Goal: Task Accomplishment & Management: Manage account settings

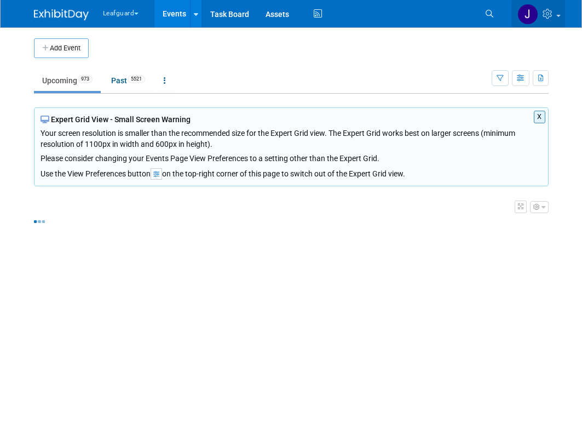
click at [545, 14] on icon at bounding box center [549, 14] width 13 height 10
click at [544, 16] on icon at bounding box center [549, 14] width 13 height 10
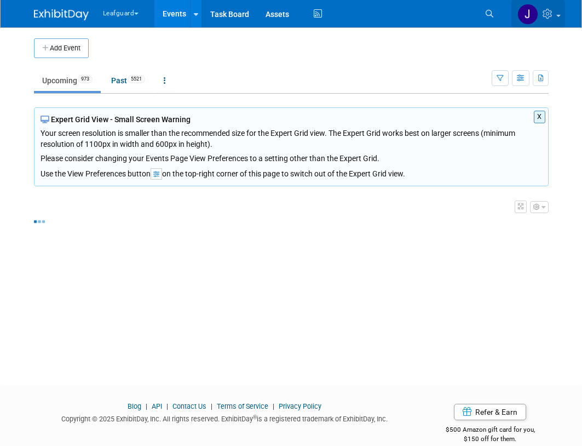
click at [547, 10] on icon at bounding box center [549, 14] width 13 height 10
click at [554, 20] on link at bounding box center [538, 13] width 54 height 27
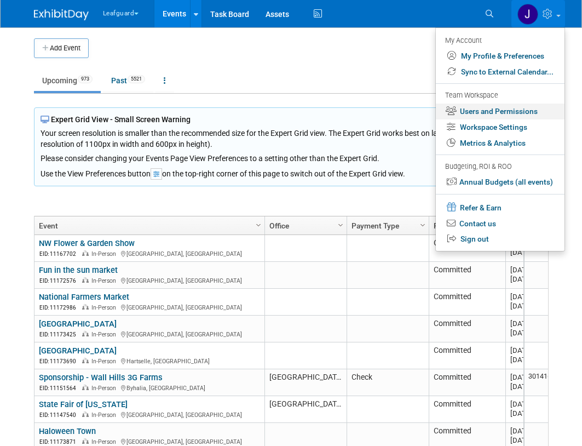
click at [501, 113] on link "Users and Permissions" at bounding box center [500, 111] width 129 height 16
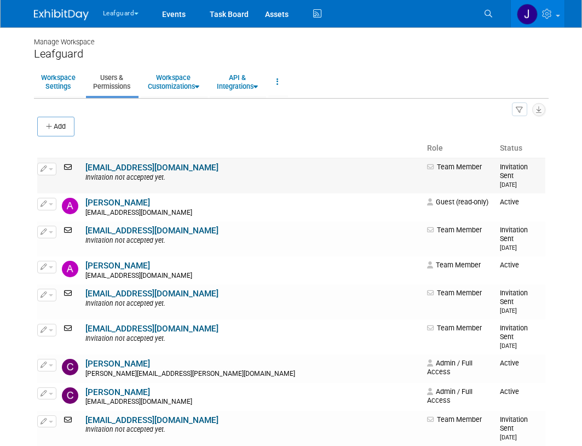
click at [137, 168] on link "[EMAIL_ADDRESS][DOMAIN_NAME]" at bounding box center [151, 168] width 133 height 10
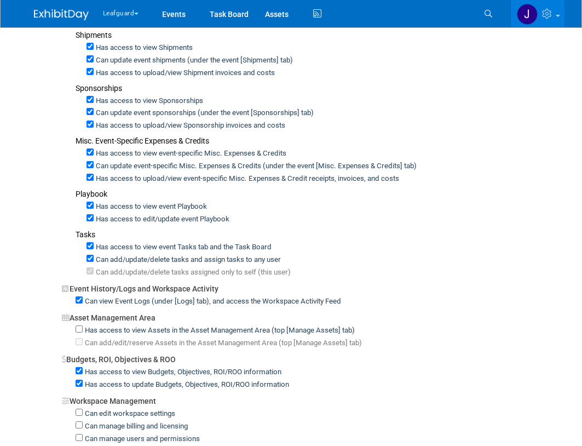
scroll to position [330, 0]
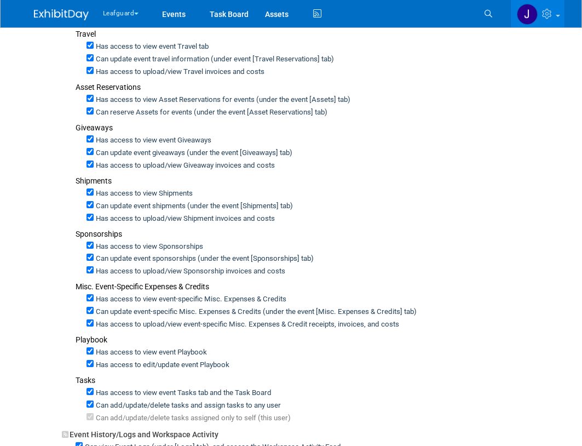
click at [481, 366] on div "Has access to edit/update event Playbook" at bounding box center [316, 364] width 459 height 13
drag, startPoint x: 488, startPoint y: 0, endPoint x: 39, endPoint y: 159, distance: 476.4
click at [39, 159] on div "Admin / Full Access Team Member Event Management General Can add and remove eve…" at bounding box center [291, 268] width 508 height 863
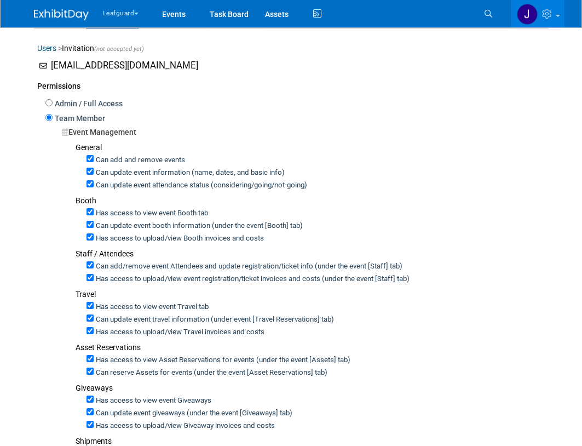
scroll to position [0, 0]
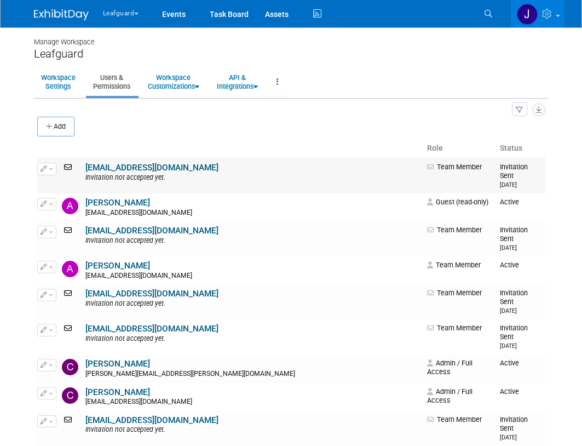
click at [135, 167] on link "[EMAIL_ADDRESS][DOMAIN_NAME]" at bounding box center [151, 168] width 133 height 10
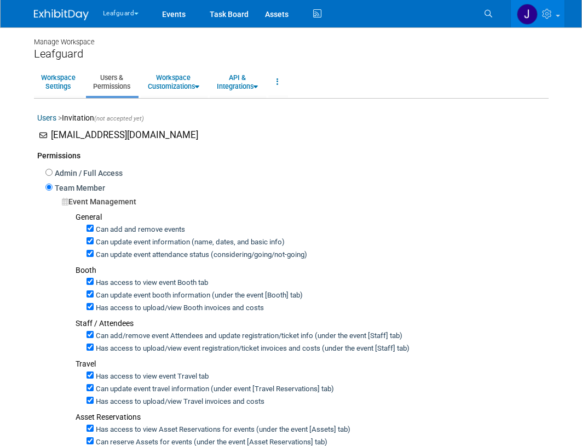
click at [54, 7] on link at bounding box center [68, 9] width 68 height 9
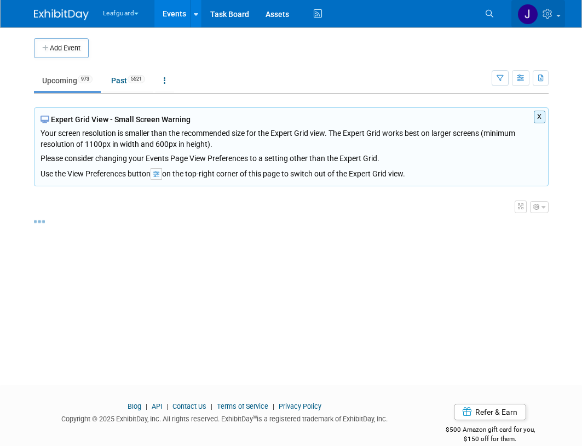
click at [546, 16] on icon at bounding box center [549, 14] width 13 height 10
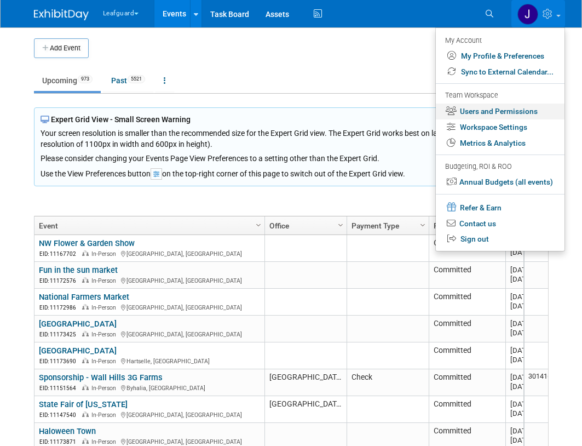
click at [501, 114] on link "Users and Permissions" at bounding box center [500, 111] width 129 height 16
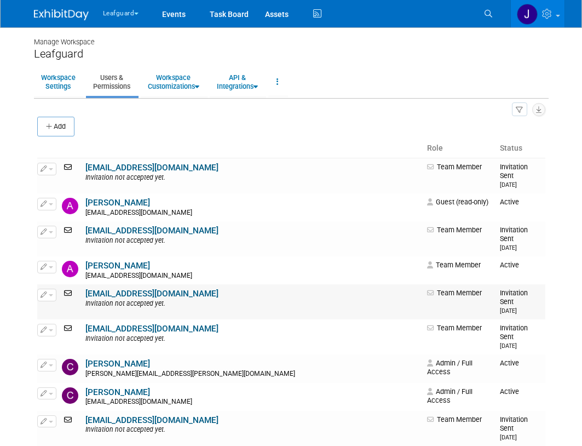
click at [124, 289] on link "[EMAIL_ADDRESS][DOMAIN_NAME]" at bounding box center [151, 294] width 133 height 10
click at [130, 165] on link "[EMAIL_ADDRESS][DOMAIN_NAME]" at bounding box center [151, 168] width 133 height 10
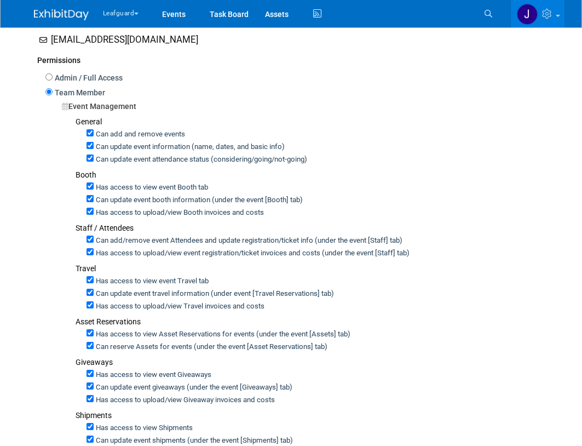
scroll to position [38, 0]
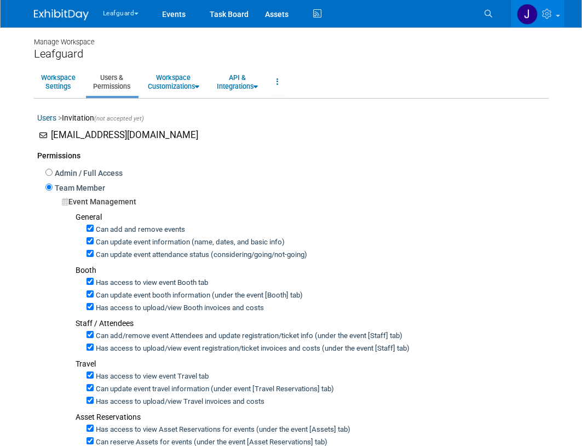
checkbox input "true"
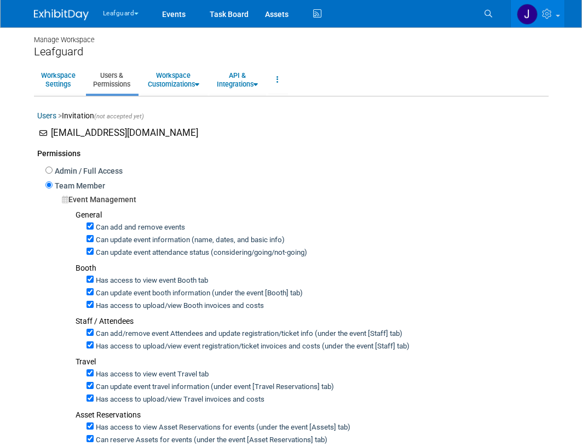
scroll to position [208, 0]
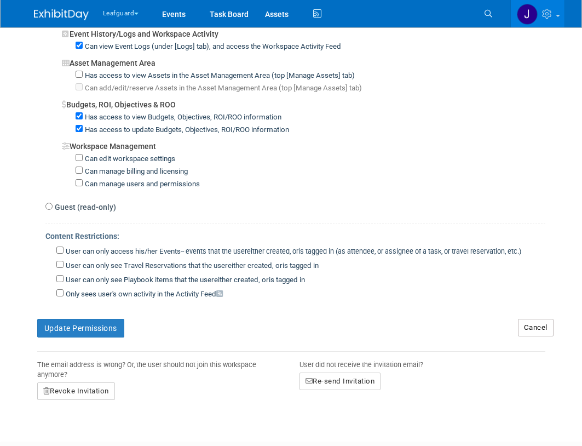
drag, startPoint x: 94, startPoint y: 209, endPoint x: 95, endPoint y: 220, distance: 10.5
click at [94, 210] on label "Guest (read-only)" at bounding box center [85, 207] width 64 height 11
click at [53, 210] on input "Guest (read-only)" at bounding box center [48, 206] width 7 height 7
radio input "true"
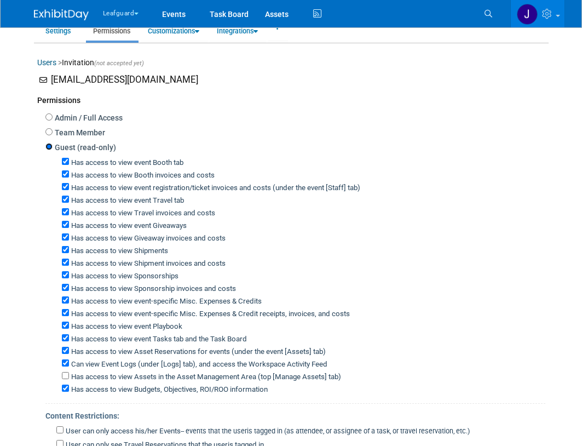
scroll to position [164, 0]
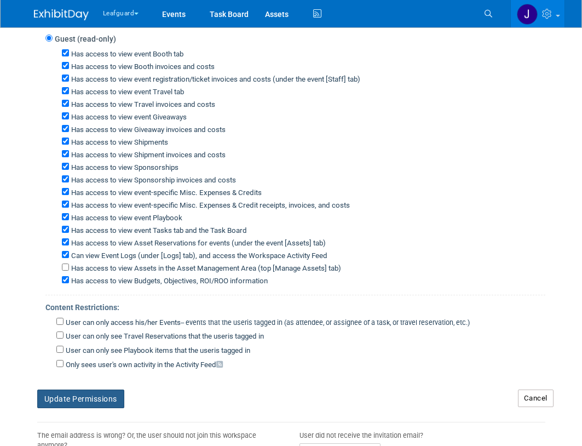
click at [85, 408] on button "Update Permissions" at bounding box center [80, 398] width 87 height 19
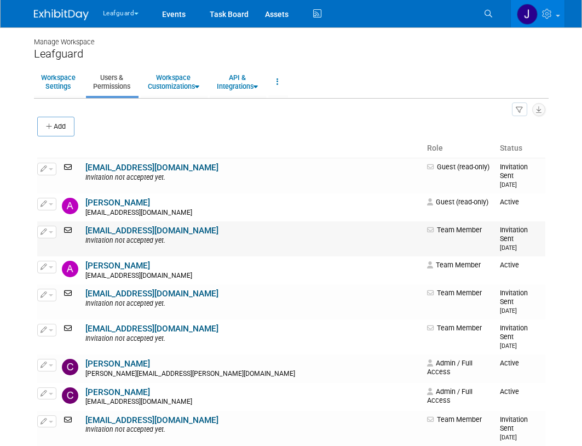
click at [125, 226] on link "[EMAIL_ADDRESS][DOMAIN_NAME]" at bounding box center [151, 231] width 133 height 10
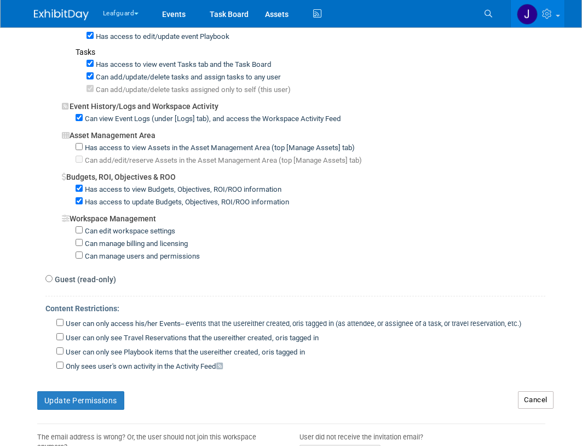
scroll to position [730, 0]
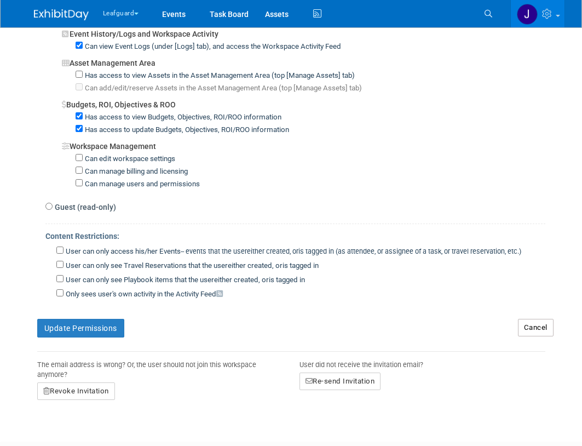
click at [88, 211] on label "Guest (read-only)" at bounding box center [85, 207] width 64 height 11
click at [53, 210] on input "Guest (read-only)" at bounding box center [48, 206] width 7 height 7
radio input "true"
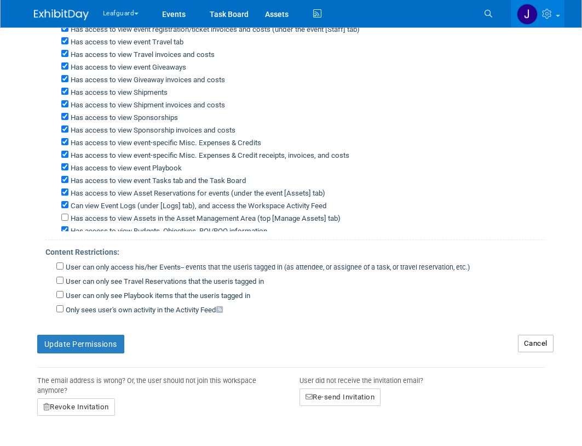
scroll to position [203, 0]
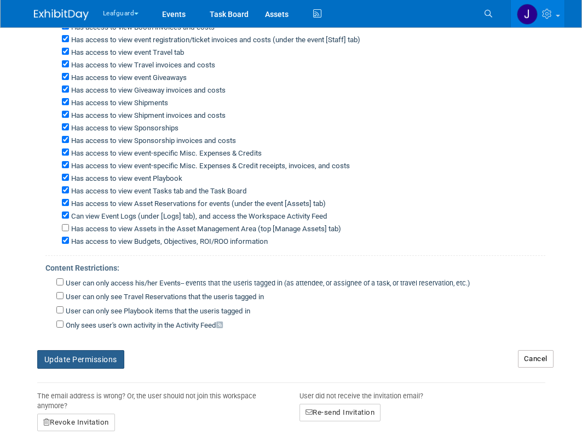
click at [89, 355] on button "Update Permissions" at bounding box center [80, 359] width 87 height 19
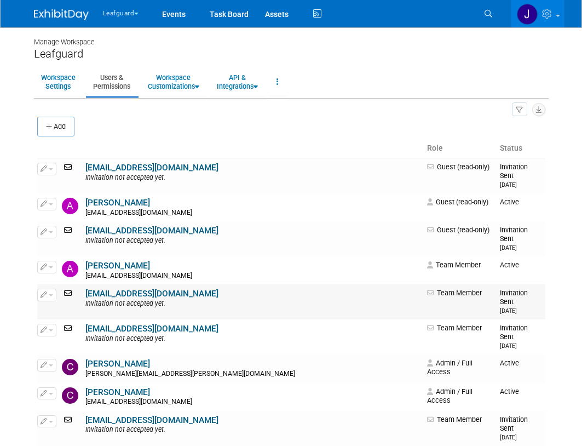
click at [130, 289] on link "[EMAIL_ADDRESS][DOMAIN_NAME]" at bounding box center [151, 294] width 133 height 10
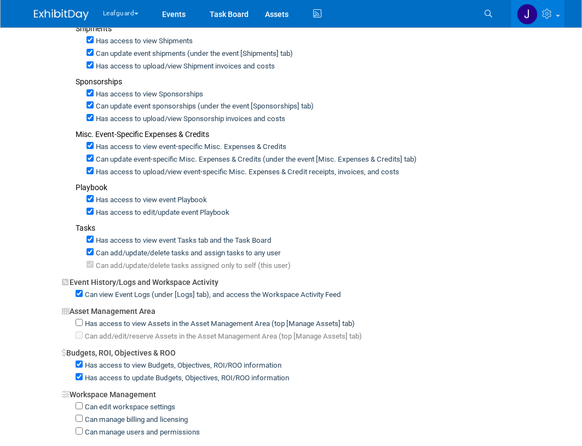
scroll to position [657, 0]
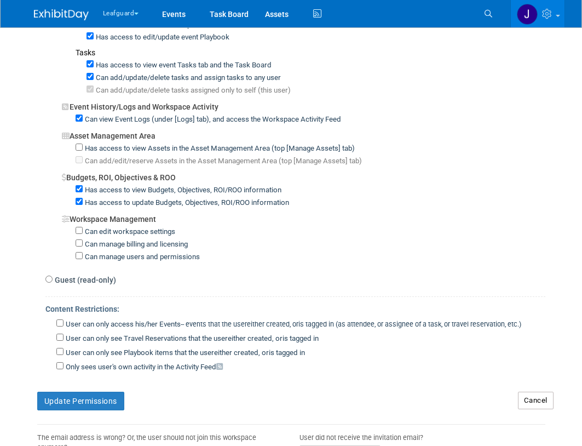
drag, startPoint x: 76, startPoint y: 281, endPoint x: 76, endPoint y: 289, distance: 7.7
click at [76, 282] on label "Guest (read-only)" at bounding box center [85, 279] width 64 height 11
click at [53, 282] on input "Guest (read-only)" at bounding box center [48, 278] width 7 height 7
radio input "true"
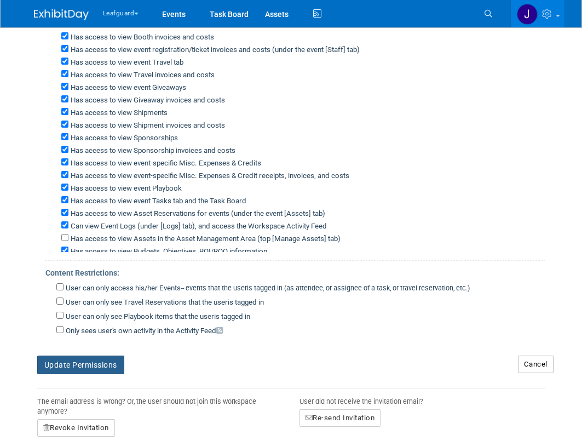
scroll to position [206, 0]
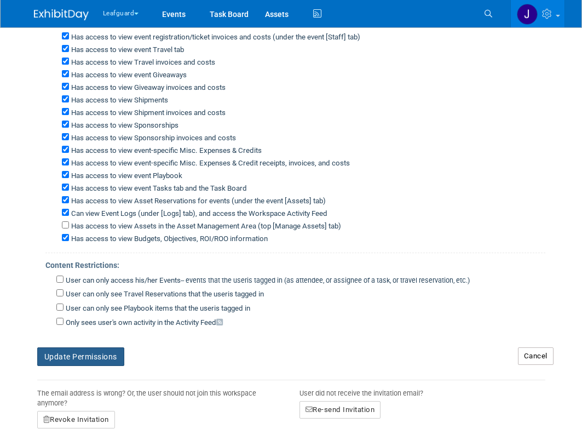
click at [89, 357] on button "Update Permissions" at bounding box center [80, 356] width 87 height 19
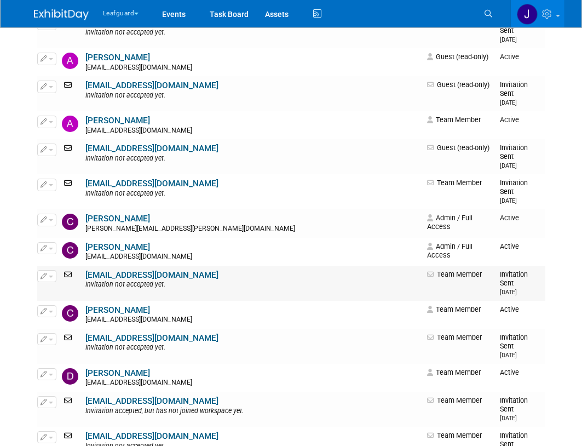
scroll to position [146, 0]
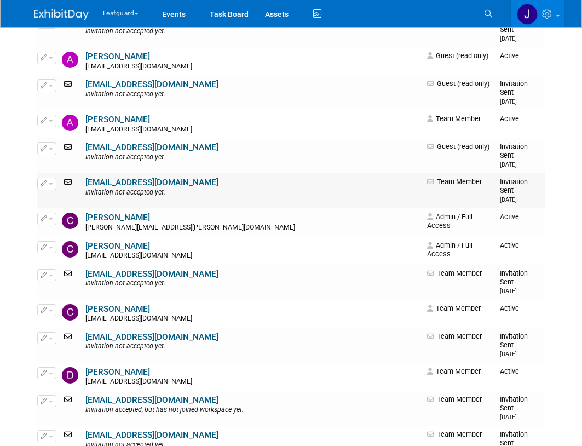
click at [129, 177] on link "[EMAIL_ADDRESS][DOMAIN_NAME]" at bounding box center [151, 182] width 133 height 10
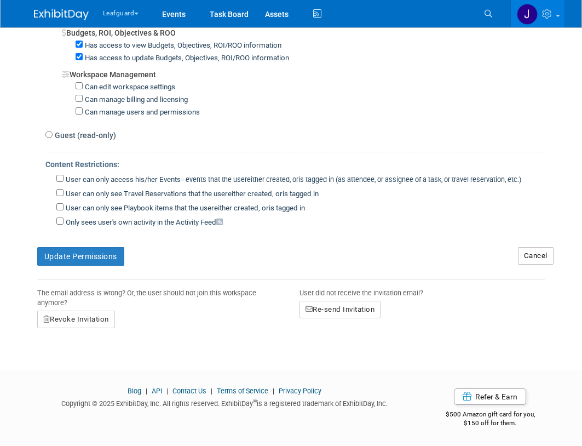
scroll to position [803, 0]
click at [90, 138] on label "Guest (read-only)" at bounding box center [85, 134] width 64 height 11
click at [53, 137] on input "Guest (read-only)" at bounding box center [48, 133] width 7 height 7
radio input "true"
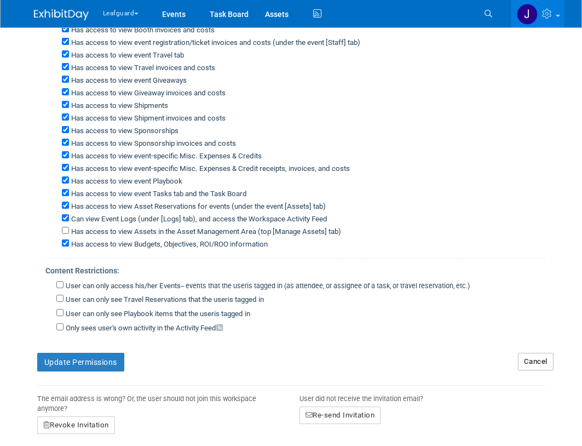
scroll to position [199, 0]
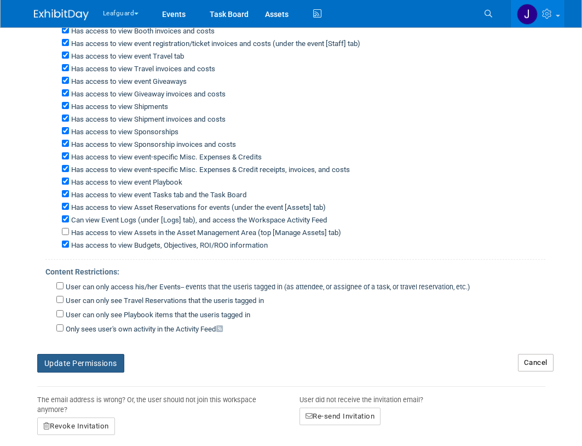
click at [91, 365] on button "Update Permissions" at bounding box center [80, 363] width 87 height 19
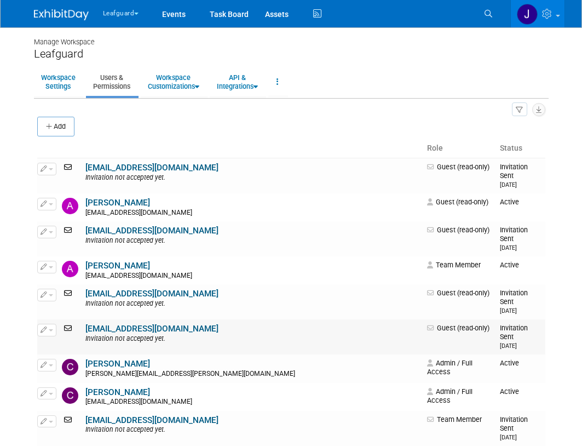
click at [128, 324] on link "[EMAIL_ADDRESS][DOMAIN_NAME]" at bounding box center [151, 329] width 133 height 10
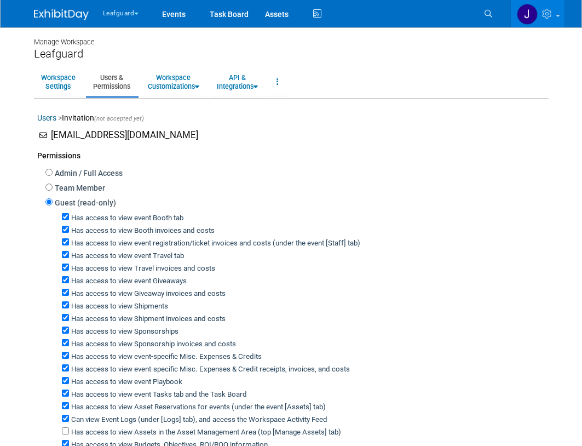
click at [49, 10] on img at bounding box center [61, 14] width 55 height 11
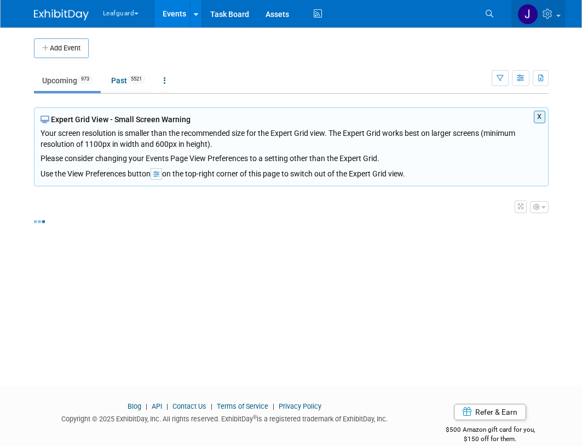
click at [528, 8] on img at bounding box center [527, 14] width 21 height 21
click at [544, 13] on icon at bounding box center [549, 14] width 13 height 10
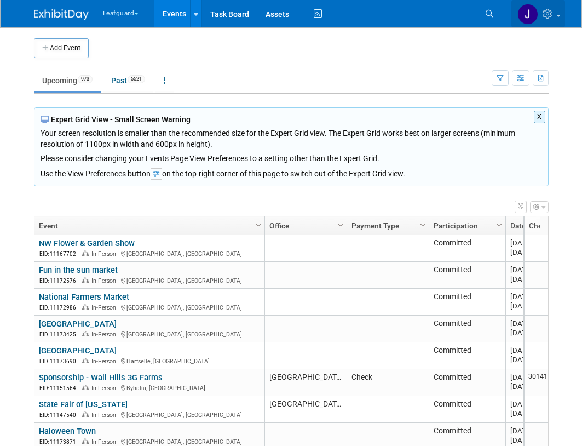
click at [556, 9] on link at bounding box center [538, 13] width 54 height 27
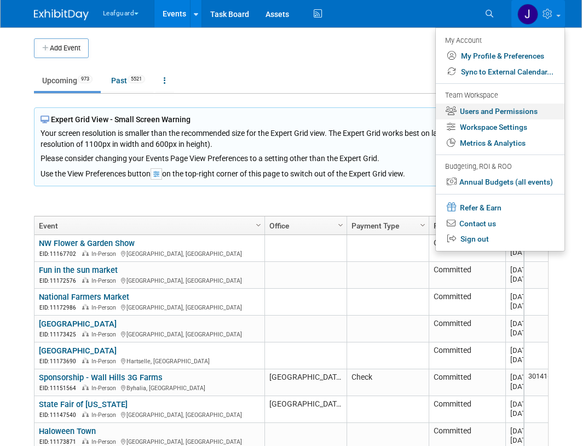
click at [490, 104] on link "Users and Permissions" at bounding box center [500, 111] width 129 height 16
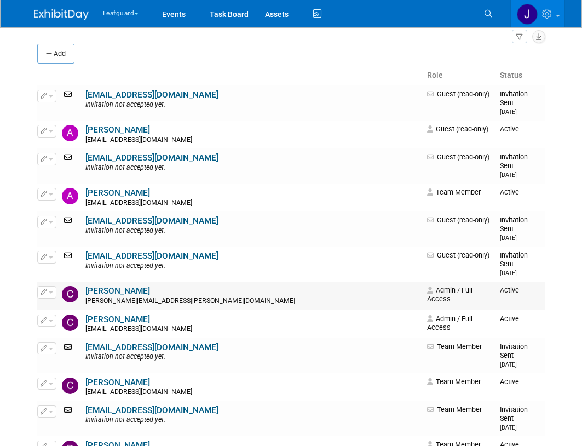
scroll to position [110, 0]
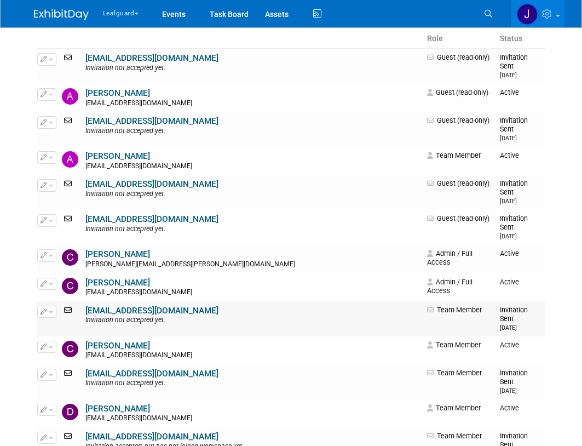
click at [130, 306] on link "[EMAIL_ADDRESS][DOMAIN_NAME]" at bounding box center [151, 311] width 133 height 10
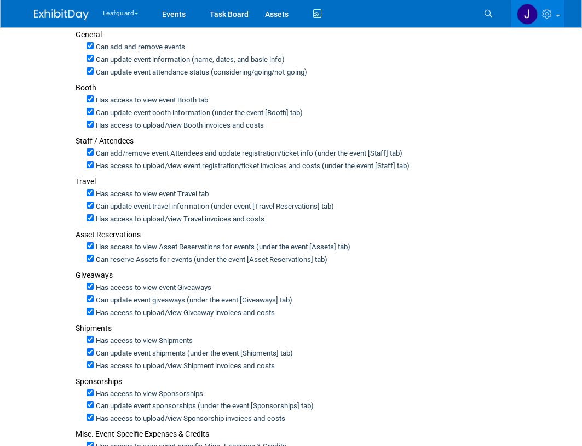
scroll to position [216, 0]
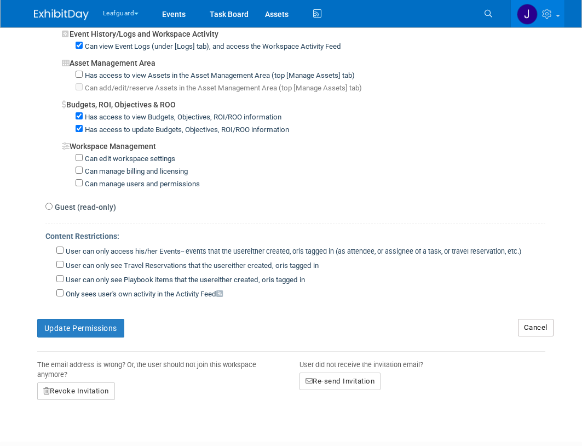
click at [87, 211] on label "Guest (read-only)" at bounding box center [85, 207] width 64 height 11
click at [53, 210] on input "Guest (read-only)" at bounding box center [48, 206] width 7 height 7
radio input "true"
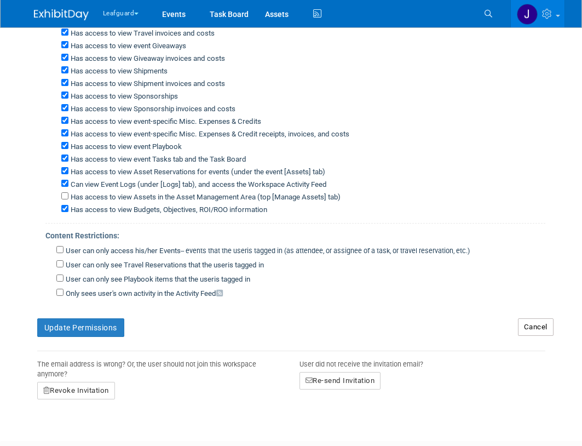
scroll to position [201, 0]
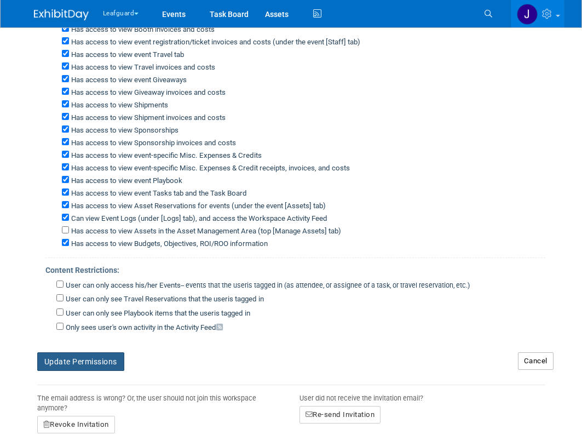
click at [101, 365] on button "Update Permissions" at bounding box center [80, 361] width 87 height 19
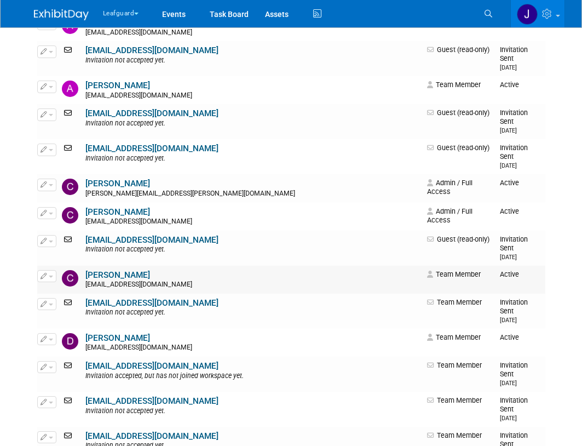
scroll to position [182, 0]
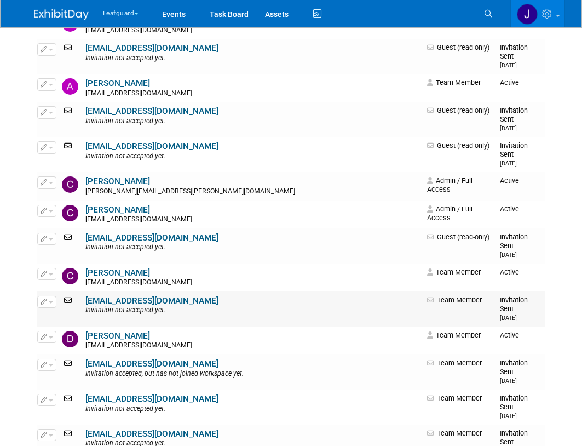
click at [139, 296] on link "[EMAIL_ADDRESS][DOMAIN_NAME]" at bounding box center [151, 301] width 133 height 10
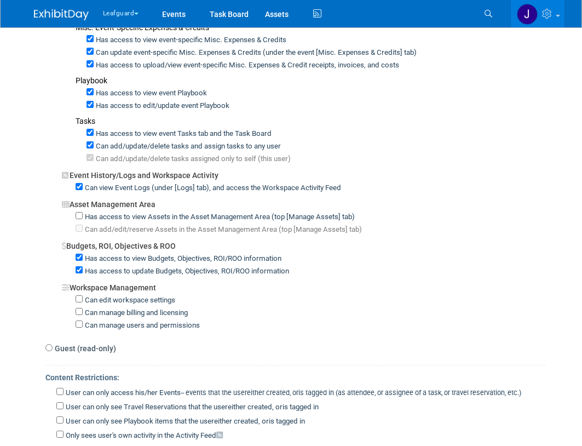
scroll to position [620, 0]
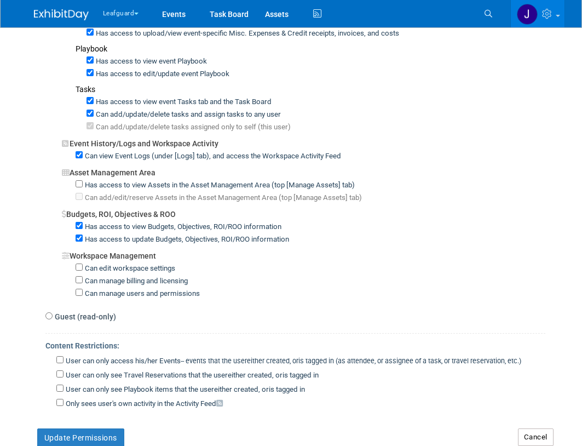
click at [82, 321] on label "Guest (read-only)" at bounding box center [85, 316] width 64 height 11
click at [53, 319] on input "Guest (read-only)" at bounding box center [48, 315] width 7 height 7
radio input "true"
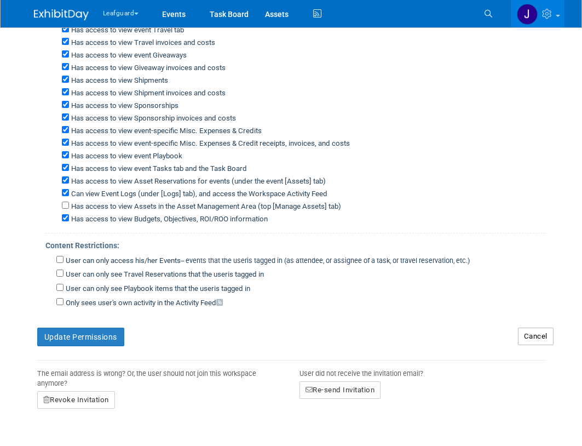
scroll to position [209, 0]
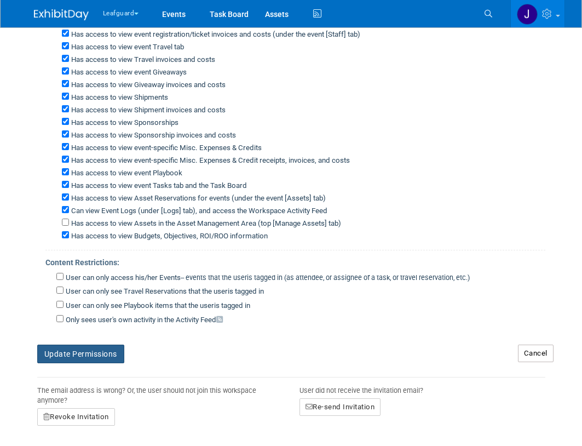
click at [100, 353] on button "Update Permissions" at bounding box center [80, 353] width 87 height 19
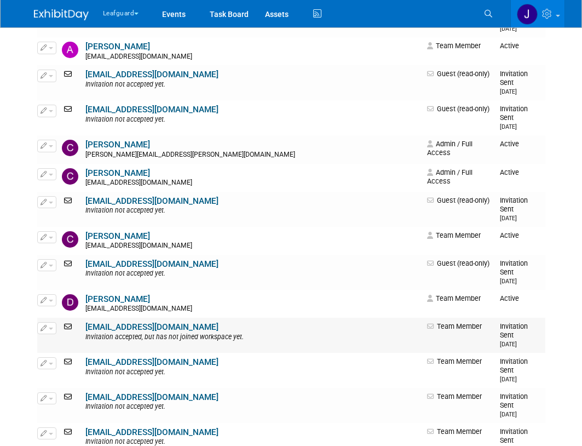
scroll to position [256, 0]
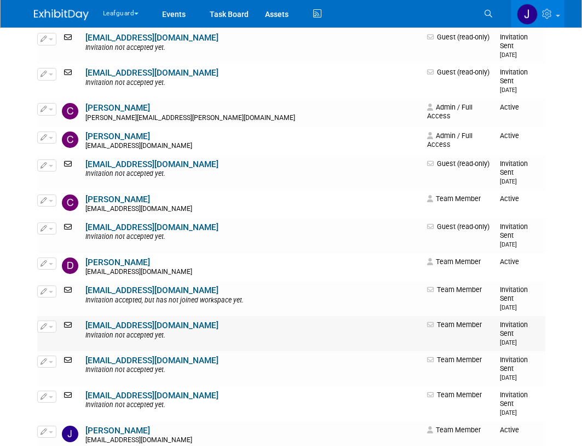
click at [122, 320] on link "[EMAIL_ADDRESS][DOMAIN_NAME]" at bounding box center [151, 325] width 133 height 10
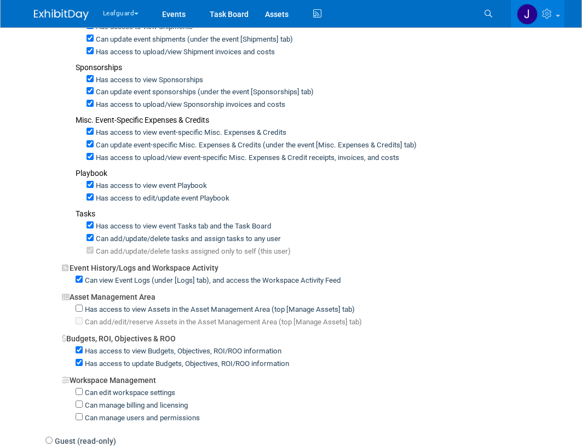
scroll to position [620, 0]
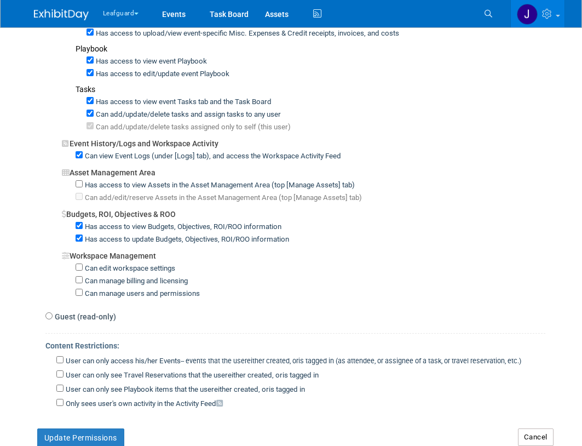
click at [81, 317] on label "Guest (read-only)" at bounding box center [85, 316] width 64 height 11
click at [53, 317] on input "Guest (read-only)" at bounding box center [48, 315] width 7 height 7
radio input "true"
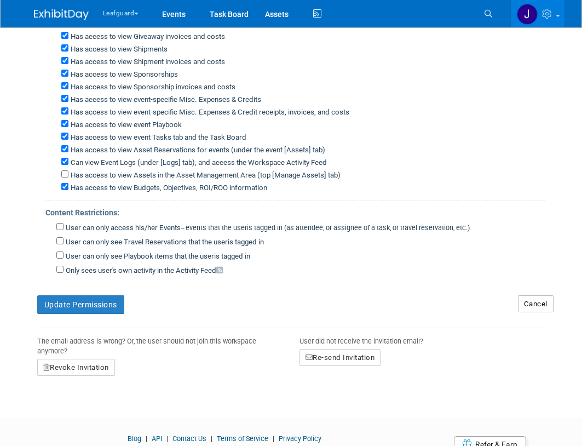
scroll to position [199, 0]
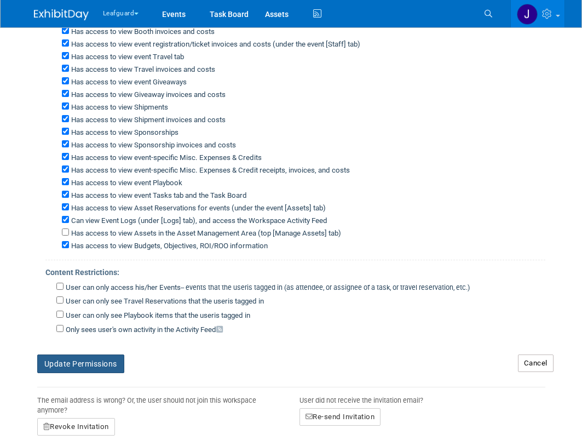
click at [101, 367] on button "Update Permissions" at bounding box center [80, 363] width 87 height 19
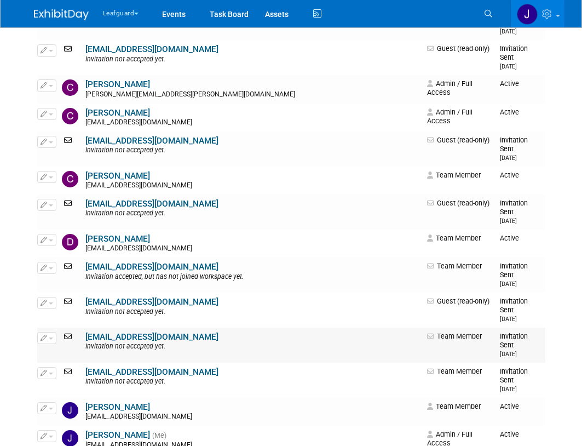
scroll to position [292, 0]
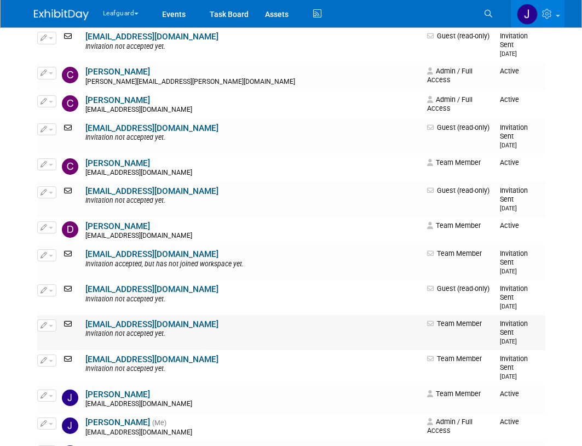
click at [125, 319] on link "[EMAIL_ADDRESS][DOMAIN_NAME]" at bounding box center [151, 324] width 133 height 10
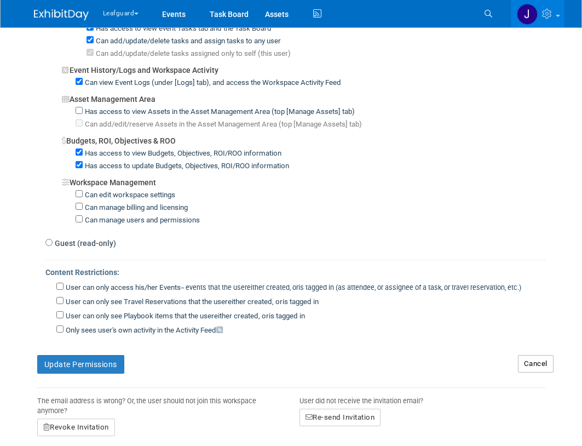
click at [96, 248] on label "Guest (read-only)" at bounding box center [85, 243] width 64 height 11
click at [53, 246] on input "Guest (read-only)" at bounding box center [48, 242] width 7 height 7
radio input "true"
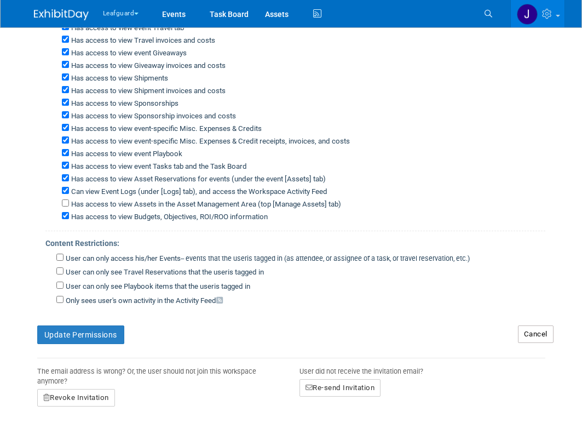
scroll to position [198, 0]
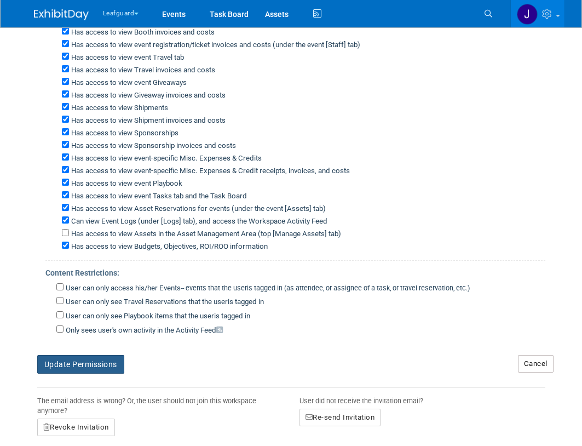
click at [94, 357] on button "Update Permissions" at bounding box center [80, 364] width 87 height 19
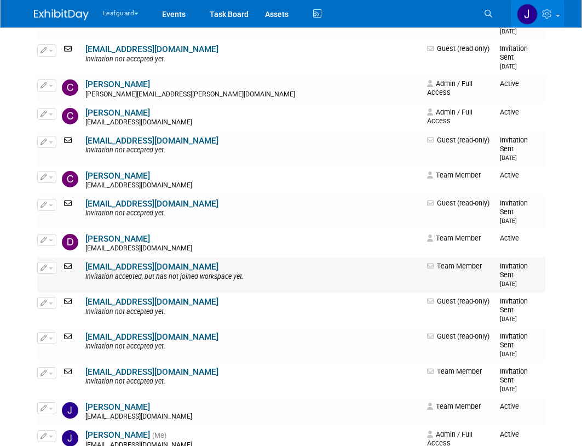
scroll to position [292, 0]
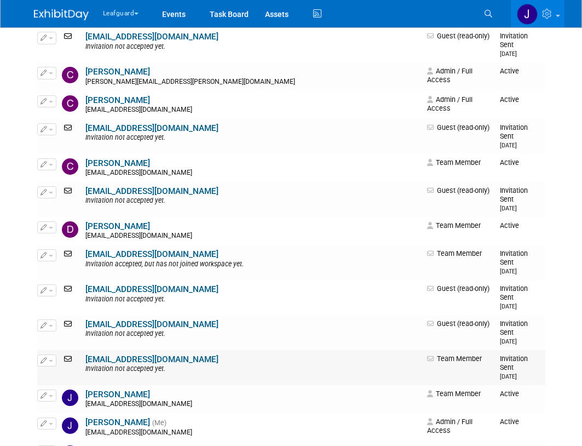
click at [111, 354] on link "jmott@leafguard.com" at bounding box center [151, 359] width 133 height 10
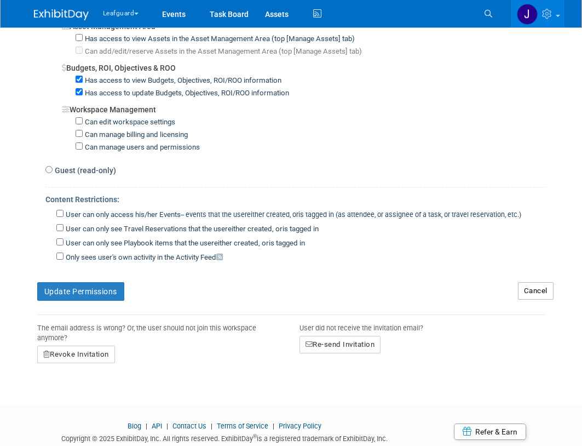
click at [76, 173] on label "Guest (read-only)" at bounding box center [85, 170] width 64 height 11
click at [53, 173] on input "Guest (read-only)" at bounding box center [48, 169] width 7 height 7
radio input "true"
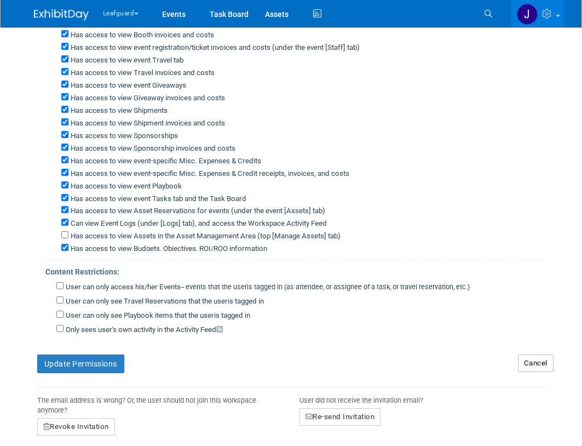
scroll to position [202, 0]
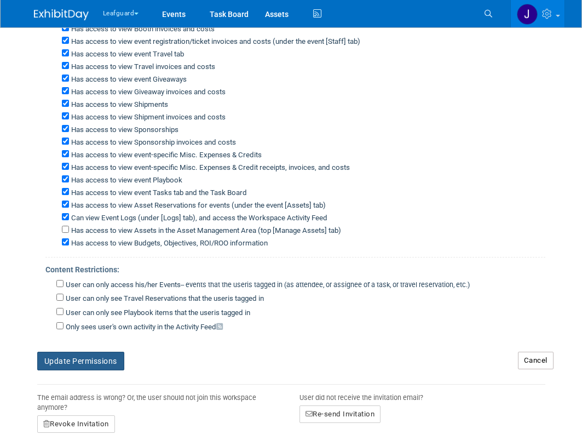
click at [94, 362] on button "Update Permissions" at bounding box center [80, 361] width 87 height 19
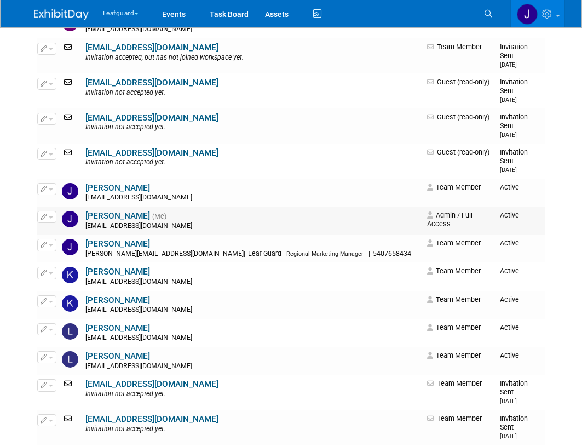
scroll to position [511, 0]
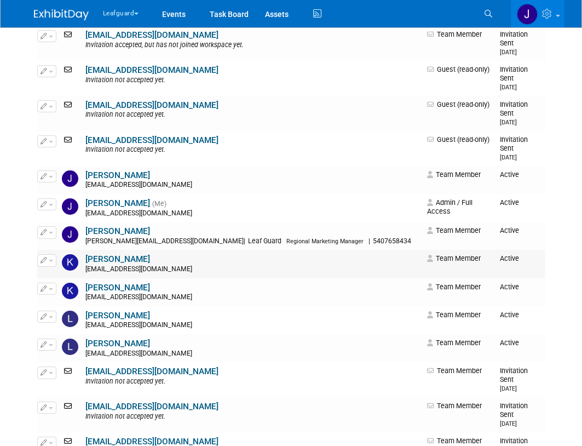
click at [101, 254] on link "[PERSON_NAME]" at bounding box center [117, 259] width 65 height 10
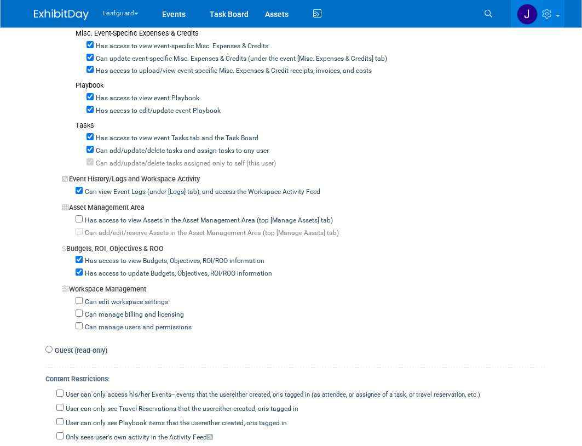
scroll to position [876, 0]
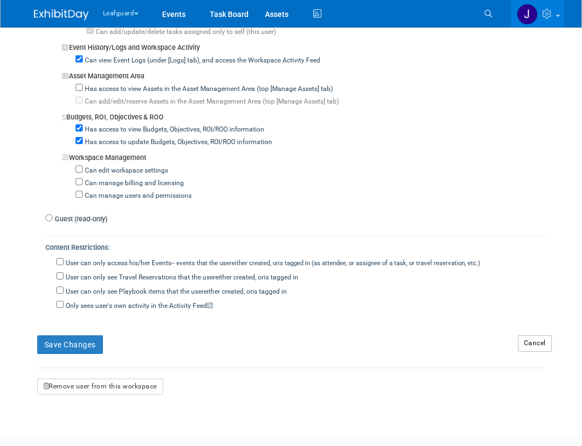
click at [79, 222] on label "Guest (read-only)" at bounding box center [80, 219] width 55 height 10
click at [53, 221] on input "Guest (read-only)" at bounding box center [48, 217] width 7 height 7
radio input "true"
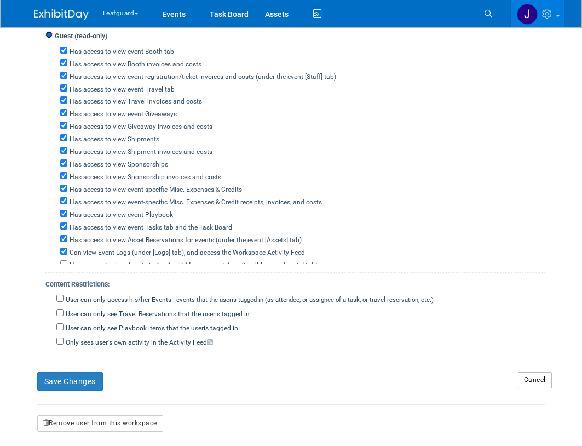
scroll to position [364, 0]
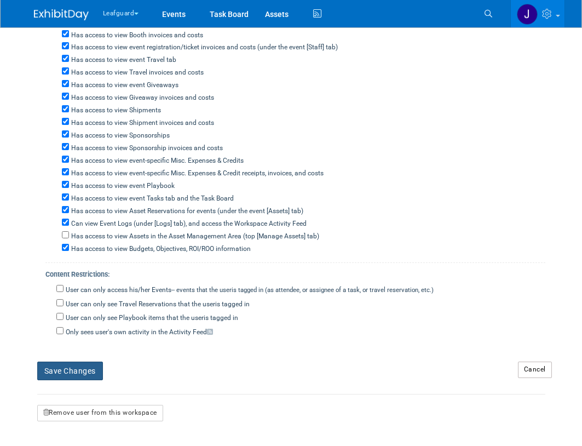
click at [79, 371] on button "Save Changes" at bounding box center [70, 370] width 66 height 19
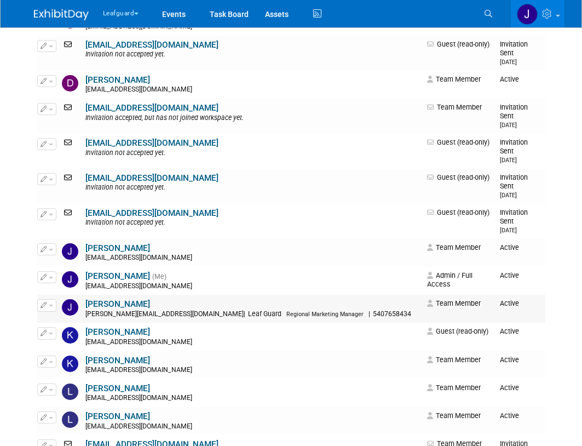
scroll to position [475, 0]
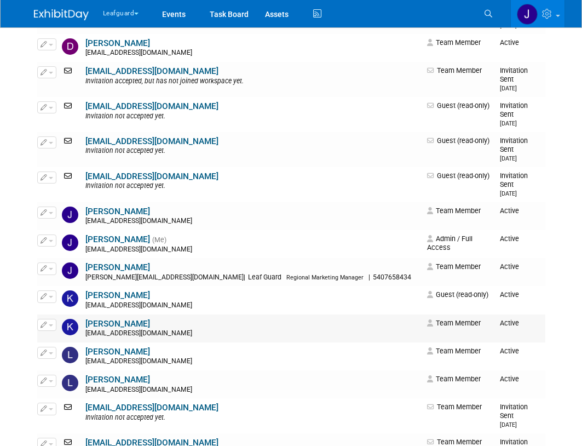
click at [113, 319] on link "[PERSON_NAME]" at bounding box center [117, 324] width 65 height 10
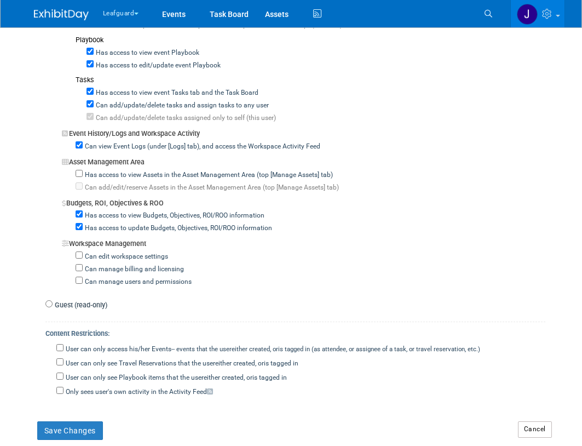
scroll to position [876, 0]
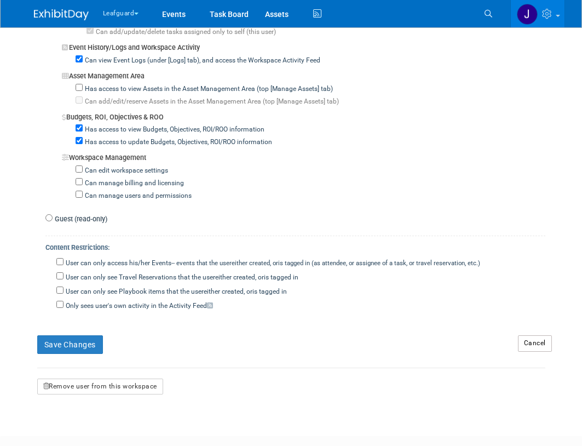
click at [82, 218] on label "Guest (read-only)" at bounding box center [80, 219] width 55 height 10
click at [53, 218] on input "Guest (read-only)" at bounding box center [48, 217] width 7 height 7
radio input "true"
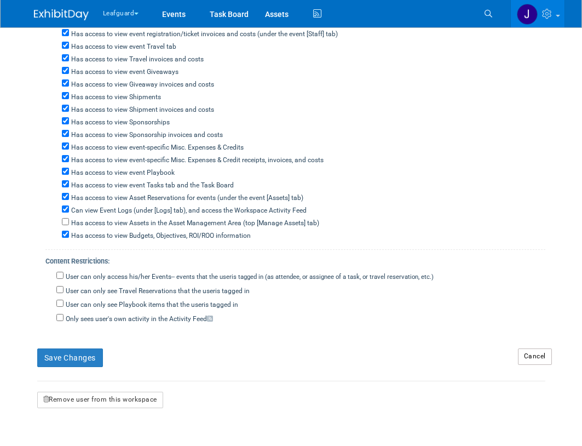
scroll to position [375, 0]
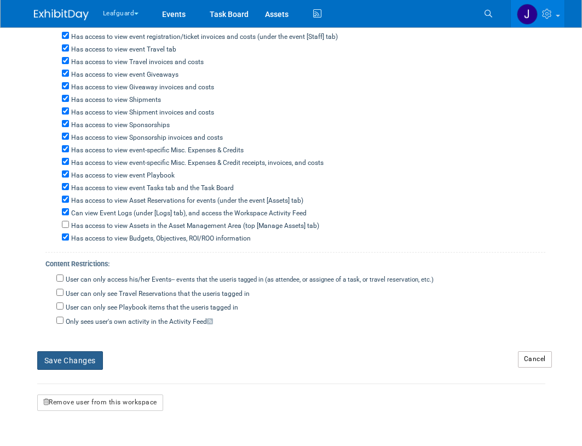
click at [89, 356] on button "Save Changes" at bounding box center [70, 360] width 66 height 19
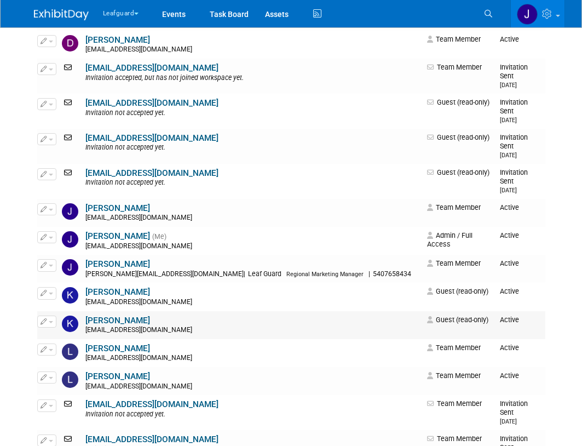
scroll to position [527, 0]
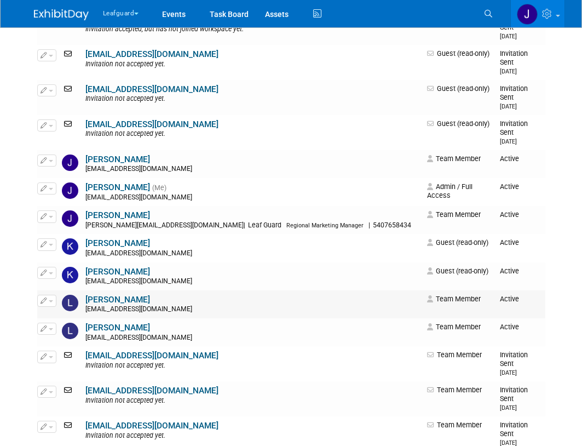
click at [116, 295] on link "Lauren Schraepfer" at bounding box center [117, 300] width 65 height 10
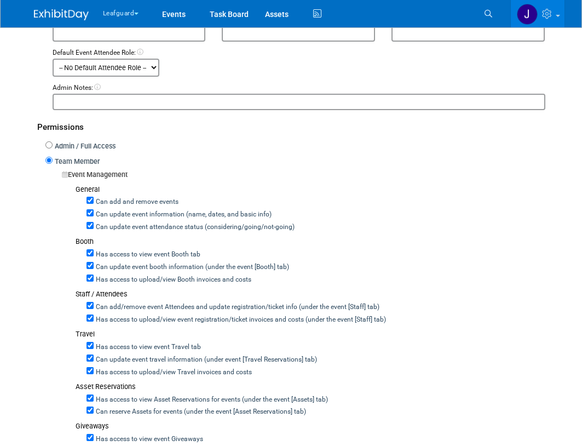
scroll to position [264, 0]
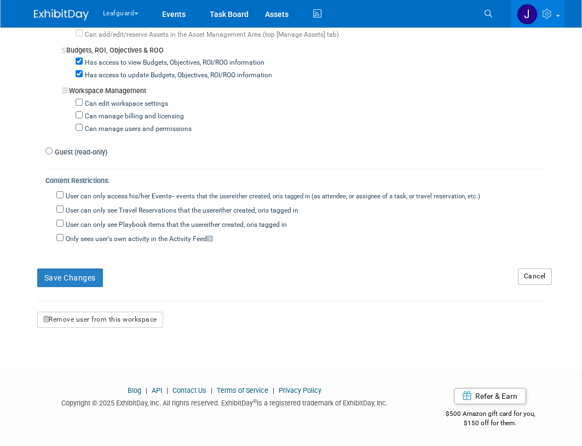
click at [76, 152] on label "Guest (read-only)" at bounding box center [80, 152] width 55 height 10
click at [53, 152] on input "Guest (read-only)" at bounding box center [48, 150] width 7 height 7
radio input "true"
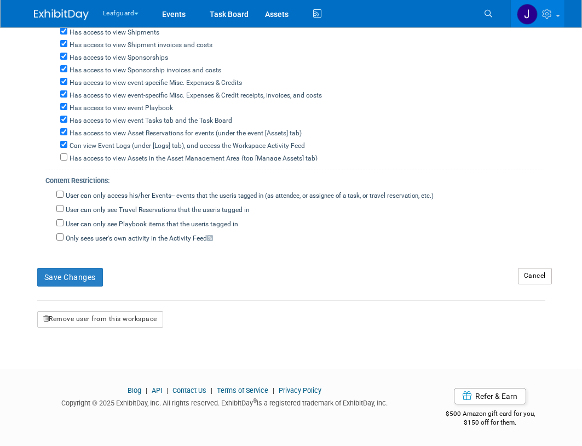
scroll to position [369, 0]
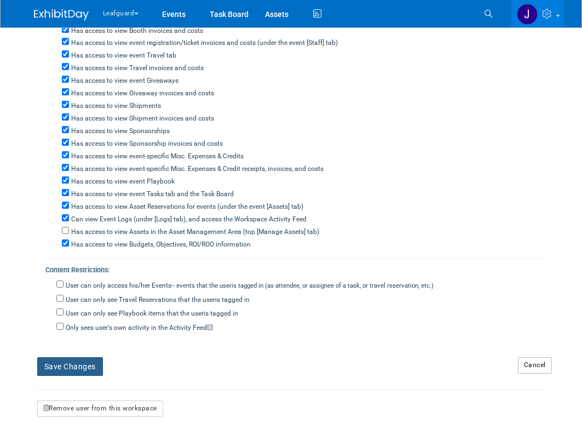
click at [82, 366] on button "Save Changes" at bounding box center [70, 366] width 66 height 19
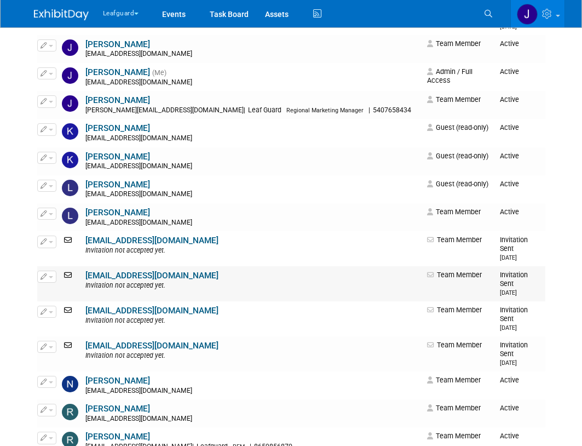
scroll to position [657, 0]
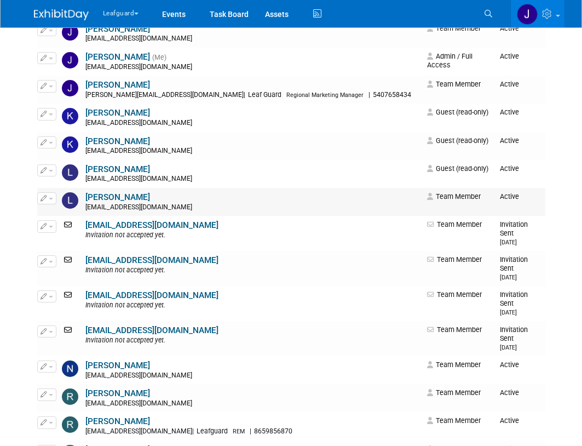
click at [113, 192] on link "[PERSON_NAME]" at bounding box center [117, 197] width 65 height 10
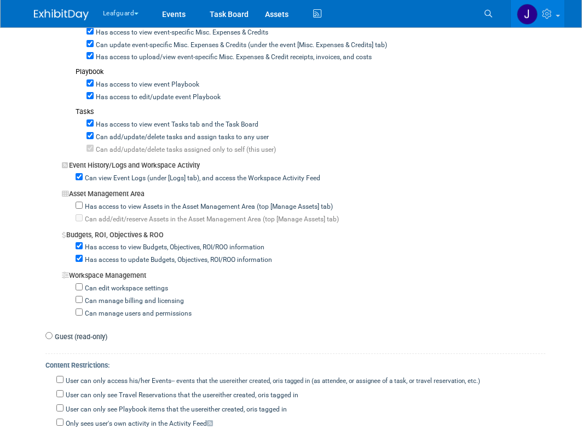
scroll to position [876, 0]
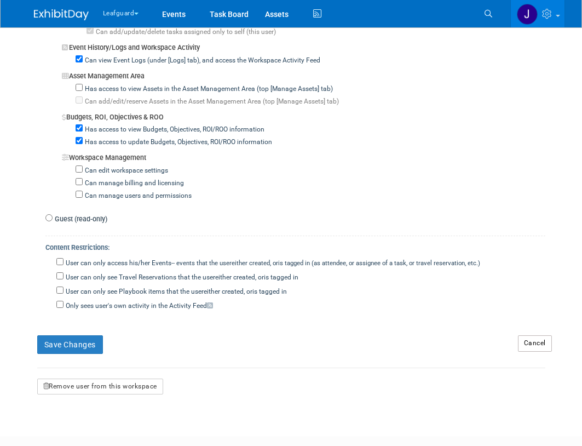
click at [81, 218] on label "Guest (read-only)" at bounding box center [80, 219] width 55 height 10
click at [53, 218] on input "Guest (read-only)" at bounding box center [48, 217] width 7 height 7
radio input "true"
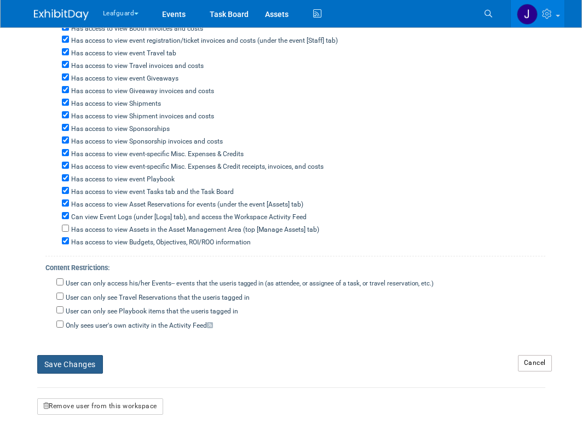
scroll to position [370, 0]
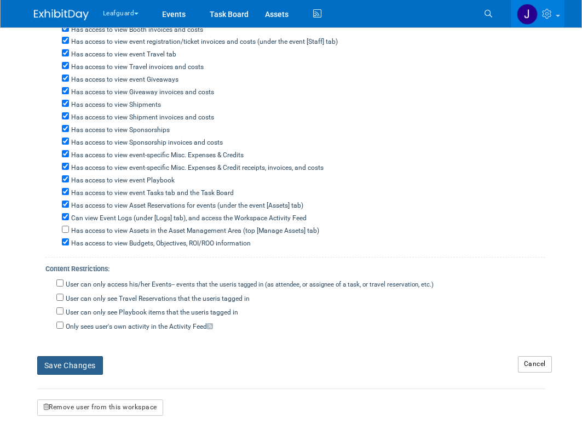
click at [84, 364] on button "Save Changes" at bounding box center [70, 365] width 66 height 19
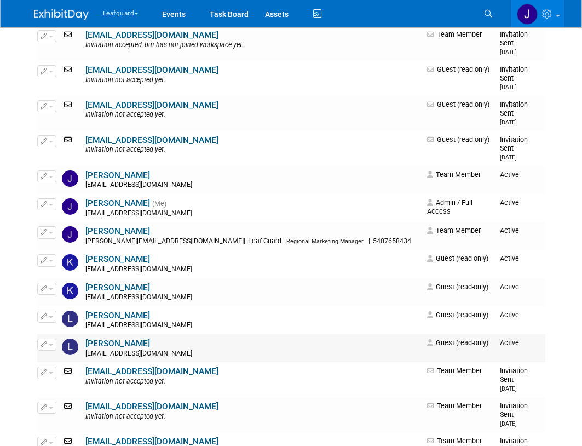
scroll to position [548, 0]
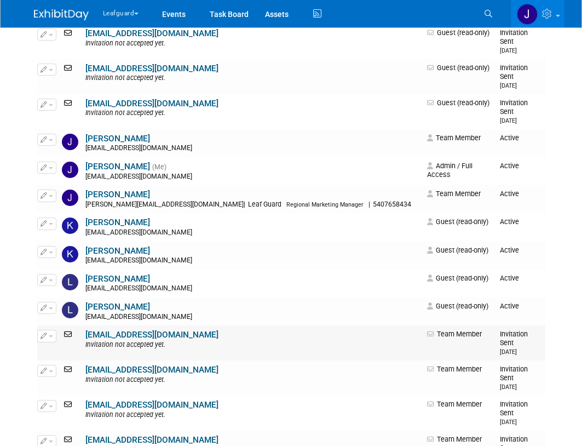
click at [131, 330] on link "[EMAIL_ADDRESS][DOMAIN_NAME]" at bounding box center [151, 335] width 133 height 10
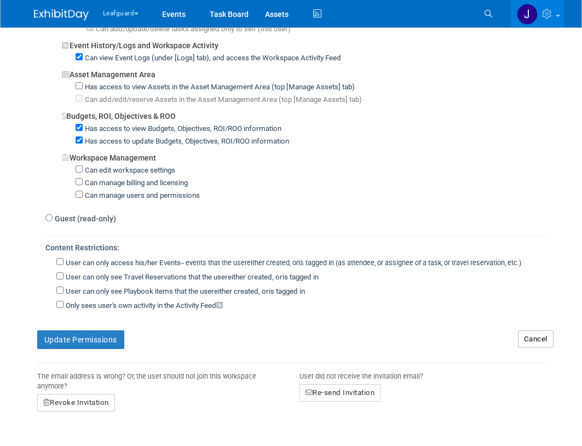
scroll to position [730, 0]
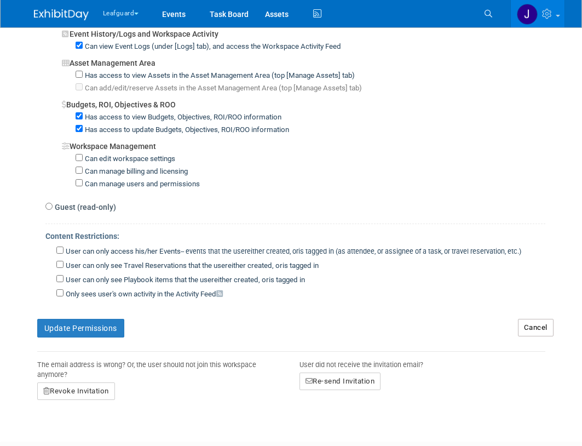
click at [86, 209] on label "Guest (read-only)" at bounding box center [85, 207] width 64 height 11
click at [53, 209] on input "Guest (read-only)" at bounding box center [48, 206] width 7 height 7
radio input "true"
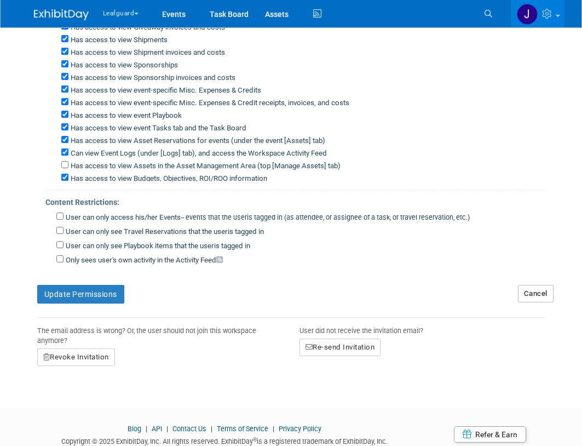
scroll to position [207, 0]
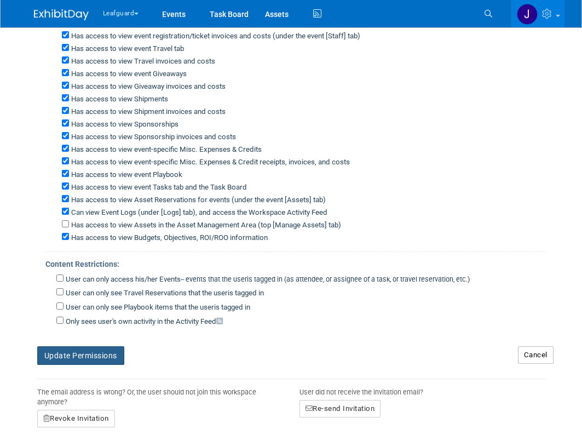
click at [86, 359] on button "Update Permissions" at bounding box center [80, 355] width 87 height 19
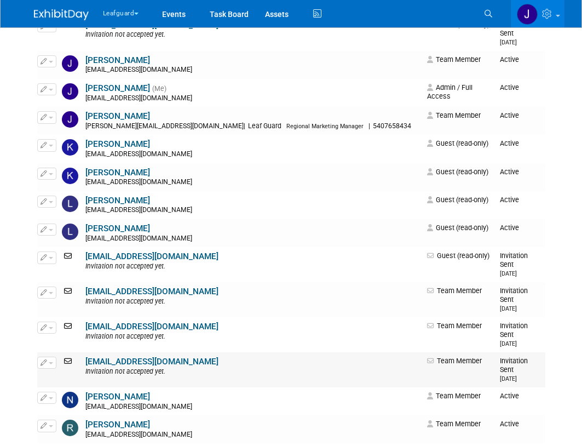
scroll to position [673, 0]
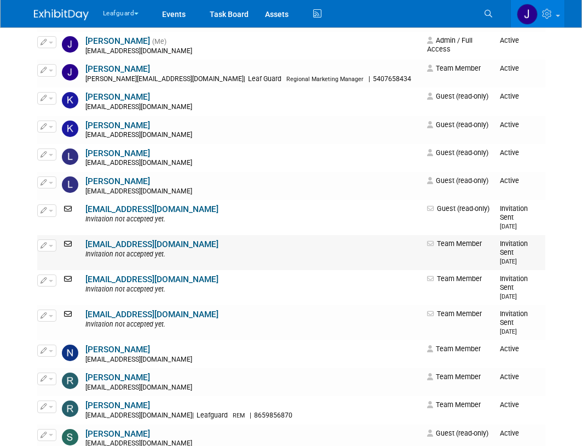
click at [140, 239] on link "[EMAIL_ADDRESS][DOMAIN_NAME]" at bounding box center [151, 244] width 133 height 10
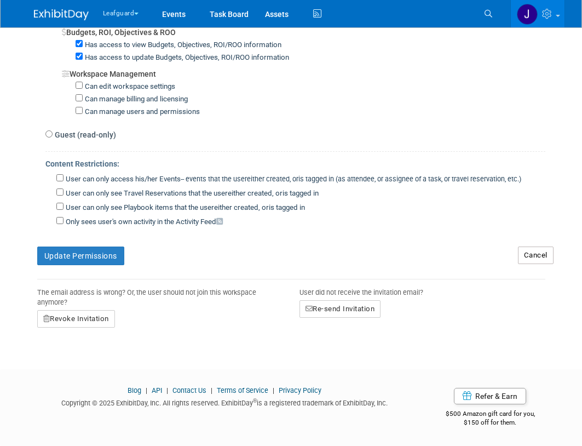
click at [80, 130] on label "Guest (read-only)" at bounding box center [85, 134] width 64 height 11
click at [53, 130] on input "Guest (read-only)" at bounding box center [48, 133] width 7 height 7
radio input "true"
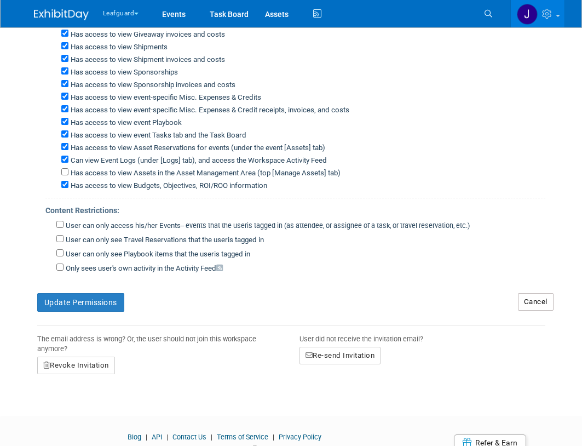
scroll to position [203, 0]
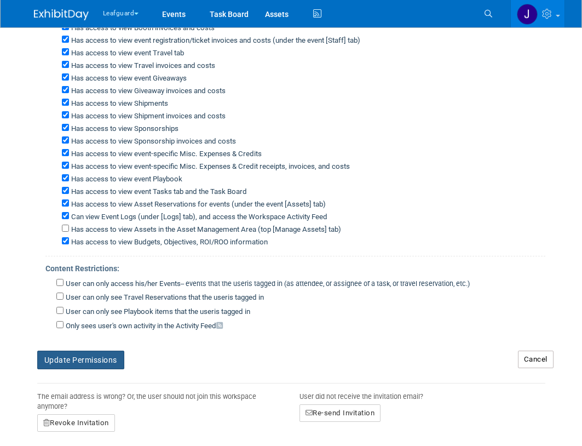
click at [91, 364] on button "Update Permissions" at bounding box center [80, 359] width 87 height 19
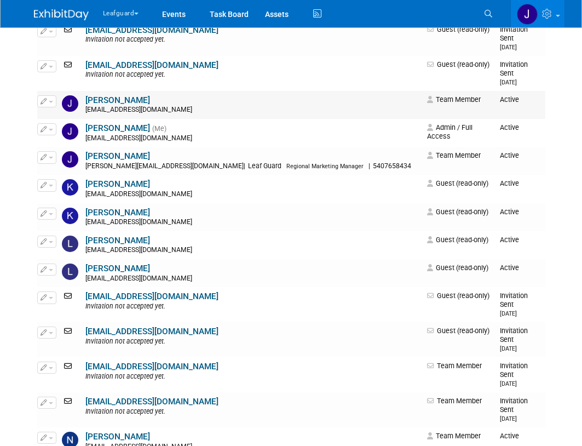
scroll to position [600, 0]
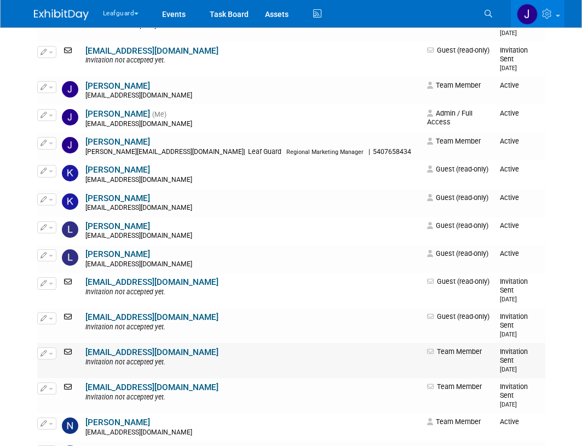
click at [140, 347] on link "[EMAIL_ADDRESS][DOMAIN_NAME]" at bounding box center [151, 352] width 133 height 10
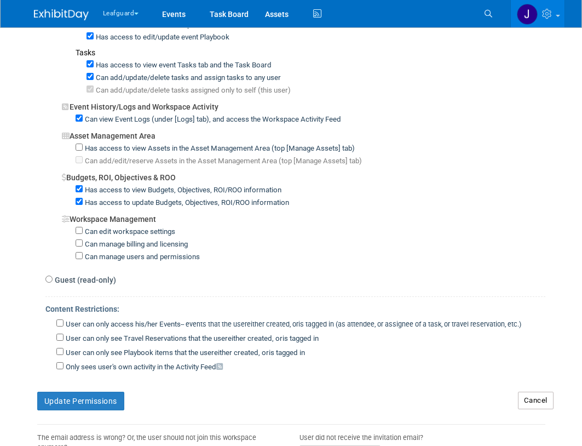
click at [97, 282] on label "Guest (read-only)" at bounding box center [85, 279] width 64 height 11
click at [53, 282] on input "Guest (read-only)" at bounding box center [48, 278] width 7 height 7
radio input "true"
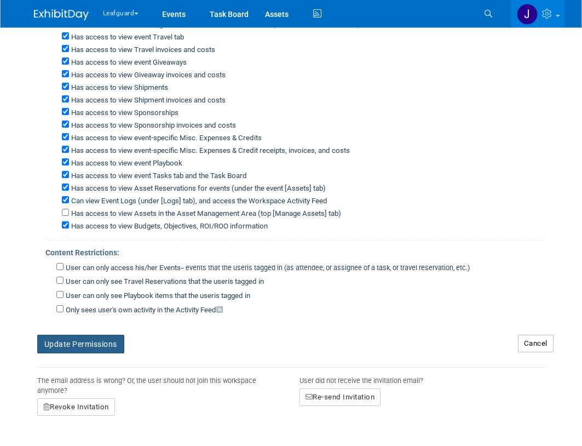
scroll to position [199, 0]
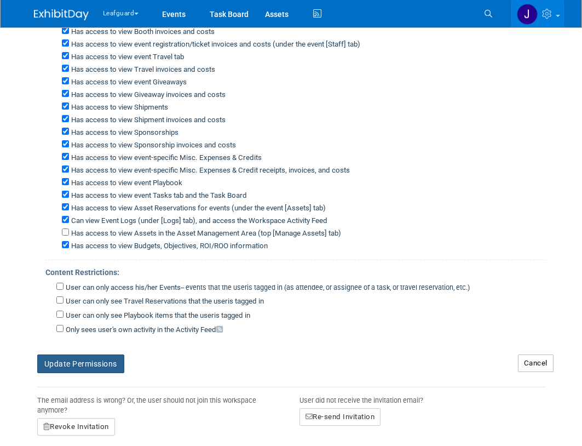
click at [104, 371] on button "Update Permissions" at bounding box center [80, 363] width 87 height 19
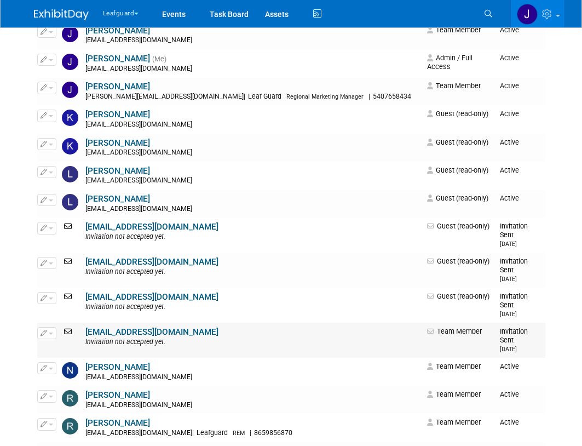
scroll to position [657, 0]
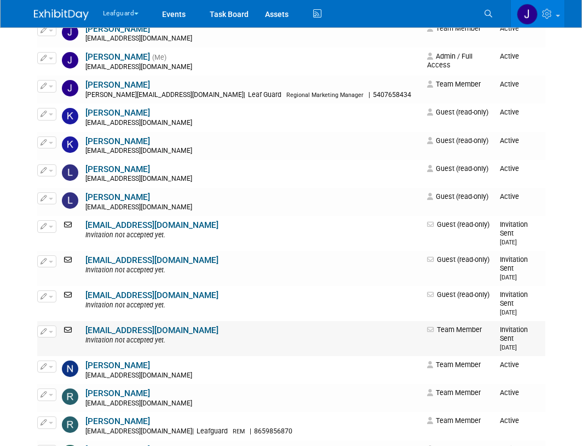
click at [130, 325] on link "mteitsma@leafguard.com" at bounding box center [151, 330] width 133 height 10
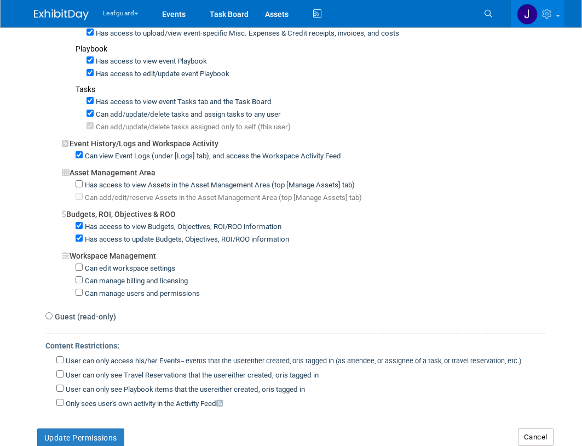
click at [95, 318] on label "Guest (read-only)" at bounding box center [85, 316] width 64 height 11
click at [53, 318] on input "Guest (read-only)" at bounding box center [48, 315] width 7 height 7
radio input "true"
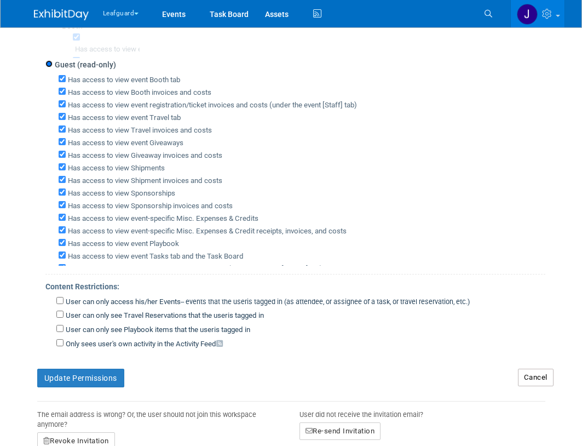
scroll to position [205, 0]
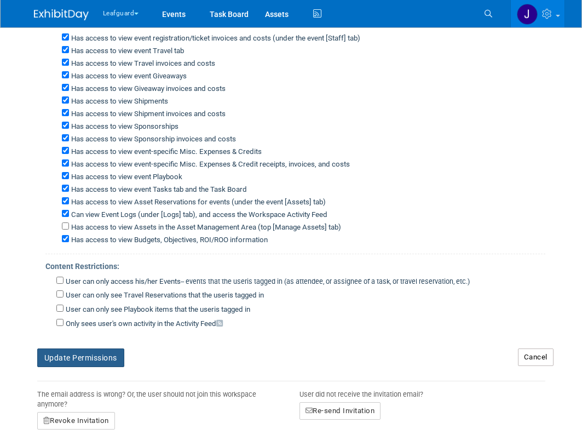
click at [114, 366] on button "Update Permissions" at bounding box center [80, 357] width 87 height 19
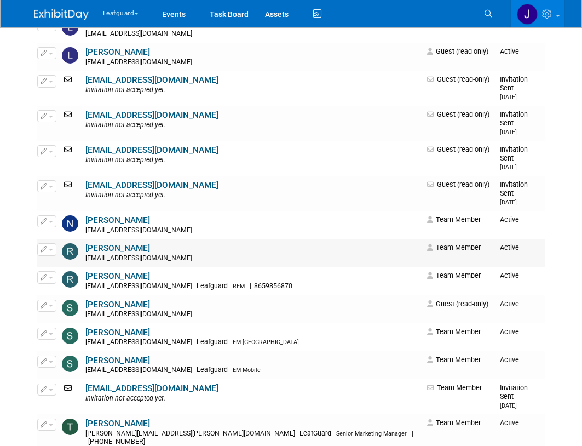
scroll to position [803, 0]
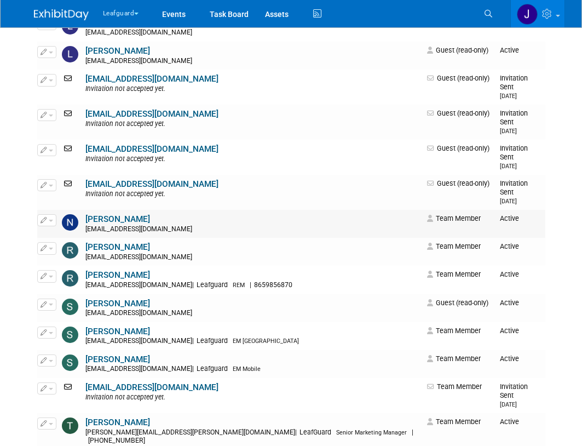
click at [122, 214] on link "[PERSON_NAME]" at bounding box center [117, 219] width 65 height 10
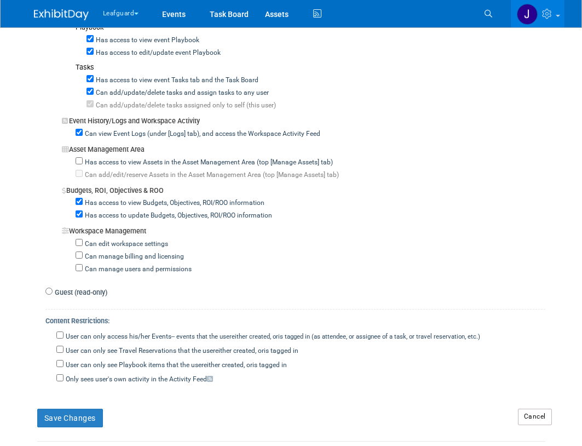
scroll to position [803, 0]
click at [75, 297] on label "Guest (read-only)" at bounding box center [80, 292] width 55 height 10
click at [53, 294] on input "Guest (read-only)" at bounding box center [48, 290] width 7 height 7
radio input "true"
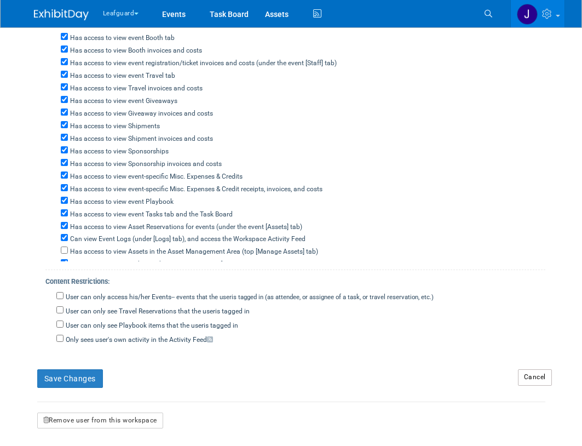
scroll to position [365, 0]
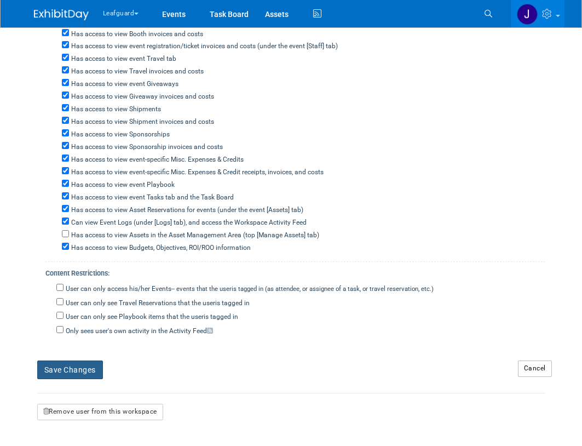
click at [77, 366] on button "Save Changes" at bounding box center [70, 369] width 66 height 19
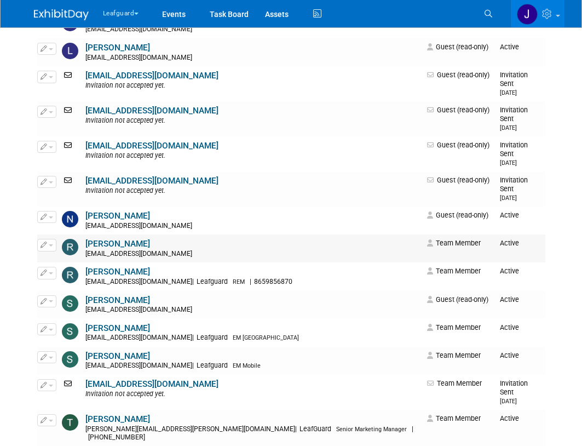
scroll to position [806, 0]
click at [114, 239] on link "[PERSON_NAME]" at bounding box center [117, 244] width 65 height 10
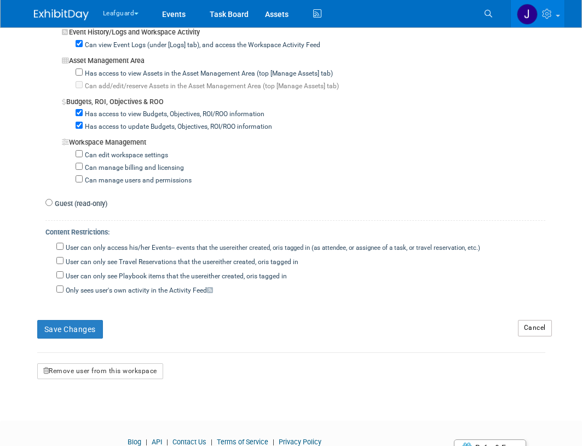
scroll to position [943, 0]
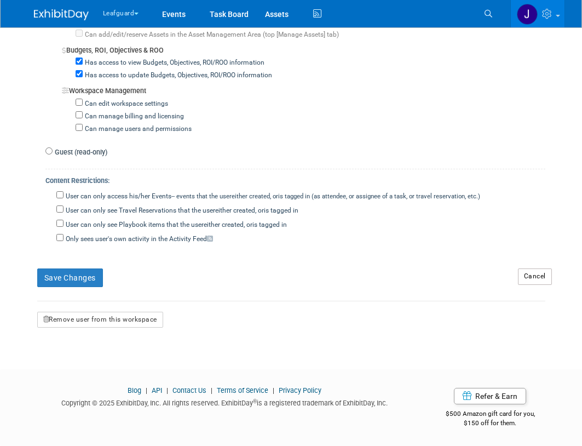
click at [94, 146] on div "Guest (read-only) Has access to view event Booth tab Has access to view Booth i…" at bounding box center [295, 152] width 500 height 15
click at [91, 147] on label "Guest (read-only)" at bounding box center [80, 152] width 55 height 10
click at [53, 147] on input "Guest (read-only)" at bounding box center [48, 150] width 7 height 7
radio input "true"
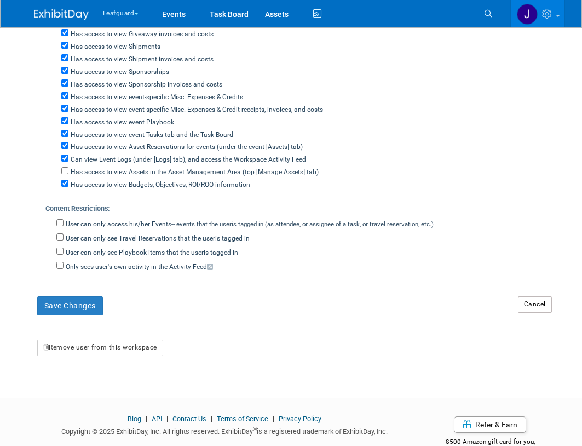
scroll to position [370, 0]
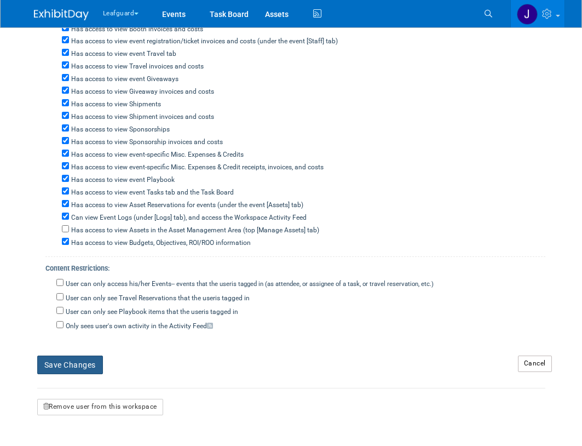
click at [78, 368] on button "Save Changes" at bounding box center [70, 364] width 66 height 19
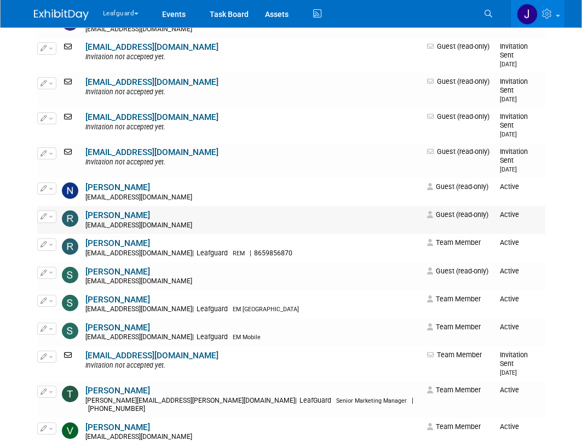
scroll to position [839, 0]
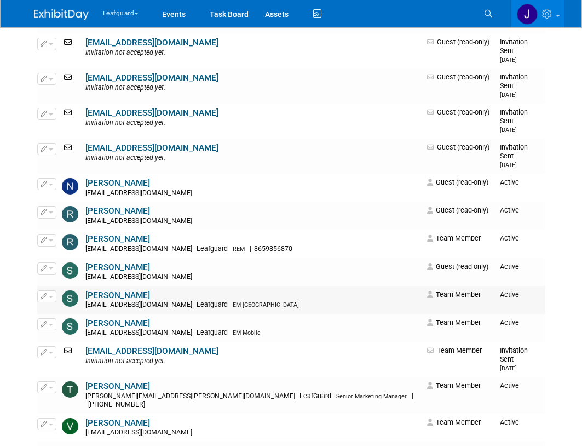
click at [120, 290] on link "[PERSON_NAME]" at bounding box center [117, 295] width 65 height 10
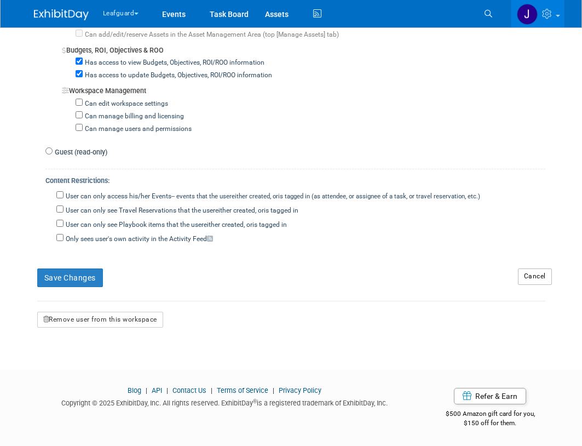
click at [83, 155] on label "Guest (read-only)" at bounding box center [80, 152] width 55 height 10
click at [53, 154] on input "Guest (read-only)" at bounding box center [48, 150] width 7 height 7
radio input "true"
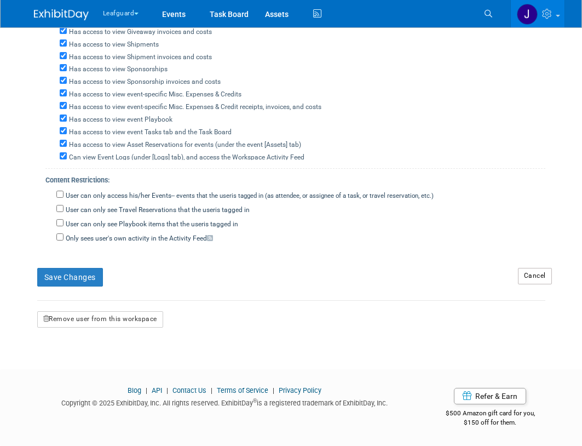
scroll to position [370, 0]
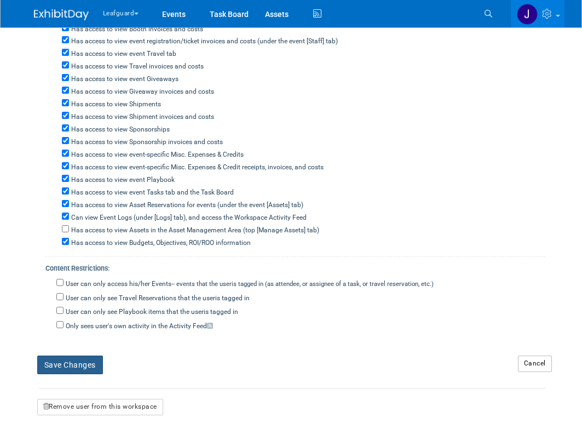
click at [71, 360] on button "Save Changes" at bounding box center [70, 364] width 66 height 19
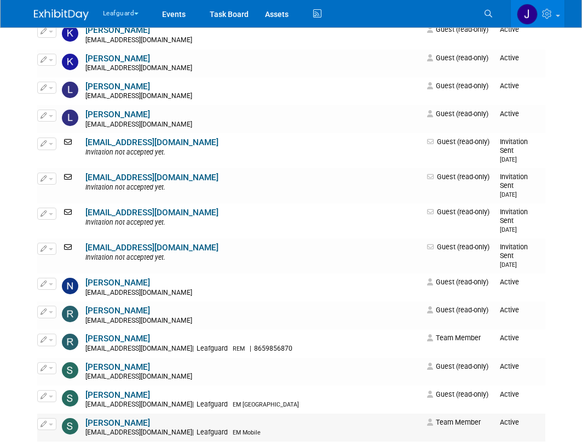
scroll to position [803, 0]
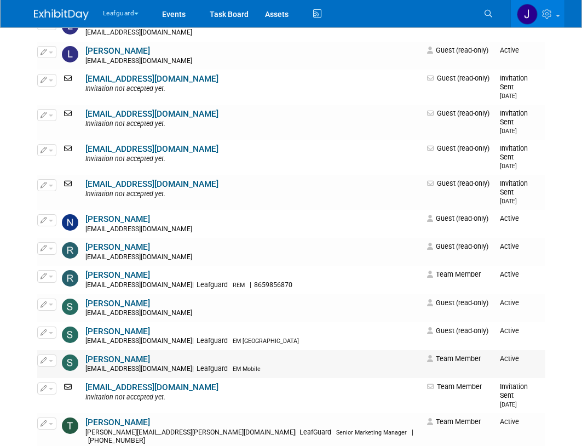
click at [120, 354] on link "[PERSON_NAME]" at bounding box center [117, 359] width 65 height 10
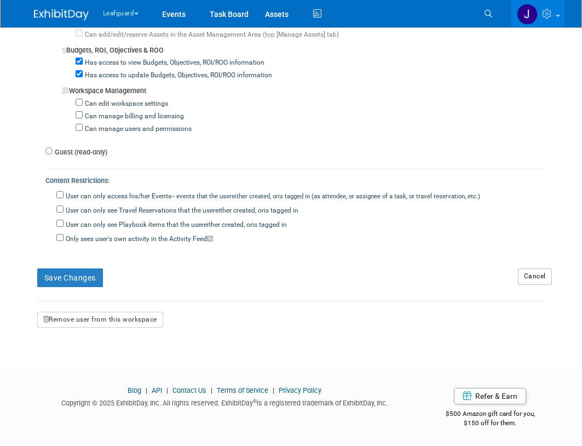
click at [60, 157] on label "Guest (read-only)" at bounding box center [80, 152] width 55 height 10
click at [53, 154] on input "Guest (read-only)" at bounding box center [48, 150] width 7 height 7
radio input "true"
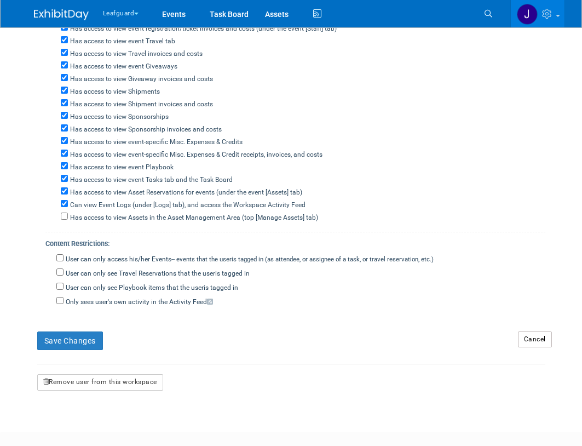
scroll to position [368, 0]
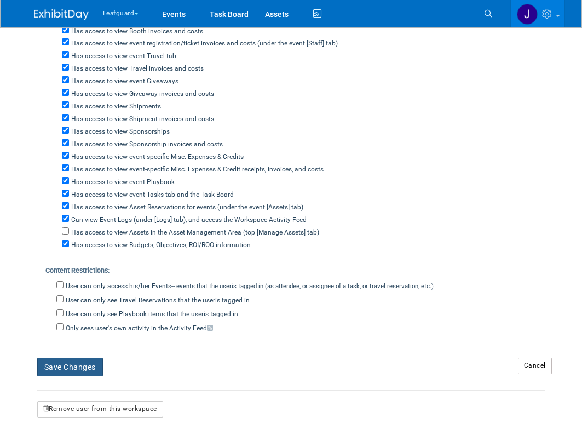
click at [80, 359] on button "Save Changes" at bounding box center [70, 367] width 66 height 19
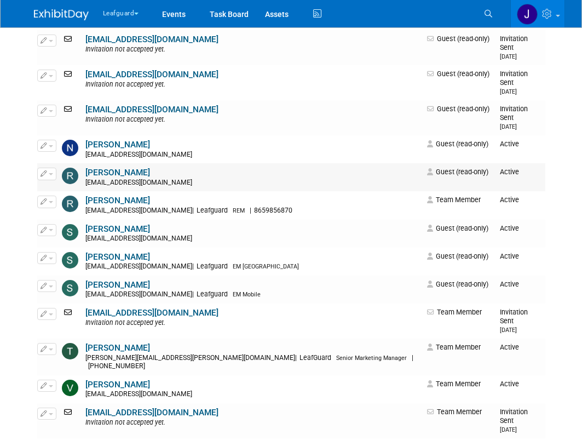
scroll to position [879, 0]
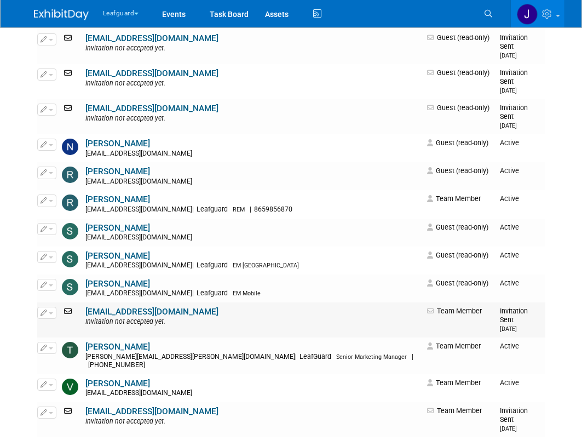
click at [128, 307] on link "[EMAIL_ADDRESS][DOMAIN_NAME]" at bounding box center [151, 312] width 133 height 10
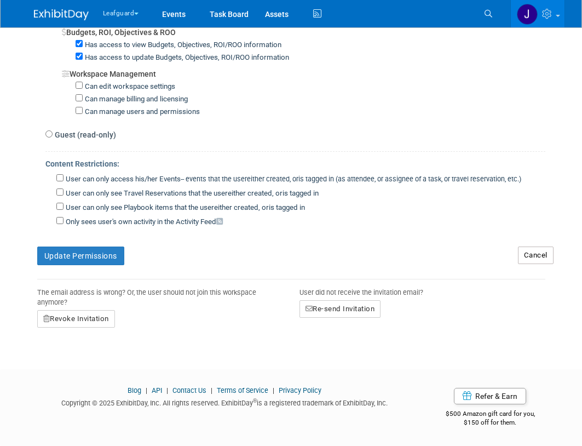
click at [77, 133] on label "Guest (read-only)" at bounding box center [85, 134] width 64 height 11
click at [53, 133] on input "Guest (read-only)" at bounding box center [48, 133] width 7 height 7
radio input "true"
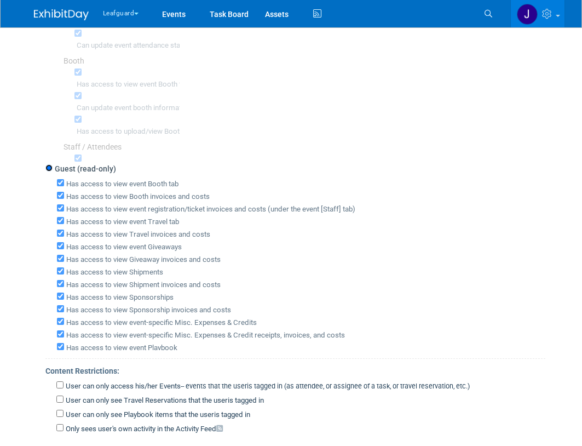
scroll to position [203, 0]
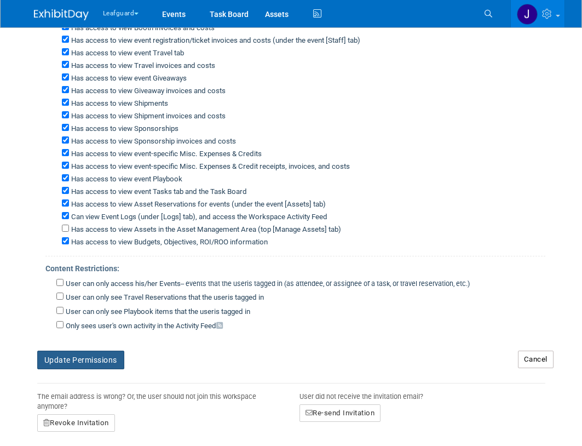
click at [84, 356] on button "Update Permissions" at bounding box center [80, 359] width 87 height 19
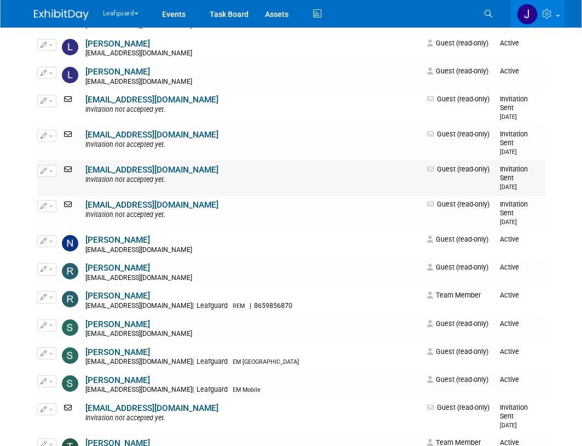
scroll to position [879, 0]
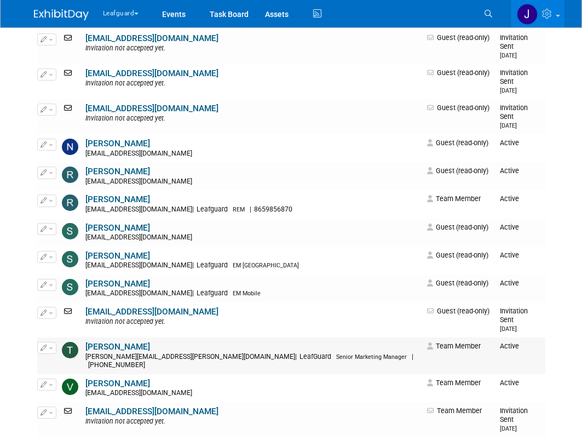
click at [118, 342] on link "Tyrone Rector" at bounding box center [117, 347] width 65 height 10
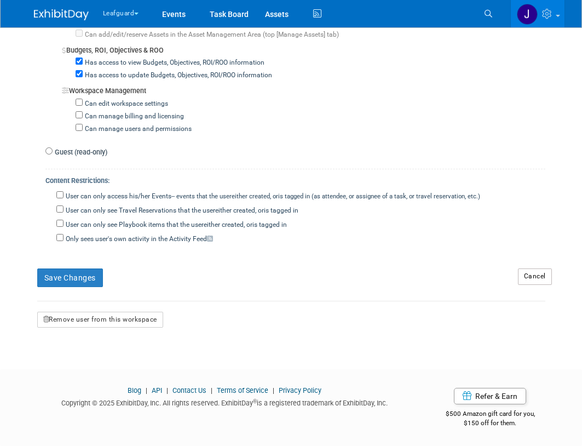
click at [85, 148] on label "Guest (read-only)" at bounding box center [80, 152] width 55 height 10
click at [53, 148] on input "Guest (read-only)" at bounding box center [48, 150] width 7 height 7
radio input "true"
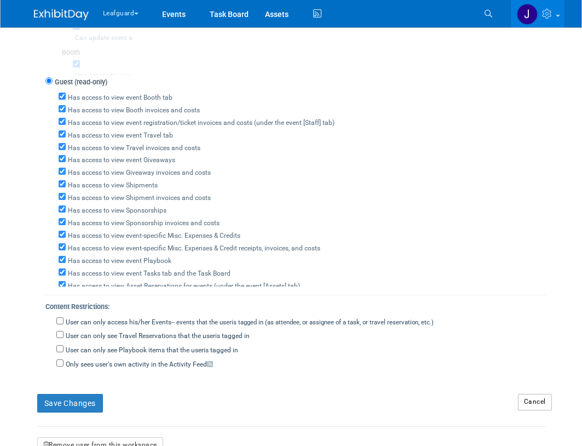
click at [73, 315] on div "User can only access his/her Events -- events that the user either created, or …" at bounding box center [295, 342] width 500 height 55
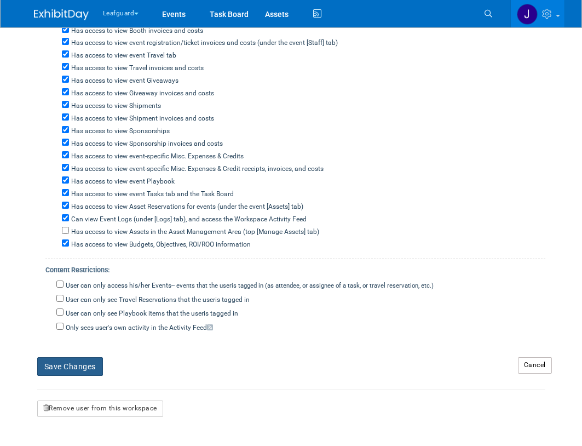
click at [68, 367] on button "Save Changes" at bounding box center [70, 366] width 66 height 19
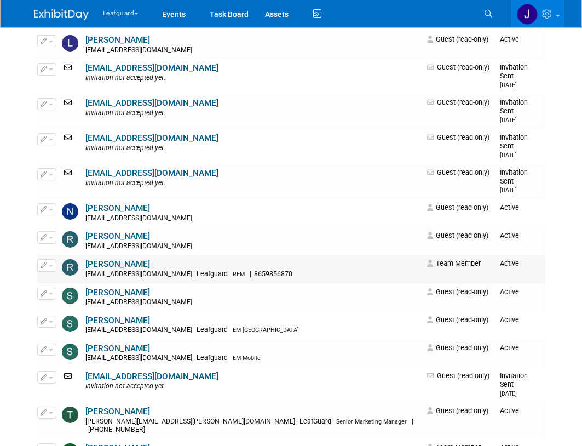
scroll to position [879, 0]
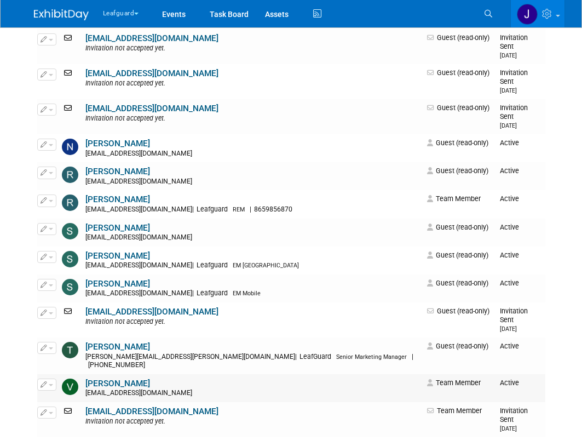
click at [121, 378] on link "[PERSON_NAME]" at bounding box center [117, 383] width 65 height 10
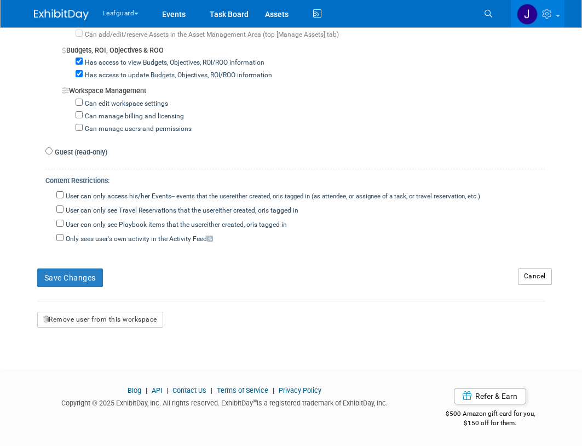
click at [83, 152] on label "Guest (read-only)" at bounding box center [80, 152] width 55 height 10
click at [53, 152] on input "Guest (read-only)" at bounding box center [48, 150] width 7 height 7
radio input "true"
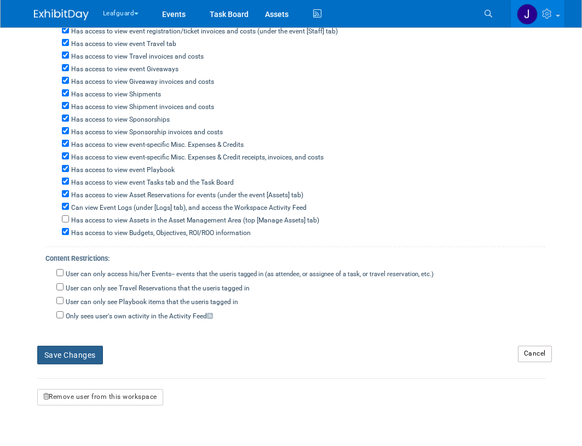
scroll to position [365, 0]
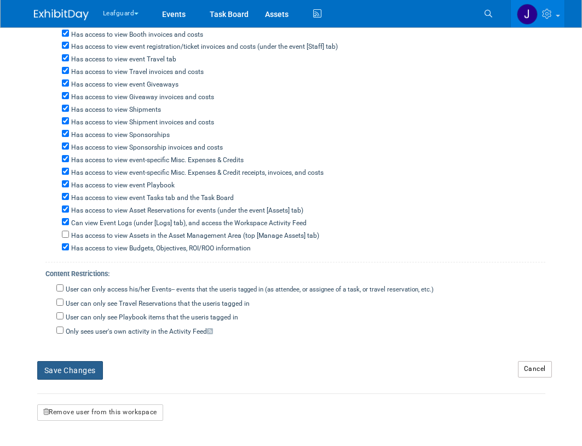
click at [79, 374] on button "Save Changes" at bounding box center [70, 370] width 66 height 19
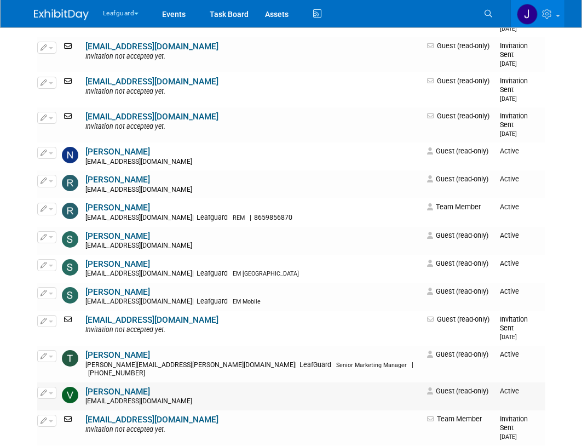
scroll to position [879, 0]
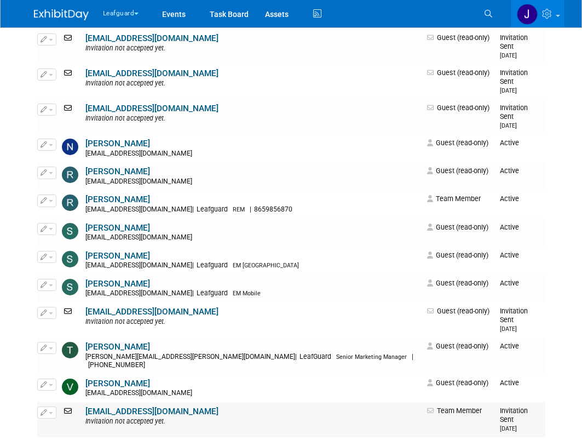
click at [123, 406] on link "[EMAIL_ADDRESS][DOMAIN_NAME]" at bounding box center [151, 411] width 133 height 10
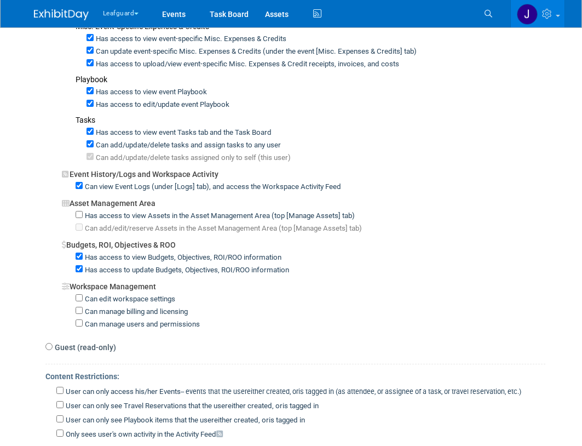
scroll to position [694, 0]
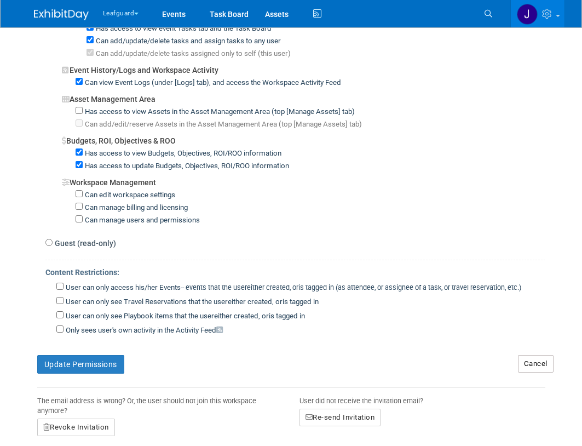
click at [91, 247] on label "Guest (read-only)" at bounding box center [85, 243] width 64 height 11
click at [53, 246] on input "Guest (read-only)" at bounding box center [48, 242] width 7 height 7
radio input "true"
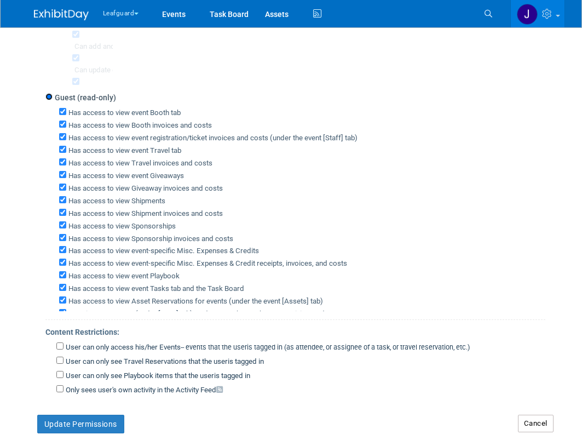
scroll to position [201, 0]
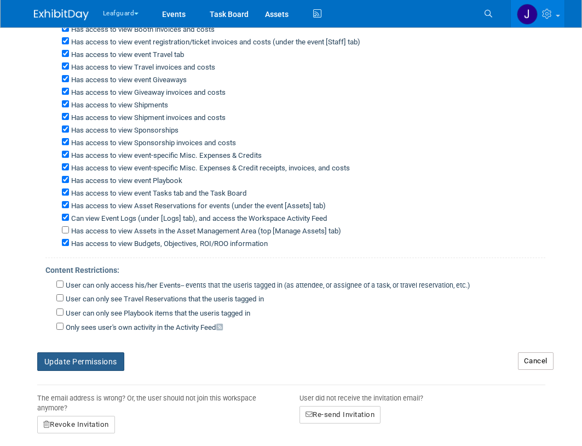
click at [98, 363] on button "Update Permissions" at bounding box center [80, 361] width 87 height 19
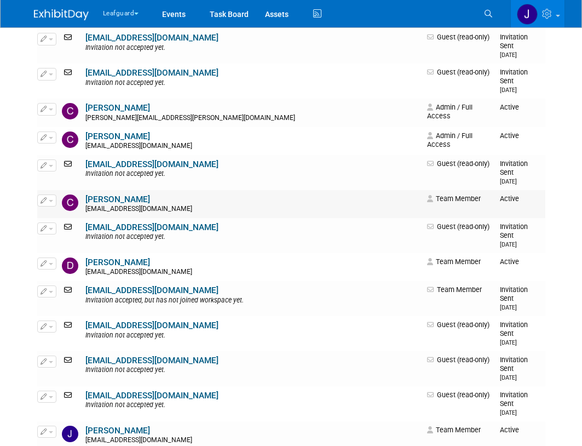
scroll to position [292, 0]
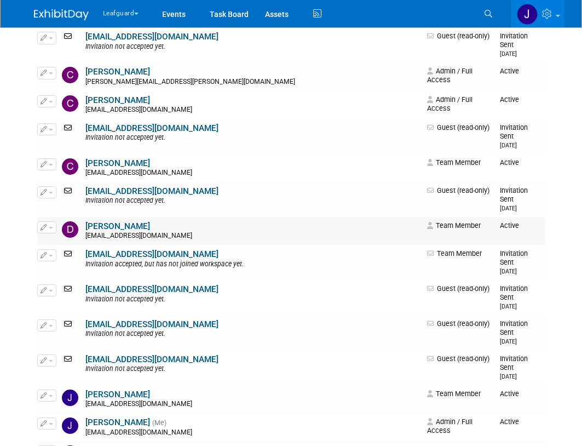
click at [122, 221] on link "David Krajnak" at bounding box center [117, 226] width 65 height 10
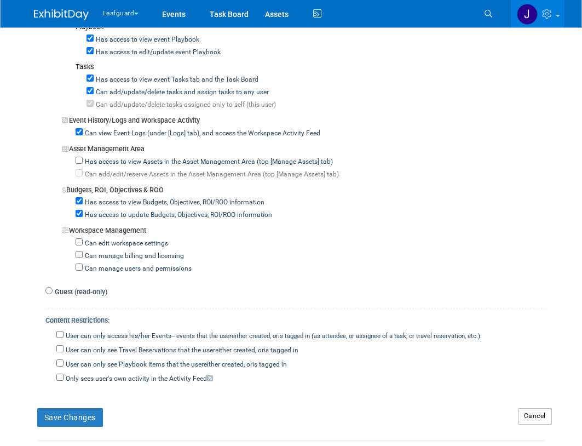
click at [82, 296] on label "Guest (read-only)" at bounding box center [80, 292] width 55 height 10
click at [53, 294] on input "Guest (read-only)" at bounding box center [48, 290] width 7 height 7
radio input "true"
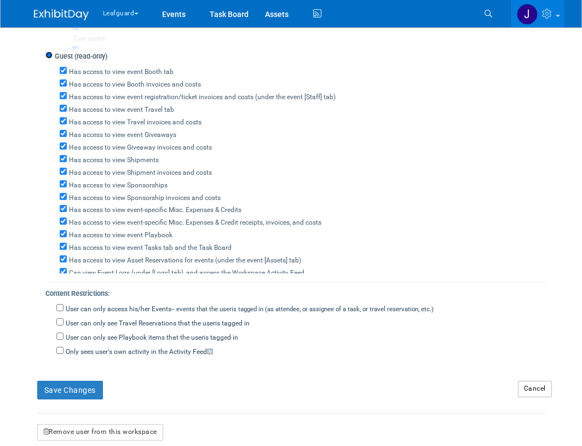
scroll to position [366, 0]
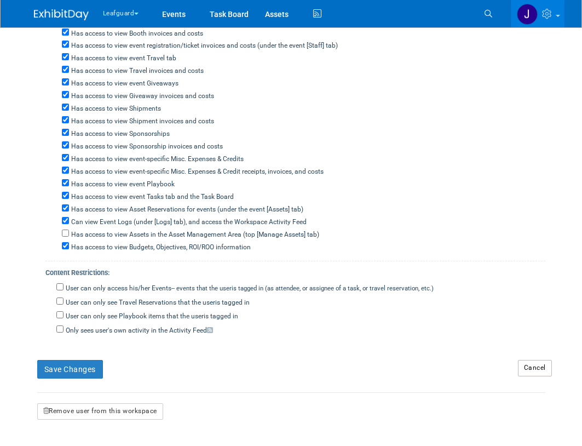
click at [71, 379] on form "User Information First Name: David Last Name: Krajnak Company / Organization Na…" at bounding box center [291, 99] width 508 height 642
click at [74, 375] on button "Save Changes" at bounding box center [70, 369] width 66 height 19
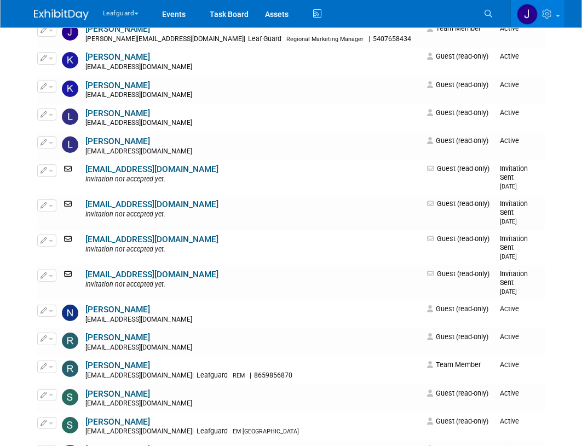
scroll to position [767, 0]
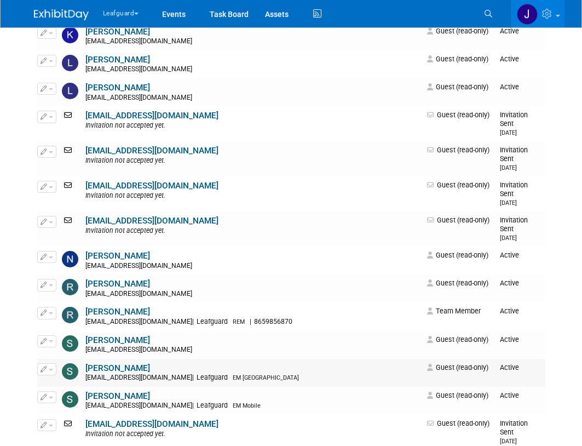
click at [119, 363] on link "[PERSON_NAME]" at bounding box center [117, 368] width 65 height 10
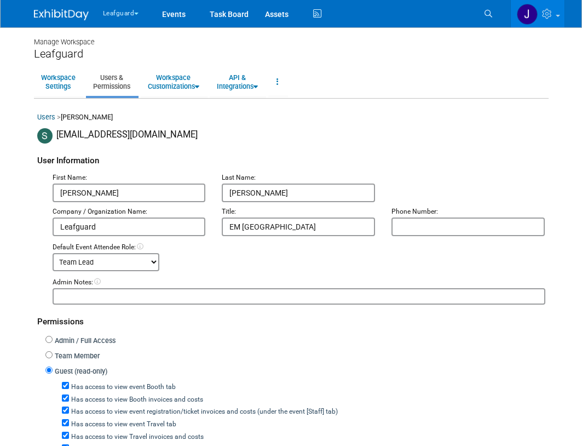
click at [62, 358] on label "Team Member" at bounding box center [76, 356] width 47 height 10
click at [53, 358] on input "Team Member" at bounding box center [48, 354] width 7 height 7
radio input "true"
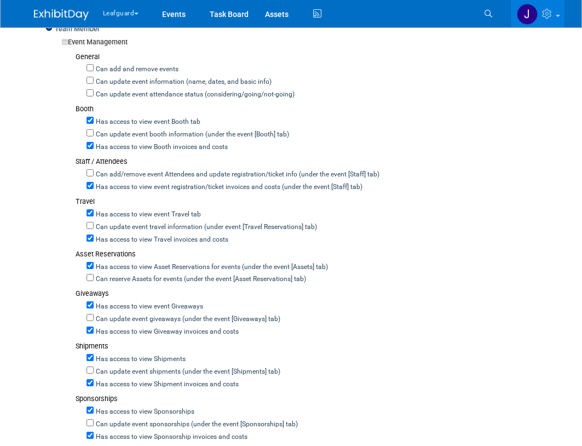
scroll to position [329, 0]
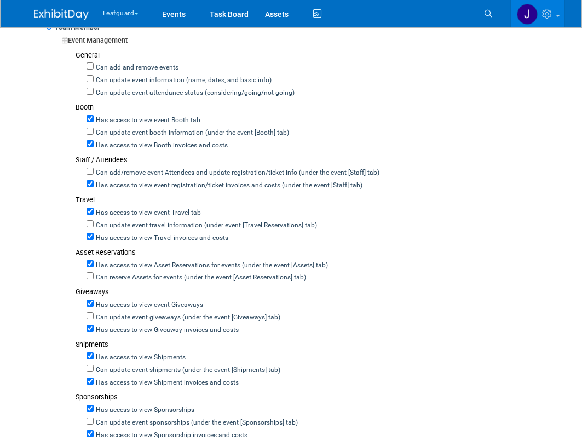
click at [137, 62] on div "Can add and remove events" at bounding box center [316, 66] width 459 height 13
click at [126, 67] on label "Can add and remove events" at bounding box center [136, 68] width 85 height 10
click at [94, 67] on input "Can add and remove events" at bounding box center [90, 65] width 7 height 7
checkbox input "true"
click at [119, 84] on label "Can update event information (name, dates, and basic info)" at bounding box center [183, 81] width 178 height 10
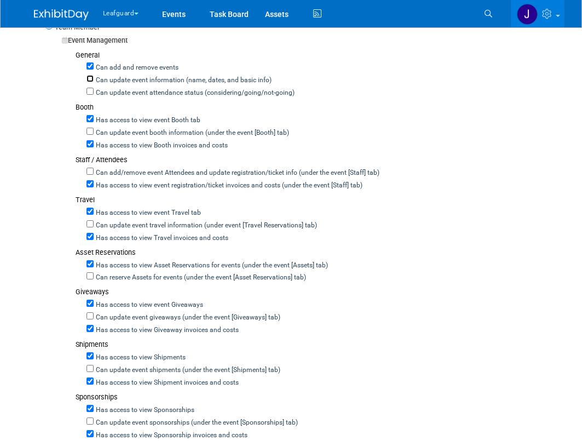
click at [94, 82] on input "Can update event information (name, dates, and basic info)" at bounding box center [90, 78] width 7 height 7
checkbox input "true"
click at [123, 97] on label "Can update event attendance status (considering/going/not-going)" at bounding box center [194, 93] width 201 height 10
click at [94, 95] on input "Can update event attendance status (considering/going/not-going)" at bounding box center [90, 91] width 7 height 7
checkbox input "true"
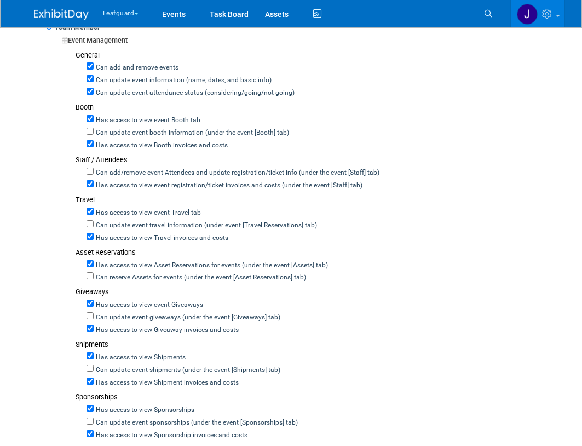
click at [130, 132] on label "Can update event booth information (under the event [Booth] tab)" at bounding box center [191, 133] width 195 height 10
click at [94, 132] on input "Can update event booth information (under the event [Booth] tab)" at bounding box center [90, 131] width 7 height 7
checkbox input "true"
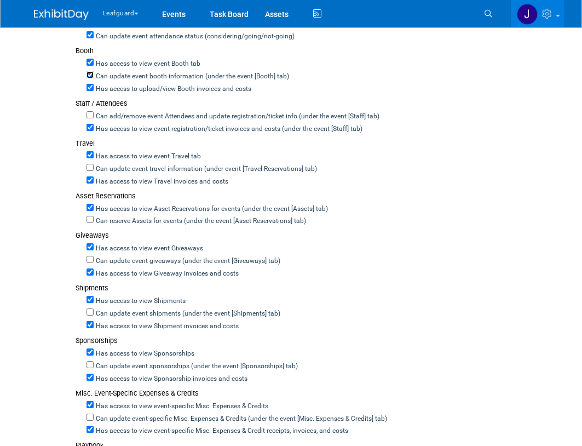
scroll to position [401, 0]
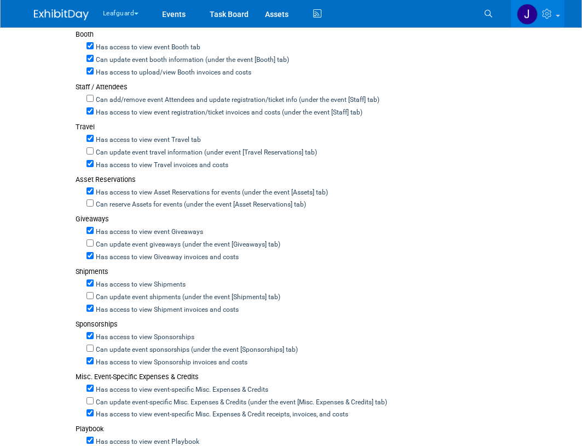
click at [137, 103] on label "Can add/remove event Attendees and update registration/ticket info (under the e…" at bounding box center [237, 100] width 286 height 10
click at [94, 102] on input "Can add/remove event Attendees and update registration/ticket info (under the e…" at bounding box center [90, 98] width 7 height 7
checkbox input "true"
click at [129, 151] on label "Can update event travel information (under event [Travel Reservations] tab)" at bounding box center [205, 153] width 223 height 10
click at [94, 151] on input "Can update event travel information (under event [Travel Reservations] tab)" at bounding box center [90, 150] width 7 height 7
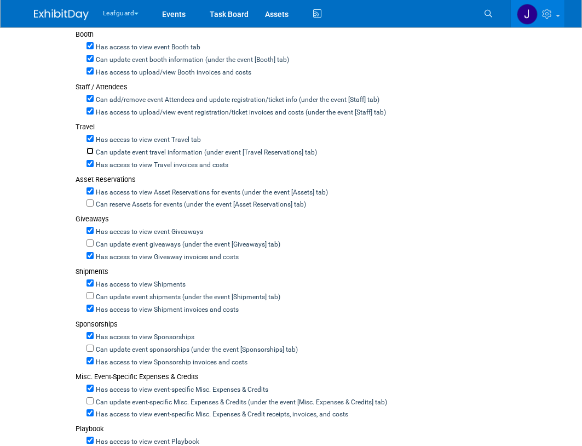
checkbox input "true"
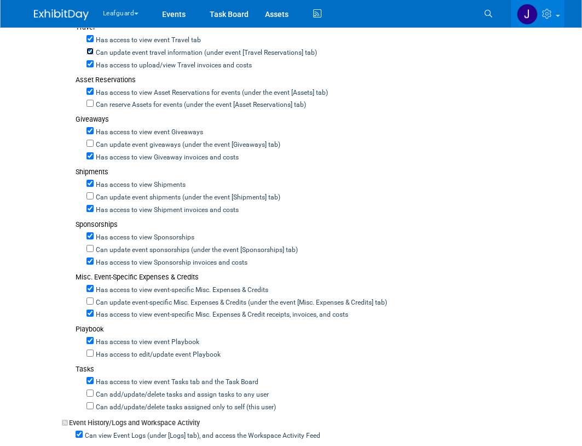
scroll to position [511, 0]
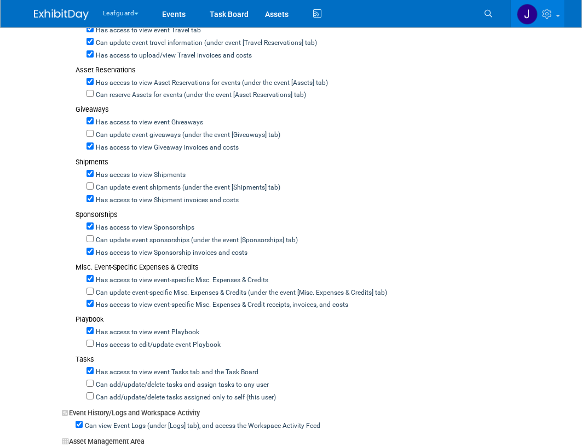
click at [124, 97] on label "Can reserve Assets for events (under the event [Asset Reservations] tab)" at bounding box center [200, 95] width 212 height 10
click at [94, 97] on input "Can reserve Assets for events (under the event [Asset Reservations] tab)" at bounding box center [90, 93] width 7 height 7
checkbox input "true"
click at [108, 135] on label "Can update event giveaways (under the event [Giveaways] tab)" at bounding box center [187, 135] width 187 height 10
click at [94, 135] on input "Can update event giveaways (under the event [Giveaways] tab)" at bounding box center [90, 133] width 7 height 7
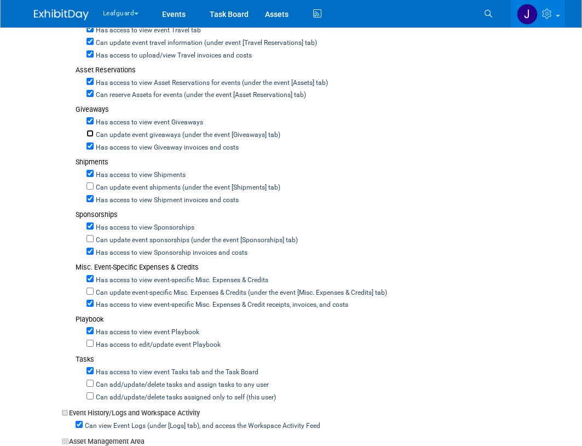
checkbox input "true"
click at [106, 187] on label "Can update event shipments (under the event [Shipments] tab)" at bounding box center [187, 188] width 187 height 10
click at [94, 187] on input "Can update event shipments (under the event [Shipments] tab)" at bounding box center [90, 185] width 7 height 7
checkbox input "true"
click at [111, 242] on label "Can update event sponsorships (under the event [Sponsorships] tab)" at bounding box center [196, 240] width 204 height 10
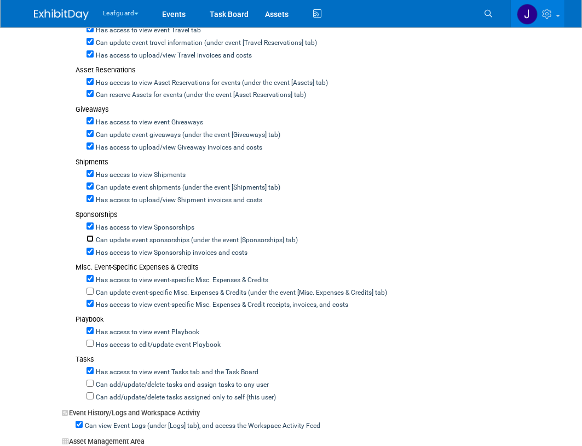
click at [94, 242] on input "Can update event sponsorships (under the event [Sponsorships] tab)" at bounding box center [90, 238] width 7 height 7
checkbox input "true"
click at [112, 291] on label "Can update event-specific Misc. Expenses & Credits (under the event [Misc. Expe…" at bounding box center [240, 293] width 293 height 10
click at [94, 291] on input "Can update event-specific Misc. Expenses & Credits (under the event [Misc. Expe…" at bounding box center [90, 290] width 7 height 7
checkbox input "true"
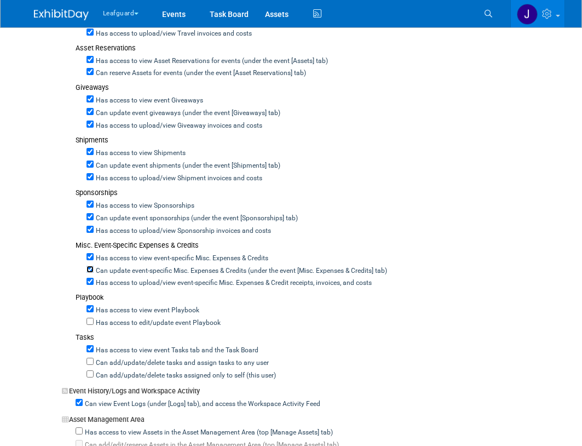
scroll to position [657, 0]
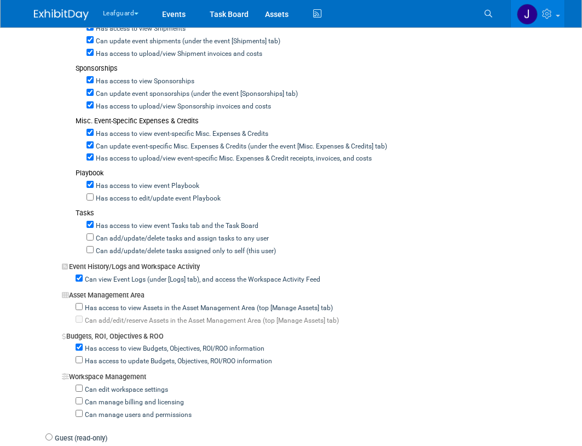
click at [116, 241] on label "Can add/update/delete tasks and assign tasks to any user" at bounding box center [181, 239] width 175 height 10
click at [94, 240] on input "Can add/update/delete tasks and assign tasks to any user" at bounding box center [90, 236] width 7 height 7
checkbox input "true"
click at [117, 252] on label "Can add/update/delete tasks assigned only to self (this user)" at bounding box center [185, 251] width 182 height 10
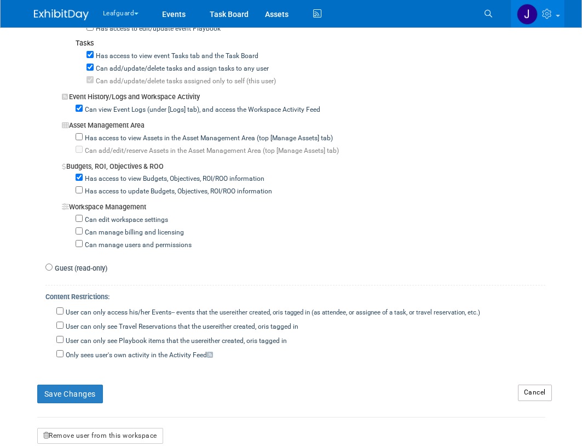
scroll to position [839, 0]
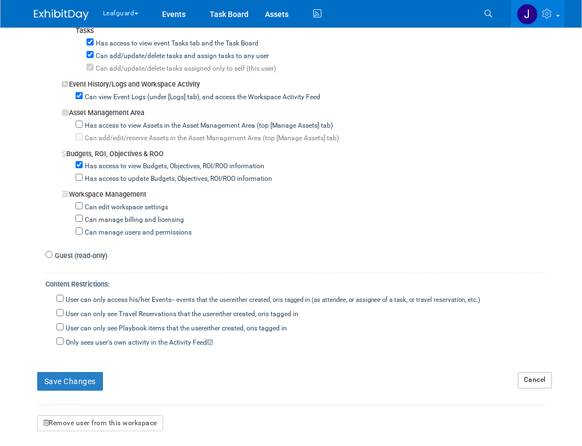
click at [114, 179] on label "Has access to update Budgets, Objectives, ROI/ROO information" at bounding box center [177, 179] width 189 height 10
click at [83, 179] on input "Has access to update Budgets, Objectives, ROI/ROO information" at bounding box center [79, 177] width 7 height 7
checkbox input "true"
click at [81, 377] on button "Save Changes" at bounding box center [70, 381] width 66 height 19
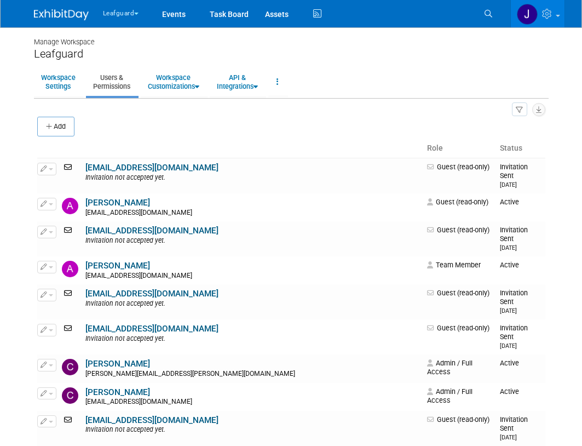
click at [522, 108] on icon "button" at bounding box center [520, 110] width 8 height 7
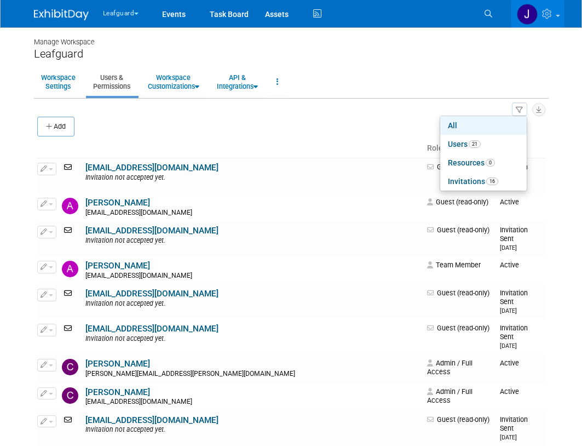
click at [396, 83] on ul "Workspace Settings Users & Permissions Workspace Customizations Customize Event…" at bounding box center [291, 82] width 515 height 31
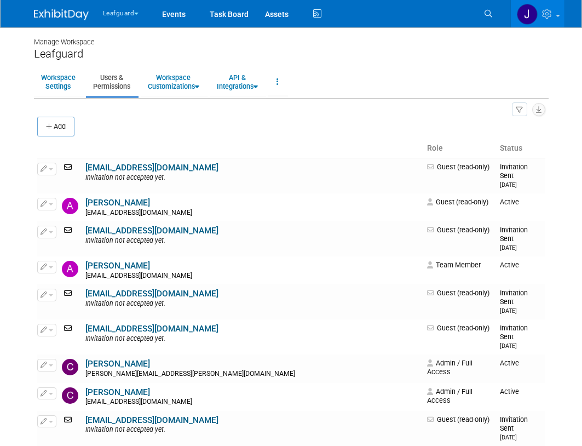
click at [69, 13] on img at bounding box center [61, 14] width 55 height 11
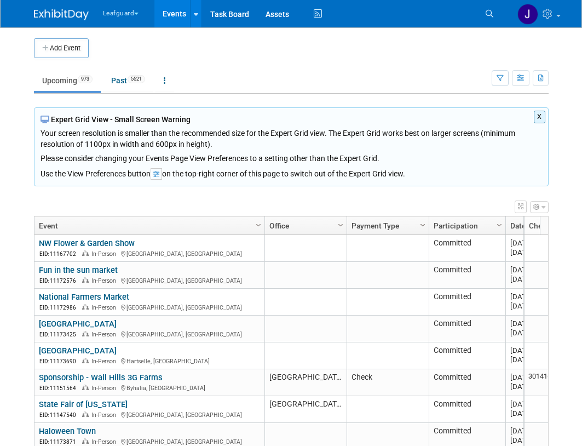
click at [422, 222] on span "Column Settings" at bounding box center [422, 225] width 9 height 9
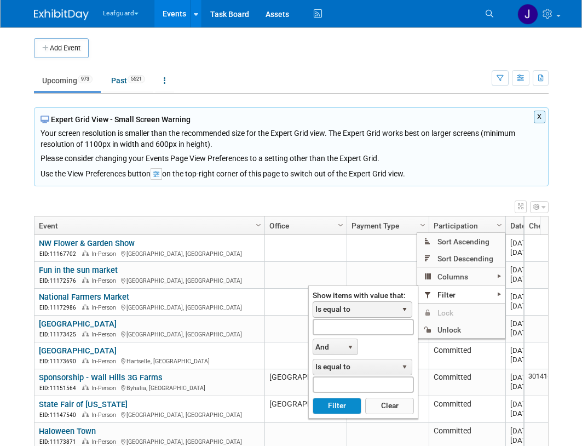
click at [384, 306] on span "Is equal to" at bounding box center [355, 309] width 84 height 15
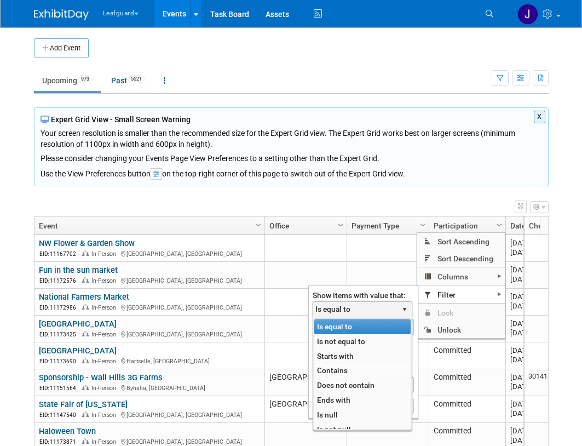
drag, startPoint x: 341, startPoint y: 371, endPoint x: 341, endPoint y: 365, distance: 6.6
click at [341, 371] on li "Contains" at bounding box center [362, 370] width 96 height 15
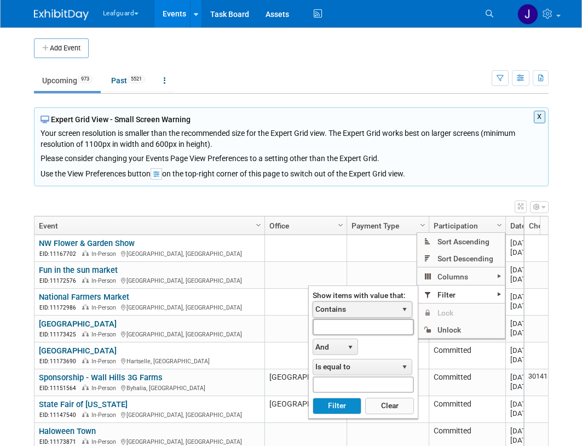
click at [350, 327] on input "text" at bounding box center [363, 327] width 101 height 16
click at [352, 331] on input "text" at bounding box center [363, 327] width 101 height 16
click at [350, 364] on span "Is equal to" at bounding box center [355, 366] width 84 height 15
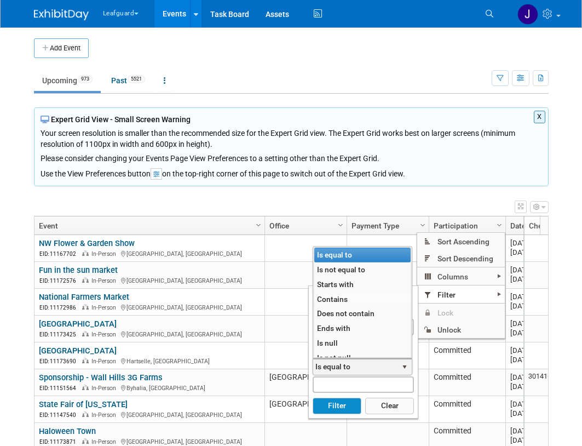
click at [343, 302] on li "Contains" at bounding box center [362, 299] width 96 height 15
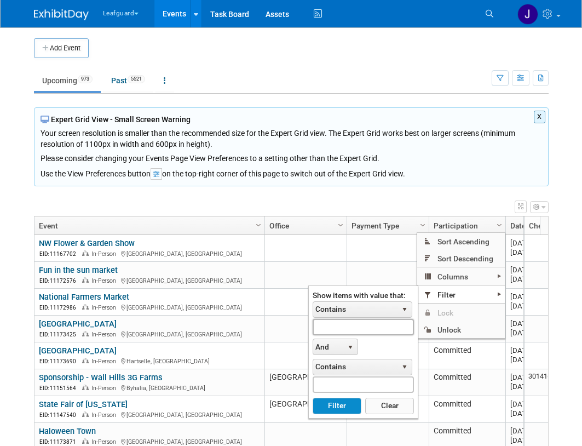
click at [345, 330] on input "text" at bounding box center [363, 327] width 101 height 16
click at [313, 398] on button "Filter" at bounding box center [337, 406] width 49 height 16
type input "LG-[GEOGRAPHIC_DATA]"
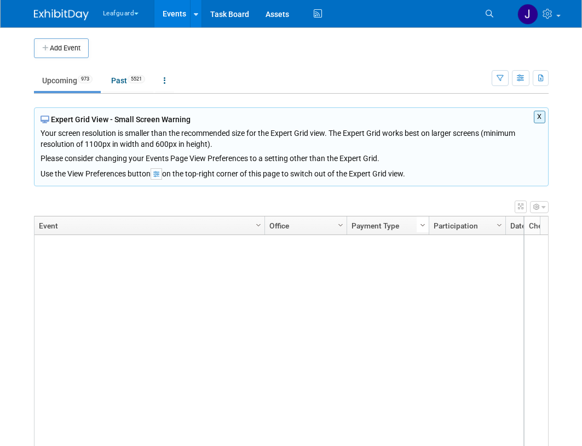
click at [418, 227] on span "Column Settings" at bounding box center [422, 225] width 9 height 9
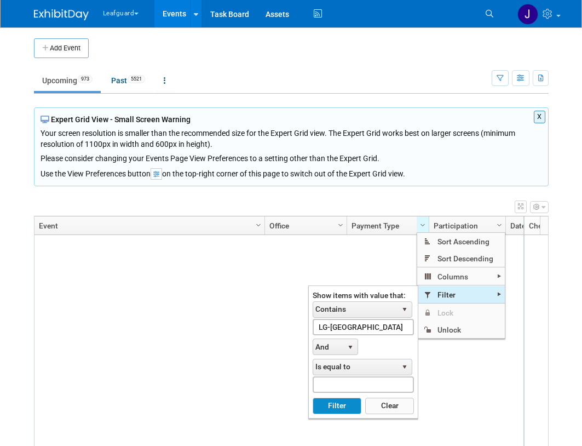
click at [453, 292] on span "Filter" at bounding box center [461, 294] width 88 height 17
click at [393, 406] on button "Clear" at bounding box center [389, 406] width 49 height 16
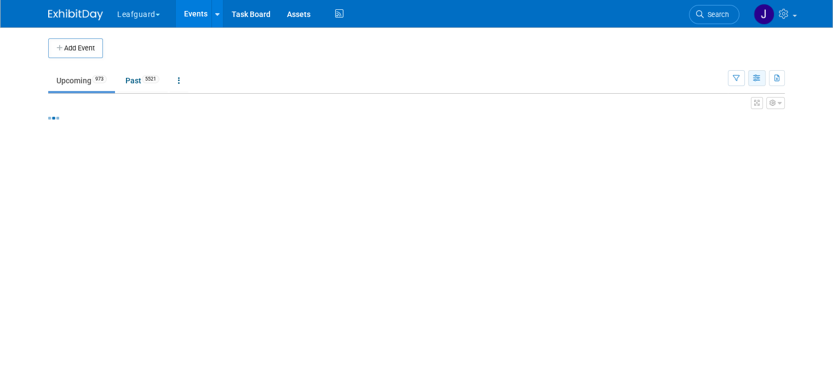
click at [761, 78] on icon "button" at bounding box center [757, 78] width 8 height 7
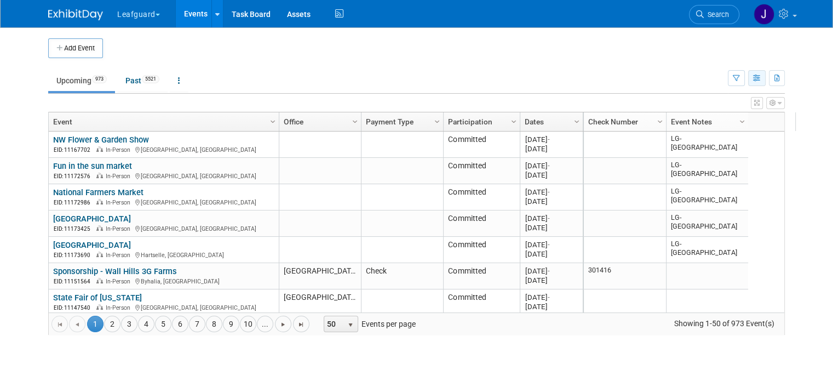
click at [765, 82] on button "button" at bounding box center [757, 78] width 18 height 16
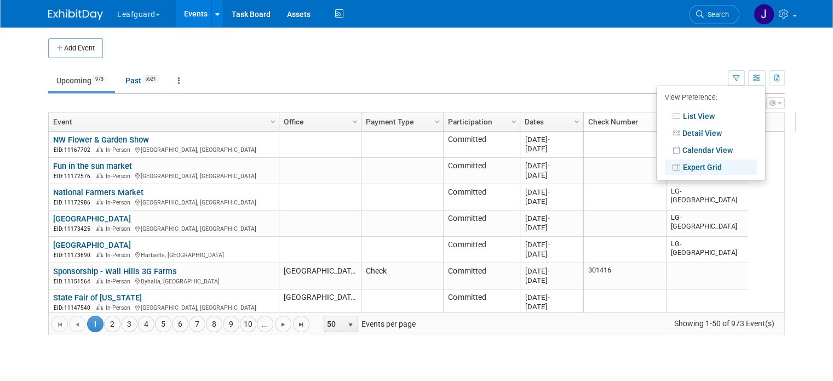
click at [503, 99] on div "View Grid Tips & Tricks Advanced Options Reset Grid Layout (back to default)" at bounding box center [416, 101] width 736 height 15
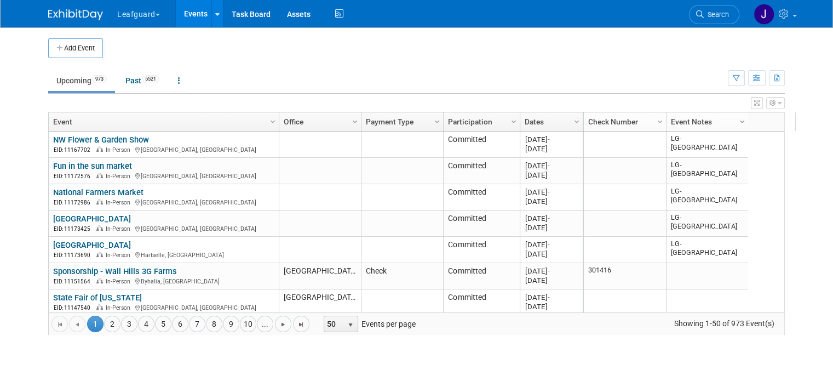
click at [738, 118] on span "Column Settings" at bounding box center [742, 121] width 9 height 9
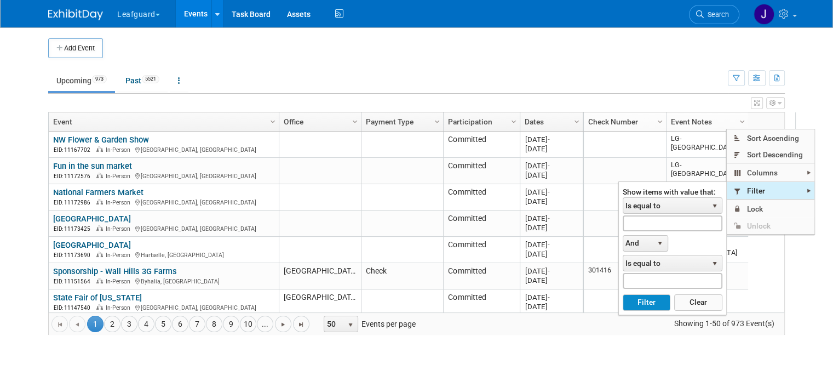
click at [760, 192] on span "Filter" at bounding box center [771, 190] width 88 height 17
click at [663, 204] on span "Is equal to" at bounding box center [665, 205] width 84 height 15
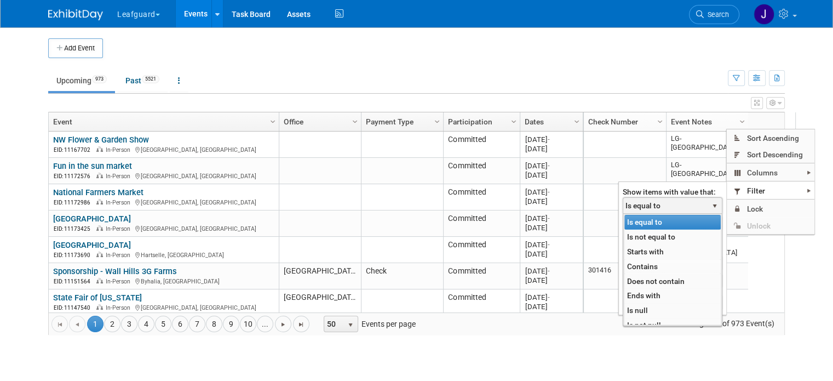
click at [648, 263] on li "Contains" at bounding box center [672, 266] width 96 height 15
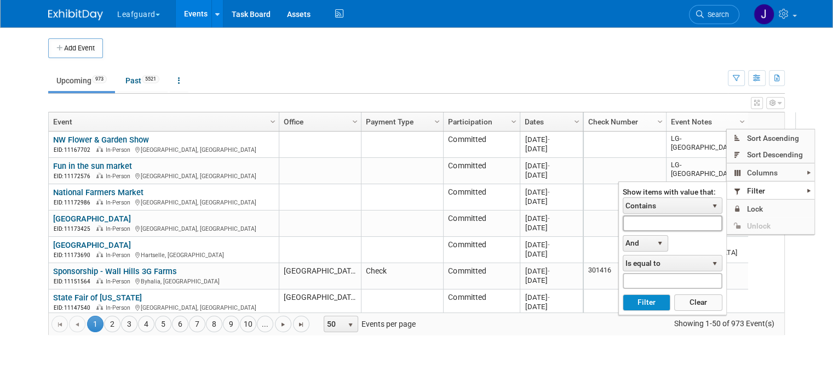
click at [645, 228] on input "text" at bounding box center [673, 223] width 100 height 16
click at [647, 220] on input "text" at bounding box center [673, 223] width 100 height 16
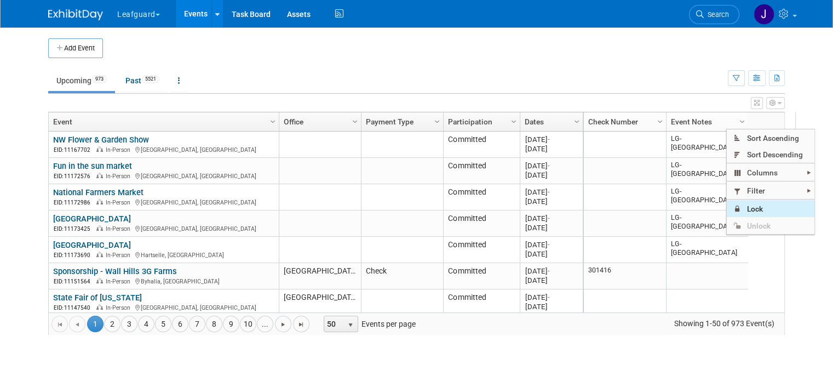
click at [751, 202] on span "Lock" at bounding box center [771, 208] width 88 height 17
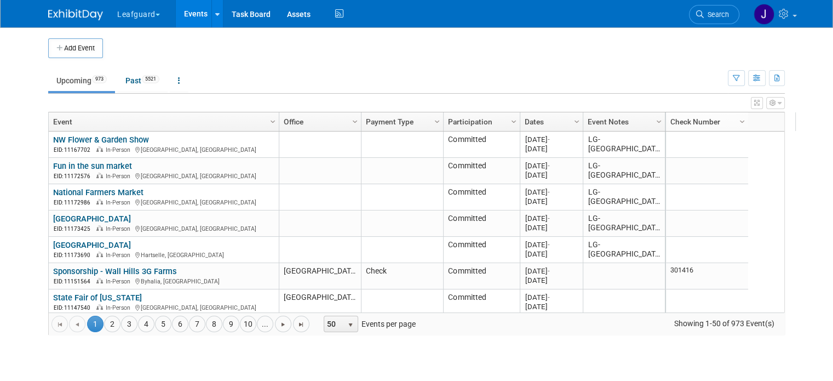
click at [653, 123] on link "Column Settings" at bounding box center [659, 120] width 12 height 16
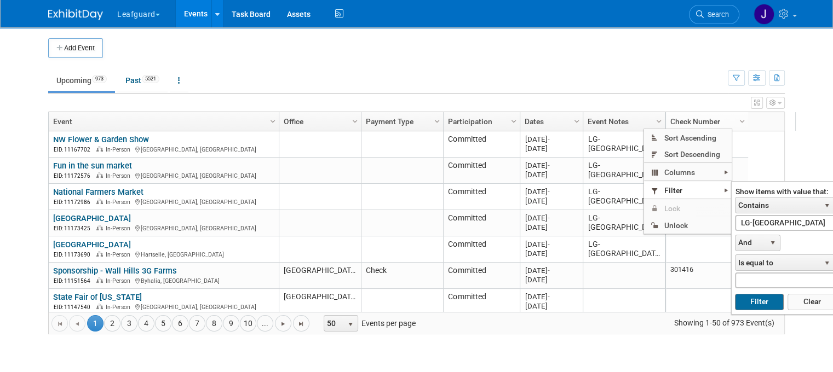
click at [756, 302] on button "Filter" at bounding box center [759, 302] width 48 height 16
type input "LG-[GEOGRAPHIC_DATA]"
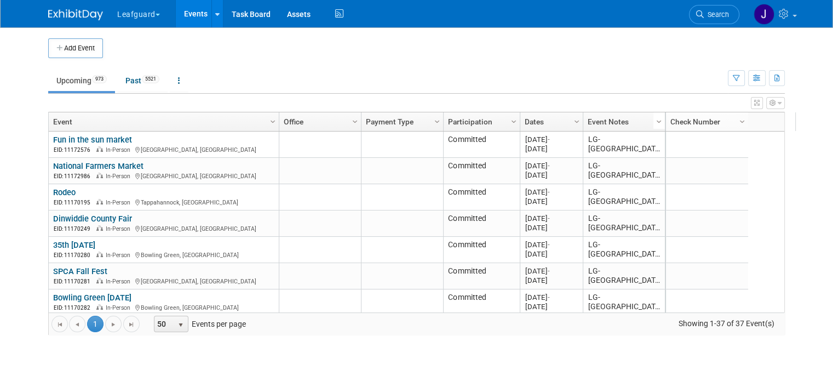
click at [654, 119] on span "Column Settings" at bounding box center [658, 121] width 9 height 9
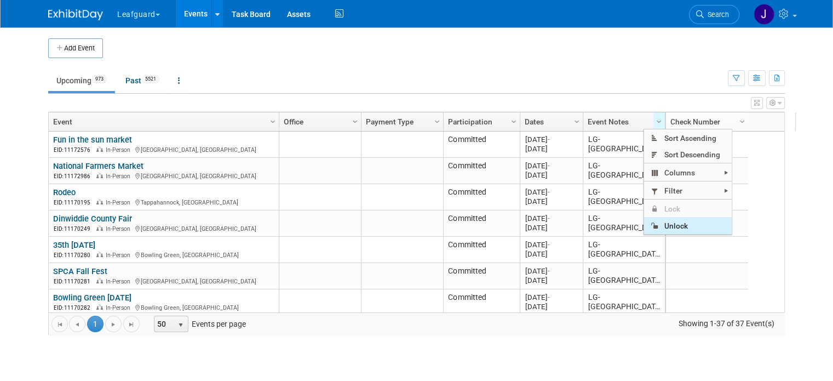
click at [671, 219] on span "Unlock" at bounding box center [688, 225] width 88 height 17
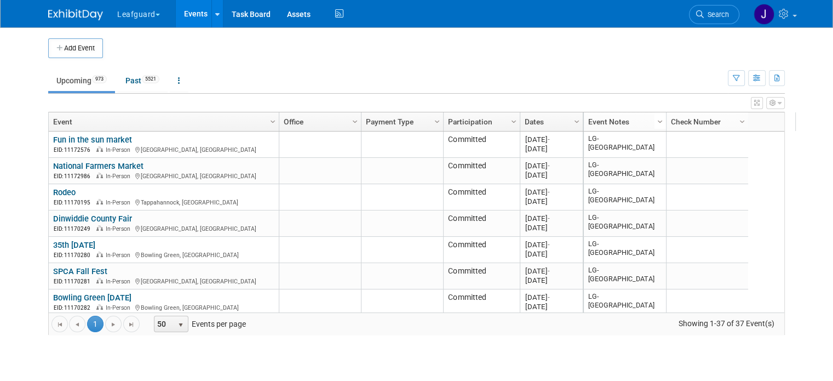
click at [655, 120] on span "Column Settings" at bounding box center [659, 121] width 9 height 9
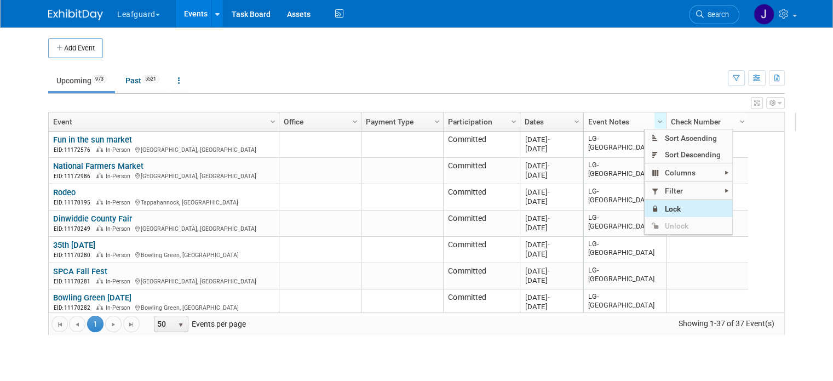
click at [677, 211] on span "Lock" at bounding box center [688, 208] width 88 height 17
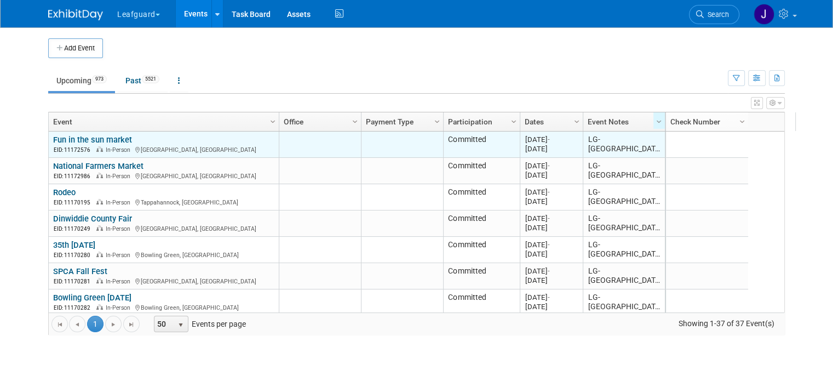
click at [85, 137] on link "Fun in the sun market" at bounding box center [92, 140] width 79 height 10
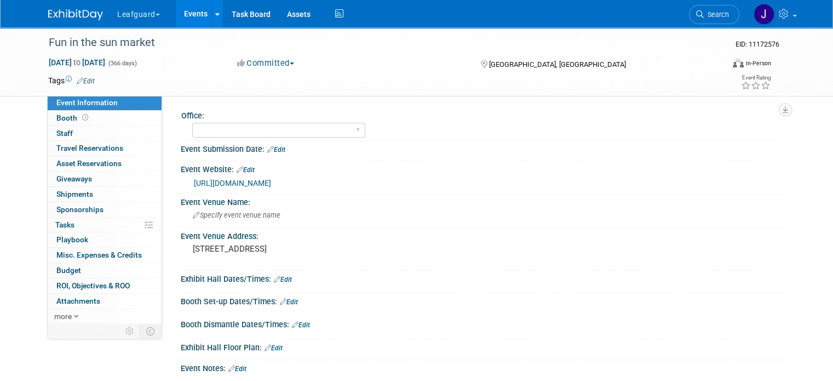
click at [57, 15] on img at bounding box center [75, 14] width 55 height 11
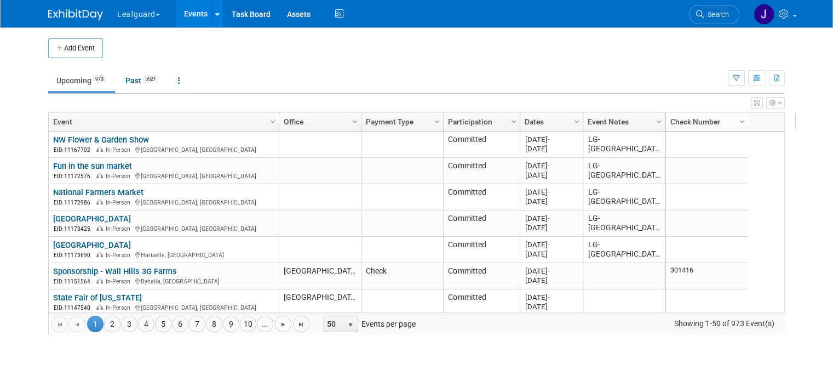
click at [763, 103] on button "button" at bounding box center [757, 103] width 12 height 12
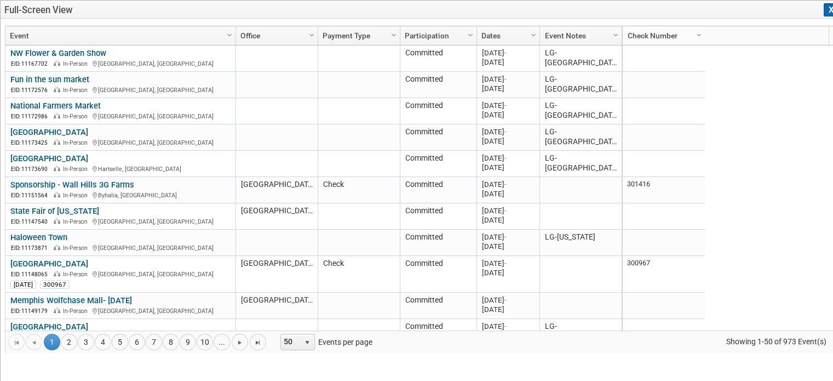
click at [424, 105] on div at bounding box center [416, 190] width 15 height 381
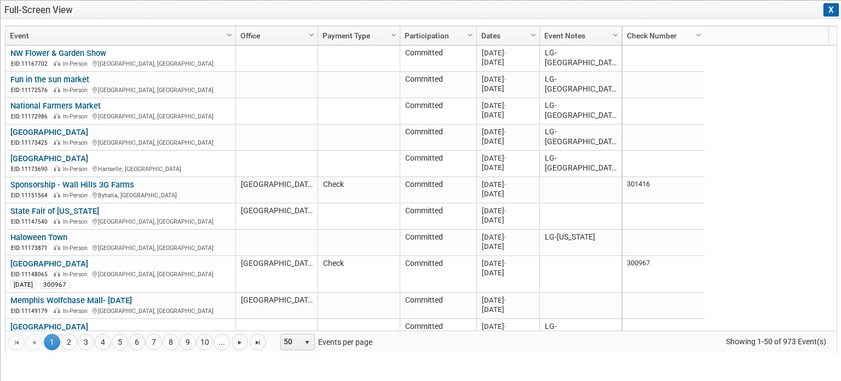
click at [830, 4] on button "X" at bounding box center [831, 9] width 15 height 13
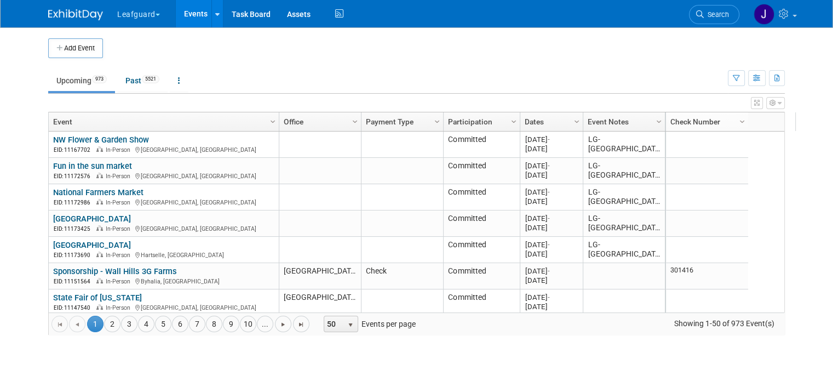
click at [776, 104] on icon "button" at bounding box center [772, 103] width 7 height 7
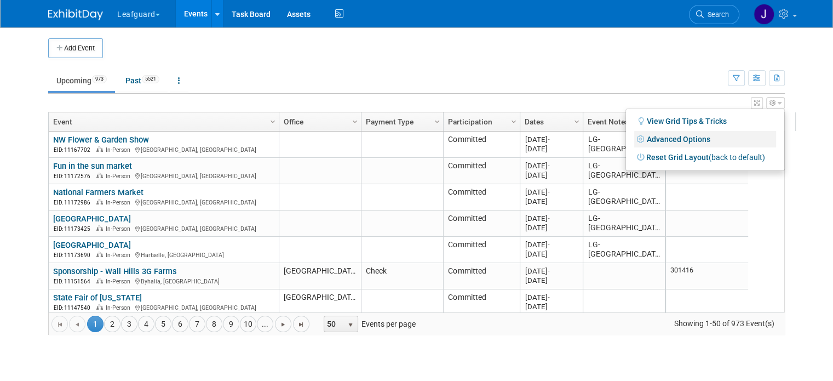
click at [693, 137] on link "Advanced Options" at bounding box center [705, 139] width 142 height 16
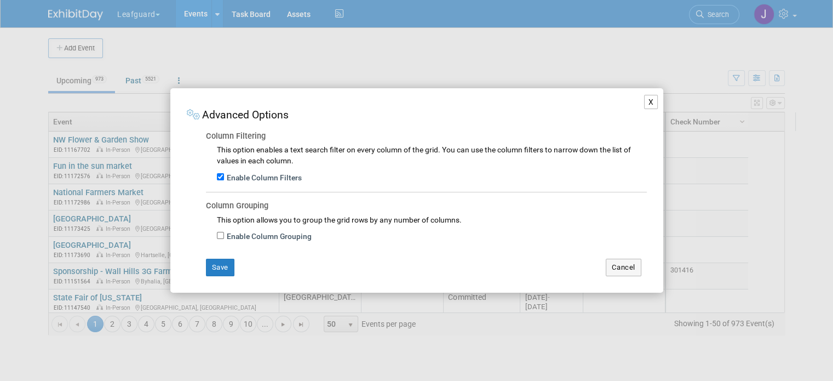
drag, startPoint x: 647, startPoint y: 105, endPoint x: 709, endPoint y: 99, distance: 62.2
click at [648, 105] on button "X" at bounding box center [651, 102] width 14 height 14
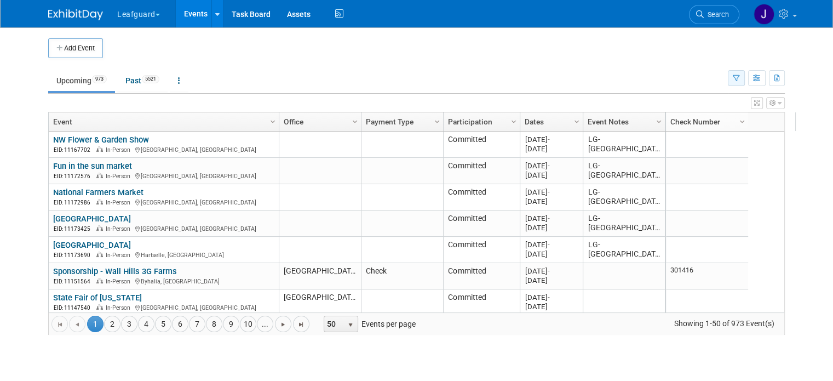
click at [740, 80] on icon "button" at bounding box center [736, 78] width 7 height 7
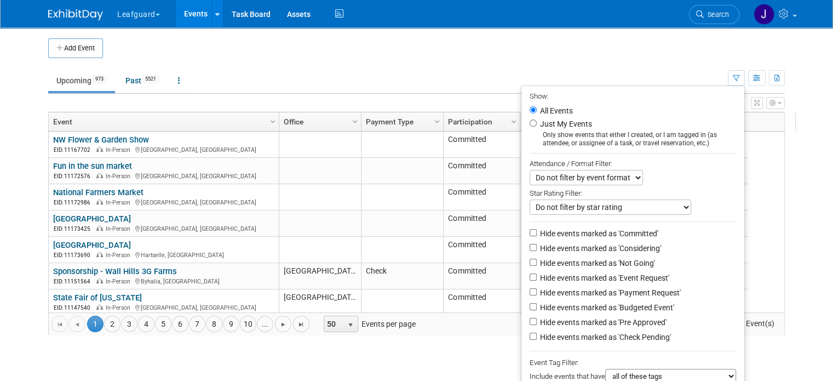
click at [433, 43] on td at bounding box center [426, 48] width 646 height 20
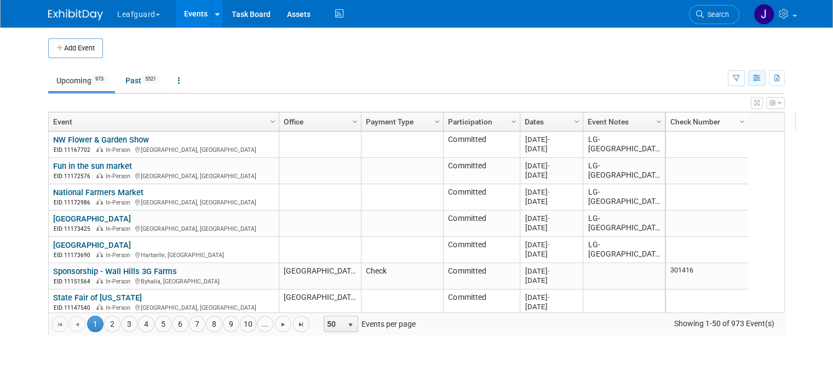
click at [761, 78] on icon "button" at bounding box center [757, 78] width 8 height 7
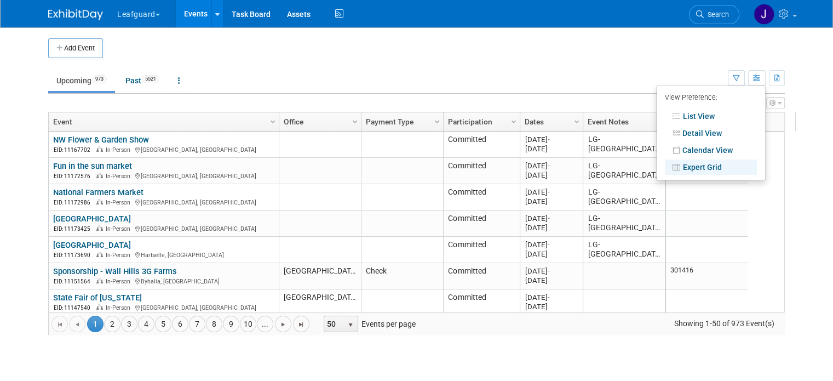
click at [721, 66] on td "Upcoming 973 Past 5521 All Events 6494 Past and Upcoming Grouped Annually Event…" at bounding box center [388, 76] width 680 height 36
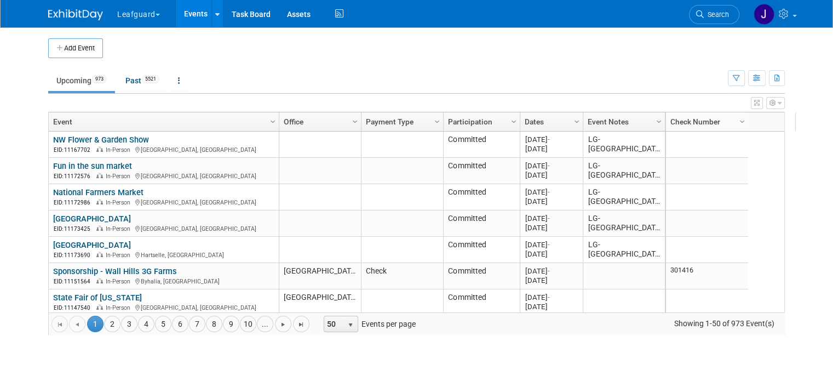
click at [776, 102] on icon "button" at bounding box center [772, 103] width 7 height 7
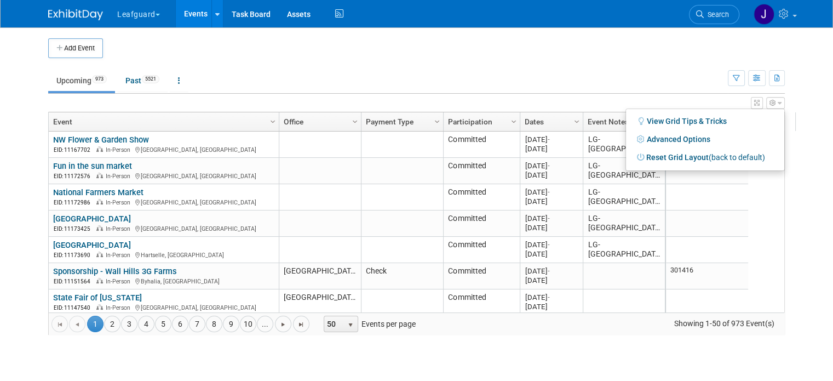
click at [631, 67] on td "Upcoming 973 Past 5521 All Events 6494 Past and Upcoming Grouped Annually Event…" at bounding box center [388, 76] width 680 height 36
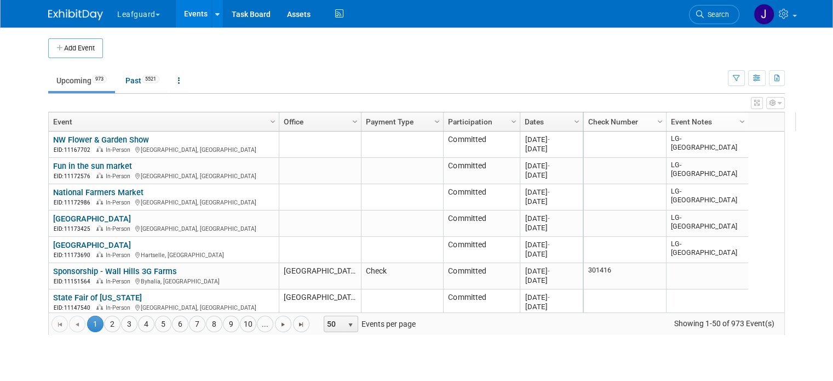
click at [97, 137] on link "NW Flower & Garden Show" at bounding box center [101, 140] width 96 height 10
click at [114, 136] on link "NW Flower & Garden Show" at bounding box center [101, 140] width 96 height 10
click at [736, 121] on link "Column Settings" at bounding box center [742, 120] width 12 height 16
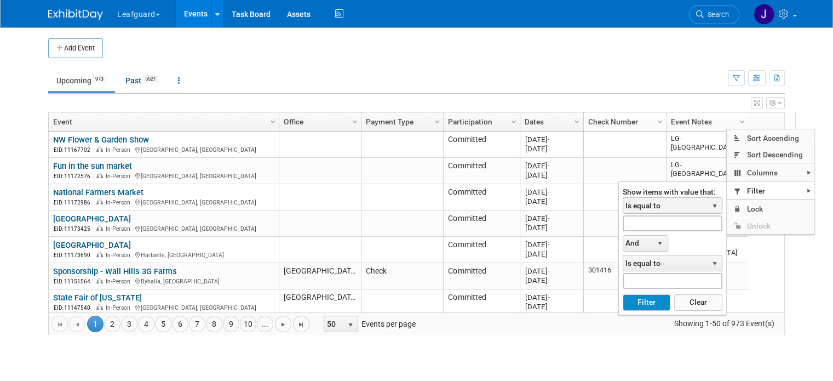
click at [670, 204] on span "Is equal to" at bounding box center [665, 205] width 84 height 15
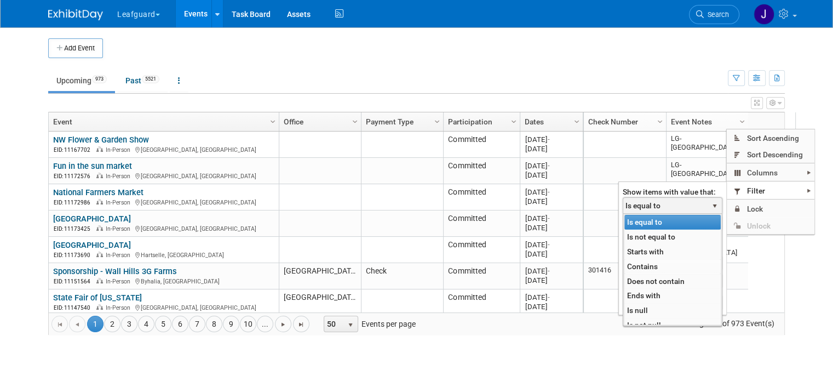
click at [646, 267] on li "Contains" at bounding box center [672, 266] width 96 height 15
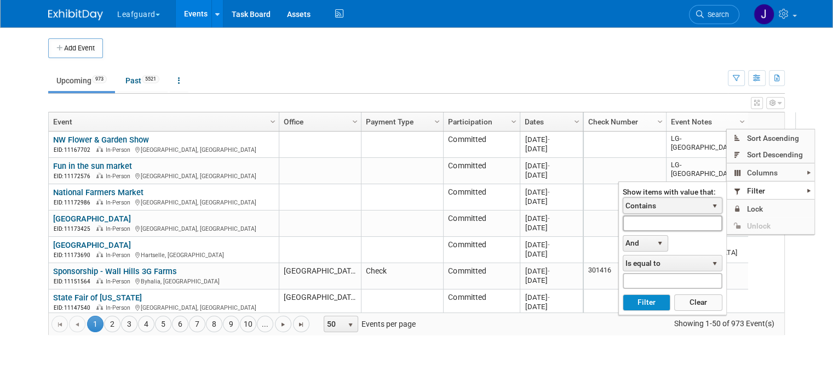
click at [657, 222] on input "text" at bounding box center [673, 223] width 100 height 16
click at [649, 302] on button "Filter" at bounding box center [647, 302] width 48 height 16
type input "LG-Richmond"
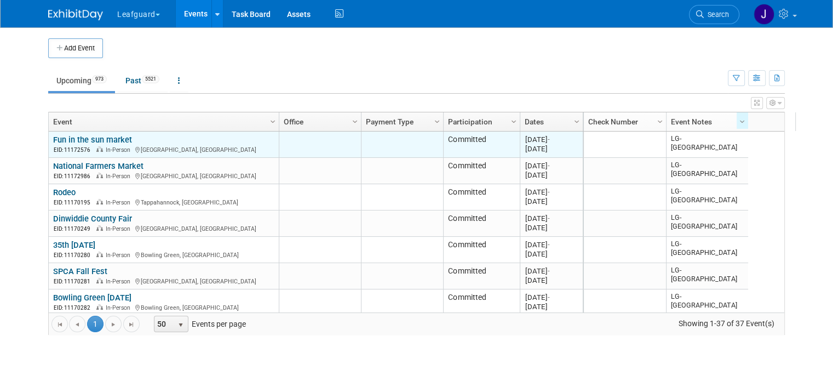
click at [107, 139] on link "Fun in the sun market" at bounding box center [92, 140] width 79 height 10
click at [87, 131] on td "Fun in the sun market Fun in the sun market EID: 11172576 In-Person Yorktown, VA" at bounding box center [164, 144] width 230 height 26
click at [85, 135] on link "Fun in the sun market" at bounding box center [92, 140] width 79 height 10
click at [115, 137] on link "Fun in the sun market" at bounding box center [92, 140] width 79 height 10
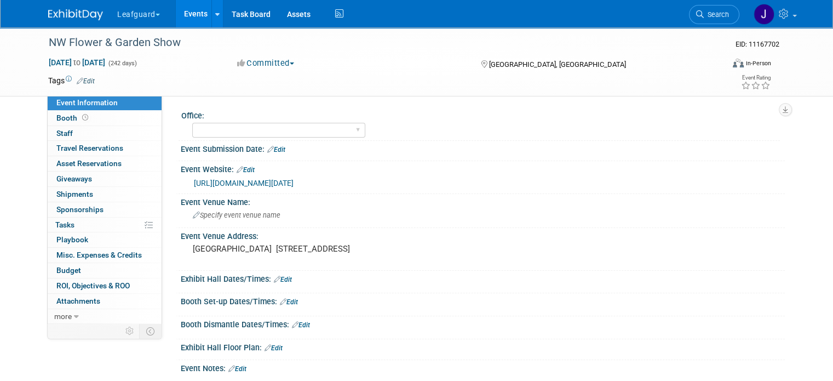
click at [793, 38] on div "NW Flower & Garden Show EID: 11167702 Jun 22, 2025 to Feb 18, 2026 (242 days) J…" at bounding box center [416, 61] width 753 height 68
click at [296, 54] on div "NW Flower & Garden Show" at bounding box center [379, 42] width 678 height 30
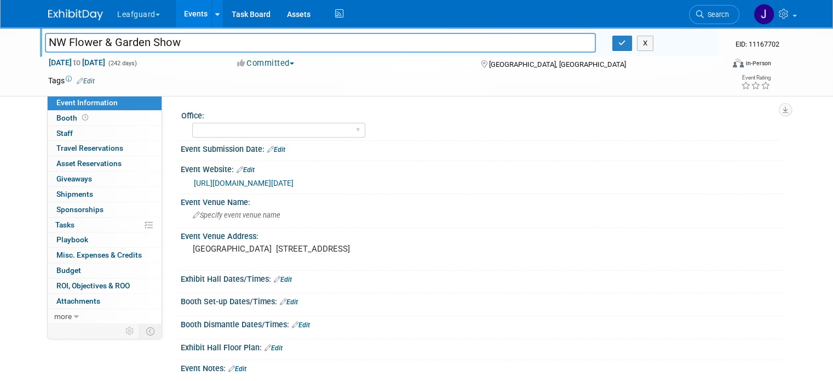
click at [656, 73] on div "Tags Edit" at bounding box center [348, 80] width 616 height 15
click at [228, 79] on td at bounding box center [371, 80] width 553 height 11
click at [626, 43] on icon "button" at bounding box center [622, 42] width 8 height 7
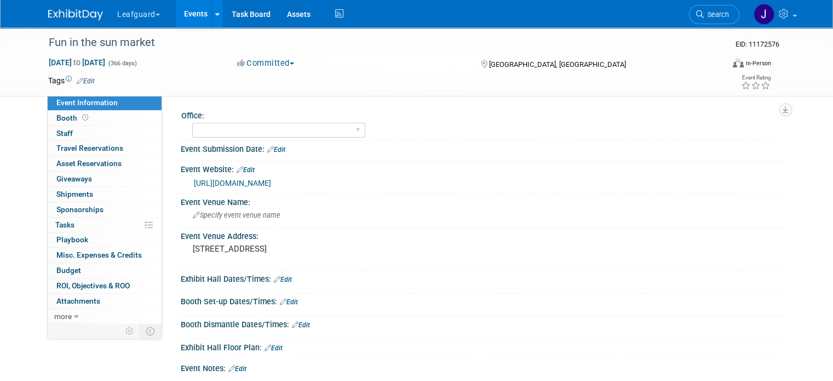
click at [263, 67] on button "Committed" at bounding box center [265, 62] width 65 height 11
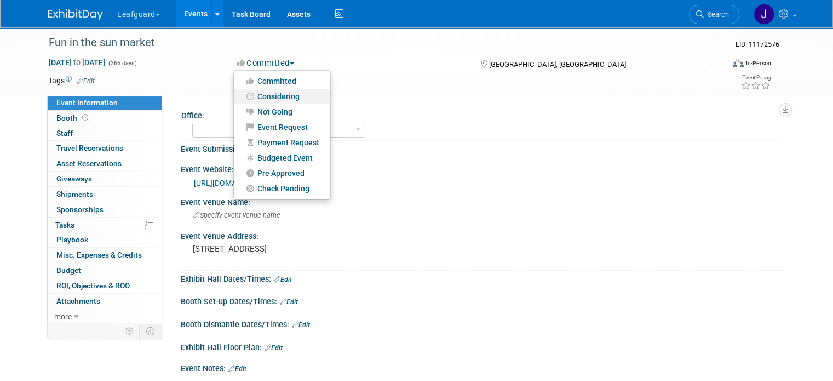
click at [279, 98] on link "Considering" at bounding box center [282, 96] width 96 height 15
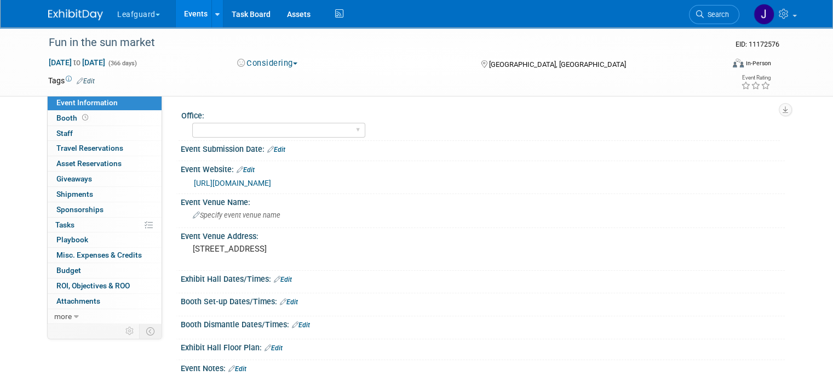
click at [267, 61] on button "Considering" at bounding box center [267, 62] width 68 height 11
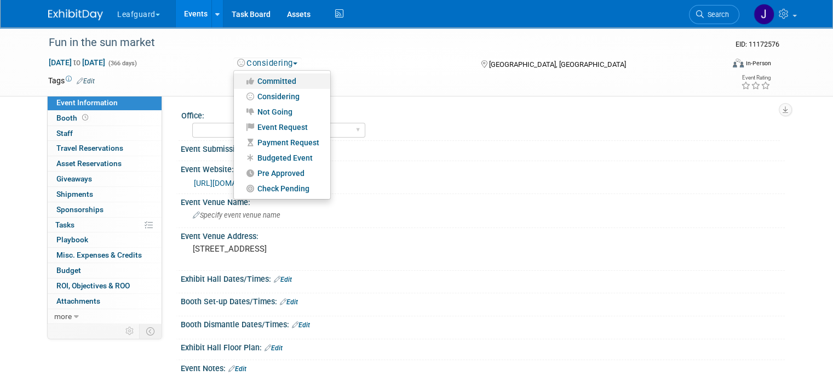
click at [278, 82] on link "Committed" at bounding box center [282, 80] width 96 height 15
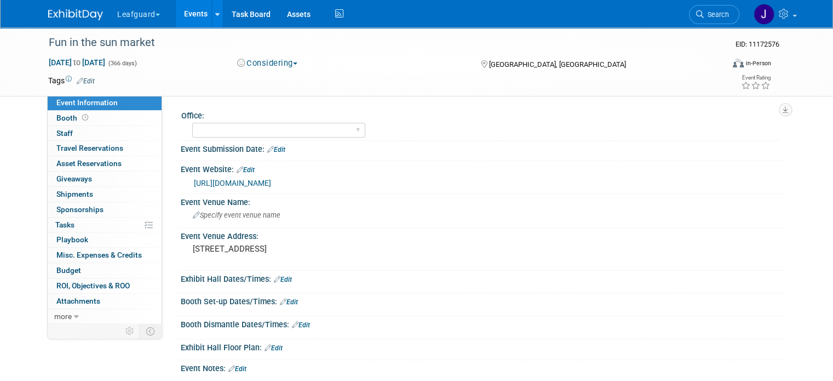
click at [74, 15] on img at bounding box center [75, 14] width 55 height 11
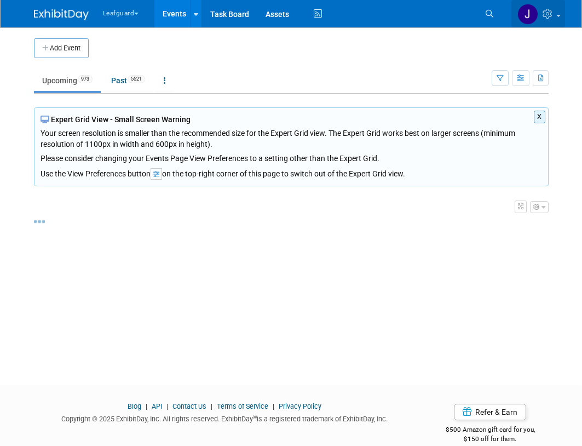
click at [533, 10] on img at bounding box center [527, 14] width 21 height 21
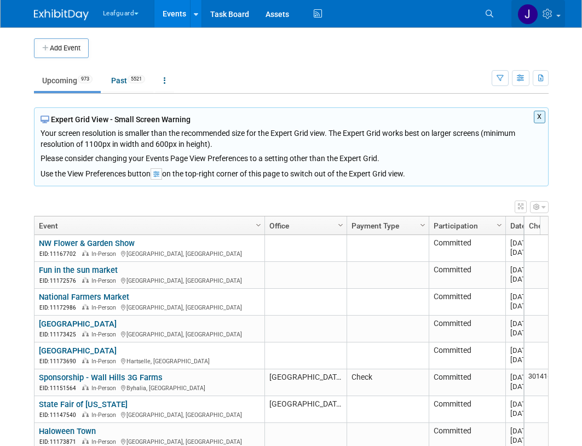
click at [547, 15] on icon at bounding box center [549, 14] width 13 height 10
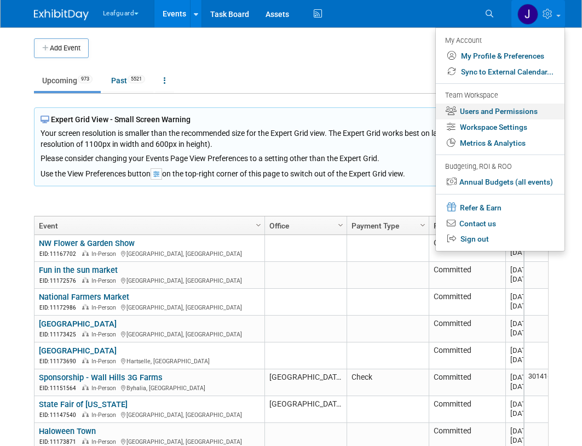
click at [499, 111] on link "Users and Permissions" at bounding box center [500, 111] width 129 height 16
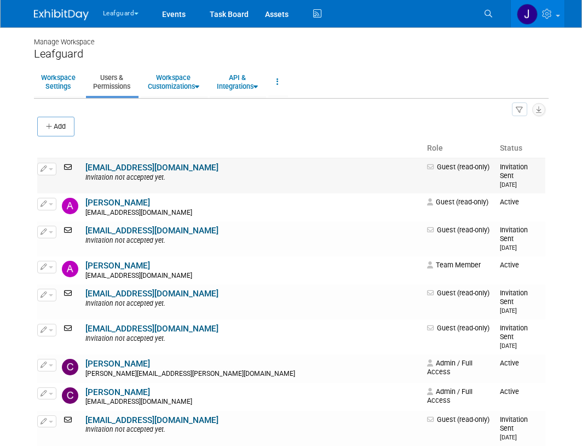
click at [140, 166] on link "[EMAIL_ADDRESS][DOMAIN_NAME]" at bounding box center [151, 168] width 133 height 10
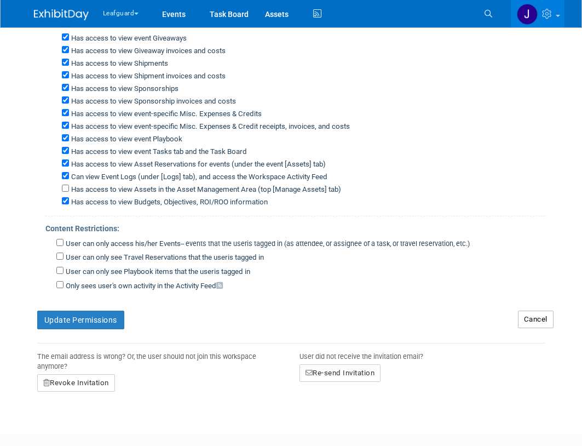
scroll to position [126, 0]
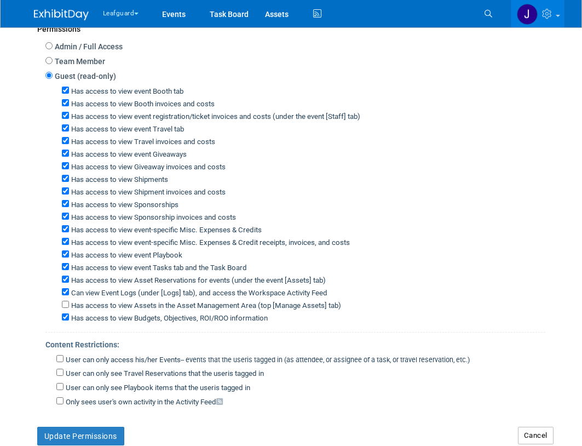
click at [84, 65] on label "Team Member" at bounding box center [79, 61] width 53 height 11
click at [53, 64] on input "Team Member" at bounding box center [48, 60] width 7 height 7
radio input "true"
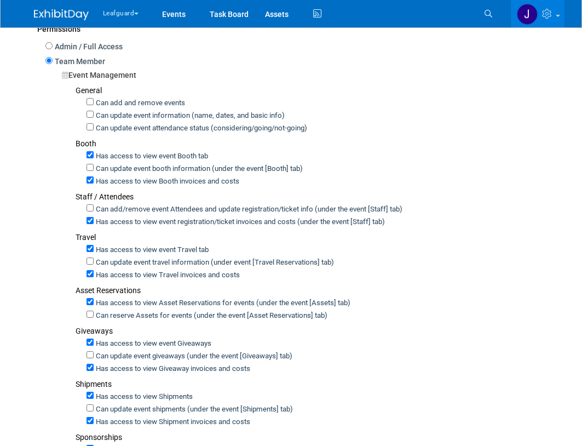
click at [110, 105] on label "Can add and remove events" at bounding box center [139, 103] width 91 height 10
click at [94, 105] on input "Can add and remove events" at bounding box center [90, 101] width 7 height 7
checkbox input "true"
click at [117, 117] on label "Can update event information (name, dates, and basic info)" at bounding box center [189, 116] width 191 height 10
click at [94, 117] on input "Can update event information (name, dates, and basic info)" at bounding box center [90, 114] width 7 height 7
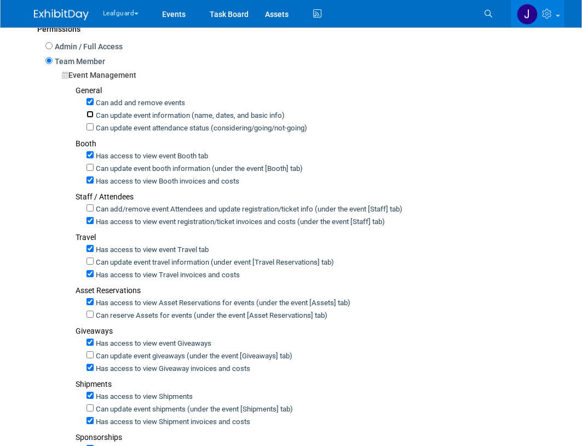
checkbox input "true"
click at [119, 128] on label "Can update event attendance status (considering/going/not-going)" at bounding box center [201, 128] width 214 height 10
click at [94, 128] on input "Can update event attendance status (considering/going/not-going)" at bounding box center [90, 126] width 7 height 7
checkbox input "true"
click at [133, 171] on label "Can update event booth information (under the event [Booth] tab)" at bounding box center [198, 169] width 209 height 10
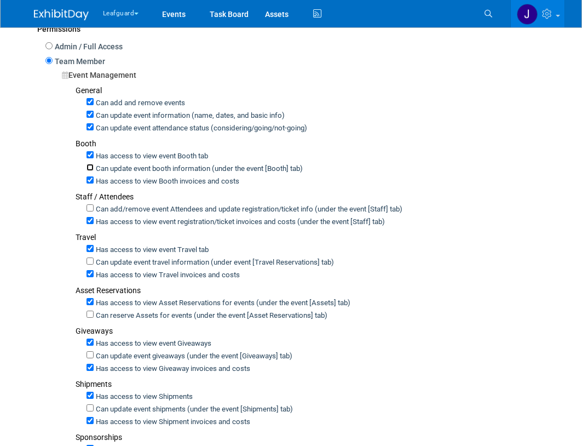
click at [94, 171] on input "Can update event booth information (under the event [Booth] tab)" at bounding box center [90, 167] width 7 height 7
checkbox input "true"
click at [139, 208] on label "Can add/remove event Attendees and update registration/ticket info (under the e…" at bounding box center [248, 209] width 309 height 10
click at [94, 208] on input "Can add/remove event Attendees and update registration/ticket info (under the e…" at bounding box center [90, 207] width 7 height 7
checkbox input "true"
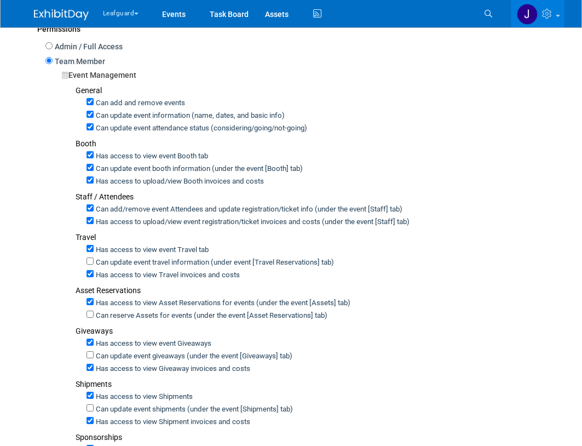
click at [126, 263] on label "Can update event travel information (under event [Travel Reservations] tab)" at bounding box center [214, 262] width 240 height 10
click at [94, 263] on input "Can update event travel information (under event [Travel Reservations] tab)" at bounding box center [90, 260] width 7 height 7
checkbox input "true"
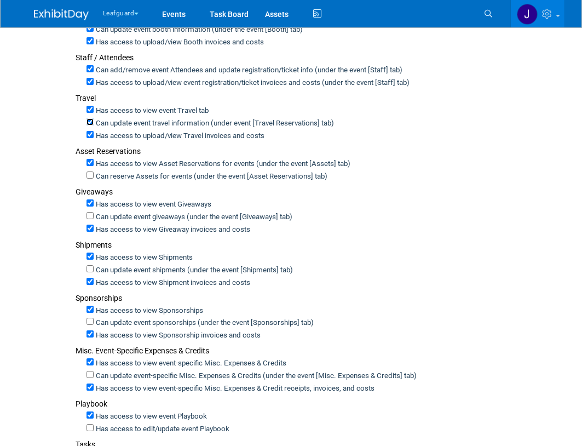
scroll to position [272, 0]
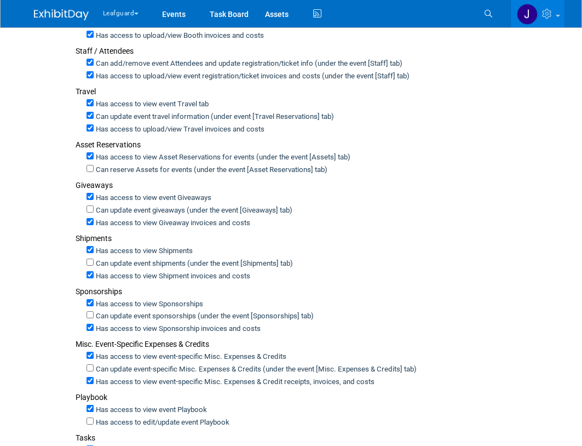
click at [164, 173] on label "Can reserve Assets for events (under the event [Asset Reservations] tab)" at bounding box center [211, 170] width 234 height 10
click at [94, 172] on input "Can reserve Assets for events (under the event [Asset Reservations] tab)" at bounding box center [90, 168] width 7 height 7
checkbox input "true"
click at [151, 212] on label "Can update event giveaways (under the event [Giveaways] tab)" at bounding box center [193, 210] width 199 height 10
click at [94, 212] on input "Can update event giveaways (under the event [Giveaways] tab)" at bounding box center [90, 208] width 7 height 7
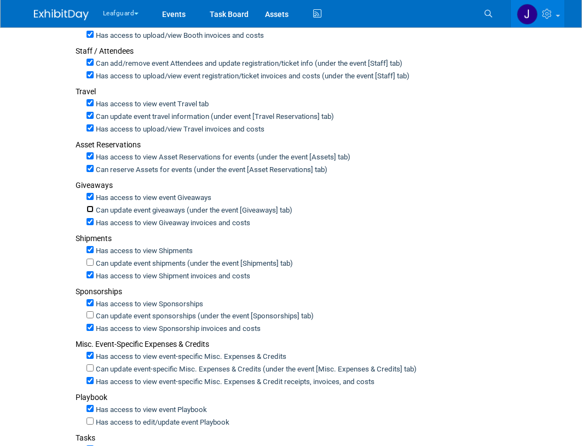
checkbox input "true"
click at [140, 261] on label "Can update event shipments (under the event [Shipments] tab)" at bounding box center [193, 263] width 199 height 10
click at [94, 261] on input "Can update event shipments (under the event [Shipments] tab)" at bounding box center [90, 261] width 7 height 7
checkbox input "true"
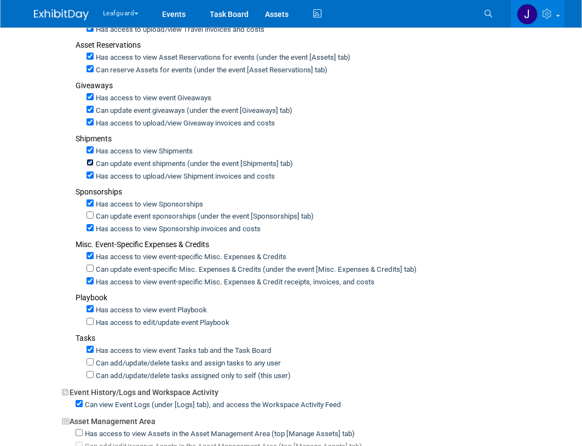
scroll to position [382, 0]
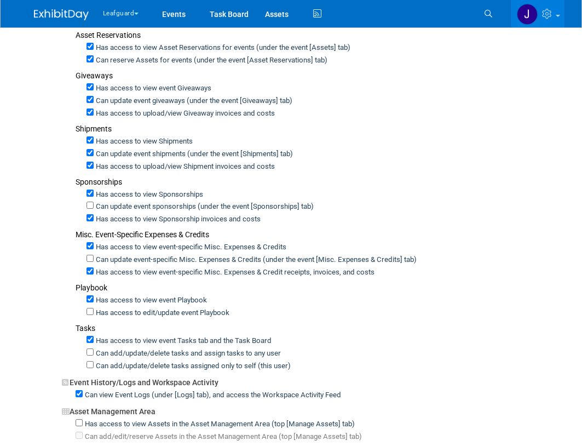
click at [151, 211] on label "Can update event sponsorships (under the event [Sponsorships] tab)" at bounding box center [204, 207] width 220 height 10
click at [94, 209] on input "Can update event sponsorships (under the event [Sponsorships] tab)" at bounding box center [90, 205] width 7 height 7
checkbox input "true"
click at [143, 261] on label "Can update event-specific Misc. Expenses & Credits (under the event [Misc. Expe…" at bounding box center [255, 260] width 323 height 10
click at [94, 261] on input "Can update event-specific Misc. Expenses & Credits (under the event [Misc. Expe…" at bounding box center [90, 258] width 7 height 7
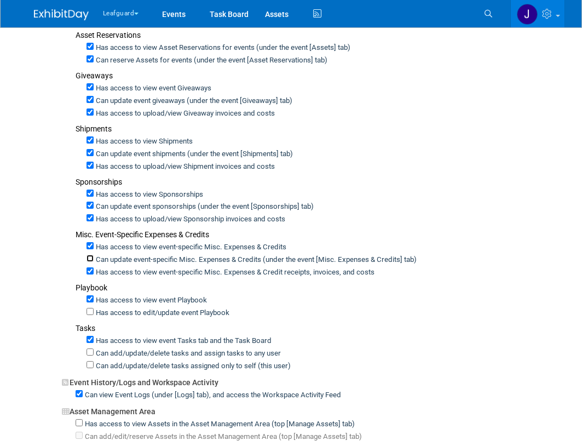
checkbox input "true"
click at [125, 313] on label "Has access to edit/update event Playbook" at bounding box center [162, 313] width 136 height 10
click at [94, 313] on input "Has access to edit/update event Playbook" at bounding box center [90, 311] width 7 height 7
checkbox input "true"
click at [125, 352] on label "Can add/update/delete tasks and assign tasks to any user" at bounding box center [187, 353] width 187 height 10
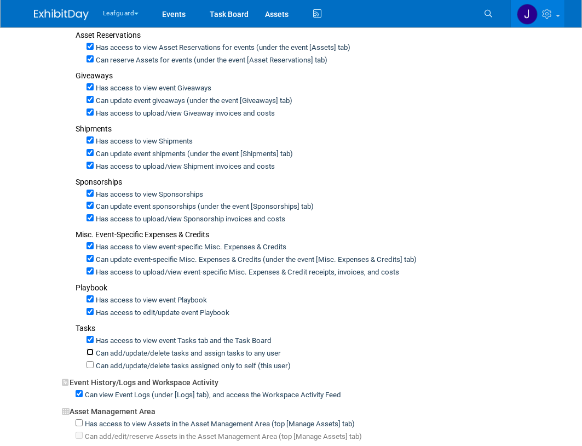
click at [94, 352] on input "Can add/update/delete tasks and assign tasks to any user" at bounding box center [90, 351] width 7 height 7
checkbox input "true"
click at [126, 364] on label "Can add/update/delete tasks assigned only to self (this user)" at bounding box center [192, 366] width 197 height 10
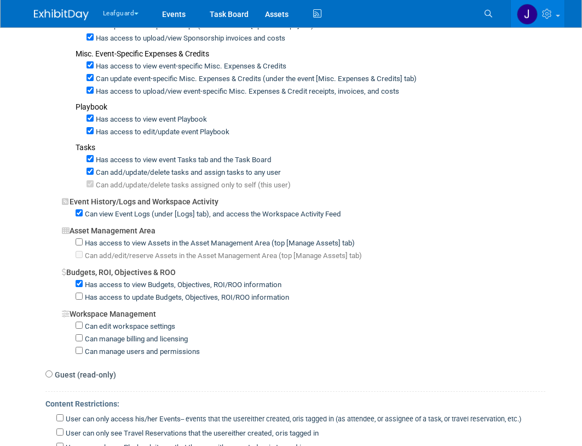
scroll to position [565, 0]
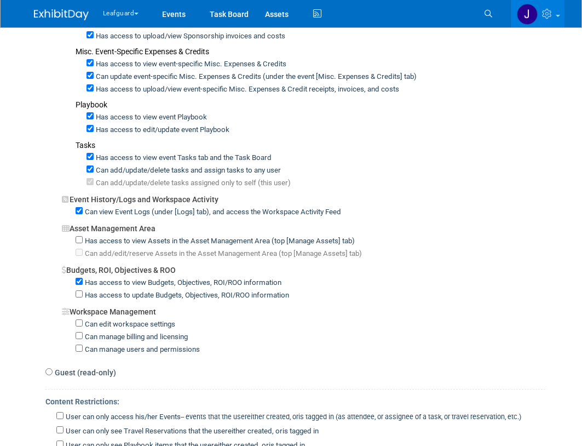
click at [124, 297] on label "Has access to update Budgets, Objectives, ROI/ROO information" at bounding box center [186, 295] width 206 height 10
click at [83, 297] on input "Has access to update Budgets, Objectives, ROI/ROO information" at bounding box center [79, 293] width 7 height 7
checkbox input "true"
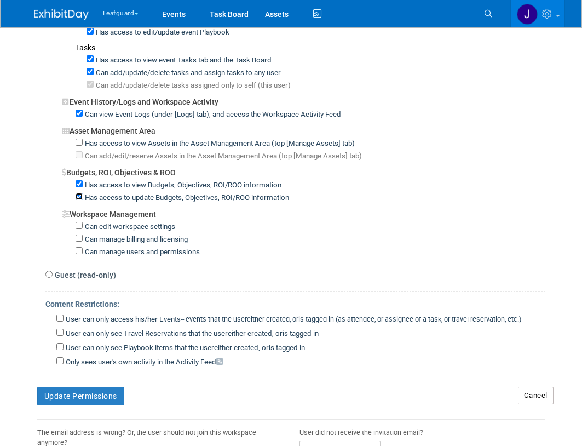
scroll to position [767, 0]
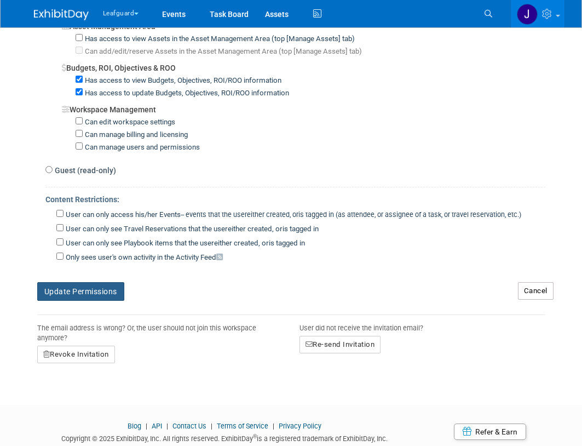
click at [99, 293] on button "Update Permissions" at bounding box center [80, 291] width 87 height 19
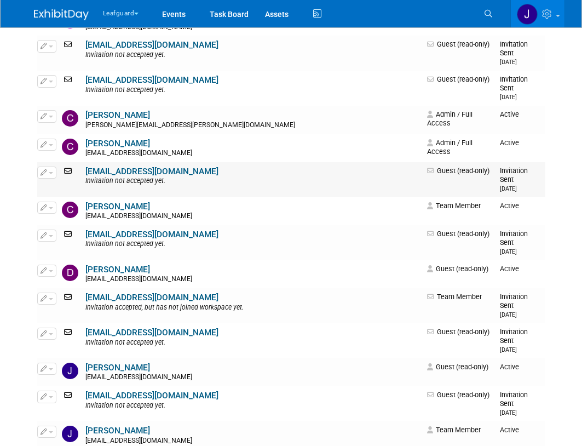
scroll to position [256, 0]
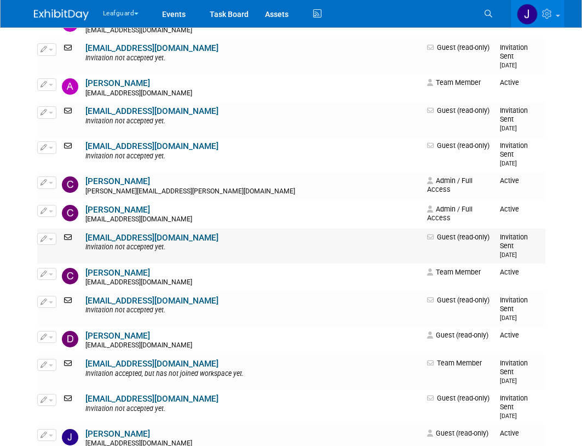
scroll to position [219, 0]
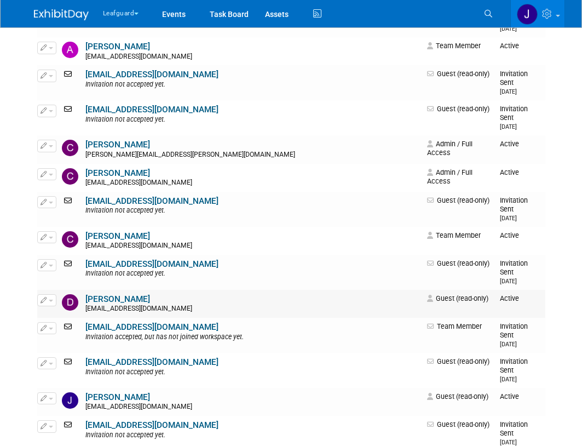
click at [116, 294] on link "David Krajnak" at bounding box center [117, 299] width 65 height 10
click at [45, 297] on icon "button" at bounding box center [44, 300] width 7 height 6
click at [99, 294] on link "David Krajnak" at bounding box center [117, 299] width 65 height 10
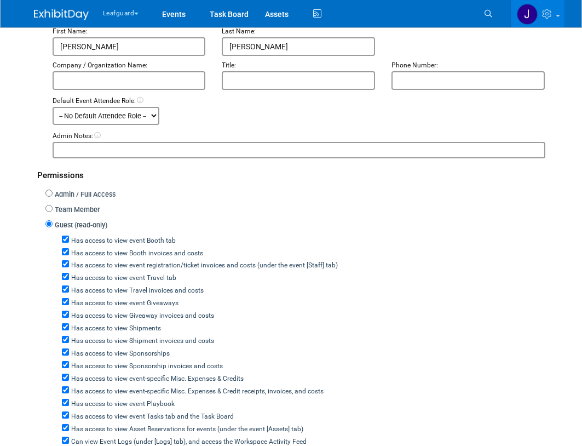
click at [89, 210] on label "Team Member" at bounding box center [76, 210] width 47 height 10
click at [53, 210] on input "Team Member" at bounding box center [48, 208] width 7 height 7
radio input "true"
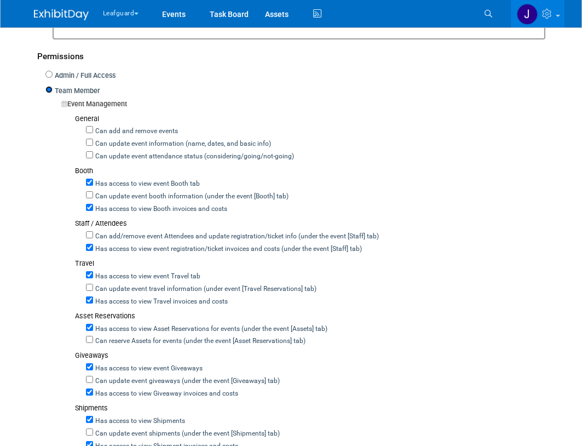
scroll to position [292, 0]
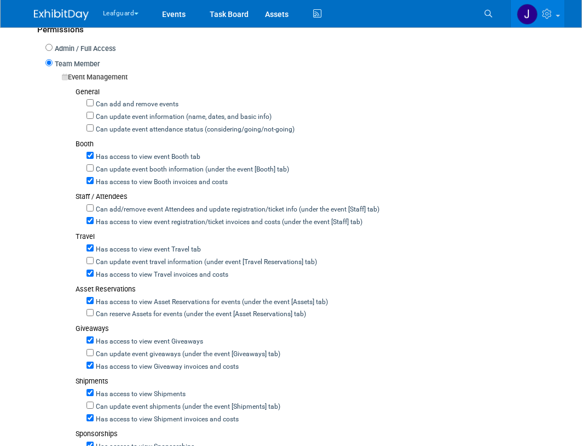
click at [71, 63] on label "Team Member" at bounding box center [76, 64] width 47 height 10
click at [53, 63] on input "Team Member" at bounding box center [48, 62] width 7 height 7
click at [71, 63] on label "Team Member" at bounding box center [76, 64] width 47 height 10
click at [53, 63] on input "Team Member" at bounding box center [48, 62] width 7 height 7
click at [114, 102] on label "Can add and remove events" at bounding box center [136, 105] width 85 height 10
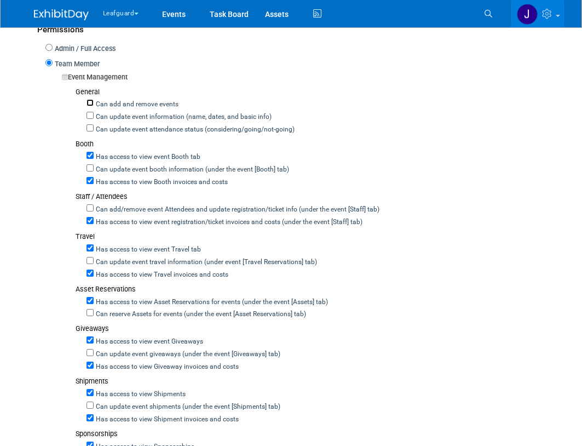
click at [94, 102] on input "Can add and remove events" at bounding box center [90, 102] width 7 height 7
checkbox input "true"
click at [116, 120] on label "Can update event information (name, dates, and basic info)" at bounding box center [183, 117] width 178 height 10
click at [94, 119] on input "Can update event information (name, dates, and basic info)" at bounding box center [90, 115] width 7 height 7
checkbox input "true"
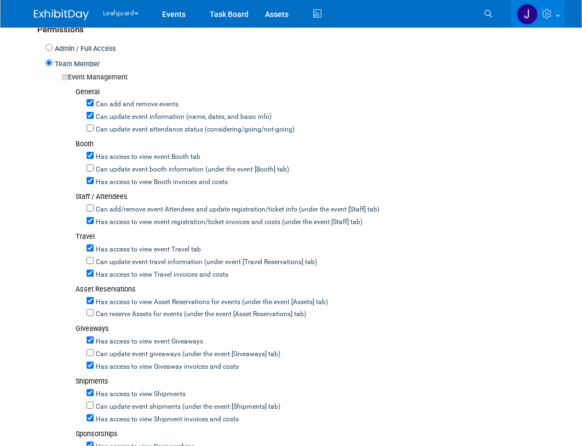
click at [116, 130] on label "Can update event attendance status (considering/going/not-going)" at bounding box center [194, 130] width 201 height 10
click at [94, 130] on input "Can update event attendance status (considering/going/not-going)" at bounding box center [90, 127] width 7 height 7
checkbox input "true"
click at [112, 164] on div "Can update event booth information (under the event [Booth] tab)" at bounding box center [316, 168] width 459 height 13
click at [148, 165] on label "Can update event booth information (under the event [Booth] tab)" at bounding box center [191, 170] width 195 height 10
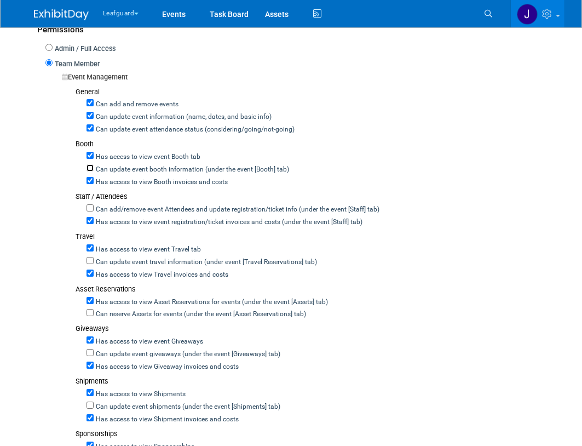
click at [94, 165] on input "Can update event booth information (under the event [Booth] tab)" at bounding box center [90, 167] width 7 height 7
checkbox input "true"
click at [122, 206] on label "Can add/remove event Attendees and update registration/ticket info (under the e…" at bounding box center [237, 210] width 286 height 10
click at [94, 206] on input "Can add/remove event Attendees and update registration/ticket info (under the e…" at bounding box center [90, 207] width 7 height 7
checkbox input "true"
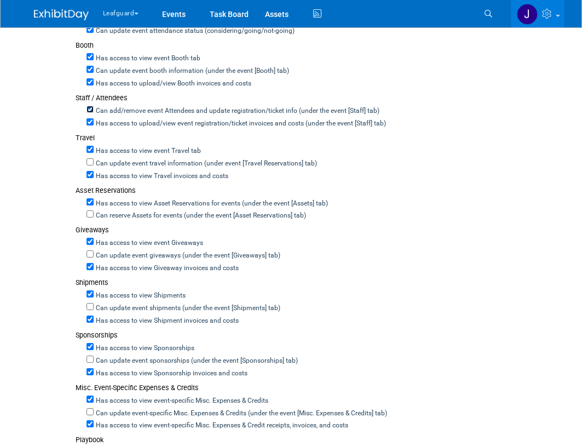
scroll to position [401, 0]
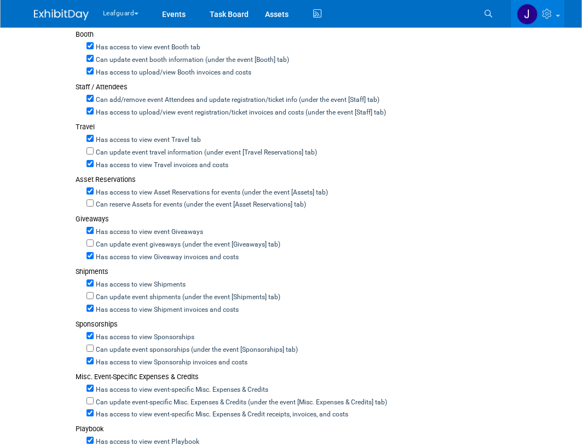
click at [139, 149] on label "Can update event travel information (under event [Travel Reservations] tab)" at bounding box center [205, 153] width 223 height 10
click at [94, 149] on input "Can update event travel information (under event [Travel Reservations] tab)" at bounding box center [90, 150] width 7 height 7
checkbox input "true"
click at [133, 199] on div "Can reserve Assets for events (under the event [Asset Reservations] tab)" at bounding box center [316, 203] width 459 height 13
click at [134, 205] on label "Can reserve Assets for events (under the event [Asset Reservations] tab)" at bounding box center [200, 205] width 212 height 10
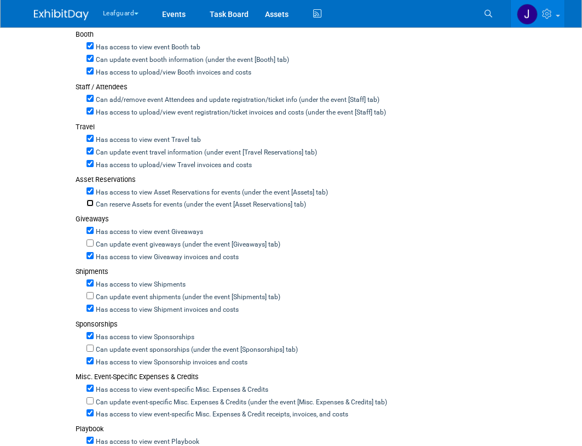
click at [94, 205] on input "Can reserve Assets for events (under the event [Asset Reservations] tab)" at bounding box center [90, 202] width 7 height 7
checkbox input "true"
click at [120, 244] on label "Can update event giveaways (under the event [Giveaways] tab)" at bounding box center [187, 245] width 187 height 10
click at [94, 244] on input "Can update event giveaways (under the event [Giveaways] tab)" at bounding box center [90, 242] width 7 height 7
checkbox input "true"
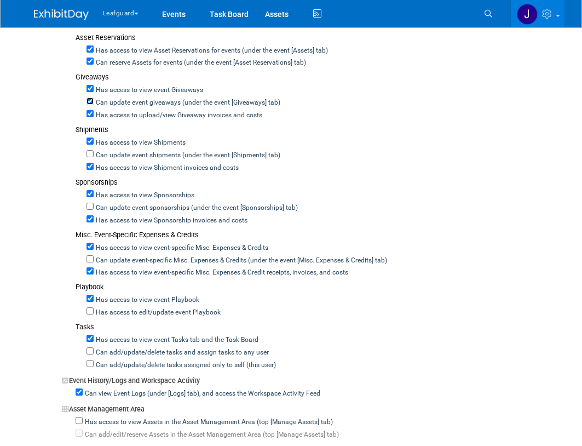
scroll to position [584, 0]
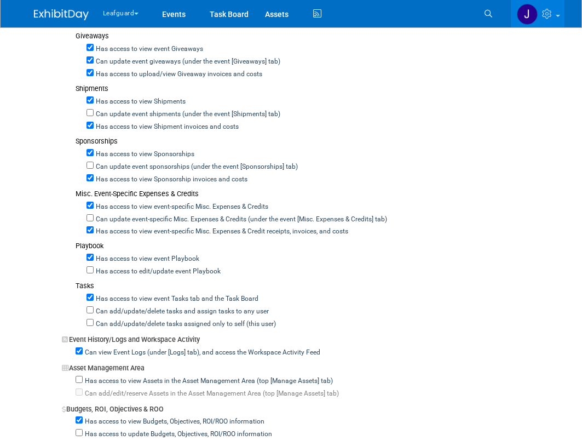
click at [119, 115] on label "Can update event shipments (under the event [Shipments] tab)" at bounding box center [187, 115] width 187 height 10
click at [94, 115] on input "Can update event shipments (under the event [Shipments] tab)" at bounding box center [90, 112] width 7 height 7
checkbox input "true"
click at [110, 164] on label "Can update event sponsorships (under the event [Sponsorships] tab)" at bounding box center [196, 167] width 204 height 10
click at [94, 164] on input "Can update event sponsorships (under the event [Sponsorships] tab)" at bounding box center [90, 165] width 7 height 7
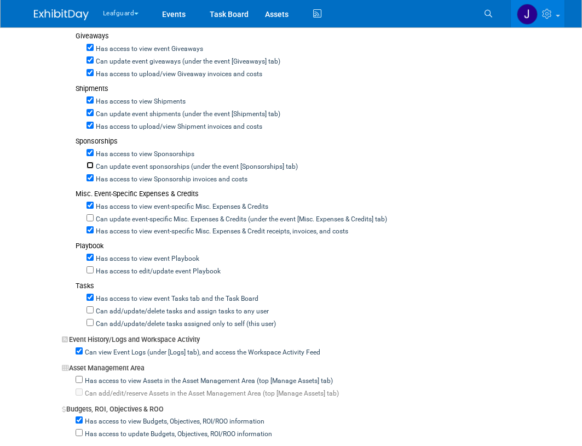
checkbox input "true"
click at [106, 222] on label "Can update event-specific Misc. Expenses & Credits (under the event [Misc. Expe…" at bounding box center [240, 220] width 293 height 10
click at [94, 221] on input "Can update event-specific Misc. Expenses & Credits (under the event [Misc. Expe…" at bounding box center [90, 217] width 7 height 7
checkbox input "true"
click at [111, 269] on label "Has access to edit/update event Playbook" at bounding box center [157, 272] width 127 height 10
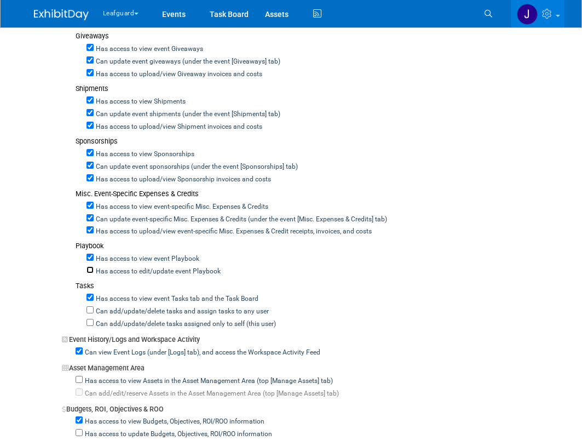
click at [94, 269] on input "Has access to edit/update event Playbook" at bounding box center [90, 269] width 7 height 7
checkbox input "true"
click at [135, 312] on label "Can add/update/delete tasks and assign tasks to any user" at bounding box center [181, 312] width 175 height 10
click at [94, 312] on input "Can add/update/delete tasks and assign tasks to any user" at bounding box center [90, 309] width 7 height 7
checkbox input "true"
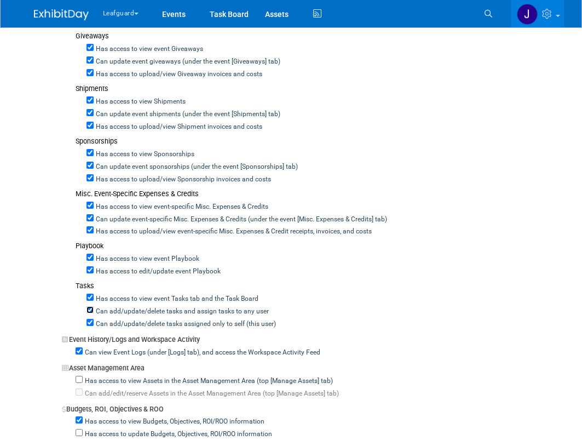
checkbox input "true"
click at [133, 324] on label "Can add/update/delete tasks assigned only to self (this user)" at bounding box center [185, 324] width 182 height 10
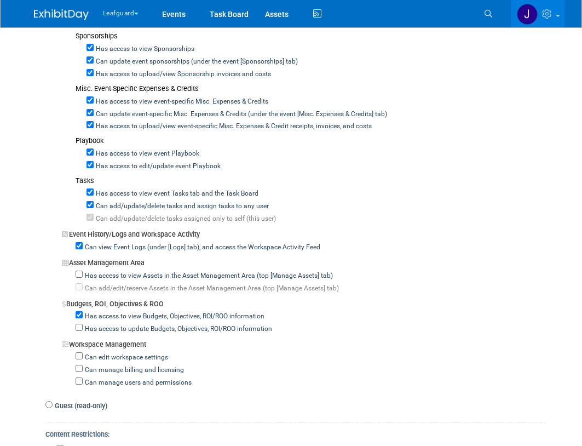
scroll to position [730, 0]
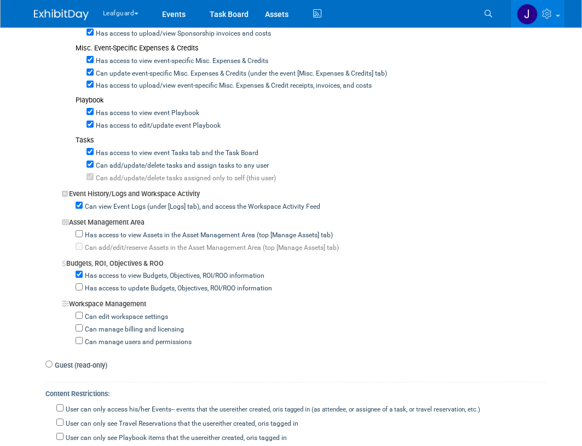
click at [107, 287] on label "Has access to update Budgets, Objectives, ROI/ROO information" at bounding box center [177, 289] width 189 height 10
click at [83, 287] on input "Has access to update Budgets, Objectives, ROI/ROO information" at bounding box center [79, 286] width 7 height 7
checkbox input "true"
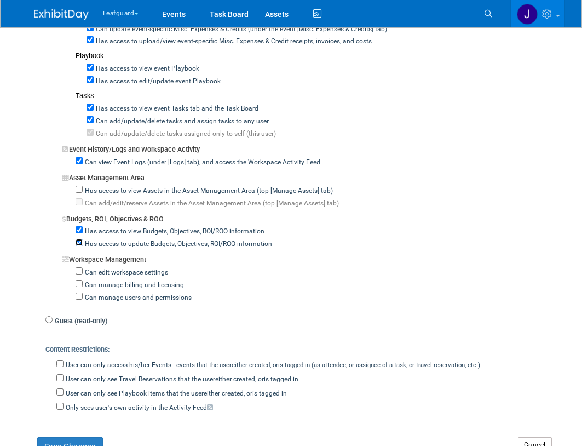
scroll to position [943, 0]
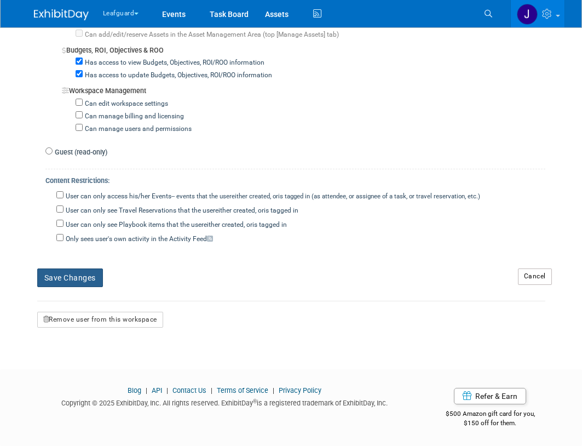
click at [78, 277] on button "Save Changes" at bounding box center [70, 277] width 66 height 19
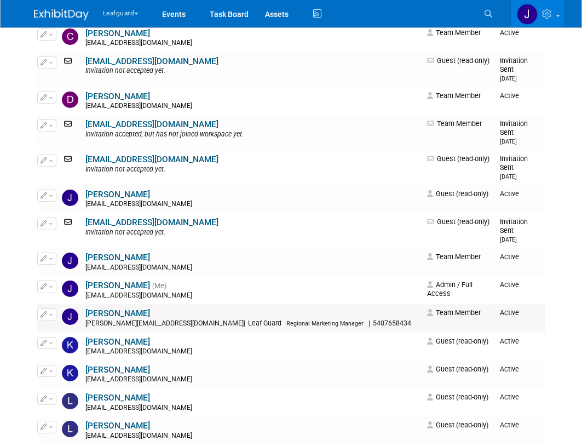
scroll to position [438, 0]
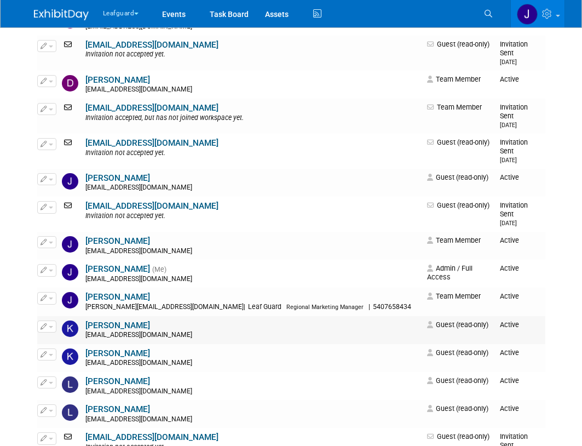
click at [123, 320] on link "kelley schwarz" at bounding box center [117, 325] width 65 height 10
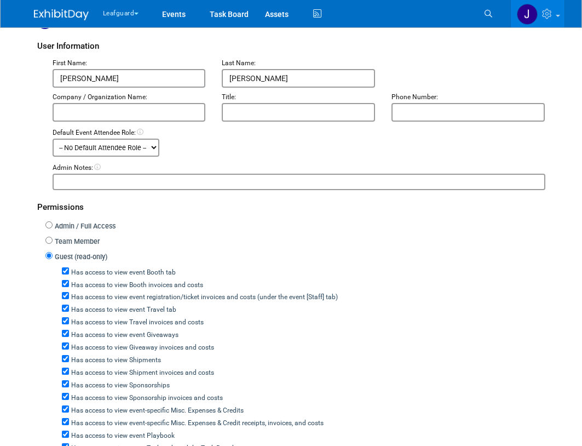
scroll to position [182, 0]
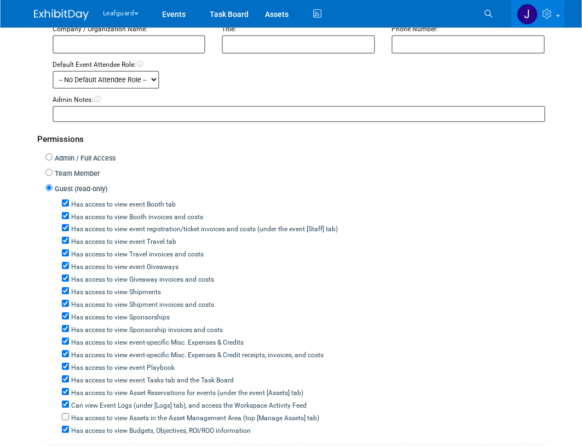
click at [83, 177] on label "Team Member" at bounding box center [76, 174] width 47 height 10
click at [53, 176] on input "Team Member" at bounding box center [48, 172] width 7 height 7
radio input "true"
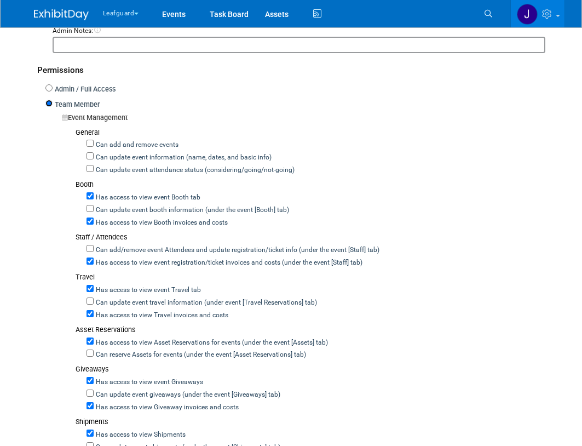
scroll to position [256, 0]
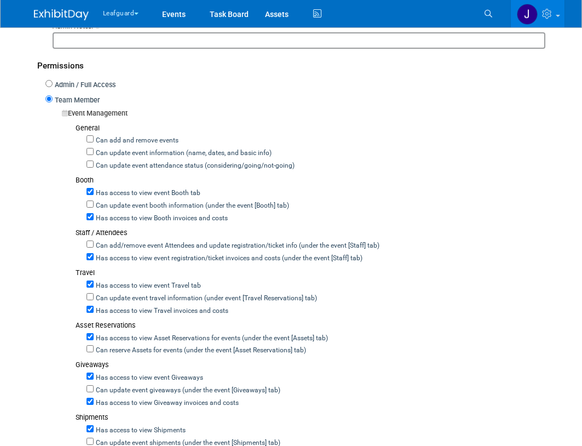
click at [135, 143] on label "Can add and remove events" at bounding box center [136, 141] width 85 height 10
click at [94, 142] on input "Can add and remove events" at bounding box center [90, 138] width 7 height 7
checkbox input "true"
click at [131, 154] on label "Can update event information (name, dates, and basic info)" at bounding box center [183, 153] width 178 height 10
click at [94, 154] on input "Can update event information (name, dates, and basic info)" at bounding box center [90, 151] width 7 height 7
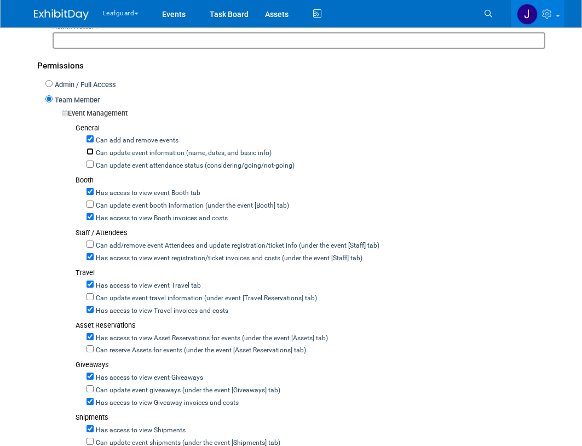
checkbox input "true"
click at [130, 163] on label "Can update event attendance status (considering/going/not-going)" at bounding box center [194, 166] width 201 height 10
click at [94, 163] on input "Can update event attendance status (considering/going/not-going)" at bounding box center [90, 163] width 7 height 7
checkbox input "true"
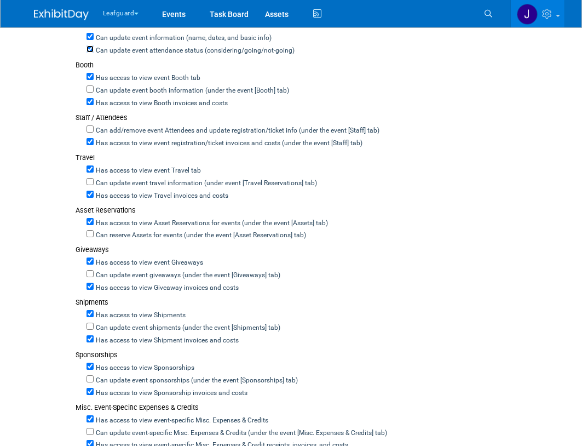
scroll to position [401, 0]
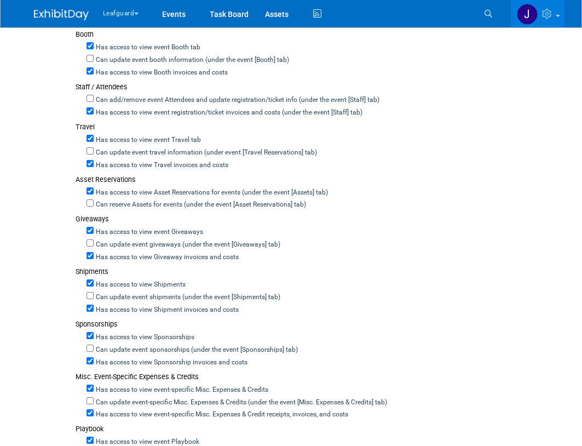
click at [128, 63] on label "Can update event booth information (under the event [Booth] tab)" at bounding box center [191, 60] width 195 height 10
click at [94, 62] on input "Can update event booth information (under the event [Booth] tab)" at bounding box center [90, 58] width 7 height 7
checkbox input "true"
click at [121, 105] on label "Can add/remove event Attendees and update registration/ticket info (under the e…" at bounding box center [237, 100] width 286 height 10
click at [94, 102] on input "Can add/remove event Attendees and update registration/ticket info (under the e…" at bounding box center [90, 98] width 7 height 7
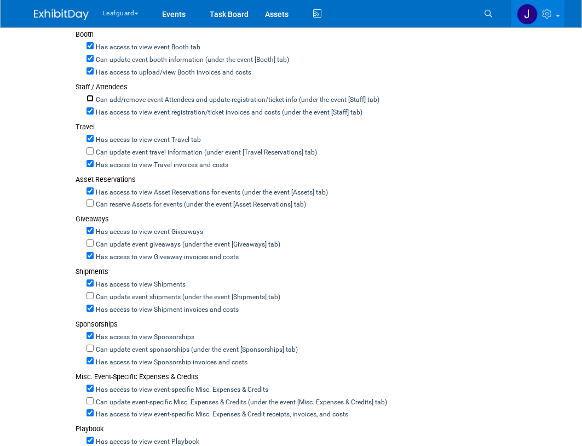
checkbox input "true"
click at [119, 151] on label "Can update event travel information (under event [Travel Reservations] tab)" at bounding box center [205, 153] width 223 height 10
click at [94, 151] on input "Can update event travel information (under event [Travel Reservations] tab)" at bounding box center [90, 150] width 7 height 7
checkbox input "true"
click at [122, 204] on label "Can reserve Assets for events (under the event [Asset Reservations] tab)" at bounding box center [200, 205] width 212 height 10
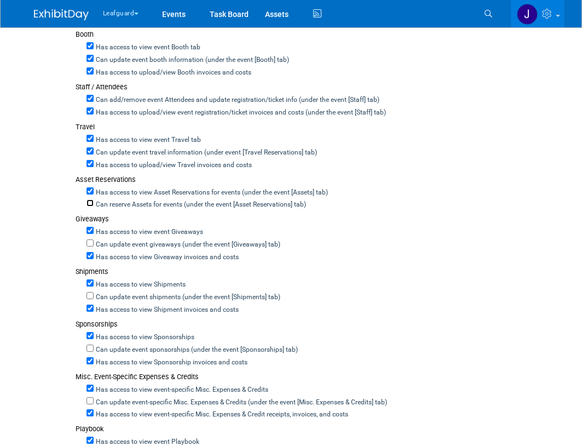
click at [94, 204] on input "Can reserve Assets for events (under the event [Asset Reservations] tab)" at bounding box center [90, 202] width 7 height 7
checkbox input "true"
click at [124, 239] on div "Can update event giveaways (under the event [Giveaways] tab)" at bounding box center [316, 243] width 459 height 13
click at [125, 241] on label "Can update event giveaways (under the event [Giveaways] tab)" at bounding box center [187, 245] width 187 height 10
click at [94, 241] on input "Can update event giveaways (under the event [Giveaways] tab)" at bounding box center [90, 242] width 7 height 7
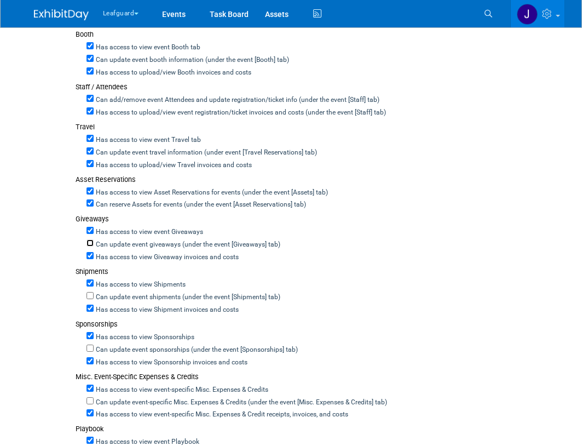
checkbox input "true"
click at [125, 296] on label "Can update event shipments (under the event [Shipments] tab)" at bounding box center [187, 297] width 187 height 10
click at [94, 296] on input "Can update event shipments (under the event [Shipments] tab)" at bounding box center [90, 295] width 7 height 7
checkbox input "true"
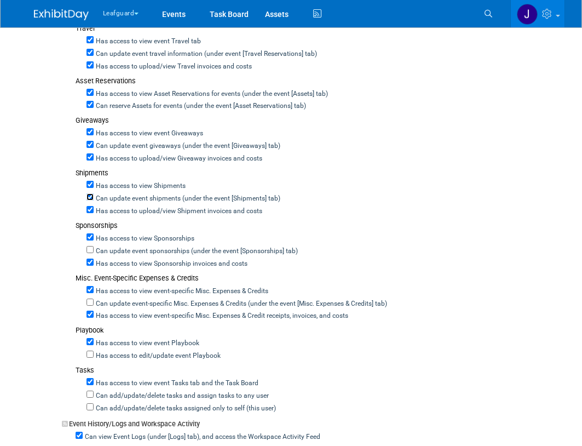
scroll to position [511, 0]
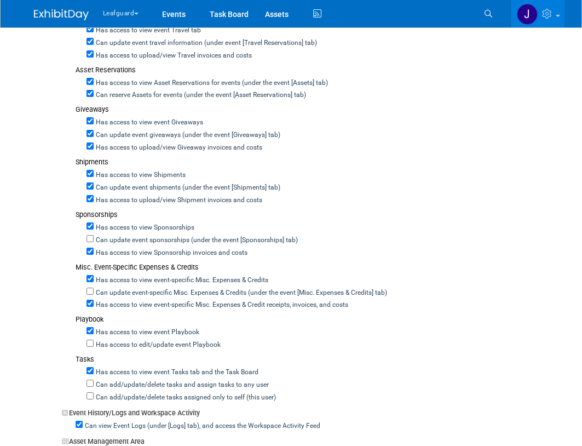
click at [119, 241] on label "Can update event sponsorships (under the event [Sponsorships] tab)" at bounding box center [196, 240] width 204 height 10
click at [94, 241] on input "Can update event sponsorships (under the event [Sponsorships] tab)" at bounding box center [90, 238] width 7 height 7
checkbox input "true"
click at [119, 289] on label "Can update event-specific Misc. Expenses & Credits (under the event [Misc. Expe…" at bounding box center [240, 293] width 293 height 10
click at [94, 289] on input "Can update event-specific Misc. Expenses & Credits (under the event [Misc. Expe…" at bounding box center [90, 290] width 7 height 7
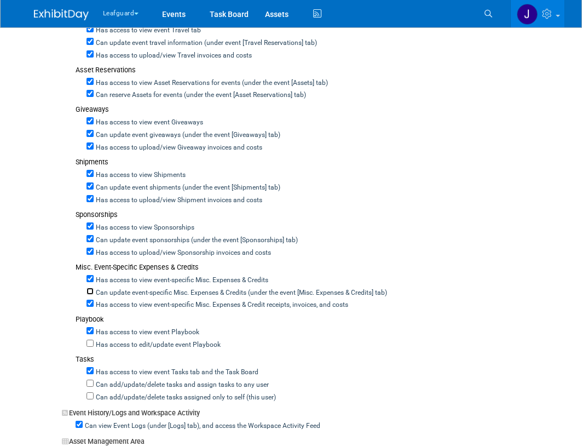
checkbox input "true"
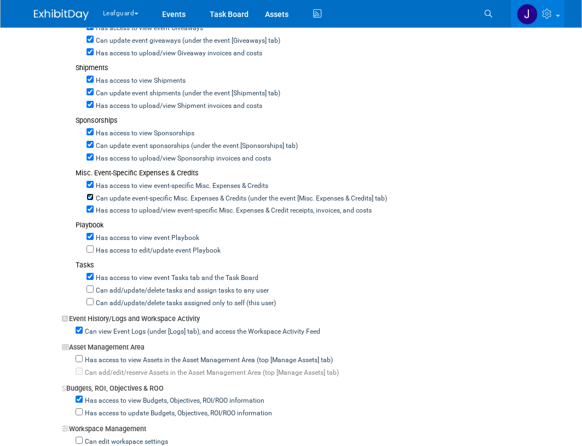
scroll to position [620, 0]
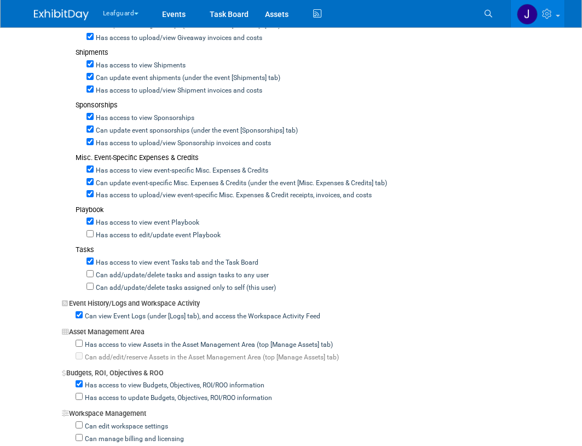
click at [120, 237] on label "Has access to edit/update event Playbook" at bounding box center [157, 236] width 127 height 10
click at [94, 237] on input "Has access to edit/update event Playbook" at bounding box center [90, 233] width 7 height 7
checkbox input "true"
click at [116, 271] on label "Can add/update/delete tasks and assign tasks to any user" at bounding box center [181, 276] width 175 height 10
click at [94, 271] on input "Can add/update/delete tasks and assign tasks to any user" at bounding box center [90, 273] width 7 height 7
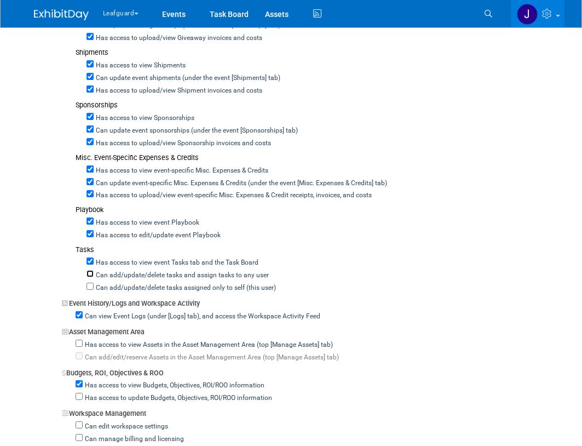
checkbox input "true"
click at [115, 288] on label "Can add/update/delete tasks assigned only to self (this user)" at bounding box center [185, 288] width 182 height 10
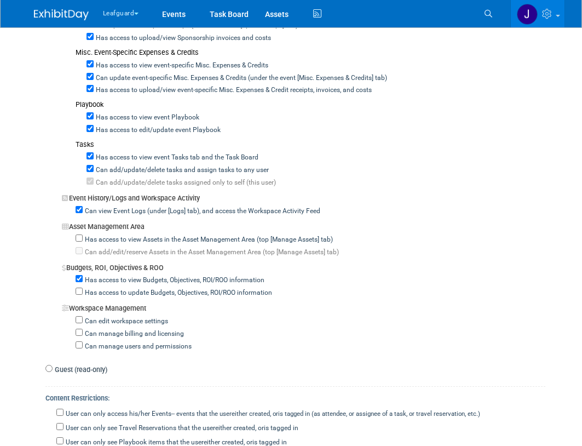
scroll to position [767, 0]
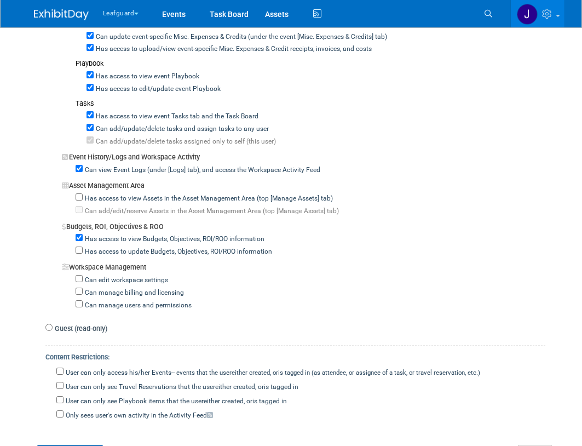
click at [112, 198] on label "Has access to view Assets in the Asset Management Area (top [Manage Assets] tab)" at bounding box center [208, 199] width 250 height 10
click at [83, 198] on input "Has access to view Assets in the Asset Management Area (top [Manage Assets] tab)" at bounding box center [79, 196] width 7 height 7
click at [122, 203] on label "Has access to view Assets in the Asset Management Area (top [Manage Assets] tab)" at bounding box center [208, 199] width 250 height 10
click at [83, 200] on input "Has access to view Assets in the Asset Management Area (top [Manage Assets] tab)" at bounding box center [79, 196] width 7 height 7
checkbox input "false"
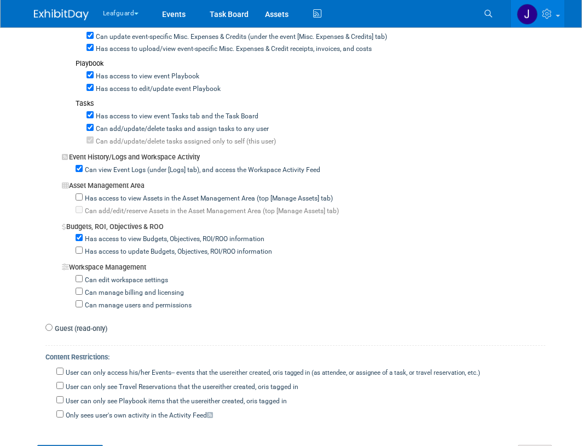
click at [110, 257] on label "Has access to update Budgets, Objectives, ROI/ROO information" at bounding box center [177, 252] width 189 height 10
click at [83, 254] on input "Has access to update Budgets, Objectives, ROI/ROO information" at bounding box center [79, 249] width 7 height 7
checkbox input "true"
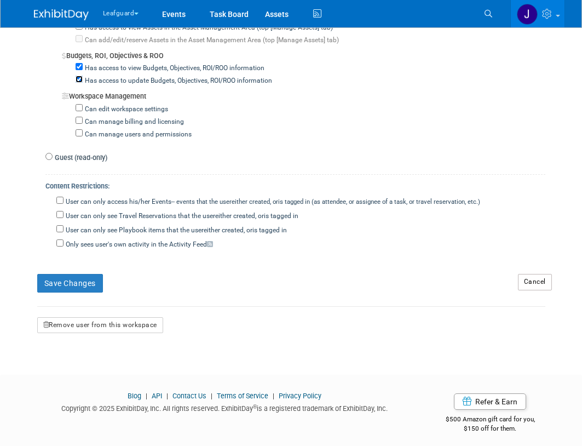
scroll to position [943, 0]
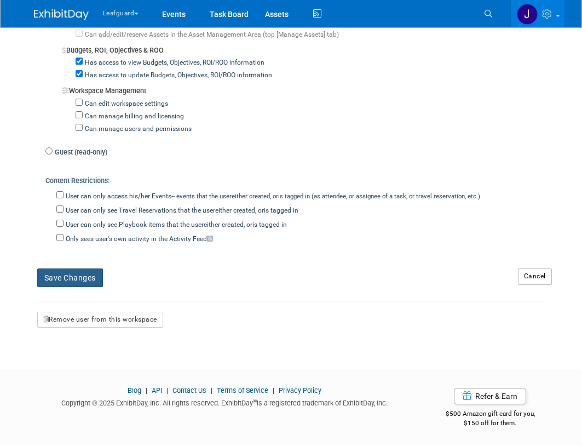
click at [84, 283] on button "Save Changes" at bounding box center [70, 277] width 66 height 19
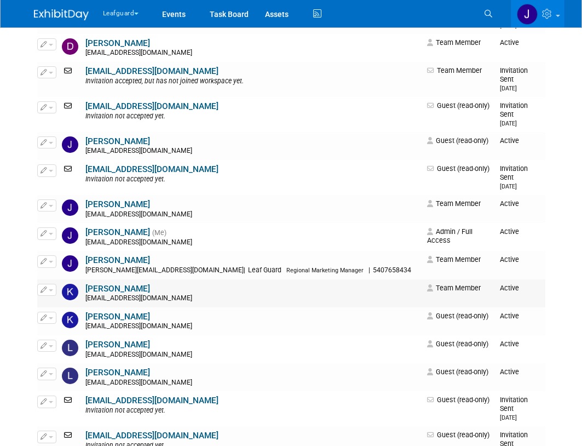
scroll to position [511, 0]
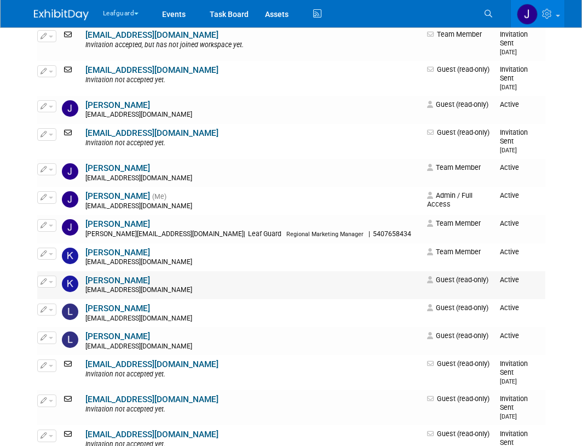
click at [119, 275] on link "[PERSON_NAME]" at bounding box center [117, 280] width 65 height 10
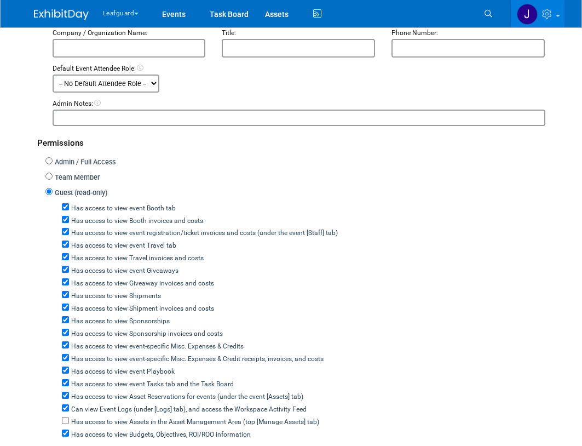
scroll to position [182, 0]
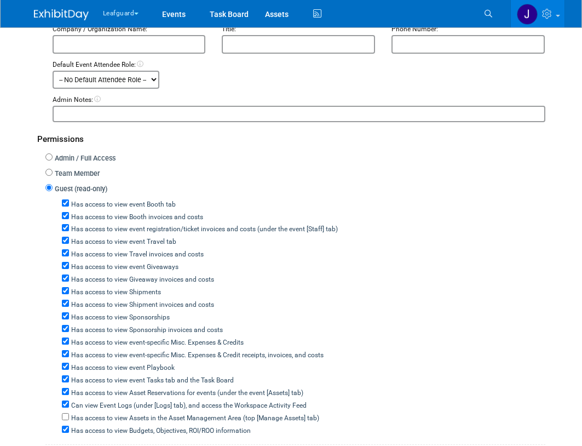
click at [72, 171] on label "Team Member" at bounding box center [76, 174] width 47 height 10
click at [53, 171] on input "Team Member" at bounding box center [48, 172] width 7 height 7
radio input "true"
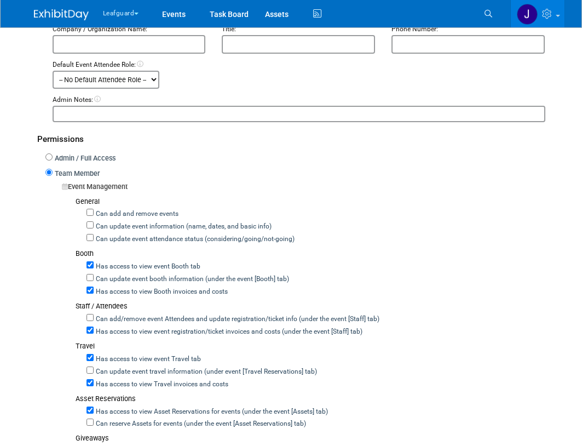
click at [112, 217] on label "Can add and remove events" at bounding box center [136, 214] width 85 height 10
click at [94, 216] on input "Can add and remove events" at bounding box center [90, 212] width 7 height 7
checkbox input "true"
click at [113, 223] on label "Can update event information (name, dates, and basic info)" at bounding box center [183, 227] width 178 height 10
click at [94, 223] on input "Can update event information (name, dates, and basic info)" at bounding box center [90, 224] width 7 height 7
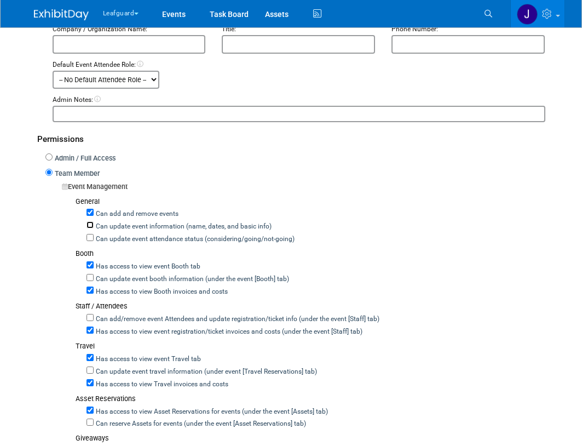
checkbox input "true"
click at [113, 236] on label "Can update event attendance status (considering/going/not-going)" at bounding box center [194, 239] width 201 height 10
click at [94, 236] on input "Can update event attendance status (considering/going/not-going)" at bounding box center [90, 237] width 7 height 7
checkbox input "true"
click at [115, 275] on label "Can update event booth information (under the event [Booth] tab)" at bounding box center [191, 279] width 195 height 10
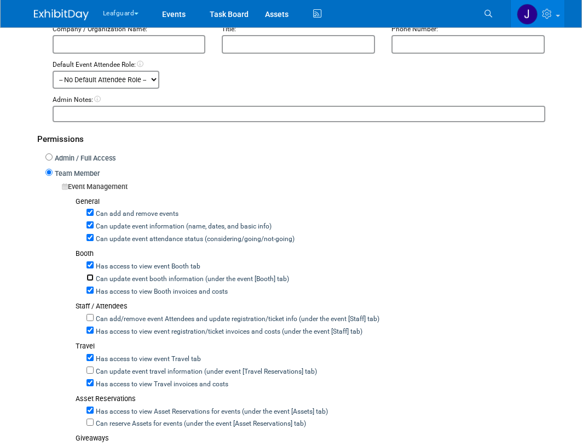
click at [94, 275] on input "Can update event booth information (under the event [Booth] tab)" at bounding box center [90, 277] width 7 height 7
checkbox input "true"
click at [113, 321] on label "Can add/remove event Attendees and update registration/ticket info (under the e…" at bounding box center [237, 319] width 286 height 10
click at [94, 321] on input "Can add/remove event Attendees and update registration/ticket info (under the e…" at bounding box center [90, 317] width 7 height 7
checkbox input "true"
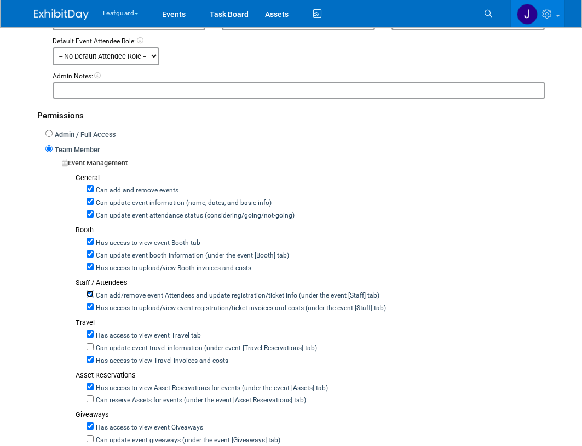
scroll to position [365, 0]
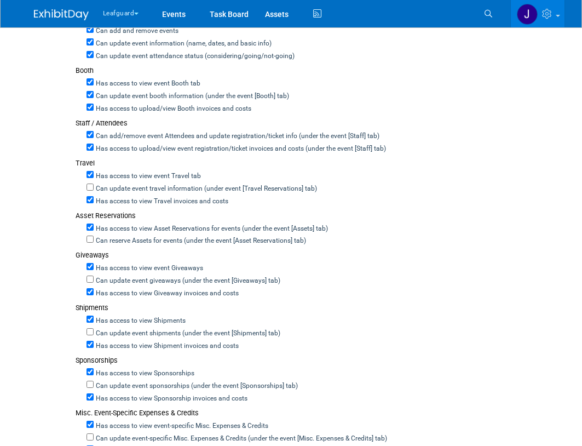
click at [124, 192] on label "Can update event travel information (under event [Travel Reservations] tab)" at bounding box center [205, 189] width 223 height 10
click at [94, 191] on input "Can update event travel information (under event [Travel Reservations] tab)" at bounding box center [90, 186] width 7 height 7
checkbox input "true"
click at [138, 240] on label "Can reserve Assets for events (under the event [Asset Reservations] tab)" at bounding box center [200, 241] width 212 height 10
click at [94, 240] on input "Can reserve Assets for events (under the event [Asset Reservations] tab)" at bounding box center [90, 238] width 7 height 7
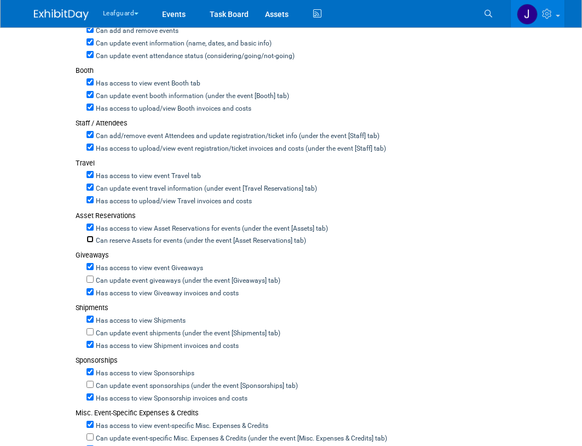
checkbox input "true"
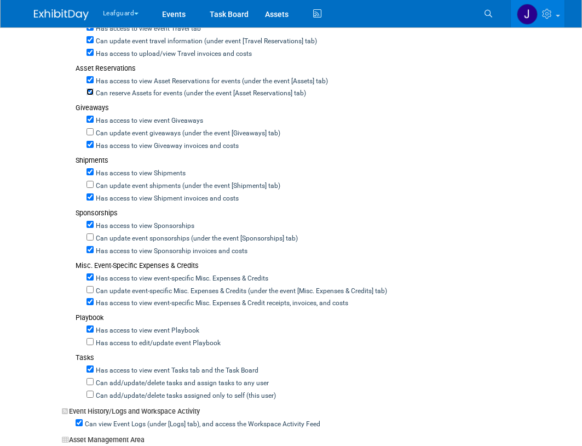
scroll to position [548, 0]
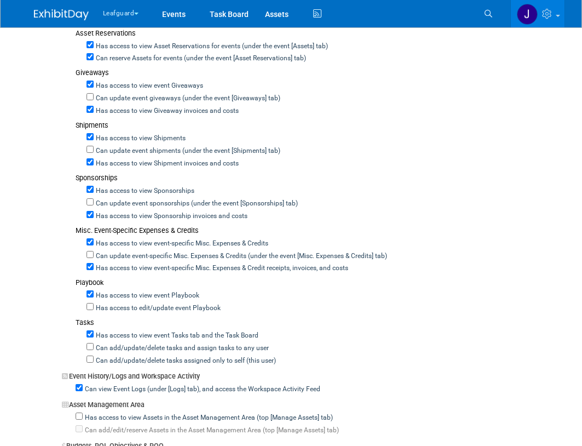
click at [120, 96] on label "Can update event giveaways (under the event [Giveaways] tab)" at bounding box center [187, 99] width 187 height 10
click at [94, 96] on input "Can update event giveaways (under the event [Giveaways] tab)" at bounding box center [90, 96] width 7 height 7
checkbox input "true"
click at [116, 155] on label "Can update event shipments (under the event [Shipments] tab)" at bounding box center [187, 151] width 187 height 10
click at [94, 153] on input "Can update event shipments (under the event [Shipments] tab)" at bounding box center [90, 149] width 7 height 7
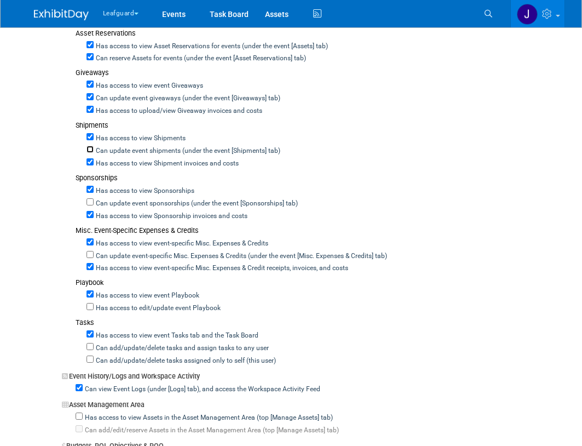
checkbox input "true"
click at [114, 202] on label "Can update event sponsorships (under the event [Sponsorships] tab)" at bounding box center [196, 204] width 204 height 10
click at [94, 202] on input "Can update event sponsorships (under the event [Sponsorships] tab)" at bounding box center [90, 201] width 7 height 7
checkbox input "true"
click at [112, 258] on label "Can update event-specific Misc. Expenses & Credits (under the event [Misc. Expe…" at bounding box center [240, 256] width 293 height 10
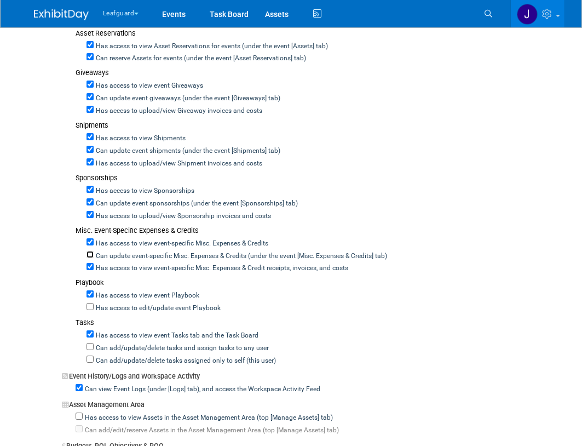
click at [94, 258] on input "Can update event-specific Misc. Expenses & Credits (under the event [Misc. Expe…" at bounding box center [90, 254] width 7 height 7
checkbox input "true"
click at [116, 306] on label "Has access to edit/update event Playbook" at bounding box center [157, 308] width 127 height 10
click at [94, 306] on input "Has access to edit/update event Playbook" at bounding box center [90, 306] width 7 height 7
checkbox input "true"
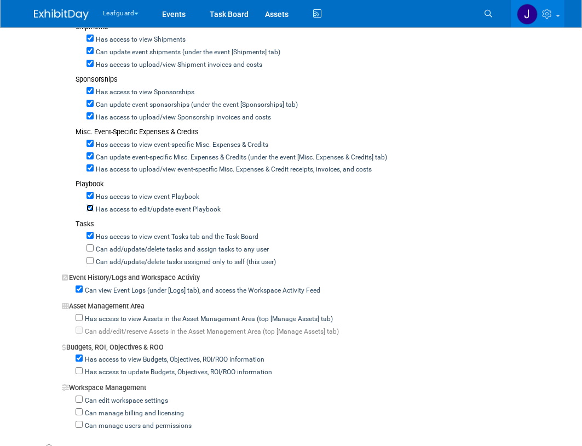
scroll to position [657, 0]
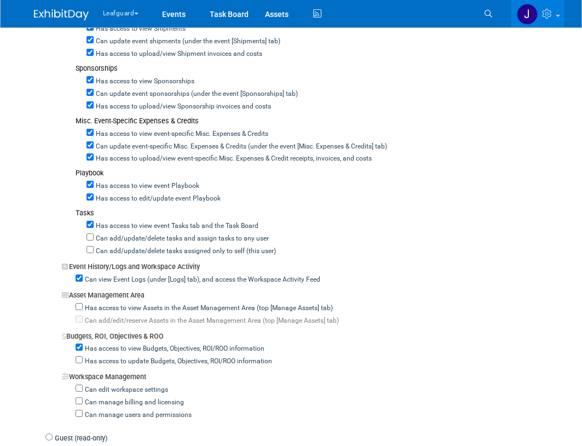
click at [124, 239] on label "Can add/update/delete tasks and assign tasks to any user" at bounding box center [181, 239] width 175 height 10
click at [94, 239] on input "Can add/update/delete tasks and assign tasks to any user" at bounding box center [90, 236] width 7 height 7
checkbox input "true"
click at [125, 253] on label "Can add/update/delete tasks assigned only to self (this user)" at bounding box center [185, 251] width 182 height 10
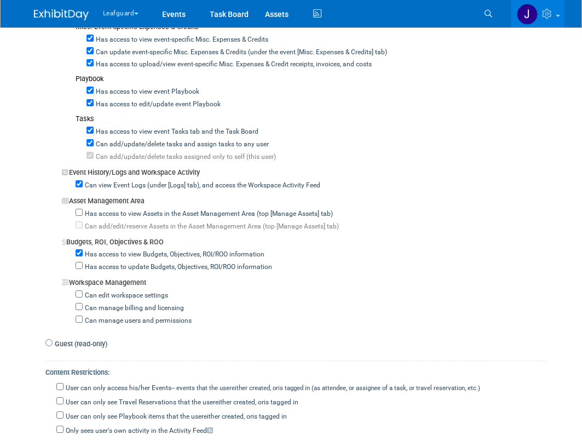
scroll to position [767, 0]
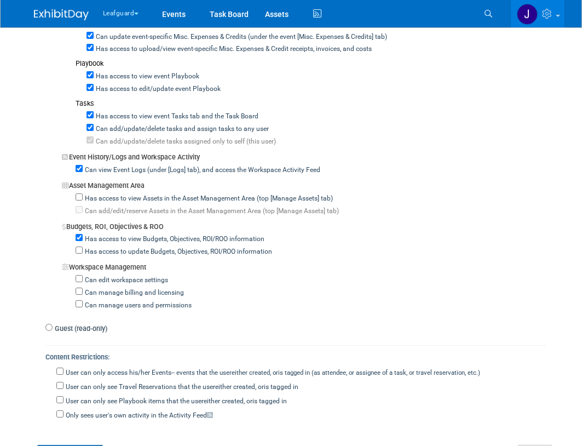
click at [119, 258] on div "Workspace Management" at bounding box center [304, 265] width 484 height 16
click at [119, 255] on label "Has access to update Budgets, Objectives, ROI/ROO information" at bounding box center [177, 252] width 189 height 10
click at [83, 254] on input "Has access to update Budgets, Objectives, ROI/ROO information" at bounding box center [79, 249] width 7 height 7
checkbox input "true"
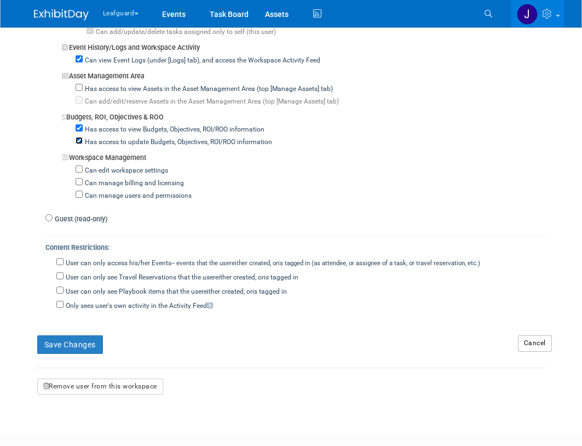
scroll to position [943, 0]
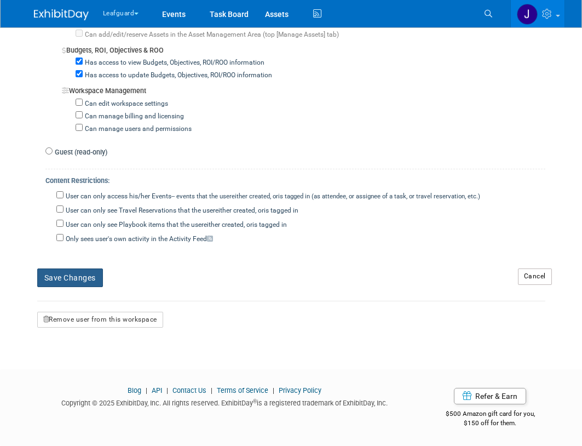
click at [76, 281] on button "Save Changes" at bounding box center [70, 277] width 66 height 19
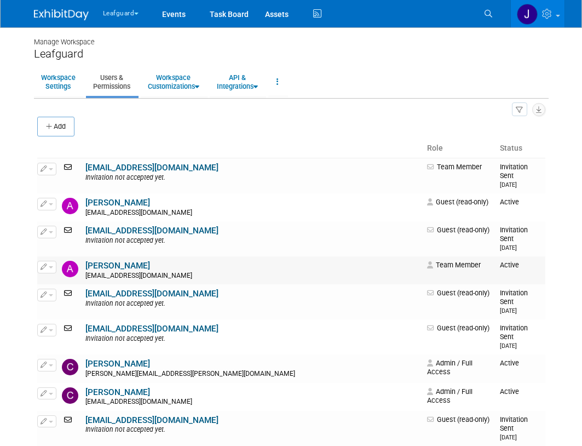
click at [108, 261] on link "[PERSON_NAME]" at bounding box center [117, 266] width 65 height 10
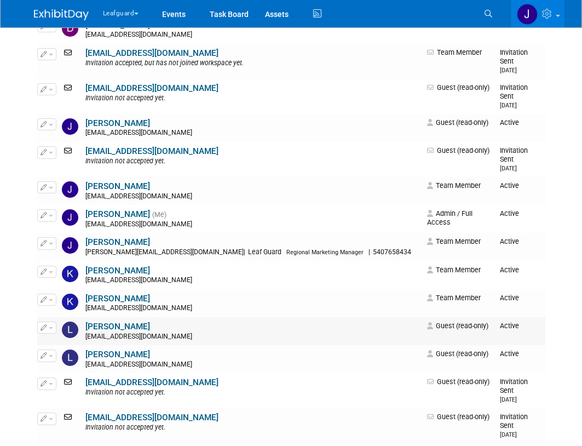
scroll to position [511, 0]
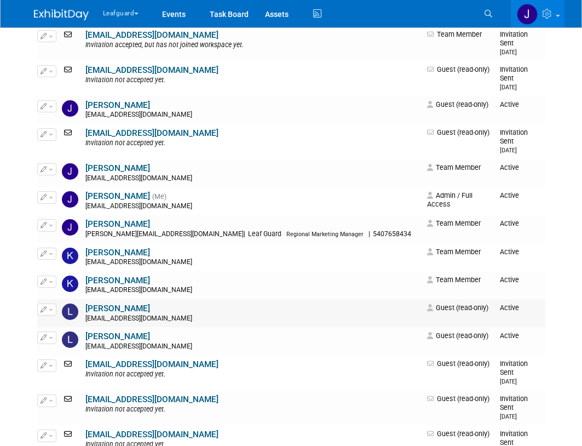
click at [130, 303] on link "Lauren Schraepfer" at bounding box center [117, 308] width 65 height 10
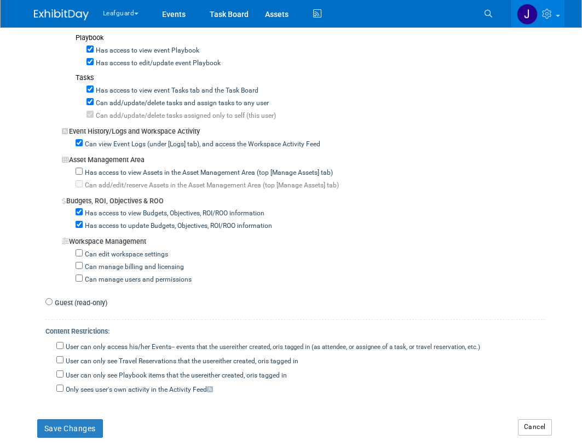
scroll to position [803, 0]
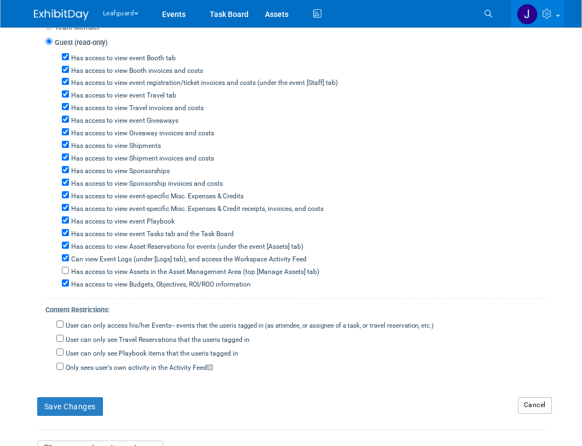
scroll to position [182, 0]
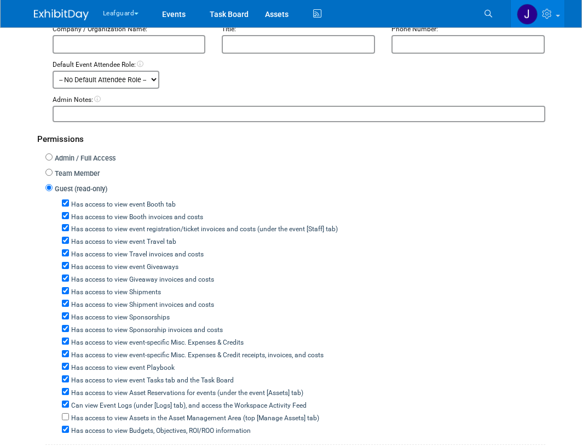
click at [67, 172] on label "Team Member" at bounding box center [76, 174] width 47 height 10
click at [53, 172] on input "Team Member" at bounding box center [48, 172] width 7 height 7
radio input "true"
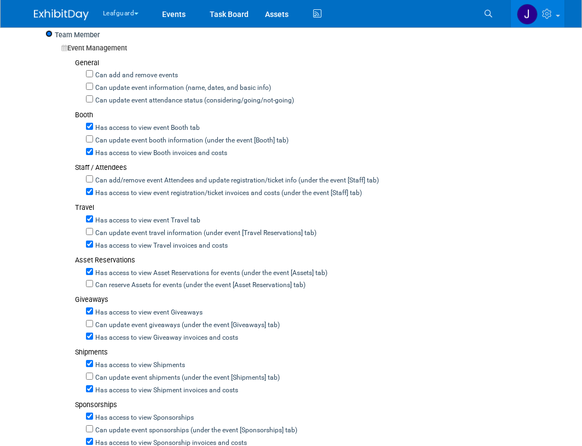
scroll to position [329, 0]
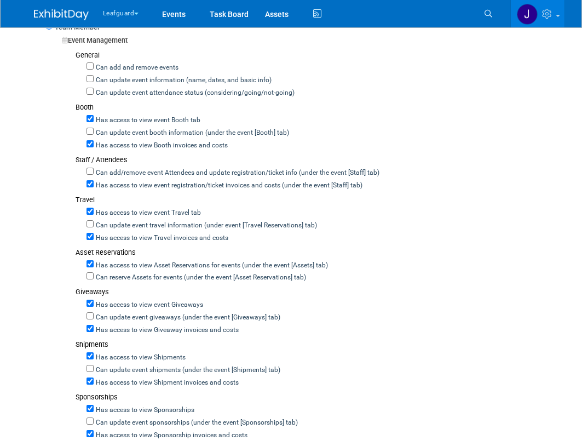
click at [116, 70] on label "Can add and remove events" at bounding box center [136, 68] width 85 height 10
click at [94, 70] on input "Can add and remove events" at bounding box center [90, 65] width 7 height 7
checkbox input "true"
click at [116, 81] on label "Can update event information (name, dates, and basic info)" at bounding box center [183, 81] width 178 height 10
click at [94, 81] on input "Can update event information (name, dates, and basic info)" at bounding box center [90, 78] width 7 height 7
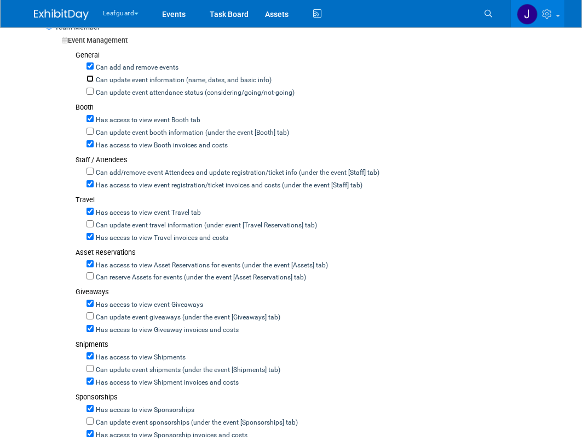
checkbox input "true"
click at [116, 91] on label "Can update event attendance status (considering/going/not-going)" at bounding box center [194, 93] width 201 height 10
click at [94, 91] on input "Can update event attendance status (considering/going/not-going)" at bounding box center [90, 91] width 7 height 7
checkbox input "true"
click at [126, 172] on label "Can add/remove event Attendees and update registration/ticket info (under the e…" at bounding box center [237, 173] width 286 height 10
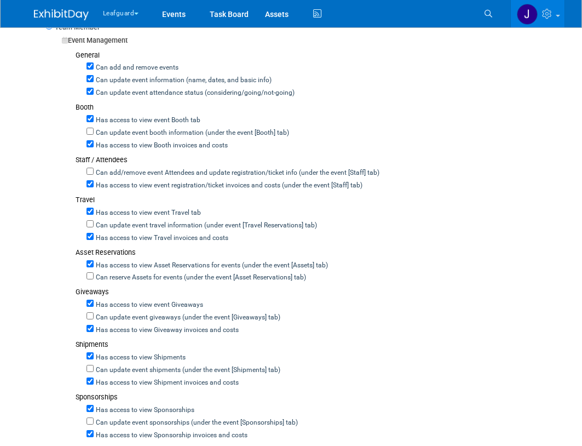
click at [125, 138] on div "Has access to view Booth invoices and costs" at bounding box center [316, 144] width 459 height 13
click at [125, 132] on label "Can update event booth information (under the event [Booth] tab)" at bounding box center [191, 133] width 195 height 10
click at [94, 132] on input "Can update event booth information (under the event [Booth] tab)" at bounding box center [90, 131] width 7 height 7
checkbox input "true"
click at [112, 174] on label "Can add/remove event Attendees and update registration/ticket info (under the e…" at bounding box center [237, 173] width 286 height 10
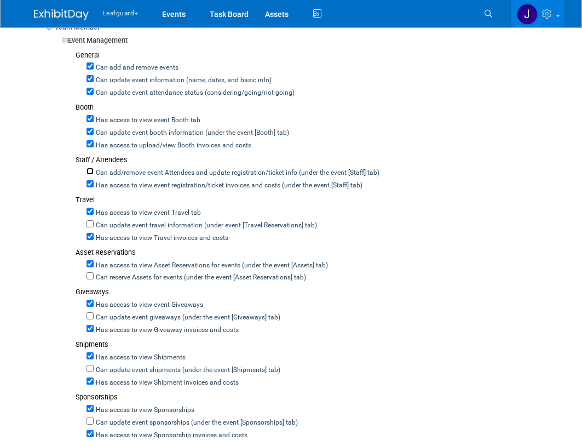
click at [94, 174] on input "Can add/remove event Attendees and update registration/ticket info (under the e…" at bounding box center [90, 171] width 7 height 7
checkbox input "true"
click at [123, 223] on label "Can update event travel information (under event [Travel Reservations] tab)" at bounding box center [205, 226] width 223 height 10
click at [94, 223] on input "Can update event travel information (under event [Travel Reservations] tab)" at bounding box center [90, 223] width 7 height 7
checkbox input "true"
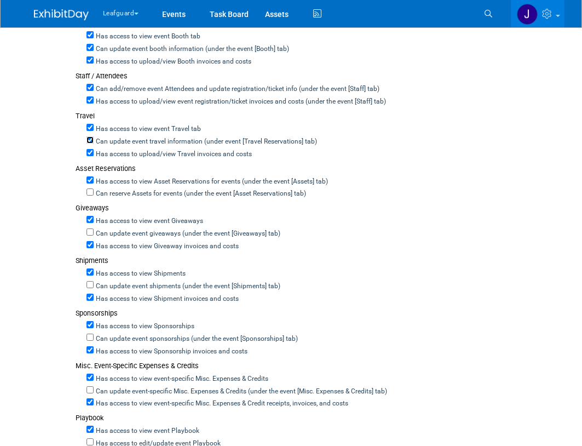
scroll to position [438, 0]
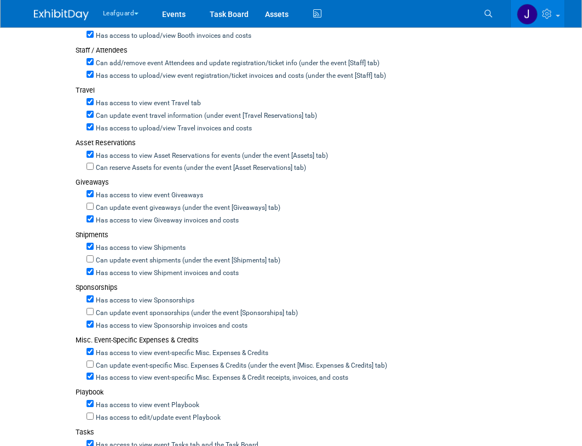
click at [122, 170] on label "Can reserve Assets for events (under the event [Asset Reservations] tab)" at bounding box center [200, 168] width 212 height 10
click at [94, 170] on input "Can reserve Assets for events (under the event [Asset Reservations] tab)" at bounding box center [90, 166] width 7 height 7
checkbox input "true"
click at [110, 208] on label "Can update event giveaways (under the event [Giveaways] tab)" at bounding box center [187, 208] width 187 height 10
click at [94, 208] on input "Can update event giveaways (under the event [Giveaways] tab)" at bounding box center [90, 206] width 7 height 7
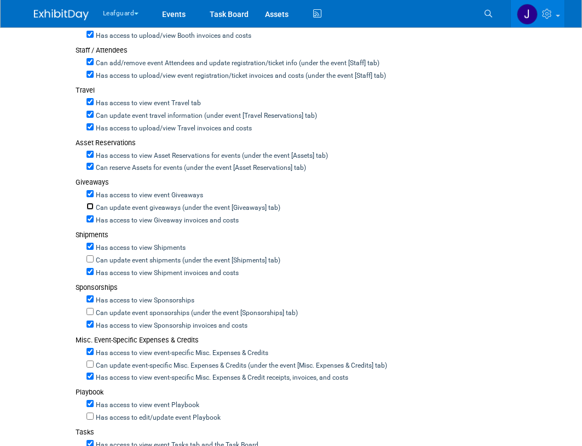
checkbox input "true"
click at [114, 259] on label "Can update event shipments (under the event [Shipments] tab)" at bounding box center [187, 261] width 187 height 10
click at [94, 259] on input "Can update event shipments (under the event [Shipments] tab)" at bounding box center [90, 258] width 7 height 7
checkbox input "true"
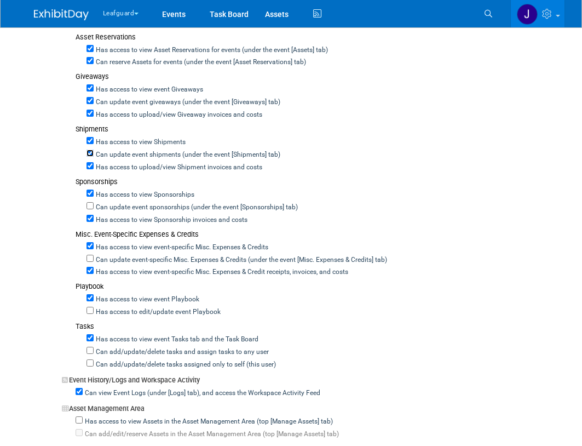
scroll to position [548, 0]
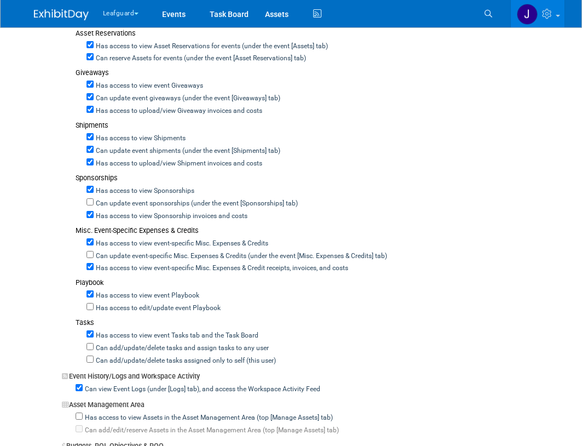
click at [121, 200] on label "Can update event sponsorships (under the event [Sponsorships] tab)" at bounding box center [196, 204] width 204 height 10
click at [94, 200] on input "Can update event sponsorships (under the event [Sponsorships] tab)" at bounding box center [90, 201] width 7 height 7
checkbox input "true"
click at [106, 256] on label "Can update event-specific Misc. Expenses & Credits (under the event [Misc. Expe…" at bounding box center [240, 256] width 293 height 10
click at [94, 256] on input "Can update event-specific Misc. Expenses & Credits (under the event [Misc. Expe…" at bounding box center [90, 254] width 7 height 7
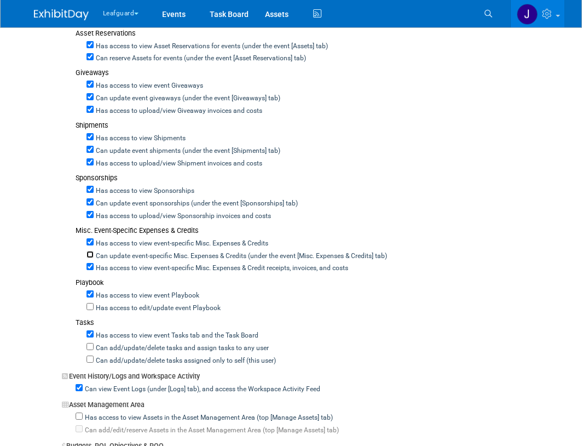
checkbox input "true"
click at [110, 309] on label "Has access to edit/update event Playbook" at bounding box center [157, 308] width 127 height 10
click at [94, 309] on input "Has access to edit/update event Playbook" at bounding box center [90, 306] width 7 height 7
checkbox input "true"
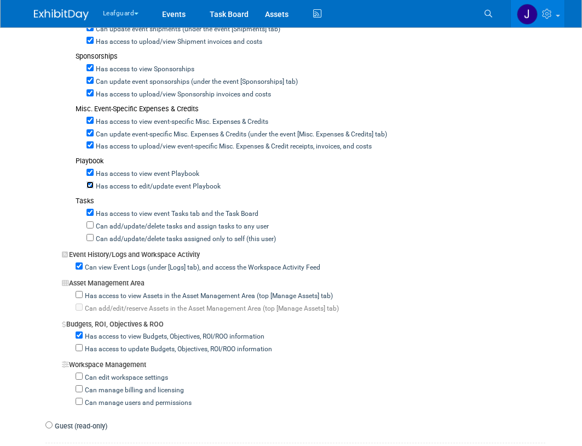
scroll to position [694, 0]
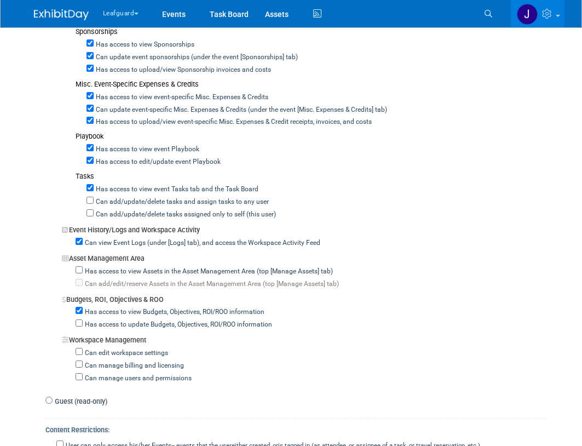
click at [111, 202] on label "Can add/update/delete tasks and assign tasks to any user" at bounding box center [181, 202] width 175 height 10
click at [94, 202] on input "Can add/update/delete tasks and assign tasks to any user" at bounding box center [90, 200] width 7 height 7
checkbox input "true"
click at [105, 212] on label "Can add/update/delete tasks assigned only to self (this user)" at bounding box center [185, 215] width 182 height 10
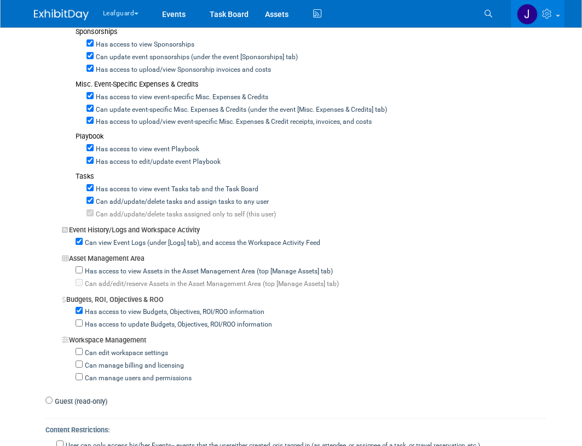
click at [104, 326] on label "Has access to update Budgets, Objectives, ROI/ROO information" at bounding box center [177, 325] width 189 height 10
click at [83, 326] on input "Has access to update Budgets, Objectives, ROI/ROO information" at bounding box center [79, 322] width 7 height 7
checkbox input "true"
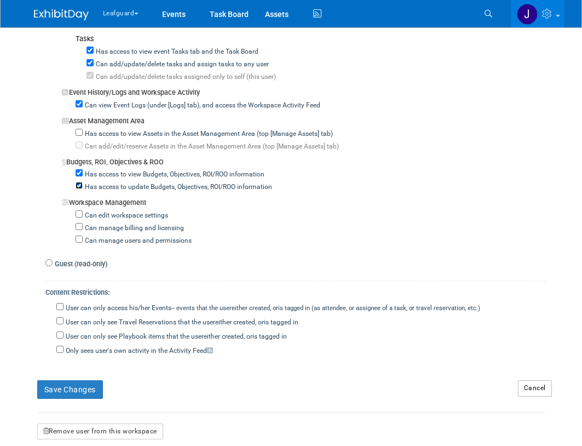
scroll to position [839, 0]
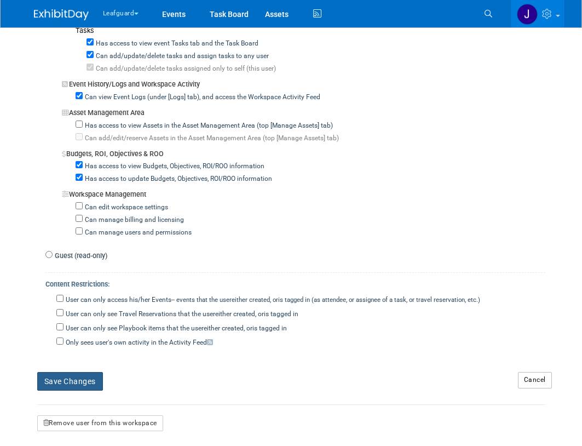
click at [75, 387] on button "Save Changes" at bounding box center [70, 381] width 66 height 19
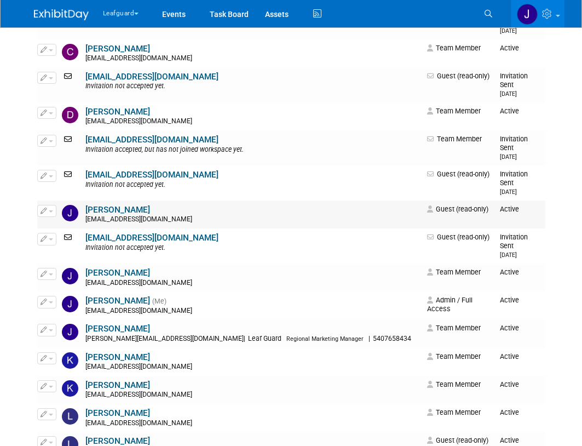
scroll to position [438, 0]
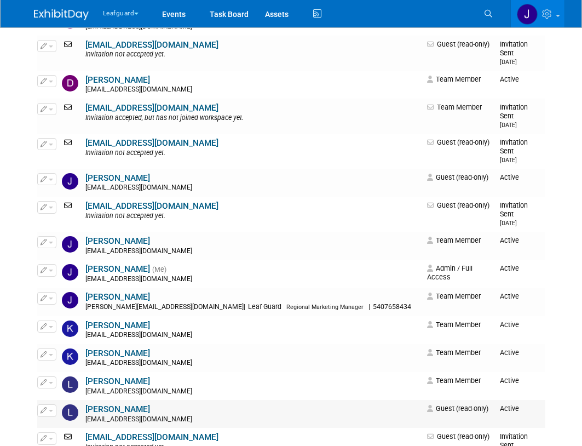
click at [117, 404] on link "[PERSON_NAME]" at bounding box center [117, 409] width 65 height 10
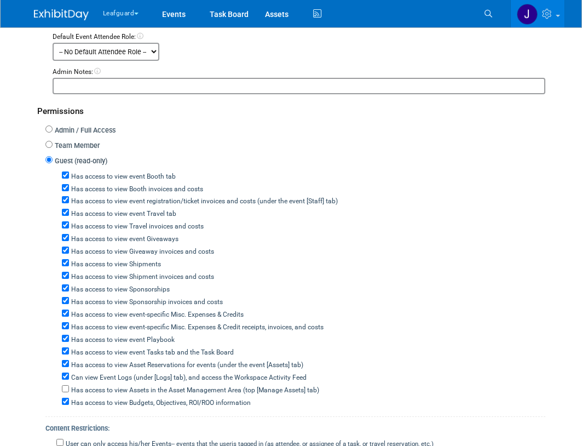
scroll to position [219, 0]
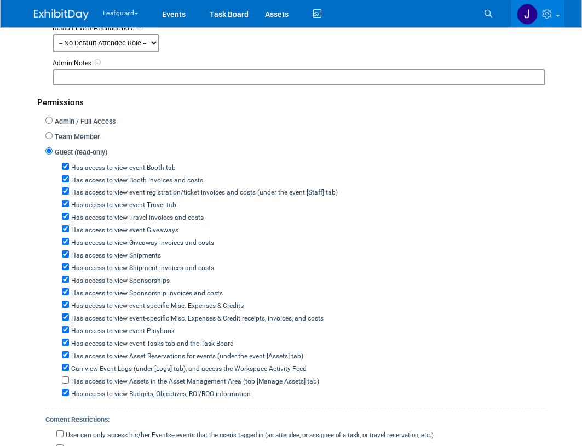
click at [69, 138] on label "Team Member" at bounding box center [76, 137] width 47 height 10
click at [53, 138] on input "Team Member" at bounding box center [48, 135] width 7 height 7
radio input "true"
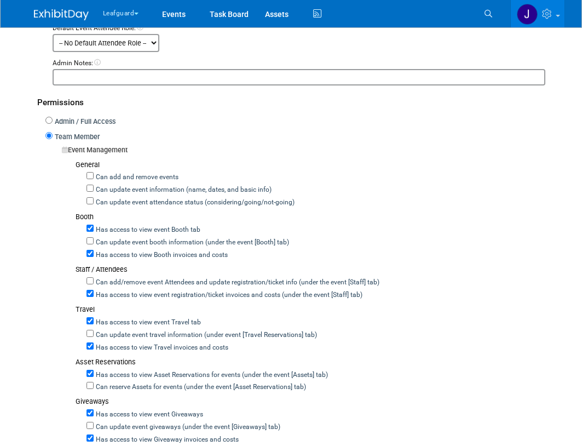
click at [114, 180] on label "Can add and remove events" at bounding box center [136, 177] width 85 height 10
click at [94, 179] on input "Can add and remove events" at bounding box center [90, 175] width 7 height 7
checkbox input "true"
click at [114, 191] on label "Can update event information (name, dates, and basic info)" at bounding box center [183, 190] width 178 height 10
click at [94, 191] on input "Can update event information (name, dates, and basic info)" at bounding box center [90, 188] width 7 height 7
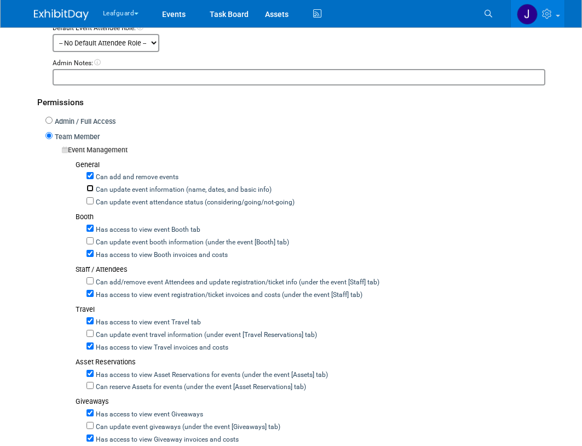
checkbox input "true"
click at [113, 202] on label "Can update event attendance status (considering/going/not-going)" at bounding box center [194, 203] width 201 height 10
click at [94, 202] on input "Can update event attendance status (considering/going/not-going)" at bounding box center [90, 200] width 7 height 7
checkbox input "true"
click at [115, 245] on label "Can update event booth information (under the event [Booth] tab)" at bounding box center [191, 243] width 195 height 10
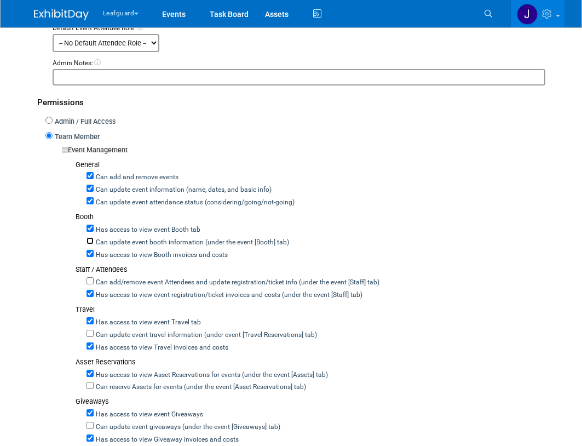
click at [94, 244] on input "Can update event booth information (under the event [Booth] tab)" at bounding box center [90, 240] width 7 height 7
checkbox input "true"
click at [114, 278] on label "Can add/remove event Attendees and update registration/ticket info (under the e…" at bounding box center [237, 283] width 286 height 10
click at [94, 278] on input "Can add/remove event Attendees and update registration/ticket info (under the e…" at bounding box center [90, 280] width 7 height 7
checkbox input "true"
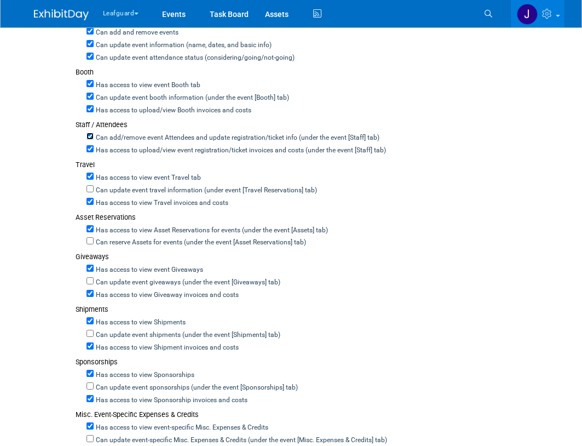
scroll to position [365, 0]
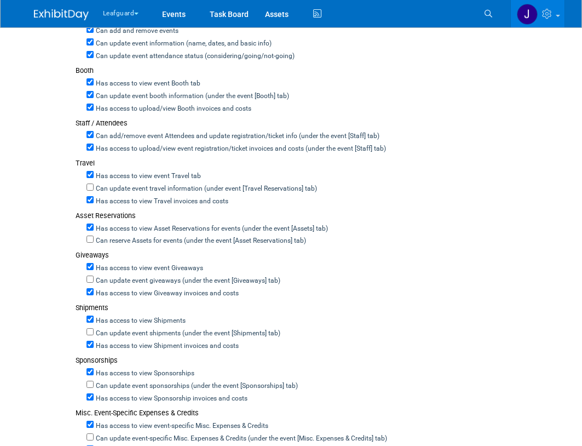
click at [114, 190] on label "Can update event travel information (under event [Travel Reservations] tab)" at bounding box center [205, 189] width 223 height 10
click at [94, 190] on input "Can update event travel information (under event [Travel Reservations] tab)" at bounding box center [90, 186] width 7 height 7
checkbox input "true"
click at [116, 237] on label "Can reserve Assets for events (under the event [Asset Reservations] tab)" at bounding box center [200, 241] width 212 height 10
click at [94, 237] on input "Can reserve Assets for events (under the event [Asset Reservations] tab)" at bounding box center [90, 238] width 7 height 7
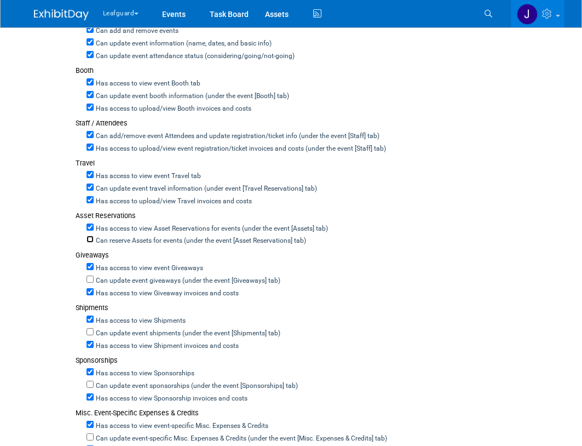
checkbox input "true"
click at [112, 279] on label "Can update event giveaways (under the event [Giveaways] tab)" at bounding box center [187, 281] width 187 height 10
click at [94, 279] on input "Can update event giveaways (under the event [Giveaways] tab)" at bounding box center [90, 278] width 7 height 7
checkbox input "true"
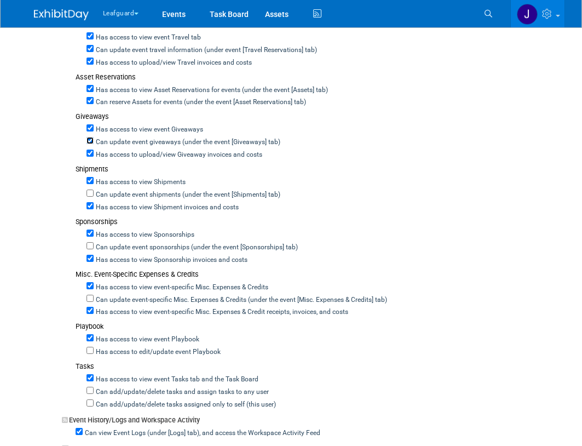
scroll to position [511, 0]
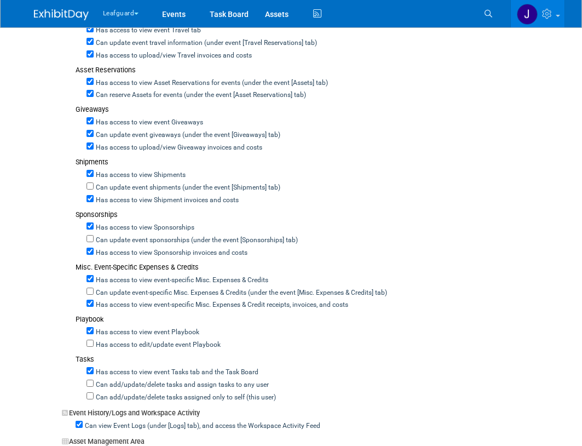
click at [114, 189] on label "Can update event shipments (under the event [Shipments] tab)" at bounding box center [187, 188] width 187 height 10
click at [94, 189] on input "Can update event shipments (under the event [Shipments] tab)" at bounding box center [90, 185] width 7 height 7
checkbox input "true"
click at [112, 237] on label "Can update event sponsorships (under the event [Sponsorships] tab)" at bounding box center [196, 240] width 204 height 10
click at [94, 237] on input "Can update event sponsorships (under the event [Sponsorships] tab)" at bounding box center [90, 238] width 7 height 7
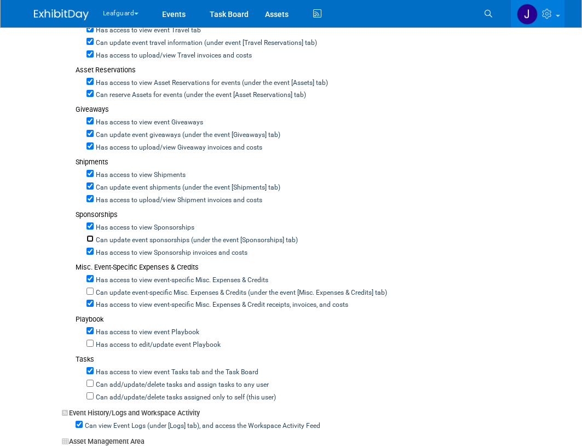
checkbox input "true"
click at [107, 291] on label "Can update event-specific Misc. Expenses & Credits (under the event [Misc. Expe…" at bounding box center [240, 293] width 293 height 10
click at [94, 291] on input "Can update event-specific Misc. Expenses & Credits (under the event [Misc. Expe…" at bounding box center [90, 290] width 7 height 7
checkbox input "true"
click at [120, 342] on label "Has access to edit/update event Playbook" at bounding box center [157, 345] width 127 height 10
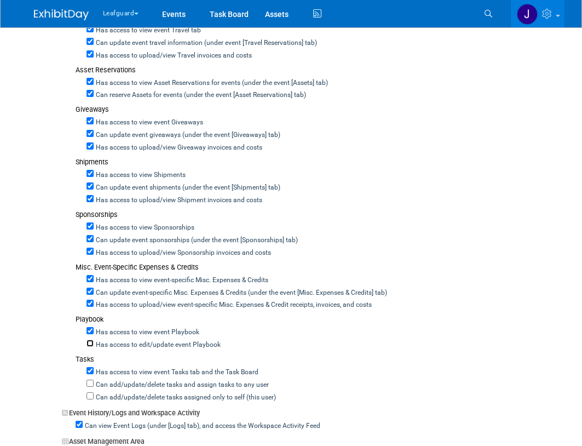
click at [94, 342] on input "Has access to edit/update event Playbook" at bounding box center [90, 342] width 7 height 7
checkbox input "true"
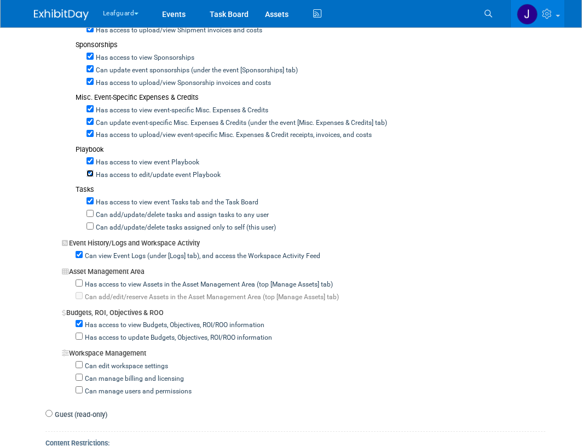
scroll to position [694, 0]
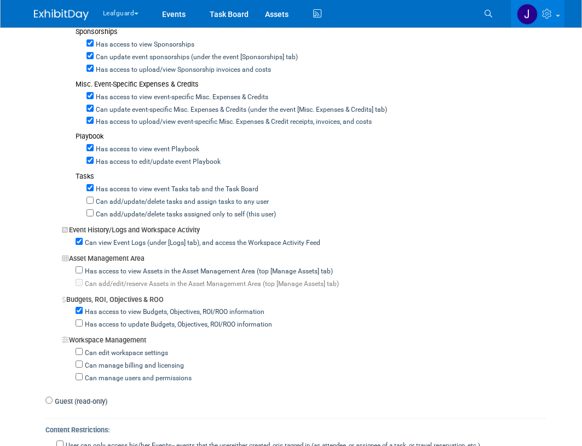
click at [123, 208] on div "Can add/update/delete tasks assigned only to self (this user)" at bounding box center [316, 213] width 459 height 13
click at [122, 205] on label "Can add/update/delete tasks and assign tasks to any user" at bounding box center [181, 202] width 175 height 10
click at [94, 204] on input "Can add/update/delete tasks and assign tasks to any user" at bounding box center [90, 200] width 7 height 7
checkbox input "true"
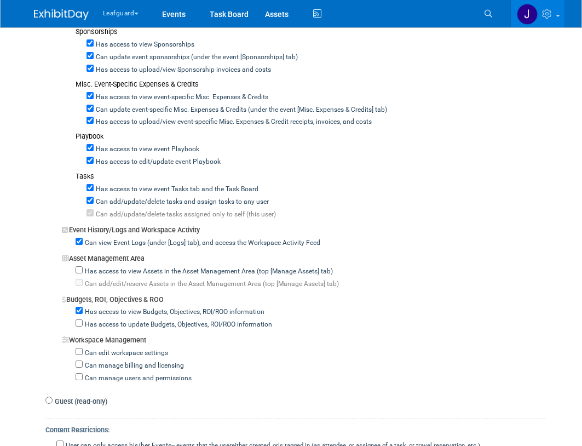
click at [118, 217] on label "Can add/update/delete tasks assigned only to self (this user)" at bounding box center [185, 215] width 182 height 10
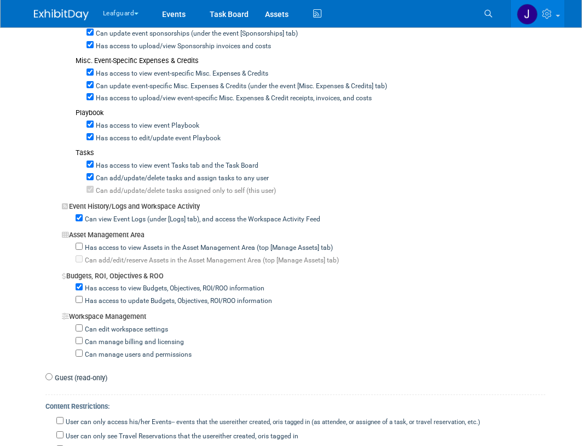
scroll to position [730, 0]
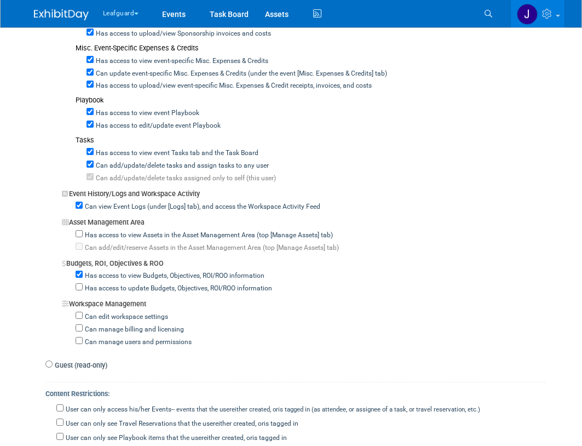
click at [105, 289] on label "Has access to update Budgets, Objectives, ROI/ROO information" at bounding box center [177, 289] width 189 height 10
click at [83, 289] on input "Has access to update Budgets, Objectives, ROI/ROO information" at bounding box center [79, 286] width 7 height 7
checkbox input "true"
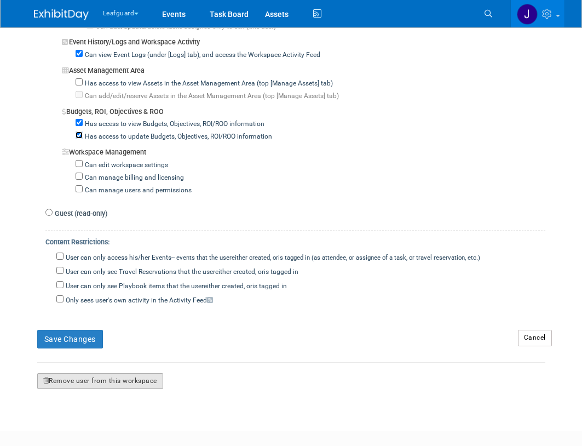
scroll to position [943, 0]
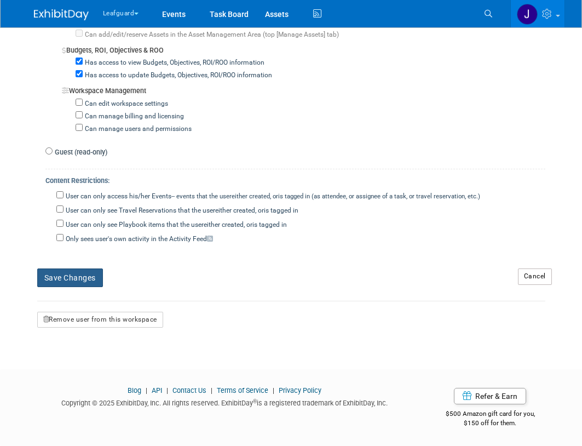
click at [69, 286] on button "Save Changes" at bounding box center [70, 277] width 66 height 19
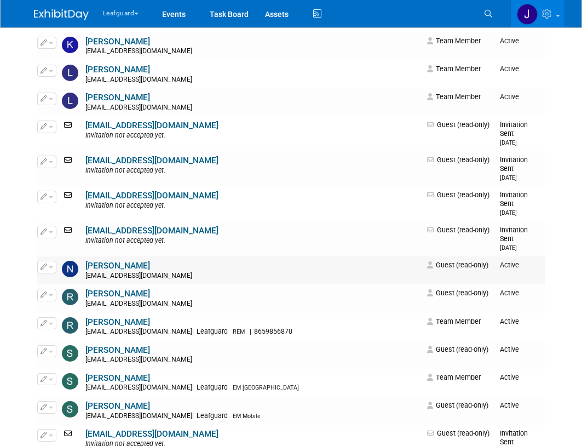
scroll to position [803, 0]
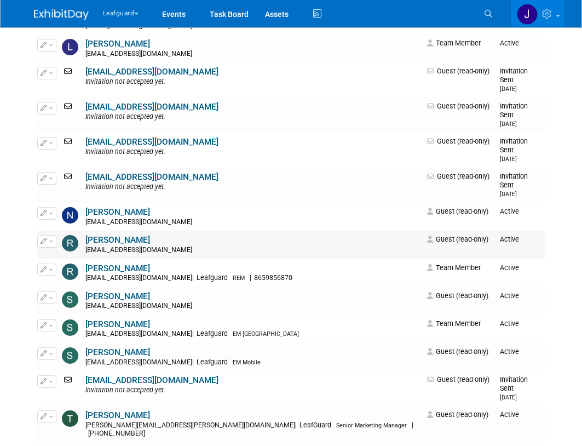
click at [123, 235] on link "Robert Howard" at bounding box center [117, 240] width 65 height 10
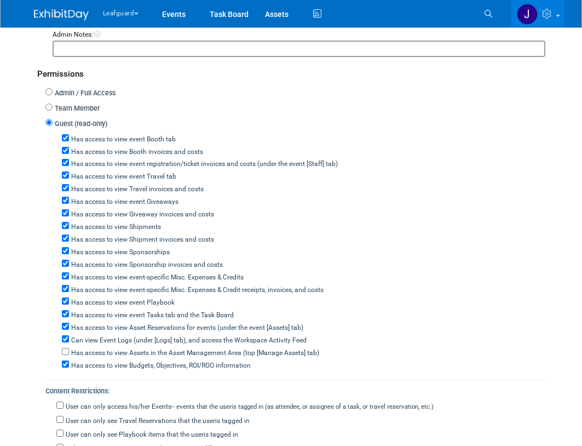
scroll to position [182, 0]
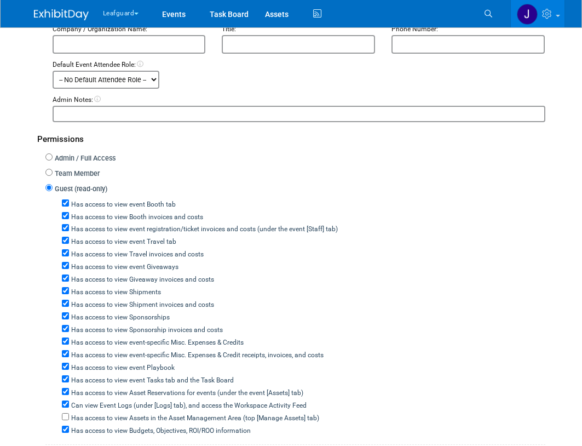
click at [83, 179] on label "Team Member" at bounding box center [76, 174] width 47 height 10
click at [53, 176] on input "Team Member" at bounding box center [48, 172] width 7 height 7
radio input "true"
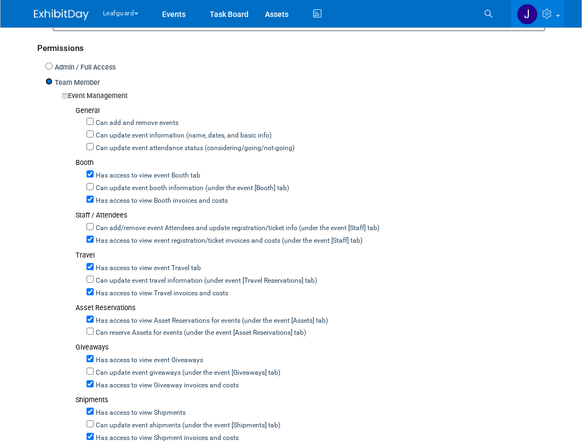
scroll to position [292, 0]
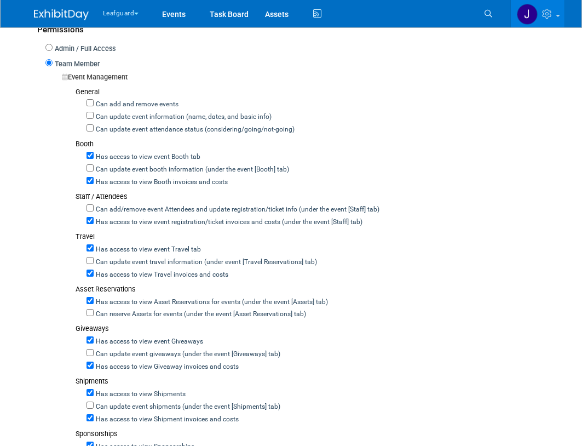
click at [129, 108] on label "Can add and remove events" at bounding box center [136, 105] width 85 height 10
click at [94, 106] on input "Can add and remove events" at bounding box center [90, 102] width 7 height 7
checkbox input "true"
click at [123, 120] on label "Can update event information (name, dates, and basic info)" at bounding box center [183, 117] width 178 height 10
click at [94, 119] on input "Can update event information (name, dates, and basic info)" at bounding box center [90, 115] width 7 height 7
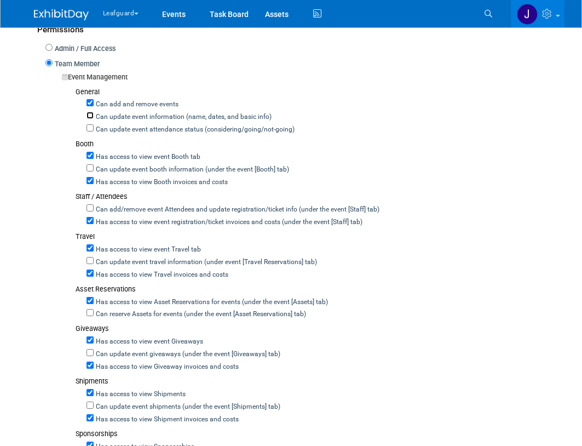
checkbox input "true"
click at [119, 132] on label "Can update event attendance status (considering/going/not-going)" at bounding box center [194, 130] width 201 height 10
click at [94, 131] on input "Can update event attendance status (considering/going/not-going)" at bounding box center [90, 127] width 7 height 7
checkbox input "true"
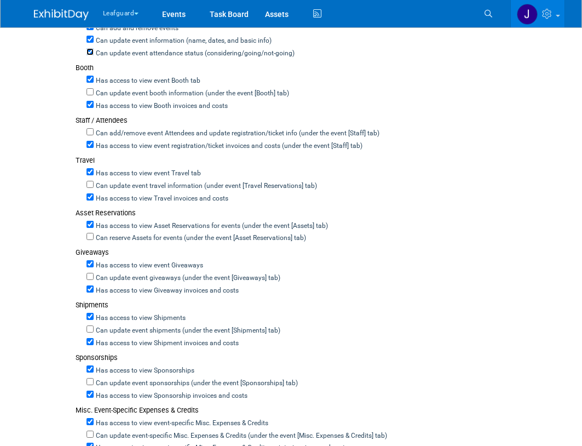
scroll to position [365, 0]
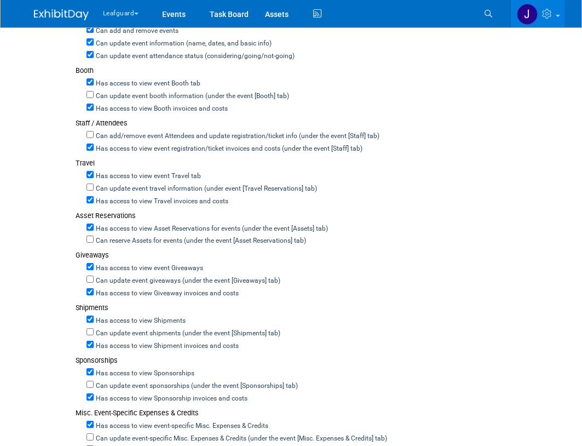
click at [131, 94] on label "Can update event booth information (under the event [Booth] tab)" at bounding box center [191, 96] width 195 height 10
click at [94, 94] on input "Can update event booth information (under the event [Booth] tab)" at bounding box center [90, 94] width 7 height 7
checkbox input "true"
click at [119, 139] on label "Can add/remove event Attendees and update registration/ticket info (under the e…" at bounding box center [237, 136] width 286 height 10
click at [94, 138] on input "Can add/remove event Attendees and update registration/ticket info (under the e…" at bounding box center [90, 134] width 7 height 7
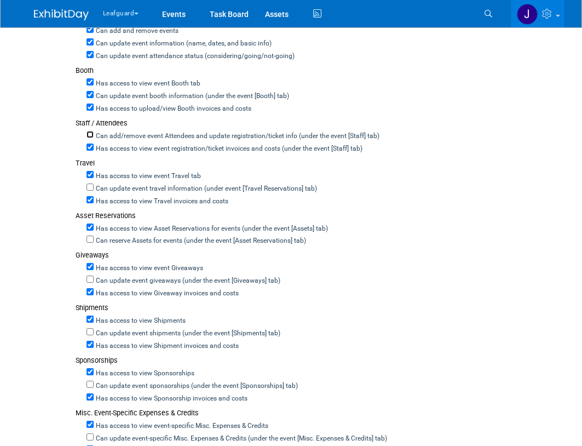
checkbox input "true"
click at [116, 188] on label "Can update event travel information (under event [Travel Reservations] tab)" at bounding box center [205, 189] width 223 height 10
click at [94, 188] on input "Can update event travel information (under event [Travel Reservations] tab)" at bounding box center [90, 186] width 7 height 7
checkbox input "true"
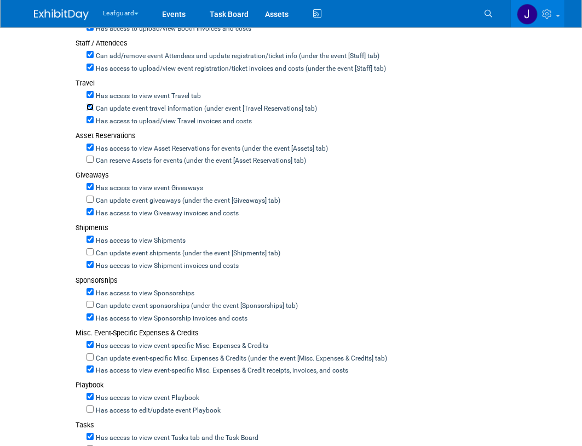
scroll to position [475, 0]
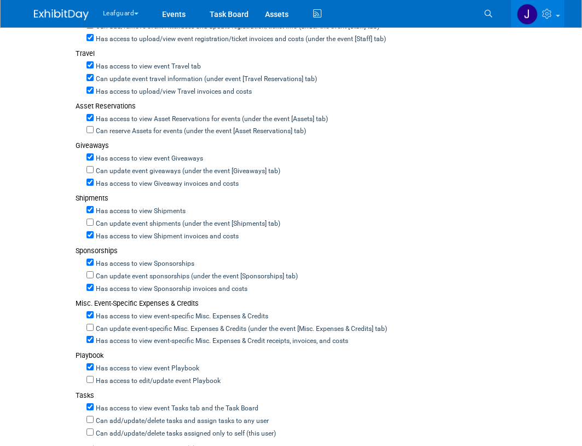
click at [129, 130] on label "Can reserve Assets for events (under the event [Asset Reservations] tab)" at bounding box center [200, 131] width 212 height 10
click at [94, 130] on input "Can reserve Assets for events (under the event [Asset Reservations] tab)" at bounding box center [90, 129] width 7 height 7
checkbox input "true"
click at [125, 170] on label "Can update event giveaways (under the event [Giveaways] tab)" at bounding box center [187, 171] width 187 height 10
click at [94, 170] on input "Can update event giveaways (under the event [Giveaways] tab)" at bounding box center [90, 169] width 7 height 7
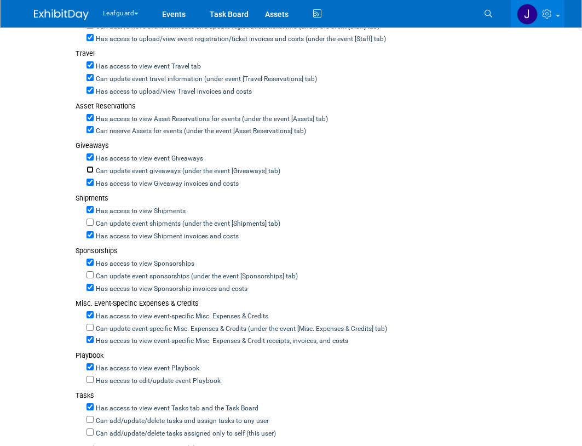
checkbox input "true"
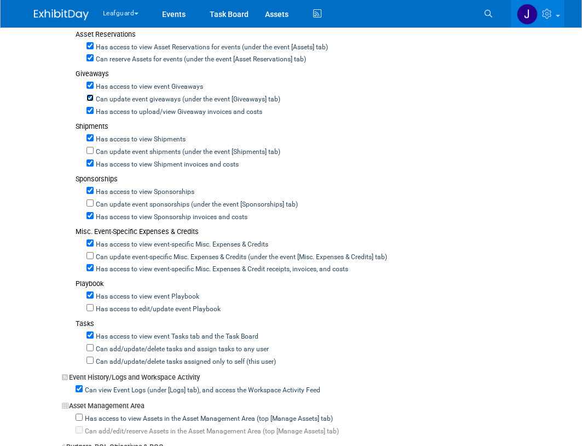
scroll to position [548, 0]
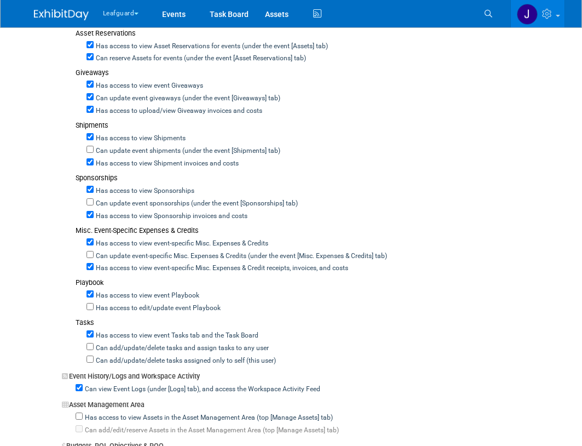
click at [118, 148] on label "Can update event shipments (under the event [Shipments] tab)" at bounding box center [187, 151] width 187 height 10
click at [94, 148] on input "Can update event shipments (under the event [Shipments] tab)" at bounding box center [90, 149] width 7 height 7
checkbox input "true"
click at [106, 202] on label "Can update event sponsorships (under the event [Sponsorships] tab)" at bounding box center [196, 204] width 204 height 10
click at [94, 202] on input "Can update event sponsorships (under the event [Sponsorships] tab)" at bounding box center [90, 201] width 7 height 7
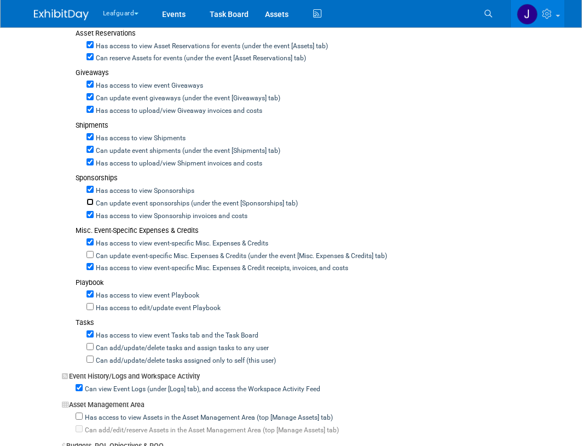
checkbox input "true"
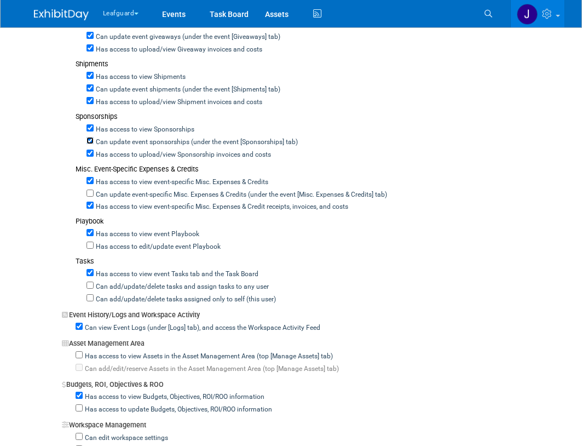
scroll to position [620, 0]
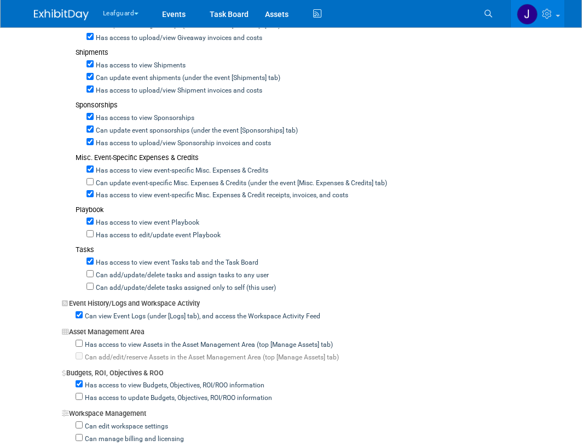
click at [117, 180] on label "Can update event-specific Misc. Expenses & Credits (under the event [Misc. Expe…" at bounding box center [240, 184] width 293 height 10
click at [94, 180] on input "Can update event-specific Misc. Expenses & Credits (under the event [Misc. Expe…" at bounding box center [90, 181] width 7 height 7
checkbox input "true"
click at [107, 238] on label "Has access to edit/update event Playbook" at bounding box center [157, 236] width 127 height 10
click at [94, 237] on input "Has access to edit/update event Playbook" at bounding box center [90, 233] width 7 height 7
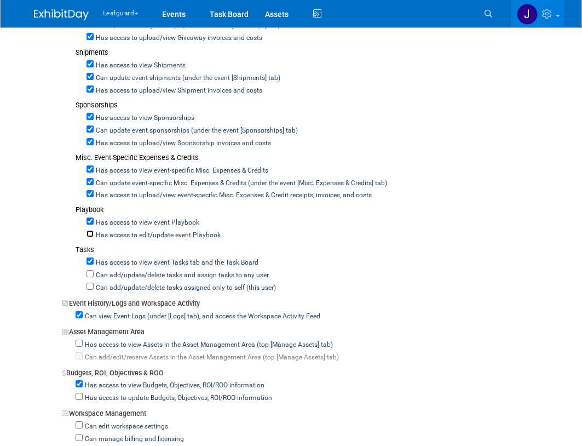
checkbox input "true"
click at [105, 272] on label "Can add/update/delete tasks and assign tasks to any user" at bounding box center [181, 276] width 175 height 10
click at [94, 272] on input "Can add/update/delete tasks and assign tasks to any user" at bounding box center [90, 273] width 7 height 7
checkbox input "true"
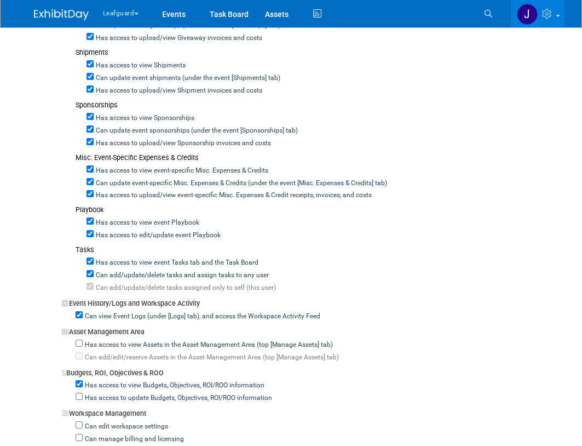
click at [106, 286] on label "Can add/update/delete tasks assigned only to self (this user)" at bounding box center [185, 288] width 182 height 10
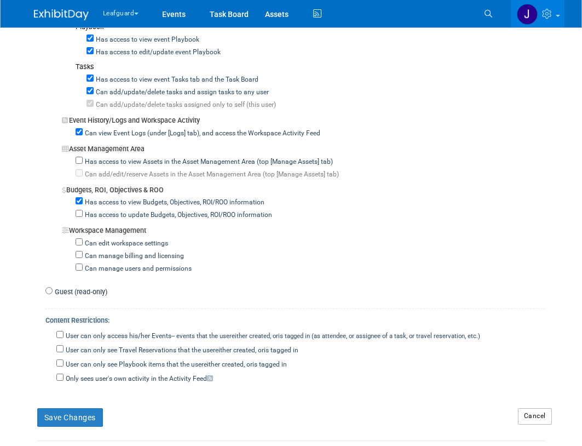
click at [117, 216] on label "Has access to update Budgets, Objectives, ROI/ROO information" at bounding box center [177, 215] width 189 height 10
click at [83, 216] on input "Has access to update Budgets, Objectives, ROI/ROO information" at bounding box center [79, 213] width 7 height 7
checkbox input "true"
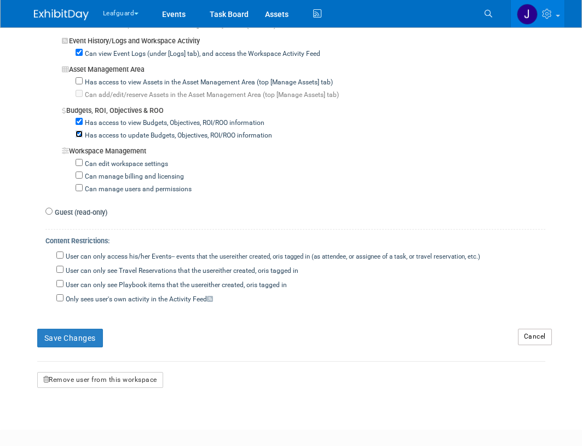
scroll to position [913, 0]
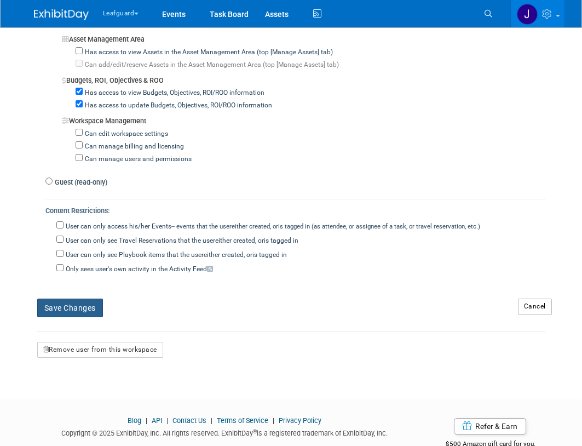
click at [85, 310] on button "Save Changes" at bounding box center [70, 307] width 66 height 19
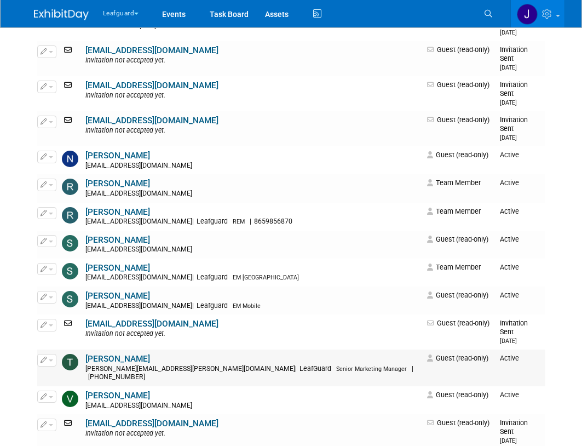
scroll to position [879, 0]
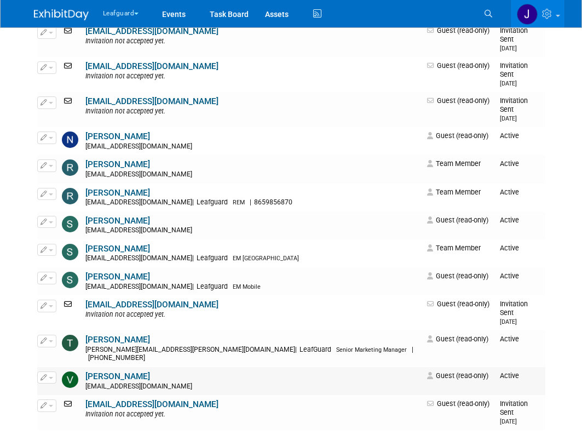
click at [122, 371] on link "[PERSON_NAME]" at bounding box center [117, 376] width 65 height 10
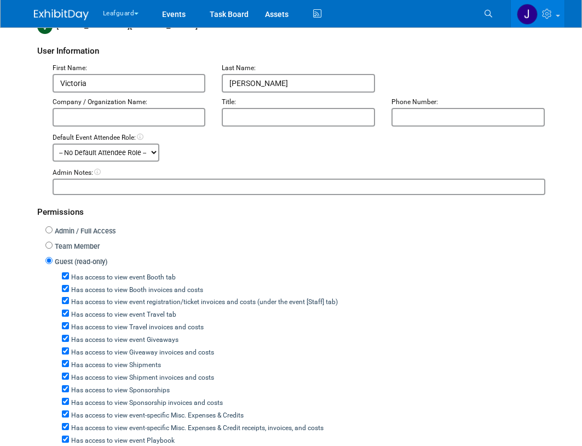
click at [71, 245] on label "Team Member" at bounding box center [76, 246] width 47 height 10
click at [53, 245] on input "Team Member" at bounding box center [48, 244] width 7 height 7
radio input "true"
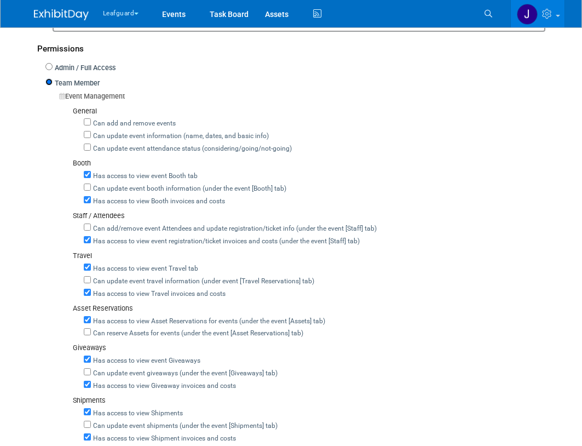
scroll to position [292, 0]
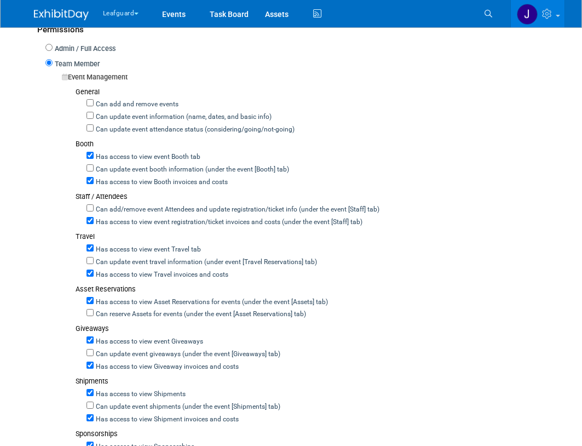
click at [124, 105] on label "Can add and remove events" at bounding box center [136, 105] width 85 height 10
click at [94, 105] on input "Can add and remove events" at bounding box center [90, 102] width 7 height 7
checkbox input "true"
click at [124, 116] on label "Can update event information (name, dates, and basic info)" at bounding box center [183, 117] width 178 height 10
click at [94, 116] on input "Can update event information (name, dates, and basic info)" at bounding box center [90, 115] width 7 height 7
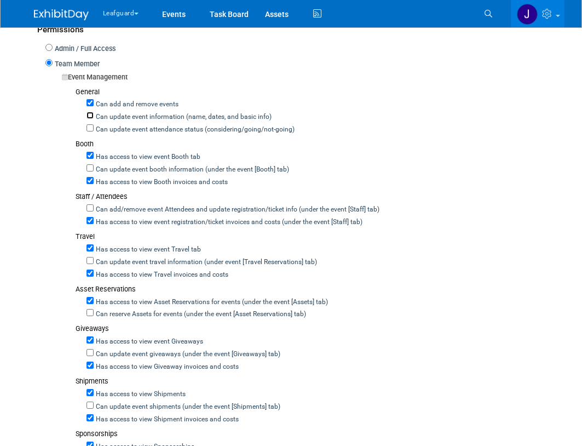
checkbox input "true"
click at [123, 129] on label "Can update event attendance status (considering/going/not-going)" at bounding box center [194, 130] width 201 height 10
click at [94, 129] on input "Can update event attendance status (considering/going/not-going)" at bounding box center [90, 127] width 7 height 7
checkbox input "true"
click at [121, 169] on label "Can update event booth information (under the event [Booth] tab)" at bounding box center [191, 170] width 195 height 10
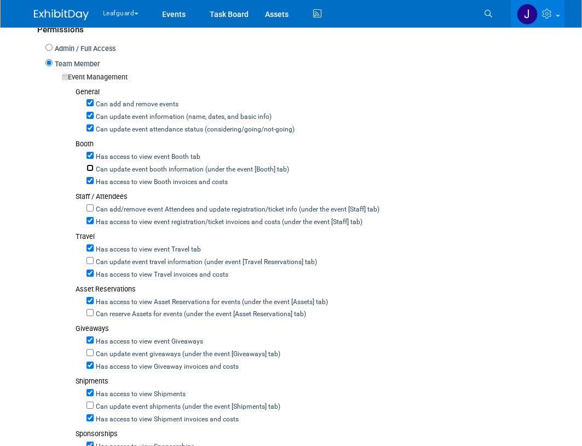
click at [94, 169] on input "Can update event booth information (under the event [Booth] tab)" at bounding box center [90, 167] width 7 height 7
checkbox input "true"
click at [120, 213] on label "Can add/remove event Attendees and update registration/ticket info (under the e…" at bounding box center [237, 210] width 286 height 10
click at [94, 211] on input "Can add/remove event Attendees and update registration/ticket info (under the e…" at bounding box center [90, 207] width 7 height 7
checkbox input "true"
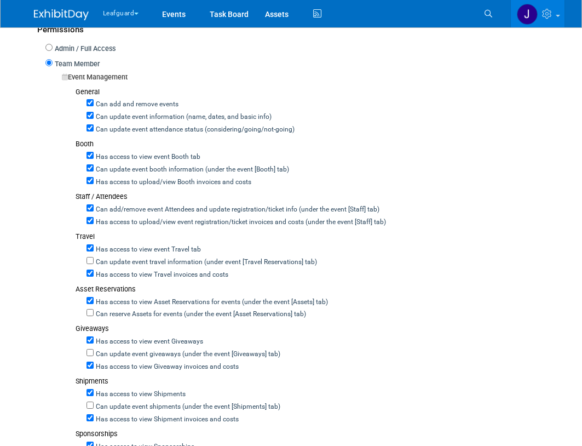
click at [111, 260] on label "Can update event travel information (under event [Travel Reservations] tab)" at bounding box center [205, 262] width 223 height 10
click at [94, 260] on input "Can update event travel information (under event [Travel Reservations] tab)" at bounding box center [90, 260] width 7 height 7
checkbox input "true"
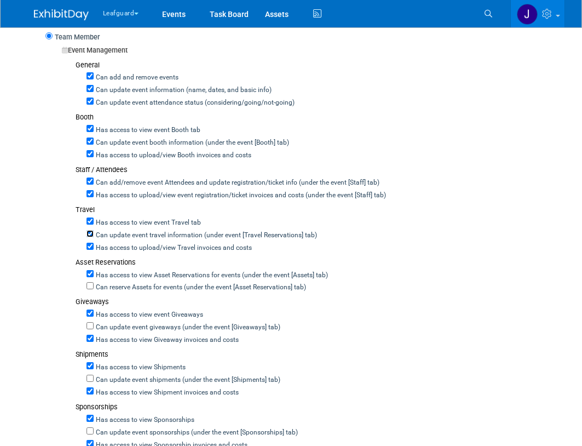
scroll to position [365, 0]
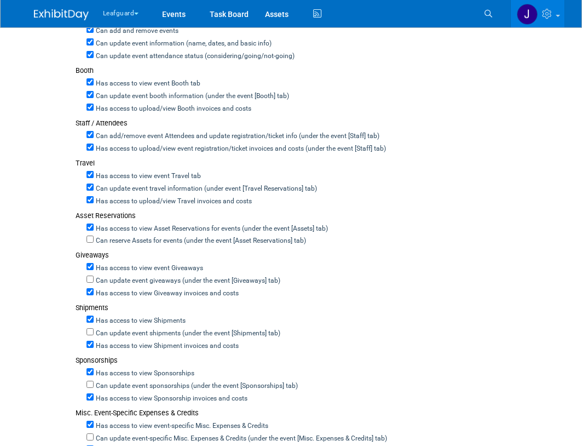
click at [111, 240] on label "Can reserve Assets for events (under the event [Asset Reservations] tab)" at bounding box center [200, 241] width 212 height 10
click at [94, 240] on input "Can reserve Assets for events (under the event [Asset Reservations] tab)" at bounding box center [90, 238] width 7 height 7
checkbox input "true"
click at [117, 277] on label "Can update event giveaways (under the event [Giveaways] tab)" at bounding box center [187, 281] width 187 height 10
click at [94, 277] on input "Can update event giveaways (under the event [Giveaways] tab)" at bounding box center [90, 278] width 7 height 7
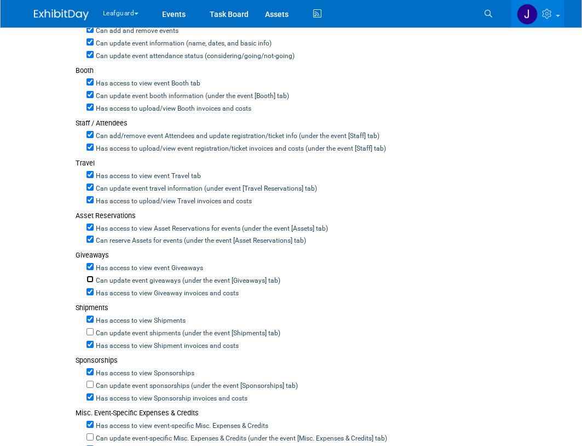
checkbox input "true"
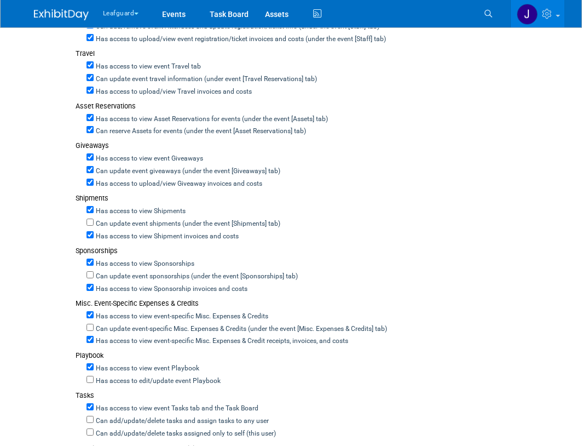
click at [114, 228] on label "Can update event shipments (under the event [Shipments] tab)" at bounding box center [187, 224] width 187 height 10
click at [94, 226] on input "Can update event shipments (under the event [Shipments] tab)" at bounding box center [90, 221] width 7 height 7
checkbox input "true"
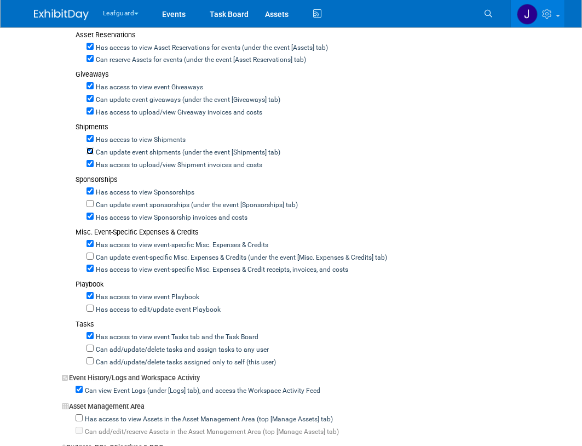
scroll to position [548, 0]
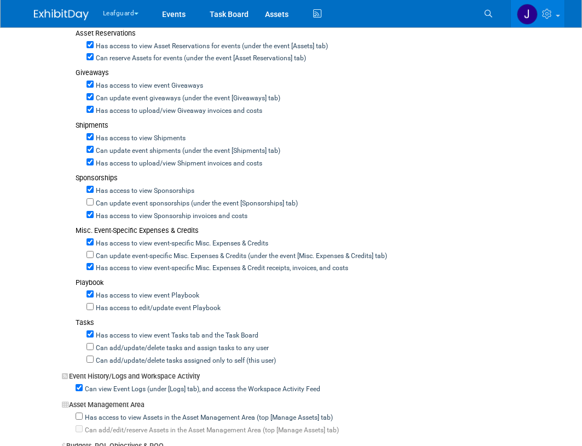
click at [129, 205] on label "Can update event sponsorships (under the event [Sponsorships] tab)" at bounding box center [196, 204] width 204 height 10
click at [94, 205] on input "Can update event sponsorships (under the event [Sponsorships] tab)" at bounding box center [90, 201] width 7 height 7
checkbox input "true"
click at [118, 255] on label "Can update event-specific Misc. Expenses & Credits (under the event [Misc. Expe…" at bounding box center [240, 256] width 293 height 10
click at [94, 255] on input "Can update event-specific Misc. Expenses & Credits (under the event [Misc. Expe…" at bounding box center [90, 254] width 7 height 7
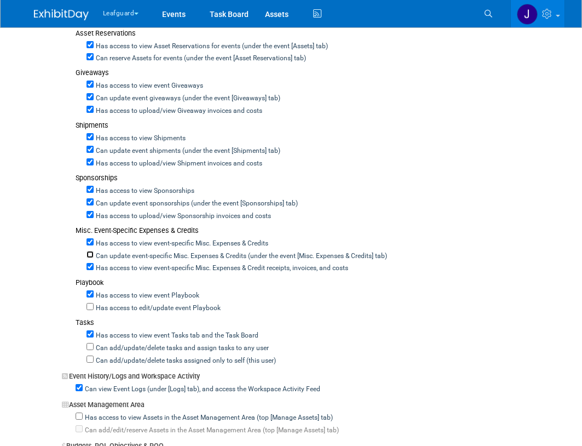
checkbox input "true"
click at [119, 308] on label "Has access to edit/update event Playbook" at bounding box center [157, 308] width 127 height 10
click at [94, 308] on input "Has access to edit/update event Playbook" at bounding box center [90, 306] width 7 height 7
checkbox input "true"
click at [110, 347] on label "Can add/update/delete tasks and assign tasks to any user" at bounding box center [181, 348] width 175 height 10
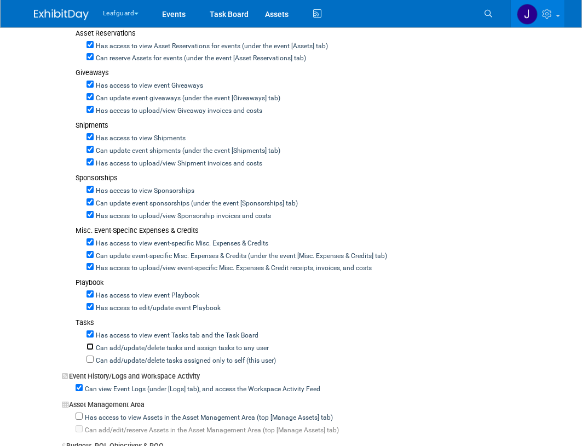
click at [94, 347] on input "Can add/update/delete tasks and assign tasks to any user" at bounding box center [90, 346] width 7 height 7
checkbox input "true"
click at [110, 359] on label "Can add/update/delete tasks assigned only to self (this user)" at bounding box center [185, 361] width 182 height 10
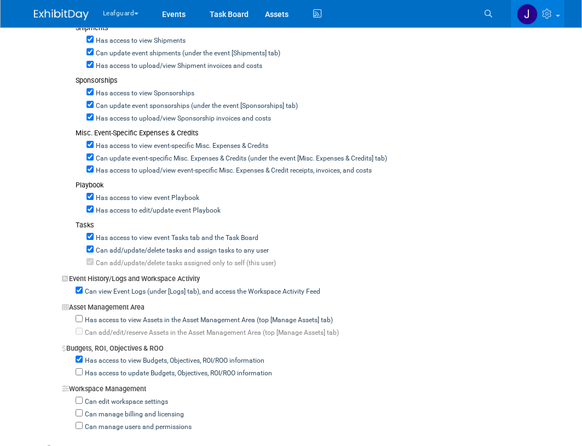
scroll to position [730, 0]
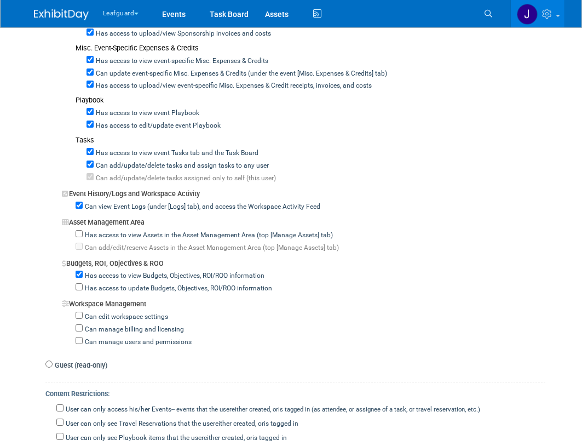
click at [98, 292] on label "Has access to update Budgets, Objectives, ROI/ROO information" at bounding box center [177, 289] width 189 height 10
click at [83, 290] on input "Has access to update Budgets, Objectives, ROI/ROO information" at bounding box center [79, 286] width 7 height 7
checkbox input "true"
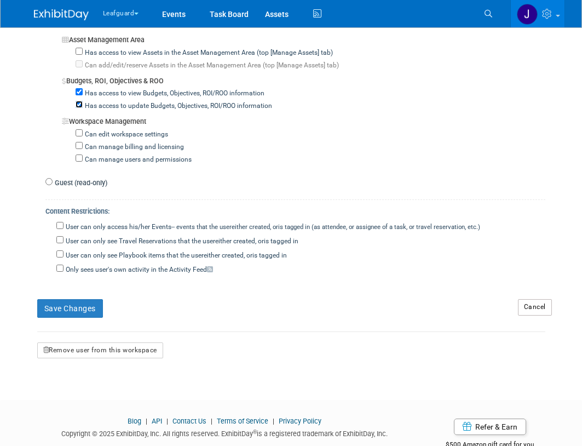
scroll to position [913, 0]
click at [92, 301] on button "Save Changes" at bounding box center [70, 307] width 66 height 19
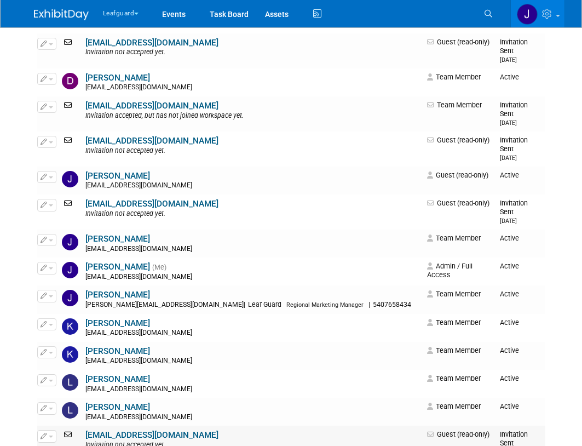
scroll to position [584, 0]
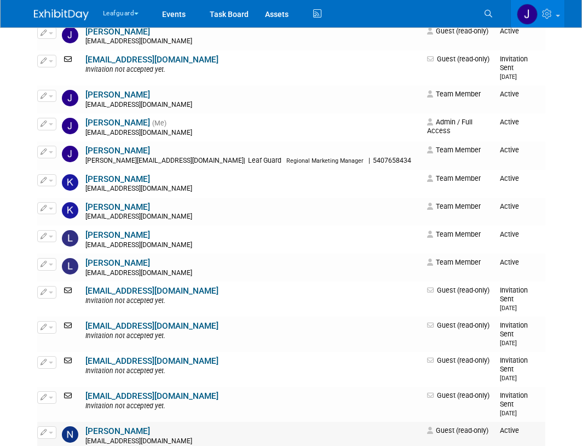
click at [122, 426] on link "[PERSON_NAME]" at bounding box center [117, 431] width 65 height 10
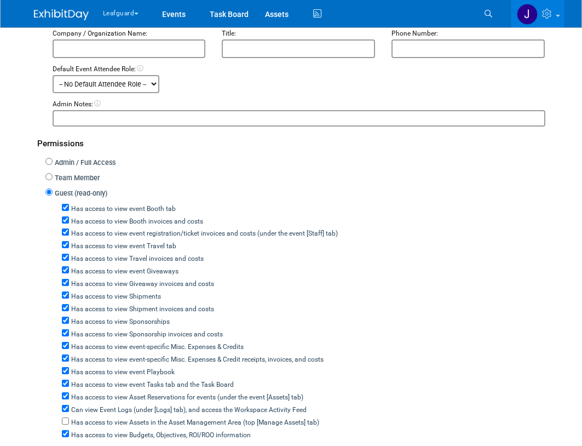
scroll to position [219, 0]
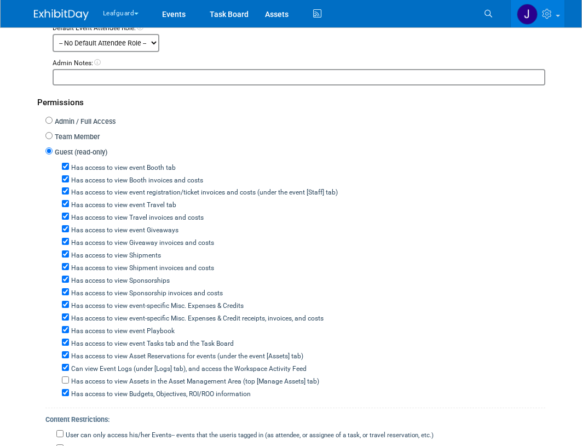
click at [72, 142] on label "Team Member" at bounding box center [76, 137] width 47 height 10
click at [53, 139] on input "Team Member" at bounding box center [48, 135] width 7 height 7
radio input "true"
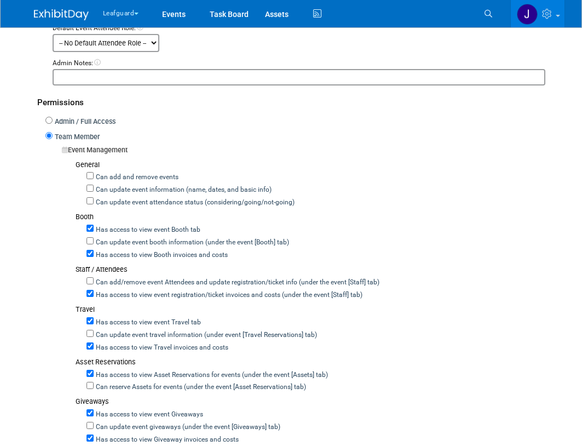
click at [118, 181] on label "Can add and remove events" at bounding box center [136, 177] width 85 height 10
click at [94, 179] on input "Can add and remove events" at bounding box center [90, 175] width 7 height 7
checkbox input "true"
click at [116, 187] on label "Can update event information (name, dates, and basic info)" at bounding box center [183, 190] width 178 height 10
click at [94, 187] on input "Can update event information (name, dates, and basic info)" at bounding box center [90, 188] width 7 height 7
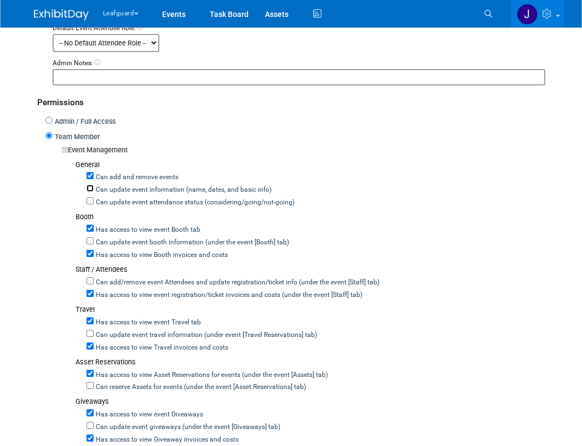
checkbox input "true"
click at [118, 200] on label "Can update event attendance status (considering/going/not-going)" at bounding box center [194, 203] width 201 height 10
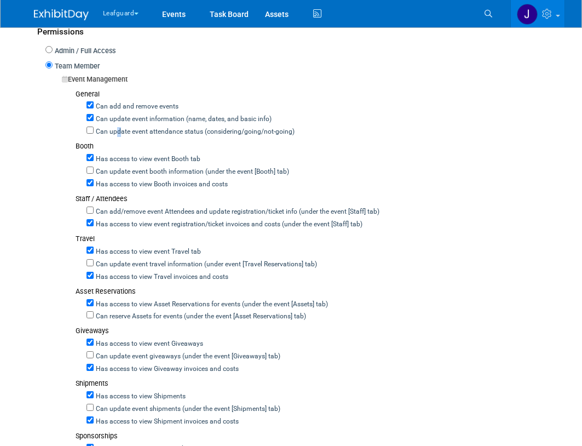
scroll to position [292, 0]
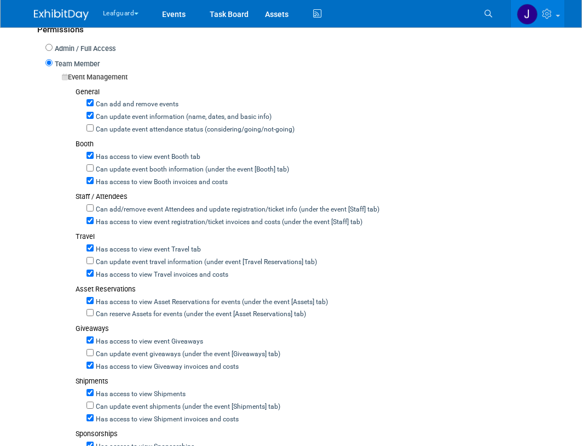
click at [124, 129] on label "Can update event attendance status (considering/going/not-going)" at bounding box center [194, 130] width 201 height 10
click at [94, 129] on input "Can update event attendance status (considering/going/not-going)" at bounding box center [90, 127] width 7 height 7
checkbox input "true"
click at [122, 168] on label "Can update event booth information (under the event [Booth] tab)" at bounding box center [191, 170] width 195 height 10
click at [94, 168] on input "Can update event booth information (under the event [Booth] tab)" at bounding box center [90, 167] width 7 height 7
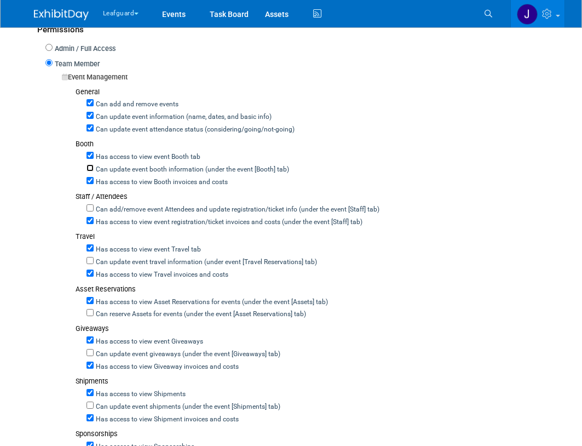
checkbox input "true"
click at [118, 212] on label "Can add/remove event Attendees and update registration/ticket info (under the e…" at bounding box center [237, 210] width 286 height 10
click at [94, 211] on input "Can add/remove event Attendees and update registration/ticket info (under the e…" at bounding box center [90, 207] width 7 height 7
checkbox input "true"
click at [119, 256] on div "Can update event travel information (under event [Travel Reservations] tab)" at bounding box center [316, 261] width 459 height 13
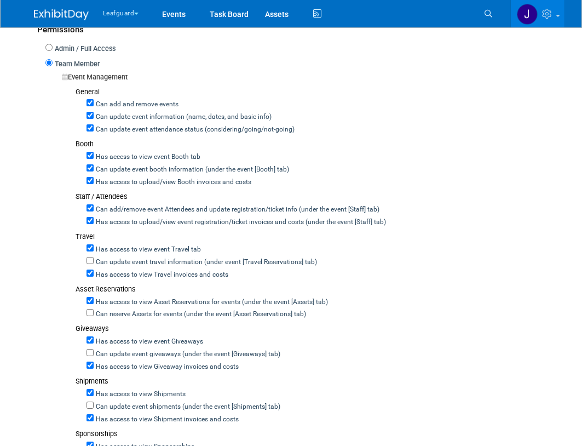
click at [118, 261] on label "Can update event travel information (under event [Travel Reservations] tab)" at bounding box center [205, 262] width 223 height 10
click at [94, 261] on input "Can update event travel information (under event [Travel Reservations] tab)" at bounding box center [90, 260] width 7 height 7
checkbox input "true"
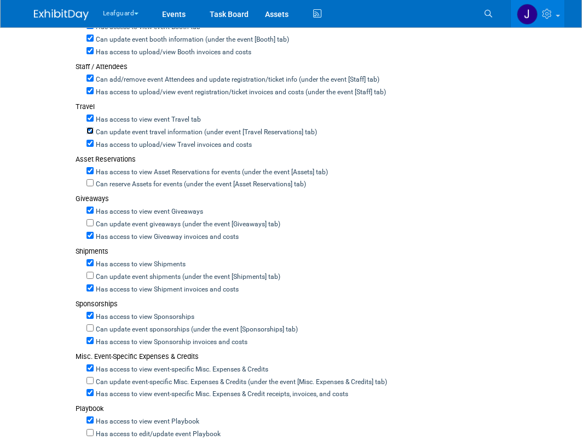
scroll to position [438, 0]
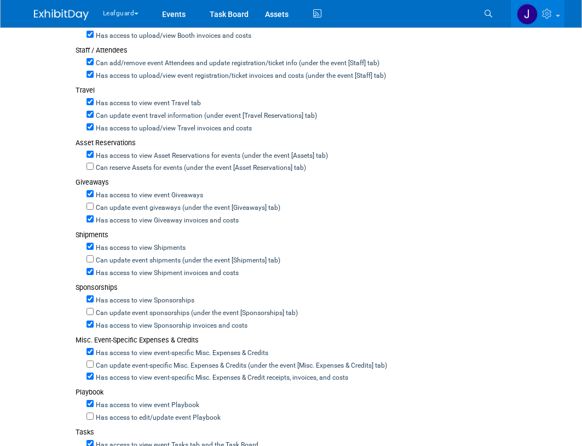
click at [111, 170] on label "Can reserve Assets for events (under the event [Asset Reservations] tab)" at bounding box center [200, 168] width 212 height 10
click at [94, 170] on input "Can reserve Assets for events (under the event [Asset Reservations] tab)" at bounding box center [90, 166] width 7 height 7
checkbox input "true"
click at [119, 205] on label "Can update event giveaways (under the event [Giveaways] tab)" at bounding box center [187, 208] width 187 height 10
click at [94, 205] on input "Can update event giveaways (under the event [Giveaways] tab)" at bounding box center [90, 206] width 7 height 7
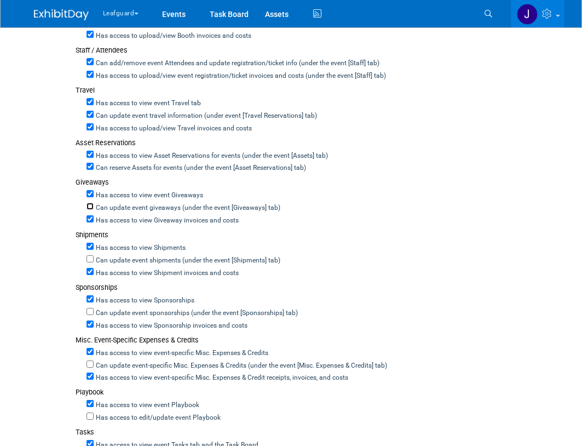
checkbox input "true"
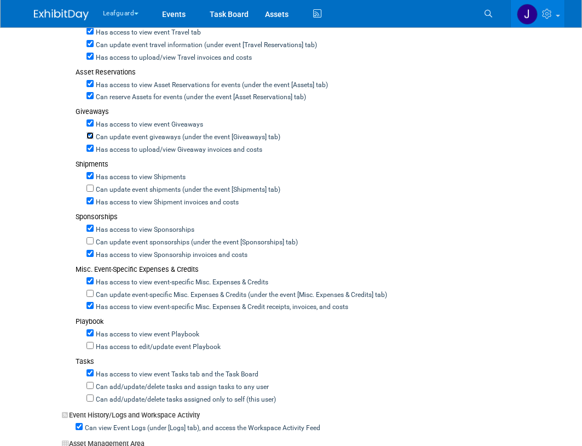
scroll to position [511, 0]
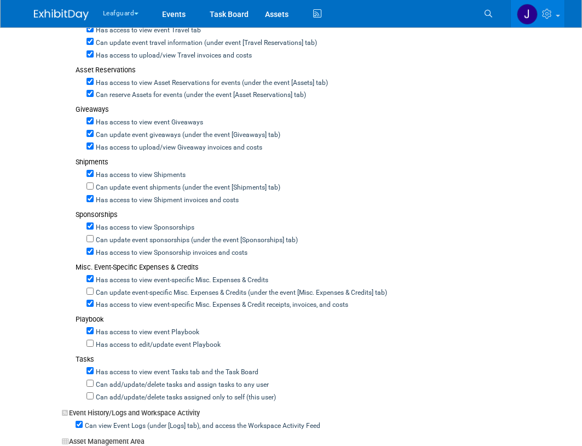
click at [128, 193] on div "Has access to view Shipment invoices and costs" at bounding box center [316, 199] width 459 height 13
click at [128, 190] on label "Can update event shipments (under the event [Shipments] tab)" at bounding box center [187, 188] width 187 height 10
click at [94, 189] on input "Can update event shipments (under the event [Shipments] tab)" at bounding box center [90, 185] width 7 height 7
checkbox input "true"
click at [119, 241] on label "Can update event sponsorships (under the event [Sponsorships] tab)" at bounding box center [196, 240] width 204 height 10
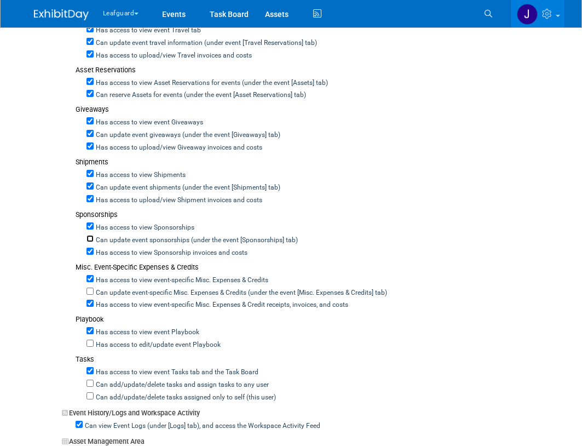
click at [94, 241] on input "Can update event sponsorships (under the event [Sponsorships] tab)" at bounding box center [90, 238] width 7 height 7
checkbox input "true"
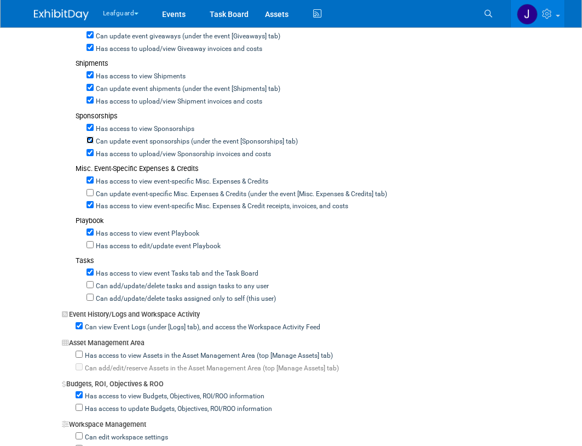
scroll to position [620, 0]
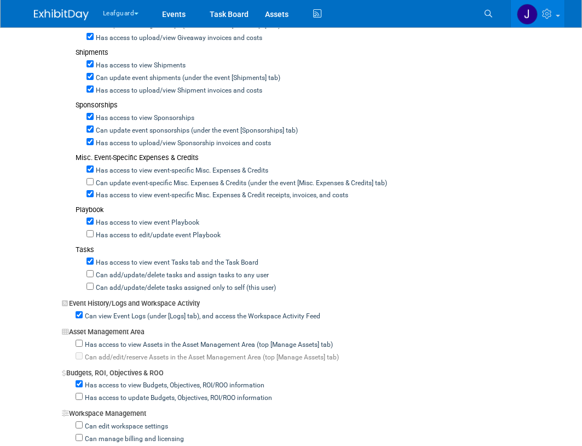
click at [129, 179] on label "Can update event-specific Misc. Expenses & Credits (under the event [Misc. Expe…" at bounding box center [240, 184] width 293 height 10
click at [94, 179] on input "Can update event-specific Misc. Expenses & Credits (under the event [Misc. Expe…" at bounding box center [90, 181] width 7 height 7
checkbox input "true"
click at [119, 234] on label "Has access to edit/update event Playbook" at bounding box center [157, 236] width 127 height 10
click at [94, 234] on input "Has access to edit/update event Playbook" at bounding box center [90, 233] width 7 height 7
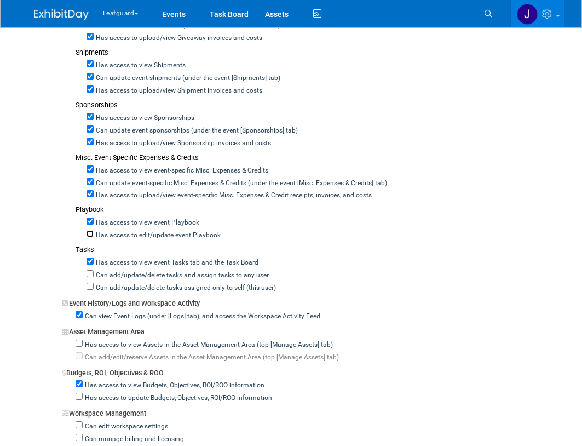
checkbox input "true"
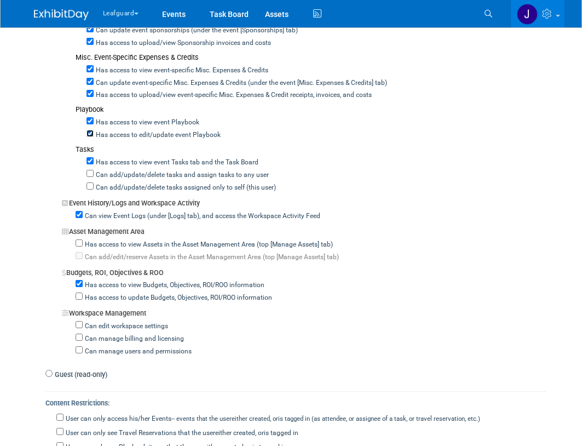
scroll to position [730, 0]
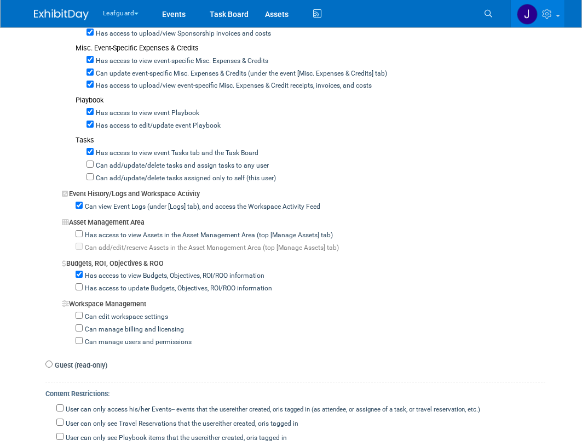
click at [123, 170] on label "Can add/update/delete tasks and assign tasks to any user" at bounding box center [181, 166] width 175 height 10
click at [94, 168] on input "Can add/update/delete tasks and assign tasks to any user" at bounding box center [90, 163] width 7 height 7
checkbox input "true"
click at [119, 178] on label "Can add/update/delete tasks assigned only to self (this user)" at bounding box center [185, 179] width 182 height 10
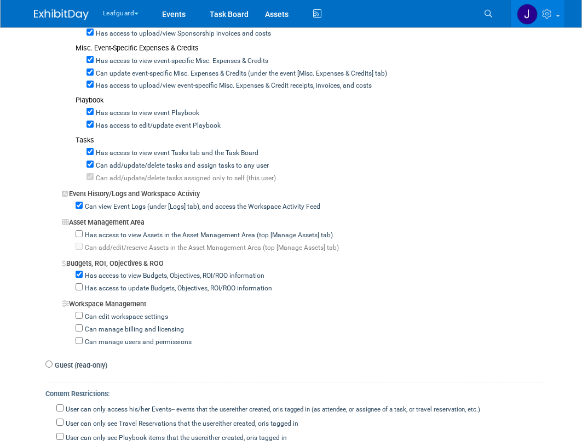
click at [98, 237] on label "Has access to view Assets in the Asset Management Area (top [Manage Assets] tab)" at bounding box center [208, 236] width 250 height 10
click at [83, 237] on input "Has access to view Assets in the Asset Management Area (top [Manage Assets] tab)" at bounding box center [79, 233] width 7 height 7
click at [106, 236] on label "Has access to view Assets in the Asset Management Area (top [Manage Assets] tab)" at bounding box center [208, 236] width 250 height 10
click at [83, 236] on input "Has access to view Assets in the Asset Management Area (top [Manage Assets] tab)" at bounding box center [79, 233] width 7 height 7
checkbox input "false"
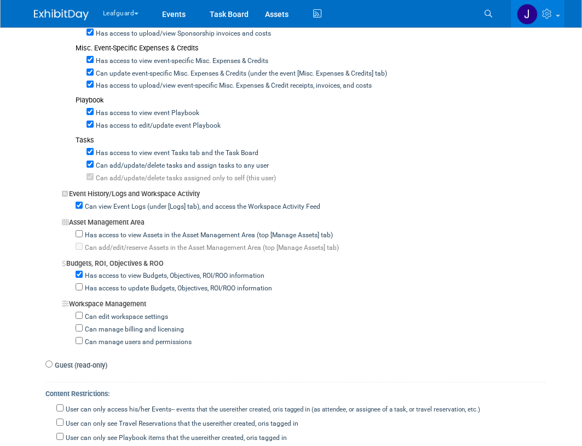
click at [107, 284] on div "Has access to update Budgets, Objectives, ROI/ROO information" at bounding box center [311, 287] width 470 height 13
click at [117, 284] on div "Has access to update Budgets, Objectives, ROI/ROO information" at bounding box center [311, 287] width 470 height 13
click at [115, 287] on label "Has access to update Budgets, Objectives, ROI/ROO information" at bounding box center [177, 289] width 189 height 10
click at [83, 287] on input "Has access to update Budgets, Objectives, ROI/ROO information" at bounding box center [79, 286] width 7 height 7
checkbox input "true"
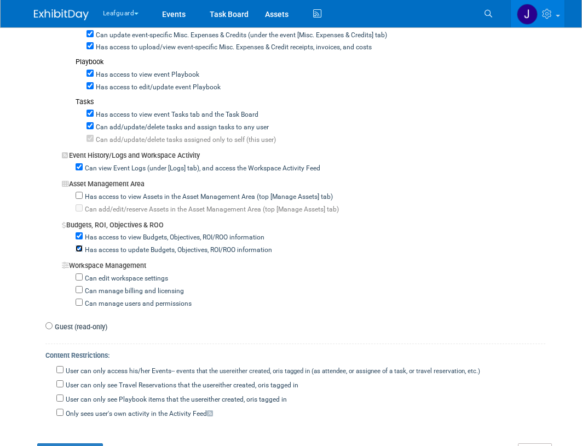
scroll to position [943, 0]
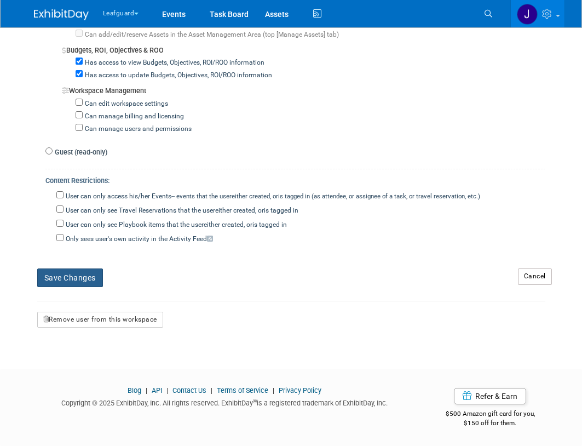
click at [88, 274] on button "Save Changes" at bounding box center [70, 277] width 66 height 19
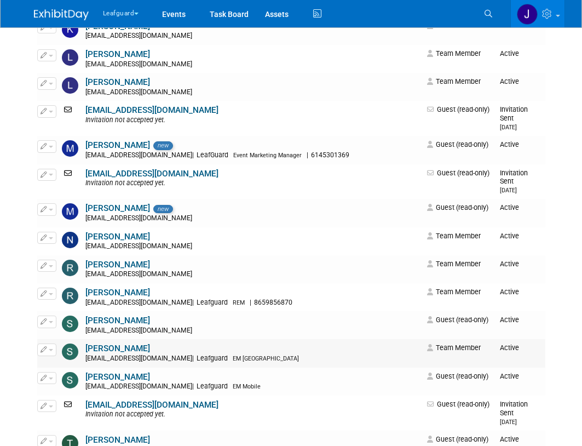
scroll to position [767, 0]
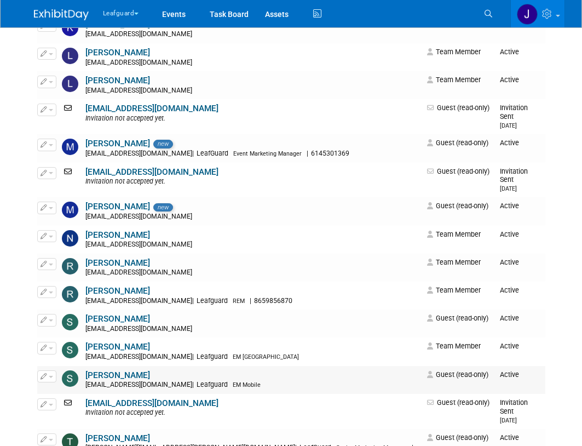
click at [125, 370] on link "[PERSON_NAME]" at bounding box center [117, 375] width 65 height 10
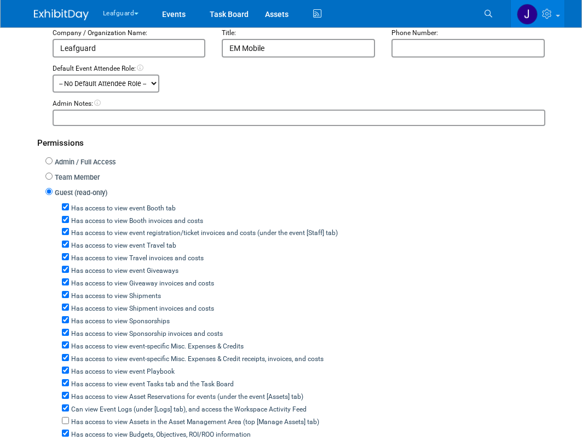
scroll to position [182, 0]
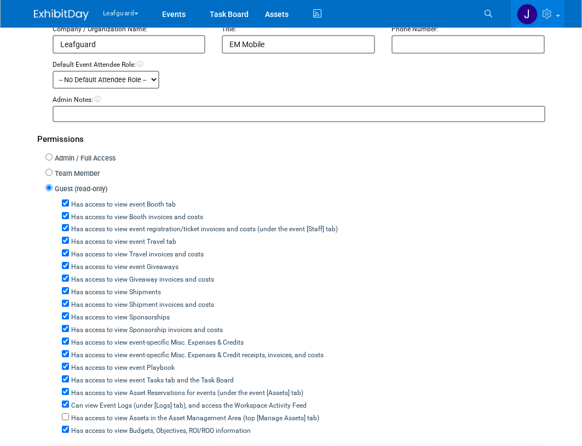
click at [80, 175] on label "Team Member" at bounding box center [76, 174] width 47 height 10
click at [53, 175] on input "Team Member" at bounding box center [48, 172] width 7 height 7
radio input "true"
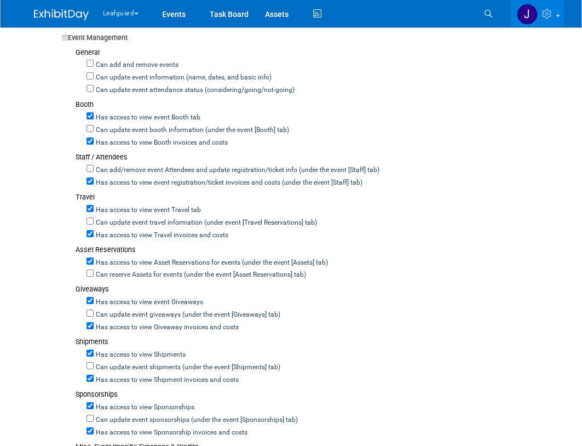
scroll to position [292, 0]
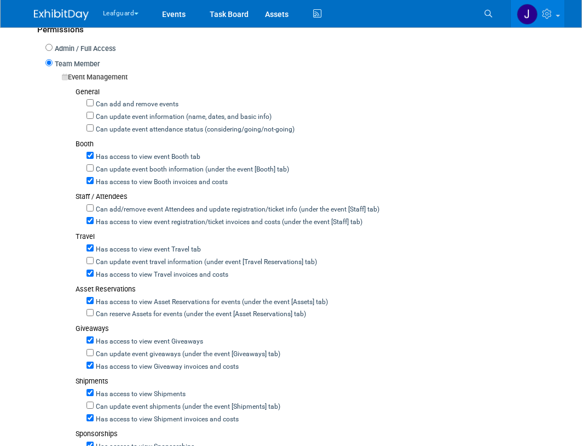
click at [116, 105] on label "Can add and remove events" at bounding box center [136, 105] width 85 height 10
click at [94, 105] on input "Can add and remove events" at bounding box center [90, 102] width 7 height 7
checkbox input "true"
click at [116, 118] on label "Can update event information (name, dates, and basic info)" at bounding box center [183, 117] width 178 height 10
click at [94, 118] on input "Can update event information (name, dates, and basic info)" at bounding box center [90, 115] width 7 height 7
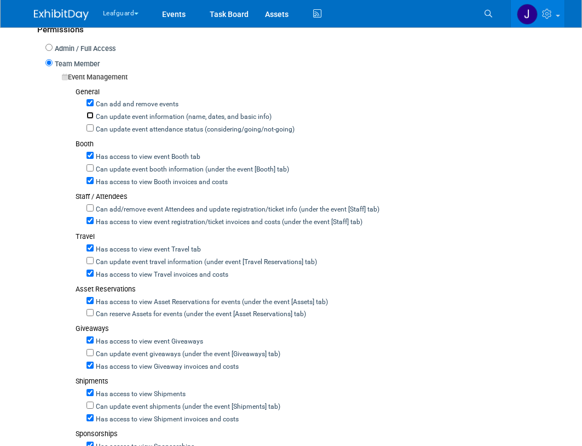
checkbox input "true"
click at [116, 128] on label "Can update event attendance status (considering/going/not-going)" at bounding box center [194, 130] width 201 height 10
click at [94, 128] on input "Can update event attendance status (considering/going/not-going)" at bounding box center [90, 127] width 7 height 7
checkbox input "true"
click at [114, 170] on label "Can update event booth information (under the event [Booth] tab)" at bounding box center [191, 170] width 195 height 10
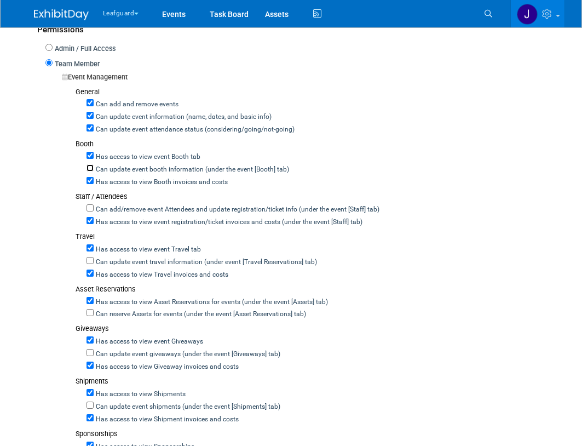
click at [94, 170] on input "Can update event booth information (under the event [Booth] tab)" at bounding box center [90, 167] width 7 height 7
checkbox input "true"
click at [112, 211] on label "Can add/remove event Attendees and update registration/ticket info (under the e…" at bounding box center [237, 210] width 286 height 10
click at [94, 211] on input "Can add/remove event Attendees and update registration/ticket info (under the e…" at bounding box center [90, 207] width 7 height 7
checkbox input "true"
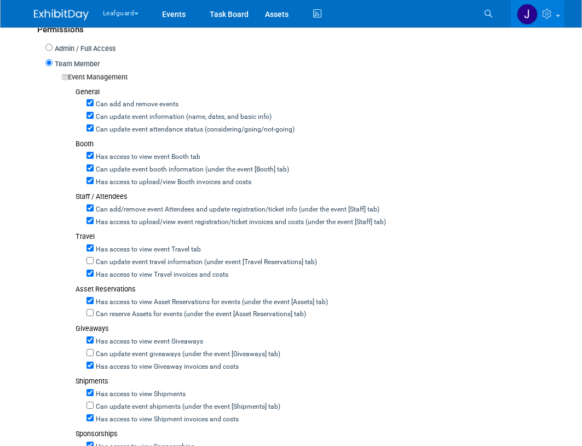
click at [116, 259] on label "Can update event travel information (under event [Travel Reservations] tab)" at bounding box center [205, 262] width 223 height 10
click at [94, 259] on input "Can update event travel information (under event [Travel Reservations] tab)" at bounding box center [90, 260] width 7 height 7
checkbox input "true"
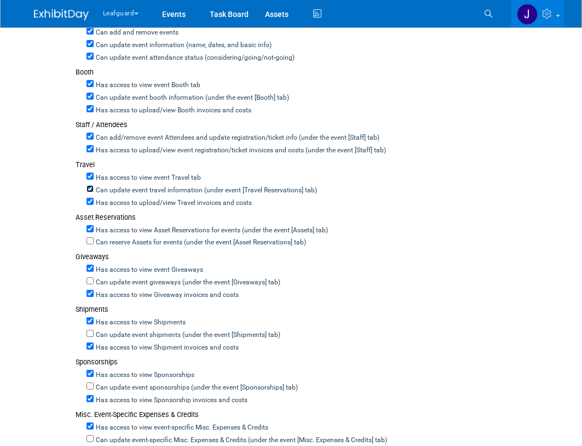
scroll to position [365, 0]
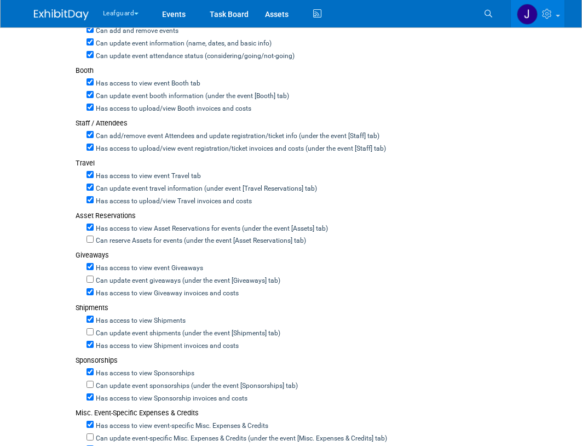
click at [110, 244] on label "Can reserve Assets for events (under the event [Asset Reservations] tab)" at bounding box center [200, 241] width 212 height 10
click at [94, 243] on input "Can reserve Assets for events (under the event [Asset Reservations] tab)" at bounding box center [90, 238] width 7 height 7
checkbox input "true"
click at [114, 283] on label "Can update event giveaways (under the event [Giveaways] tab)" at bounding box center [187, 281] width 187 height 10
click at [94, 283] on input "Can update event giveaways (under the event [Giveaways] tab)" at bounding box center [90, 278] width 7 height 7
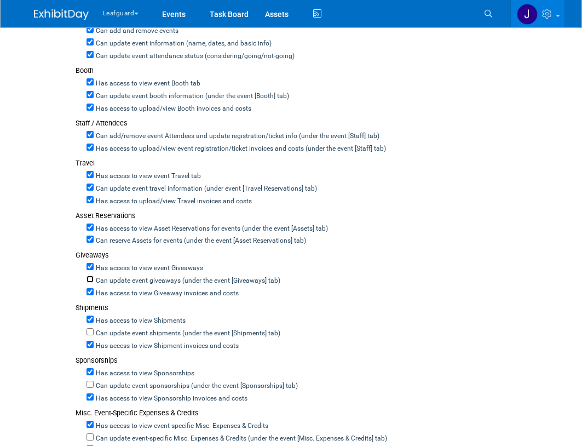
checkbox input "true"
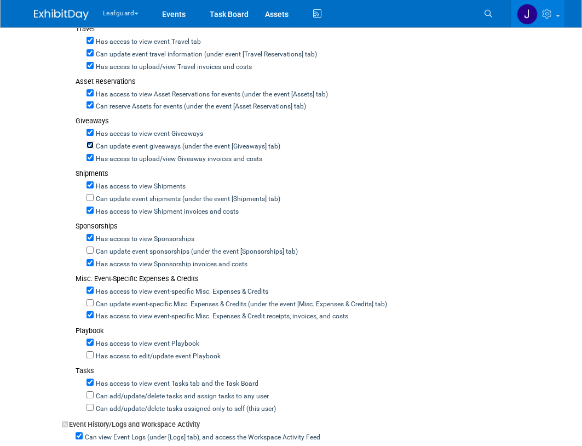
scroll to position [511, 0]
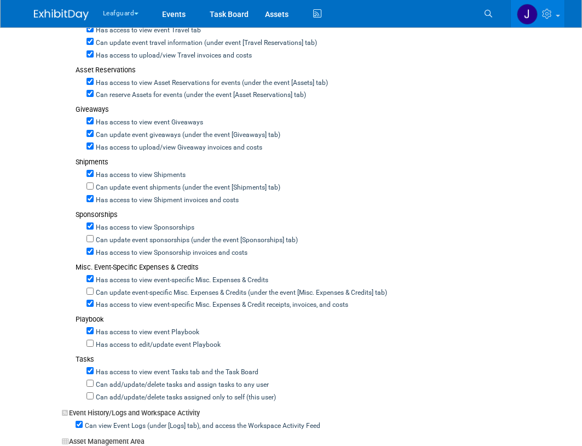
click at [113, 188] on label "Can update event shipments (under the event [Shipments] tab)" at bounding box center [187, 188] width 187 height 10
click at [94, 188] on input "Can update event shipments (under the event [Shipments] tab)" at bounding box center [90, 185] width 7 height 7
checkbox input "true"
click at [107, 244] on label "Can update event sponsorships (under the event [Sponsorships] tab)" at bounding box center [196, 240] width 204 height 10
click at [94, 242] on input "Can update event sponsorships (under the event [Sponsorships] tab)" at bounding box center [90, 238] width 7 height 7
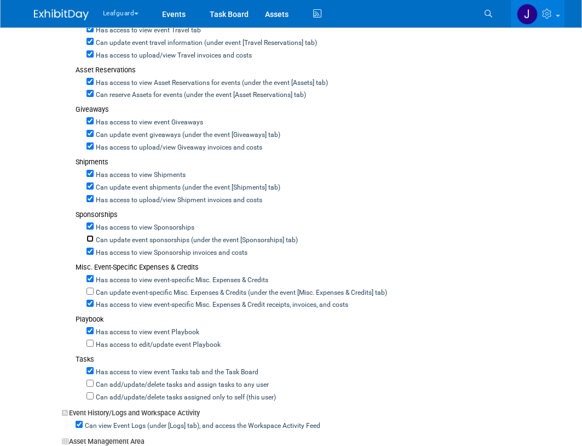
checkbox input "true"
click at [110, 291] on label "Can update event-specific Misc. Expenses & Credits (under the event [Misc. Expe…" at bounding box center [240, 293] width 293 height 10
click at [94, 291] on input "Can update event-specific Misc. Expenses & Credits (under the event [Misc. Expe…" at bounding box center [90, 290] width 7 height 7
checkbox input "true"
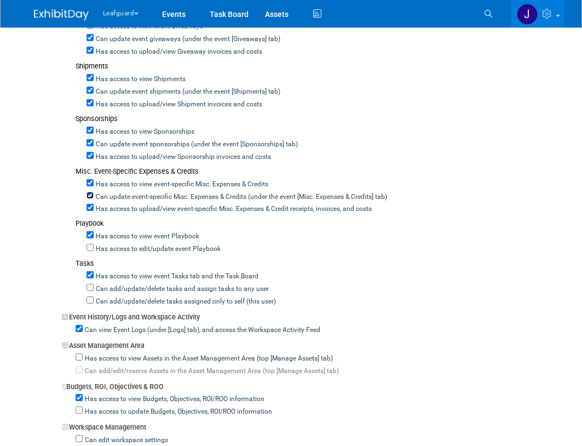
scroll to position [620, 0]
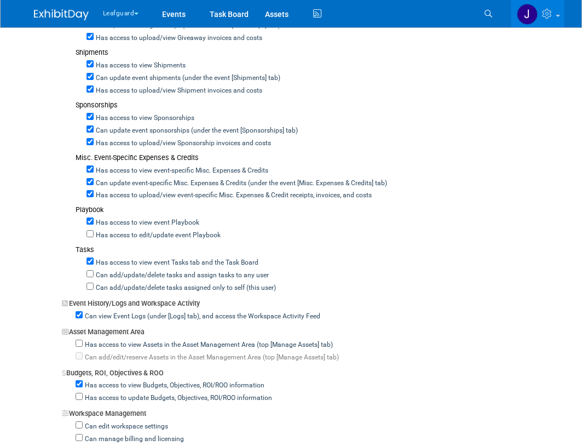
click at [114, 239] on label "Has access to edit/update event Playbook" at bounding box center [157, 236] width 127 height 10
click at [94, 237] on input "Has access to edit/update event Playbook" at bounding box center [90, 233] width 7 height 7
checkbox input "true"
click at [108, 279] on label "Can add/update/delete tasks and assign tasks to any user" at bounding box center [181, 276] width 175 height 10
click at [94, 277] on input "Can add/update/delete tasks and assign tasks to any user" at bounding box center [90, 273] width 7 height 7
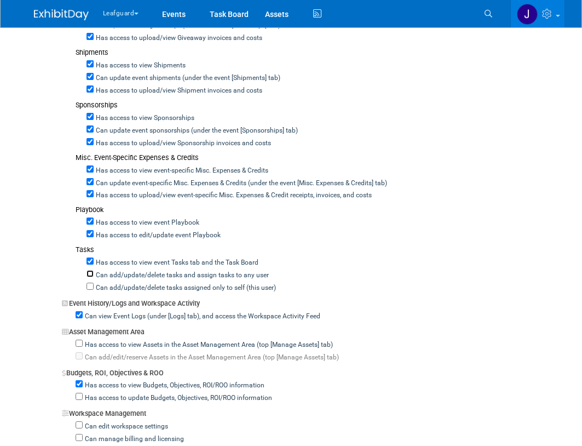
checkbox input "true"
click at [107, 290] on label "Can add/update/delete tasks assigned only to self (this user)" at bounding box center [185, 288] width 182 height 10
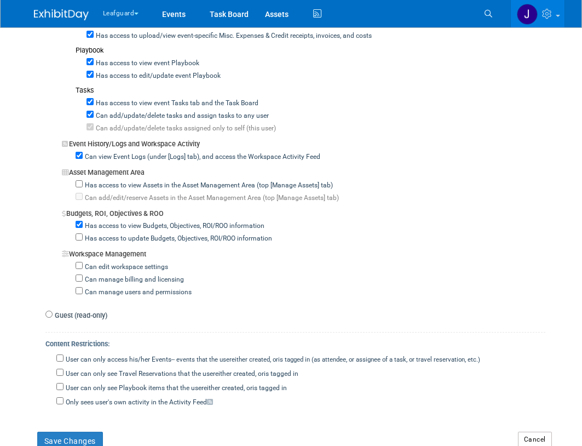
scroll to position [803, 0]
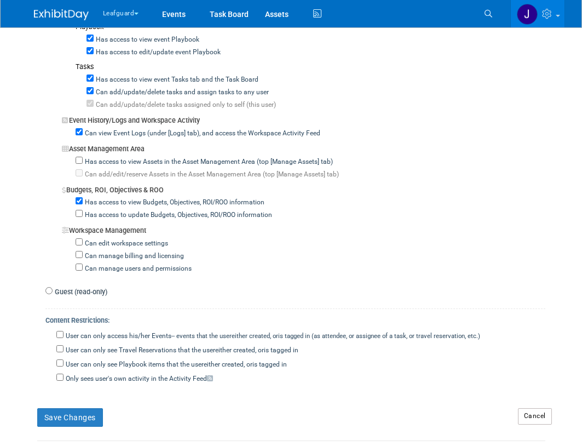
click at [89, 220] on label "Has access to update Budgets, Objectives, ROI/ROO information" at bounding box center [177, 215] width 189 height 10
click at [83, 217] on input "Has access to update Budgets, Objectives, ROI/ROO information" at bounding box center [79, 213] width 7 height 7
checkbox input "true"
click at [74, 416] on button "Save Changes" at bounding box center [70, 417] width 66 height 19
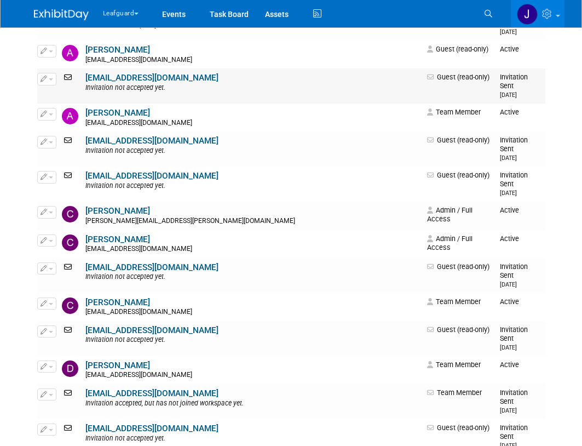
scroll to position [182, 0]
